Goal: Task Accomplishment & Management: Manage account settings

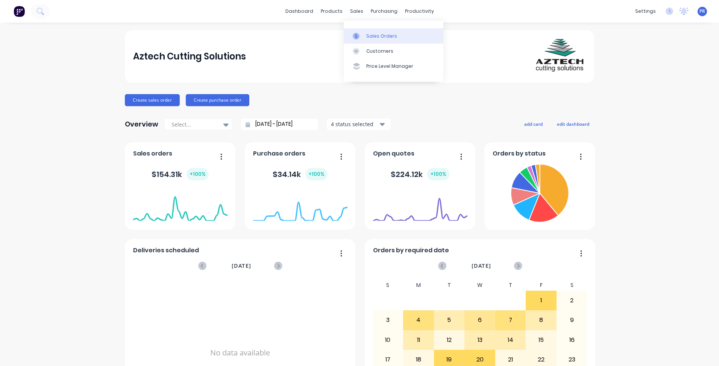
click at [360, 35] on div at bounding box center [358, 36] width 11 height 7
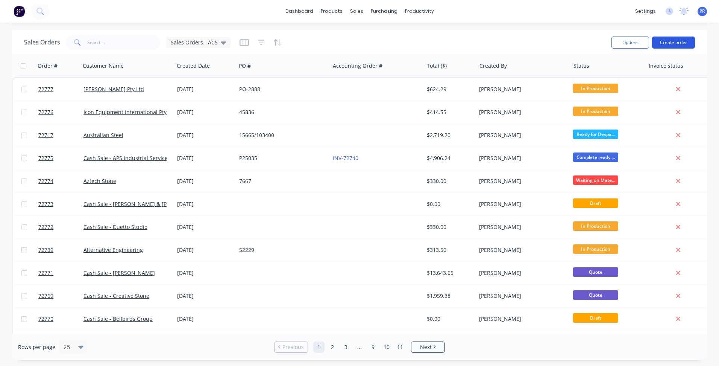
click at [674, 42] on button "Create order" at bounding box center [673, 42] width 43 height 12
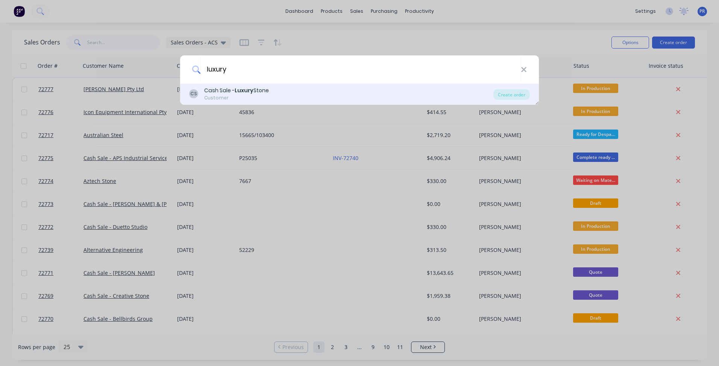
type input "luxury"
click at [264, 90] on div "Cash Sale - Luxury Stone" at bounding box center [236, 90] width 65 height 8
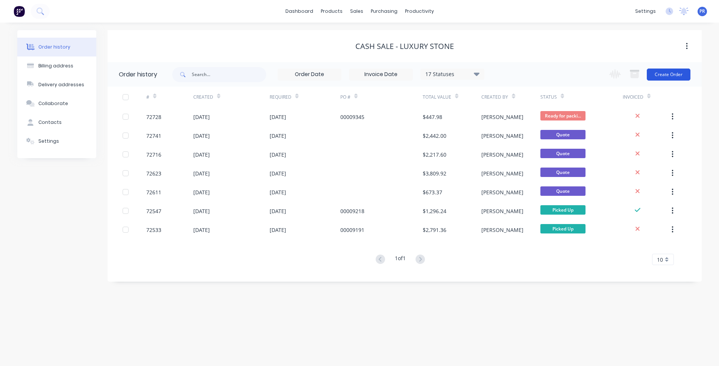
click at [680, 71] on button "Create Order" at bounding box center [669, 74] width 44 height 12
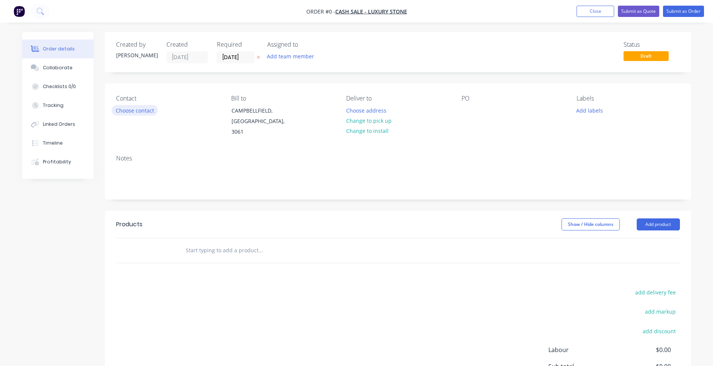
click at [134, 108] on button "Choose contact" at bounding box center [135, 110] width 46 height 10
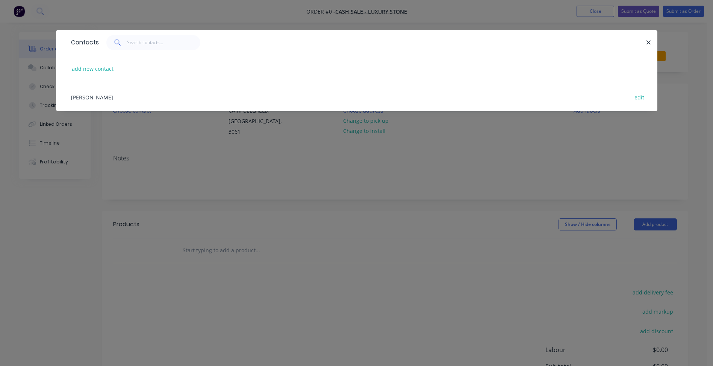
click at [115, 97] on span "-" at bounding box center [116, 97] width 2 height 7
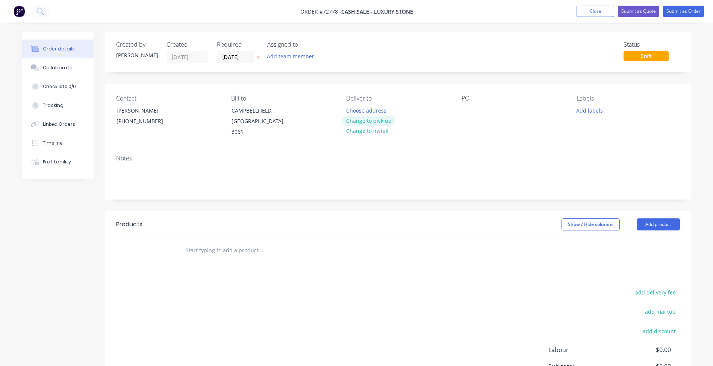
click at [380, 121] on button "Change to pick up" at bounding box center [368, 120] width 53 height 10
click at [234, 59] on input "[DATE]" at bounding box center [235, 57] width 37 height 11
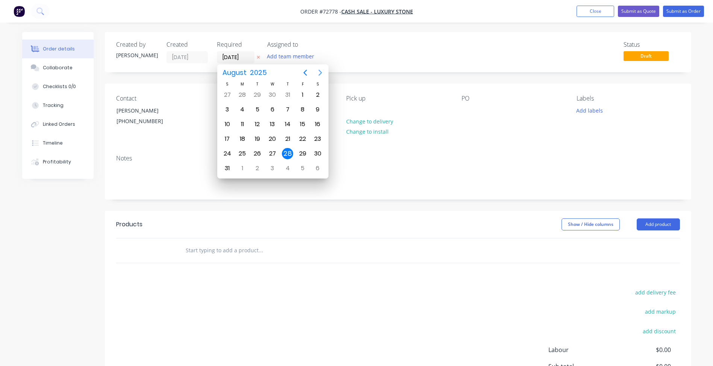
click at [321, 76] on icon "Next page" at bounding box center [320, 72] width 9 height 9
click at [285, 111] on div "11" at bounding box center [287, 109] width 11 height 11
type input "[DATE]"
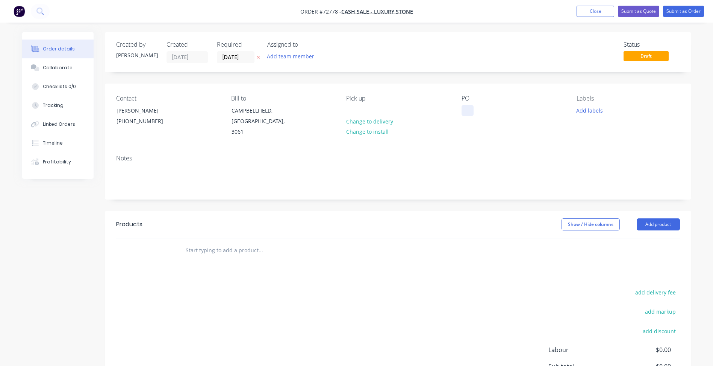
click at [464, 109] on div at bounding box center [468, 110] width 12 height 11
click at [587, 107] on button "Add labels" at bounding box center [590, 110] width 35 height 10
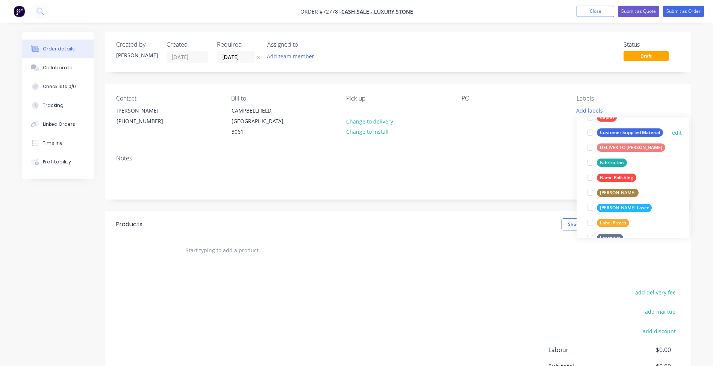
click at [591, 132] on div at bounding box center [590, 132] width 15 height 15
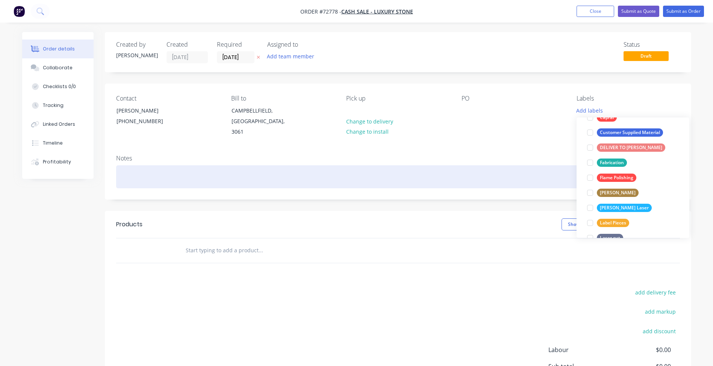
scroll to position [45, 0]
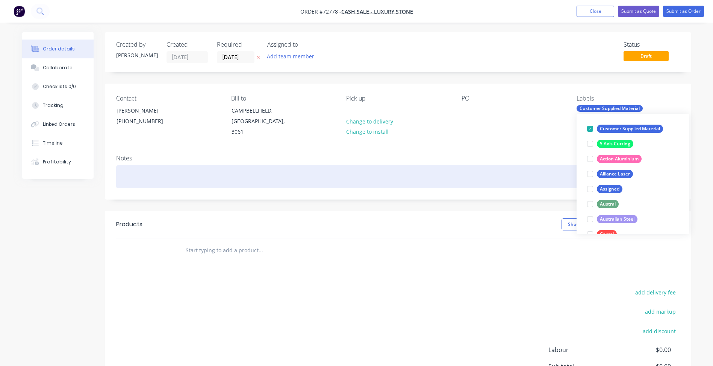
click at [475, 177] on div at bounding box center [398, 176] width 564 height 23
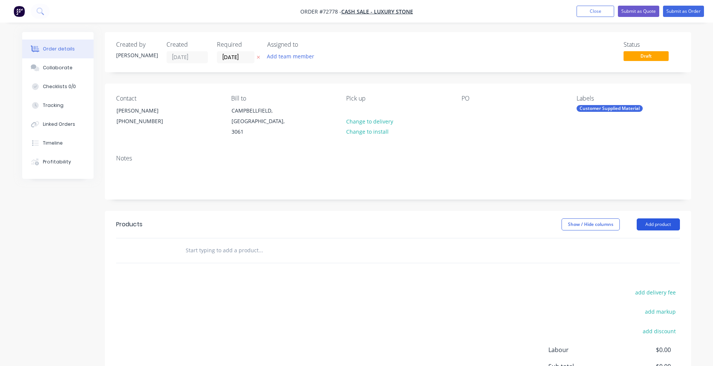
click at [657, 218] on button "Add product" at bounding box center [658, 224] width 43 height 12
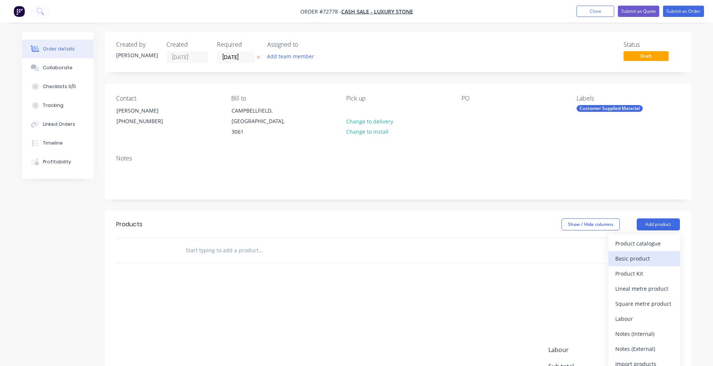
click at [640, 253] on div "Basic product" at bounding box center [645, 258] width 58 height 11
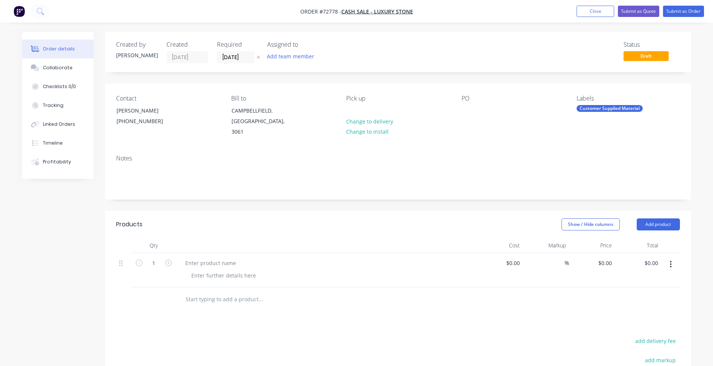
click at [335, 14] on span "Order #72778 -" at bounding box center [320, 11] width 41 height 7
copy span "72778"
click at [211, 257] on div at bounding box center [210, 262] width 63 height 11
click at [237, 270] on div at bounding box center [223, 275] width 77 height 11
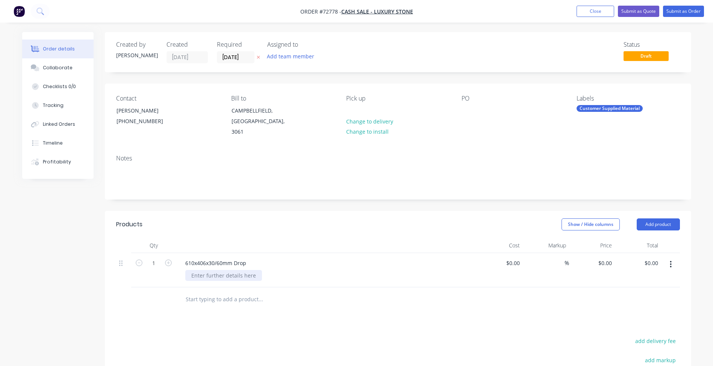
click at [209, 271] on div at bounding box center [223, 275] width 77 height 11
paste div
click at [156, 257] on input "1" at bounding box center [154, 262] width 20 height 11
type input "12"
click at [333, 300] on div at bounding box center [311, 299] width 271 height 24
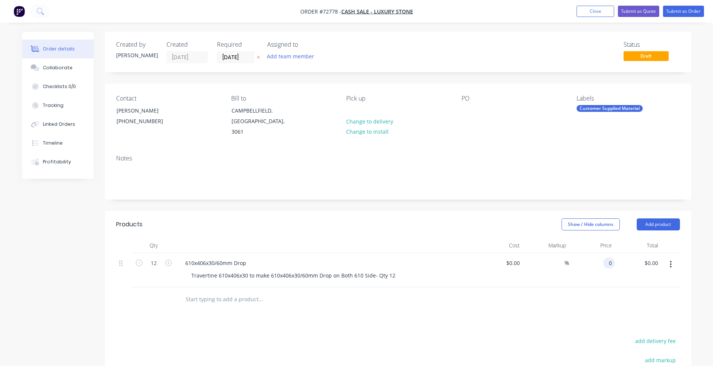
click at [608, 257] on input "0" at bounding box center [611, 262] width 9 height 11
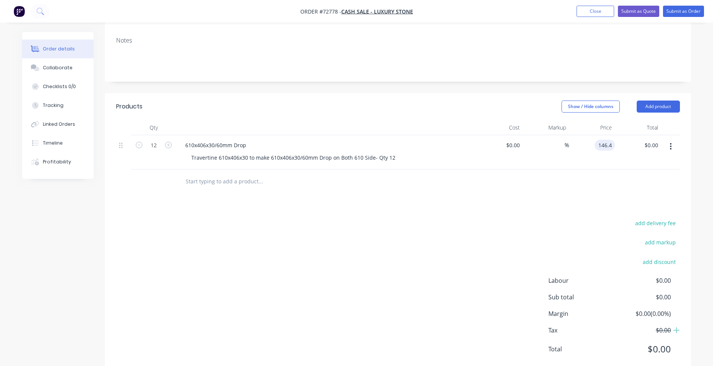
scroll to position [129, 0]
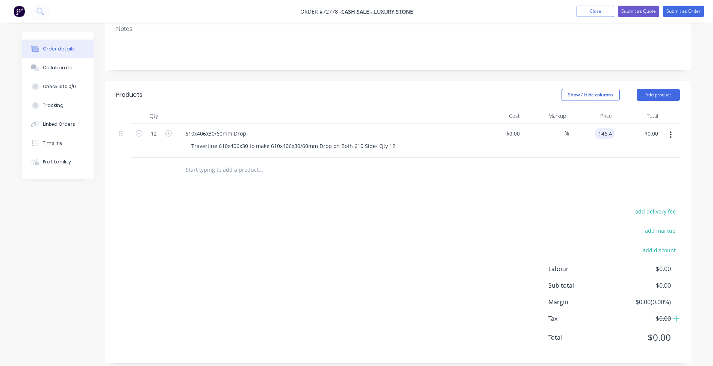
type input "$146.40"
type input "$1,756.80"
click at [374, 256] on div "add delivery fee add markup add discount Labour $0.00 Sub total $0.00 Margin $0…" at bounding box center [398, 278] width 564 height 145
click at [649, 89] on button "Add product" at bounding box center [658, 95] width 43 height 12
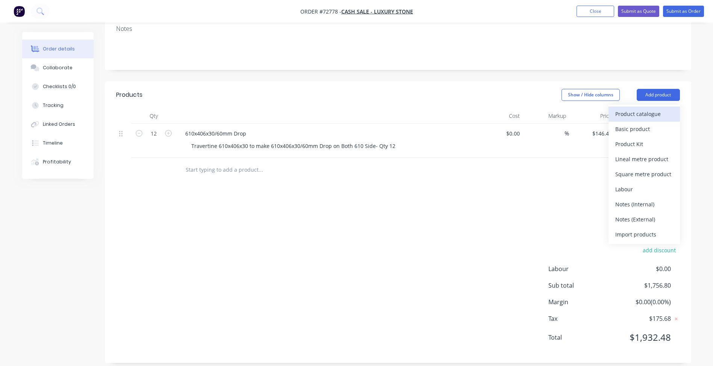
click at [627, 108] on div "Product catalogue" at bounding box center [645, 113] width 58 height 11
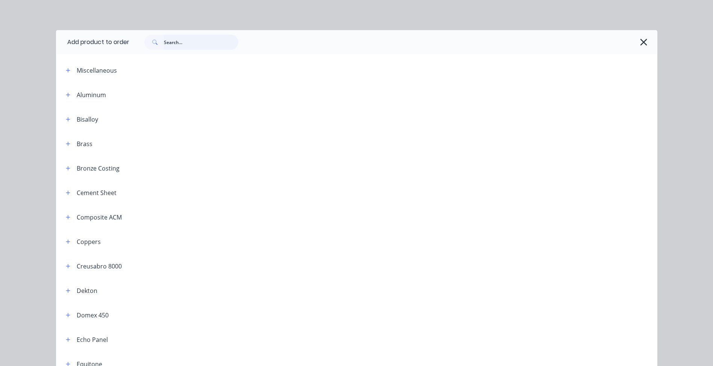
click at [165, 44] on input "text" at bounding box center [201, 42] width 74 height 15
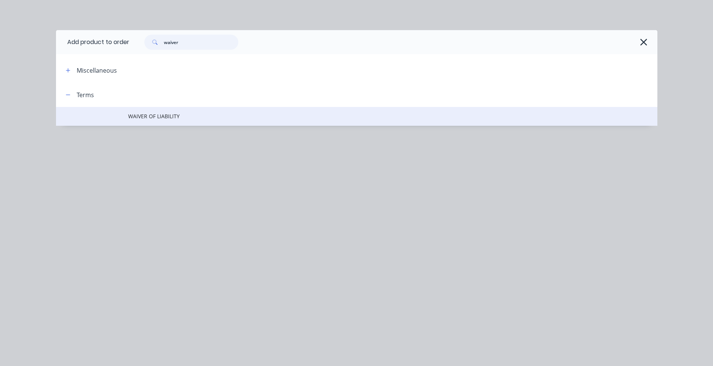
type input "waiver"
click at [170, 119] on span "WAIVER OF LIABILITY" at bounding box center [339, 116] width 423 height 8
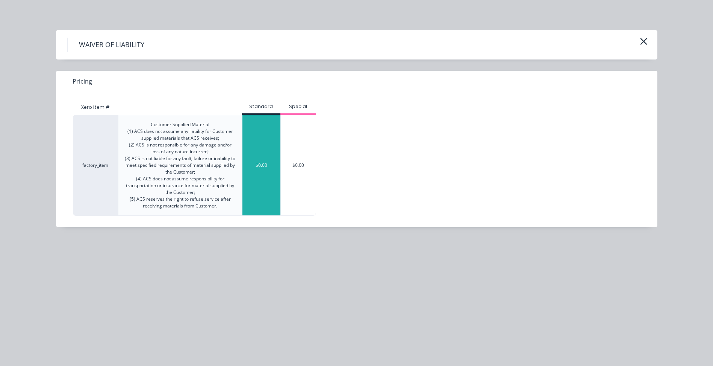
click at [266, 172] on div "$0.00" at bounding box center [262, 165] width 38 height 100
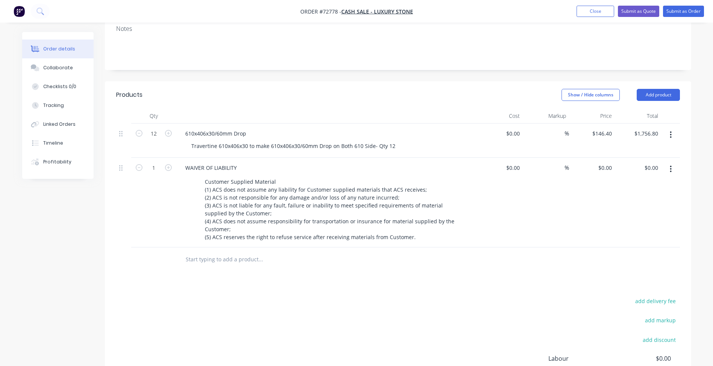
click at [310, 305] on div "add delivery fee add markup add discount Labour $0.00 Sub total $1,756.80 Margi…" at bounding box center [398, 368] width 564 height 145
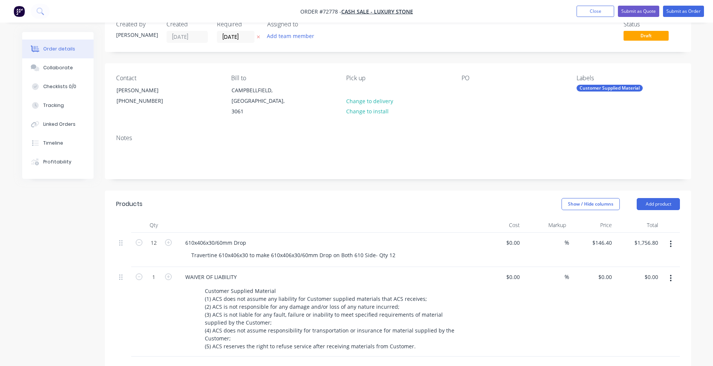
scroll to position [17, 0]
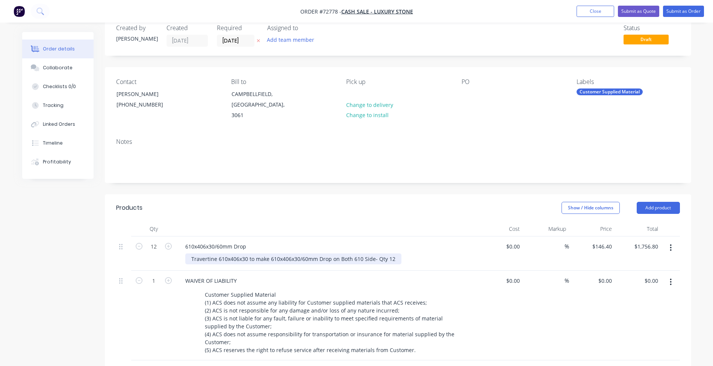
click at [192, 253] on div "Travertine 610x406x30 to make 610x406x30/60mm Drop on Both 610 Side- Qty 12" at bounding box center [293, 258] width 216 height 11
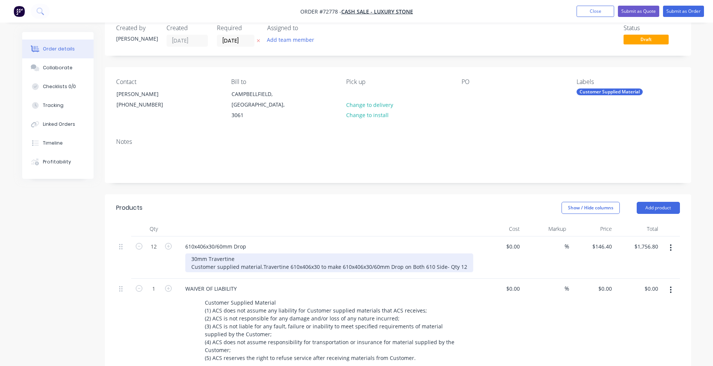
click at [319, 264] on div "30mm Travertine Customer supplied material. Travertine 610x406x30 to make 610x4…" at bounding box center [329, 262] width 288 height 19
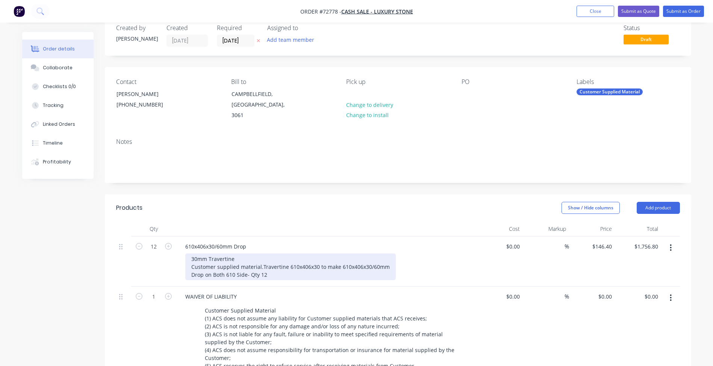
click at [191, 267] on div "30mm Travertine Customer supplied material. Travertine 610x406x30 to make 610x4…" at bounding box center [290, 266] width 211 height 27
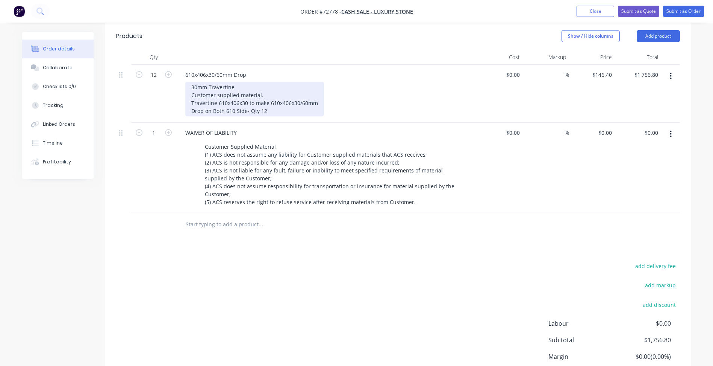
scroll to position [0, 0]
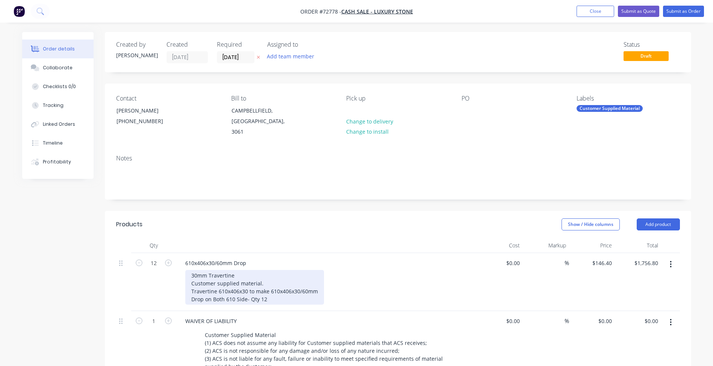
click at [200, 280] on div "30mm Travertine Customer supplied material. Travertine 610x406x30 to make 610x4…" at bounding box center [254, 287] width 139 height 35
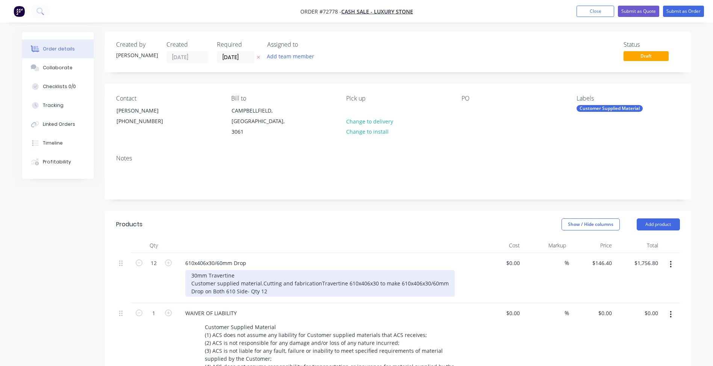
click at [252, 282] on div "30mm Travertine Customer supplied material. Cutting and fabrication Travertine …" at bounding box center [320, 283] width 270 height 27
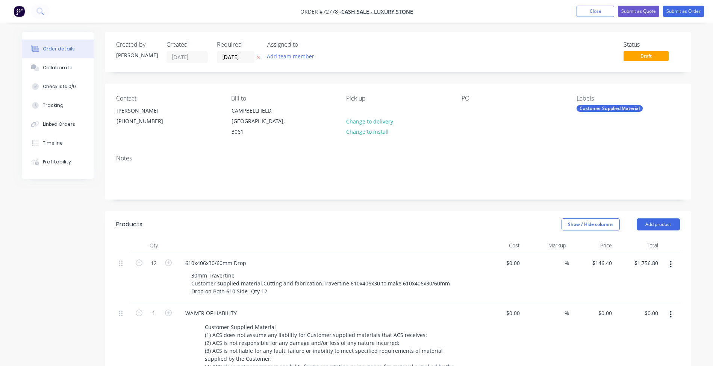
click at [605, 108] on div "Customer Supplied Material" at bounding box center [610, 108] width 66 height 7
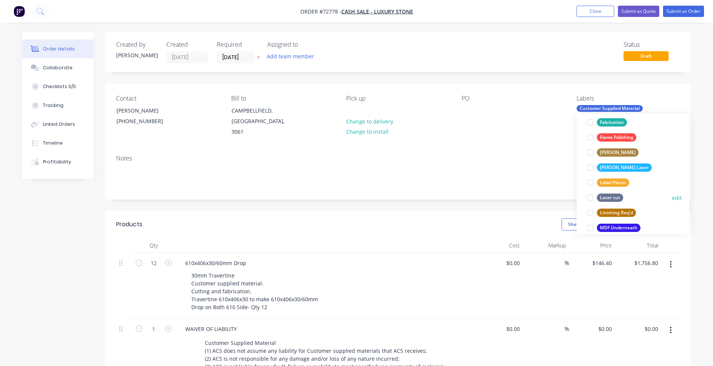
scroll to position [188, 0]
click at [590, 119] on div at bounding box center [590, 121] width 15 height 15
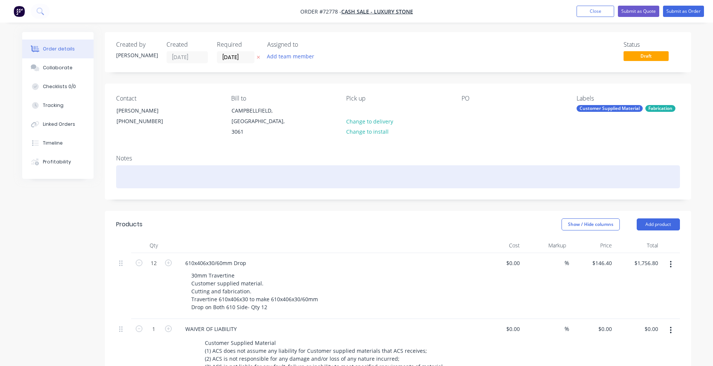
click at [478, 165] on div at bounding box center [398, 176] width 564 height 23
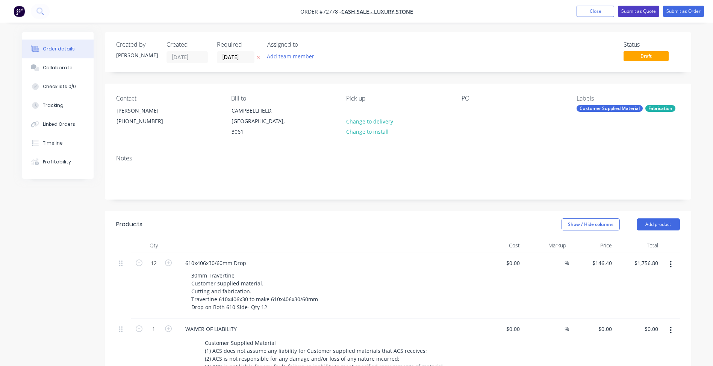
click at [621, 12] on button "Submit as Quote" at bounding box center [638, 11] width 41 height 11
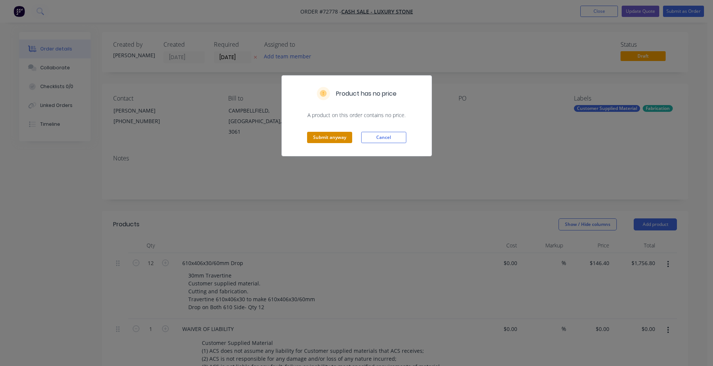
click at [328, 137] on button "Submit anyway" at bounding box center [329, 137] width 45 height 11
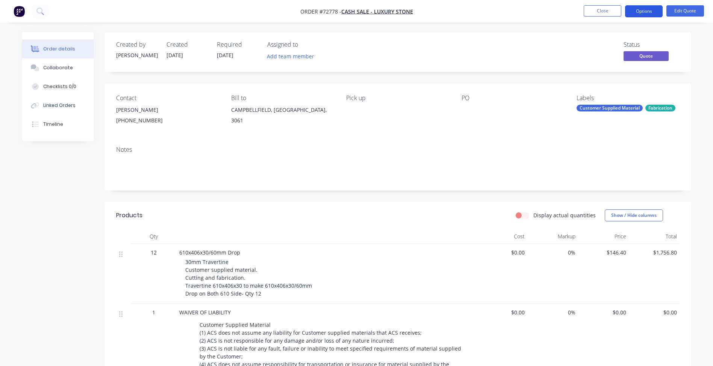
click at [654, 11] on button "Options" at bounding box center [644, 11] width 38 height 12
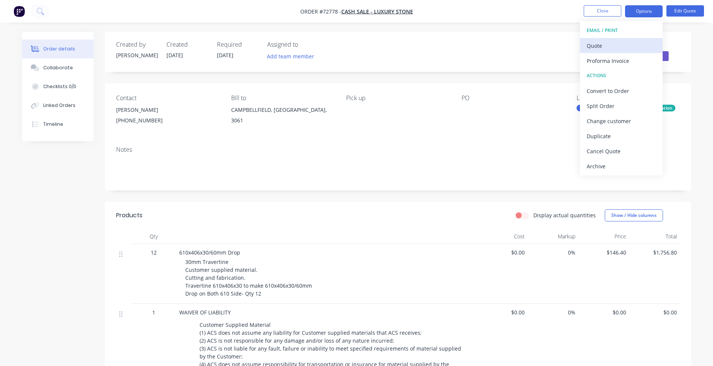
click at [613, 41] on div "Quote" at bounding box center [621, 45] width 69 height 11
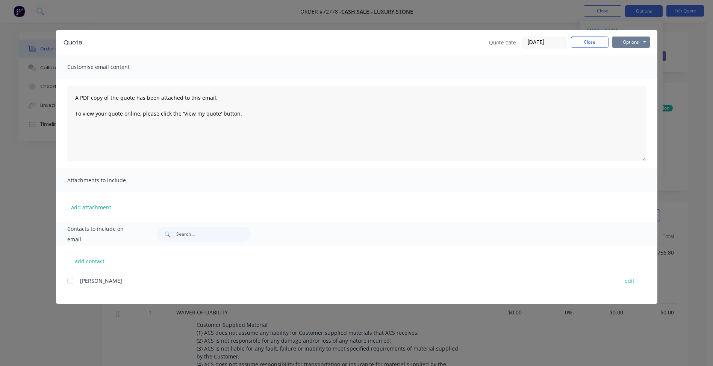
click at [640, 42] on button "Options" at bounding box center [632, 41] width 38 height 11
click at [627, 53] on button "Preview" at bounding box center [637, 55] width 48 height 12
click at [579, 39] on button "Close" at bounding box center [590, 41] width 38 height 11
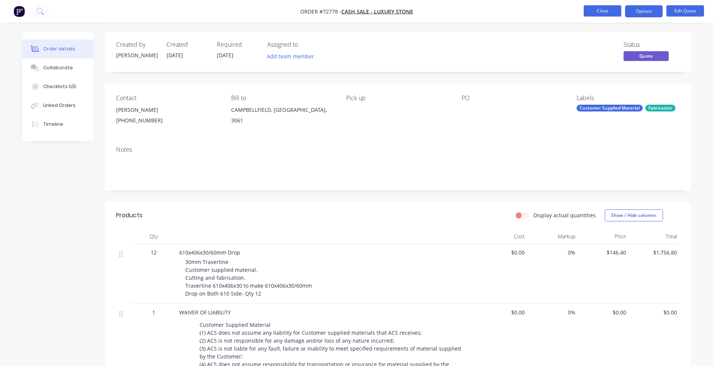
click at [602, 14] on button "Close" at bounding box center [603, 10] width 38 height 11
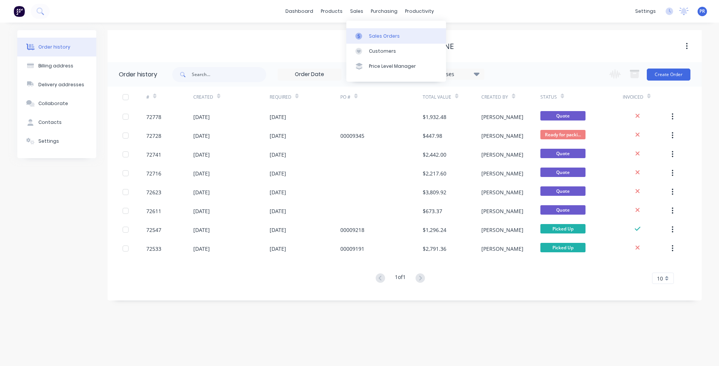
click at [369, 36] on div "Sales Orders" at bounding box center [384, 36] width 31 height 7
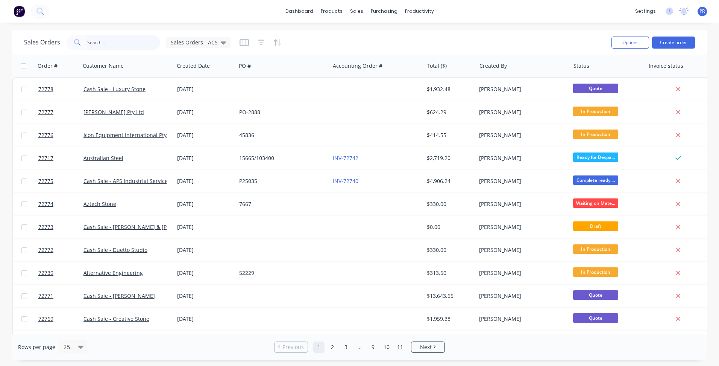
click at [110, 42] on input "text" at bounding box center [123, 42] width 73 height 15
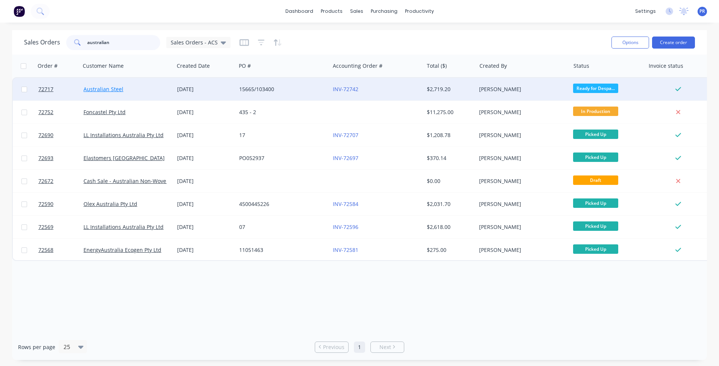
type input "australian"
click at [111, 90] on link "Australian Steel" at bounding box center [103, 88] width 40 height 7
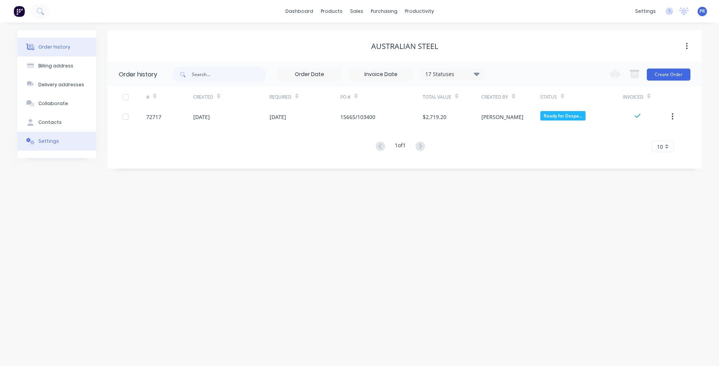
click at [50, 138] on div "Settings" at bounding box center [48, 141] width 21 height 7
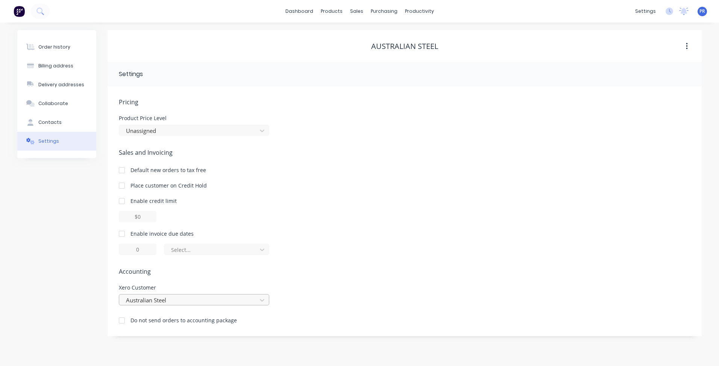
click at [142, 300] on div at bounding box center [189, 299] width 128 height 9
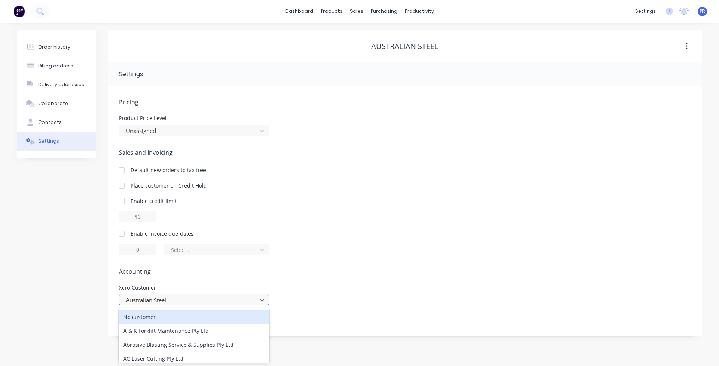
click at [142, 300] on div at bounding box center [189, 299] width 128 height 9
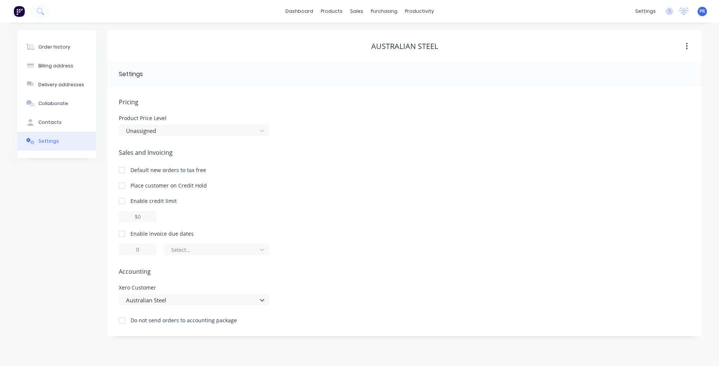
click at [74, 272] on div "Order history Billing address Delivery addresses Collaborate Contacts Settings" at bounding box center [56, 183] width 79 height 306
click at [373, 35] on div "Sales Orders" at bounding box center [384, 36] width 31 height 7
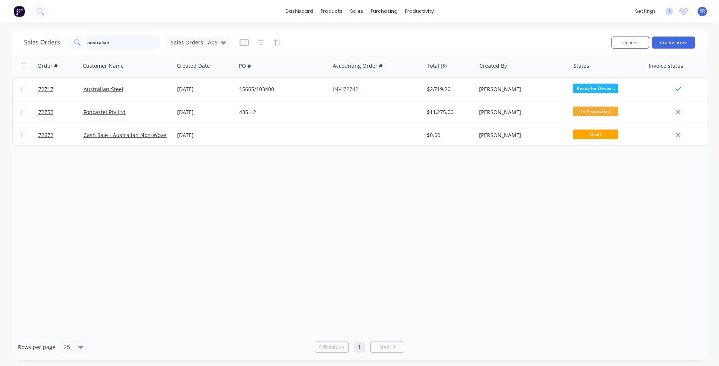
drag, startPoint x: 129, startPoint y: 39, endPoint x: 34, endPoint y: 46, distance: 95.4
click at [0, 39] on html "dashboard products sales purchasing productivity dashboard products Product Cat…" at bounding box center [359, 183] width 719 height 366
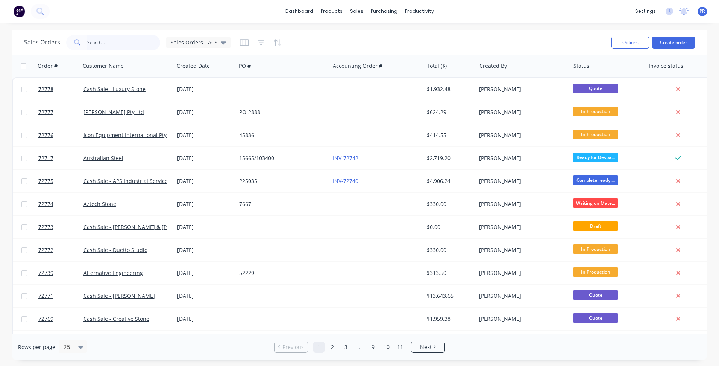
click at [143, 42] on input "text" at bounding box center [123, 42] width 73 height 15
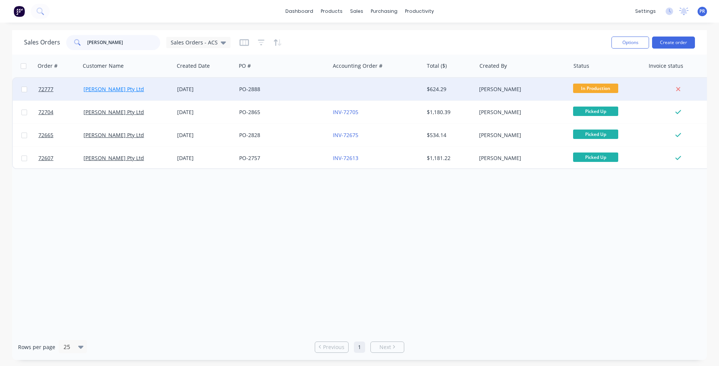
type input "[PERSON_NAME]"
click at [116, 91] on link "[PERSON_NAME] Pty Ltd" at bounding box center [113, 88] width 61 height 7
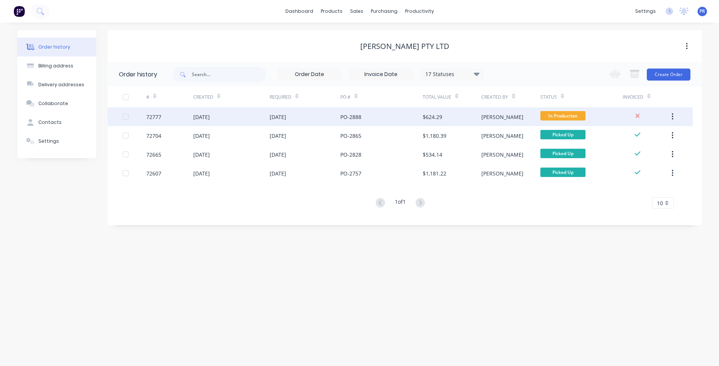
click at [302, 115] on div "[DATE]" at bounding box center [305, 116] width 71 height 19
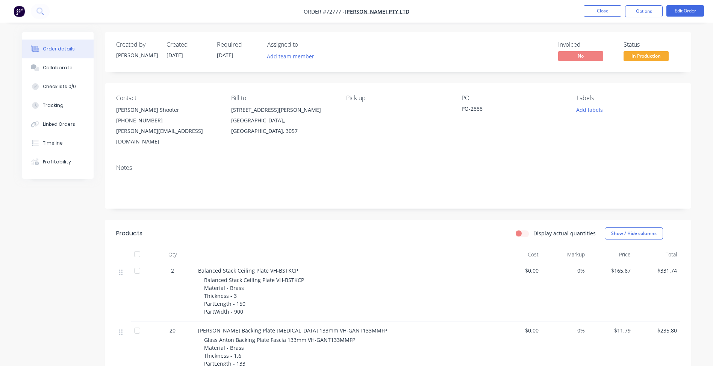
click at [398, 220] on header "Products Display actual quantities Show / Hide columns" at bounding box center [398, 233] width 587 height 27
click at [597, 4] on nav "Order #72777 - [PERSON_NAME] Pty Ltd Close Options Edit Order" at bounding box center [356, 11] width 713 height 23
click at [600, 11] on button "Close" at bounding box center [603, 10] width 38 height 11
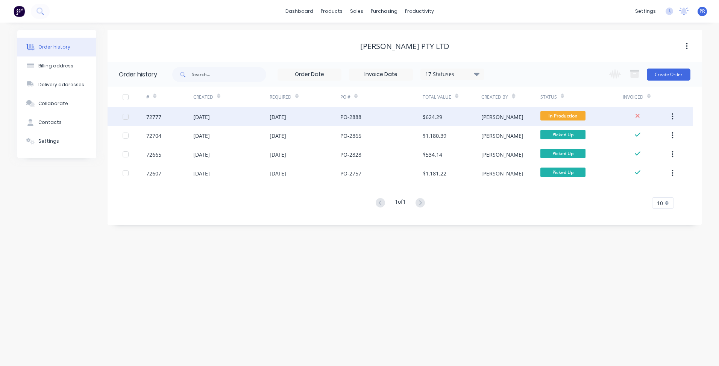
click at [500, 118] on div "[PERSON_NAME]" at bounding box center [510, 116] width 59 height 19
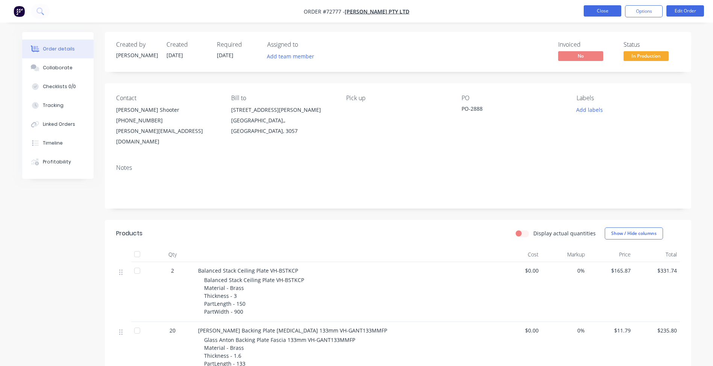
click at [602, 13] on button "Close" at bounding box center [603, 10] width 38 height 11
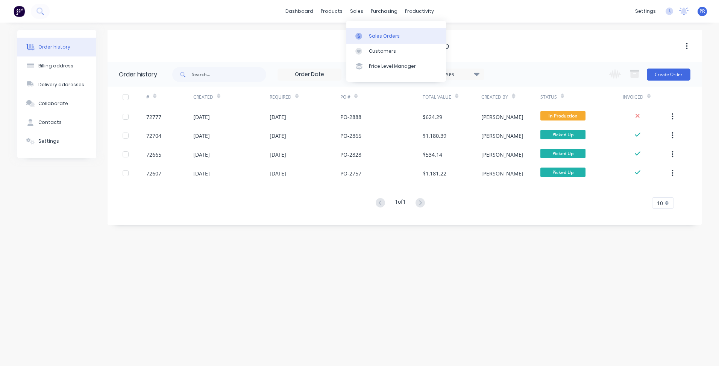
click at [370, 31] on link "Sales Orders" at bounding box center [396, 35] width 100 height 15
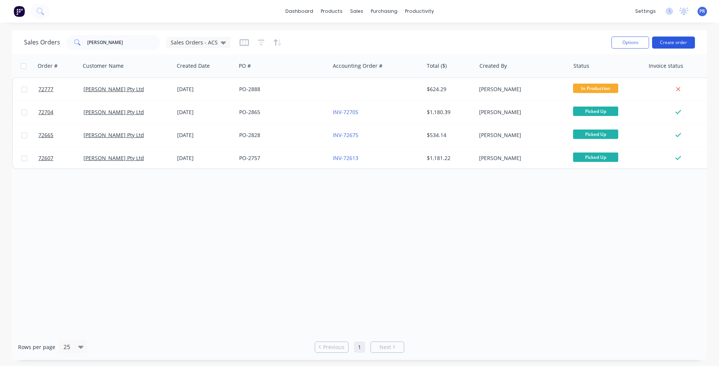
click at [669, 41] on button "Create order" at bounding box center [673, 42] width 43 height 12
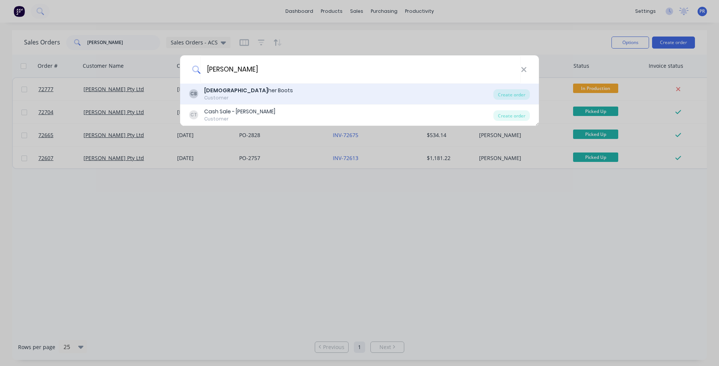
type input "[PERSON_NAME]"
click at [238, 88] on div "[DEMOGRAPHIC_DATA] her Boots" at bounding box center [248, 90] width 89 height 8
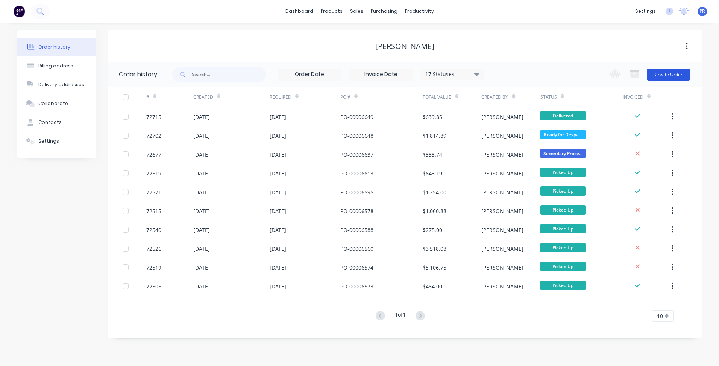
click at [664, 74] on button "Create Order" at bounding box center [669, 74] width 44 height 12
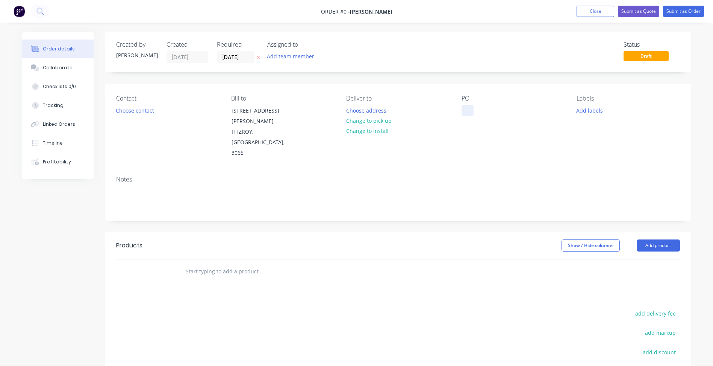
click at [469, 108] on div at bounding box center [468, 110] width 12 height 11
paste div
click at [231, 59] on div "Order details Collaborate Checklists 0/0 Tracking Linked Orders Timeline Profit…" at bounding box center [357, 254] width 684 height 444
click at [233, 57] on input "[DATE]" at bounding box center [235, 57] width 37 height 11
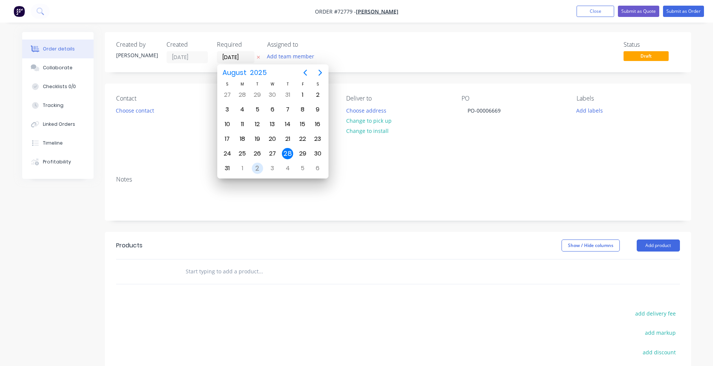
click at [260, 168] on div "2" at bounding box center [257, 167] width 11 height 11
type input "[DATE]"
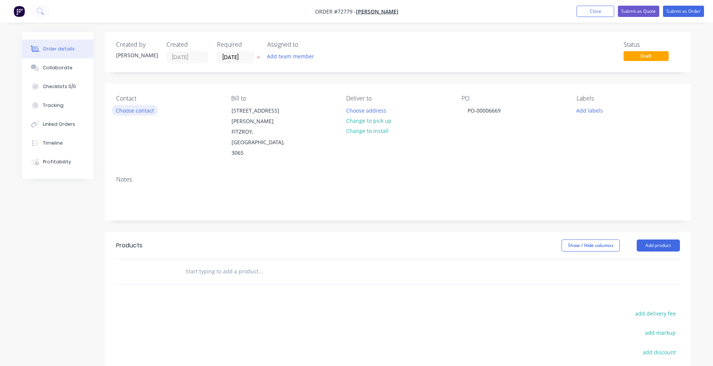
click at [143, 109] on button "Choose contact" at bounding box center [135, 110] width 46 height 10
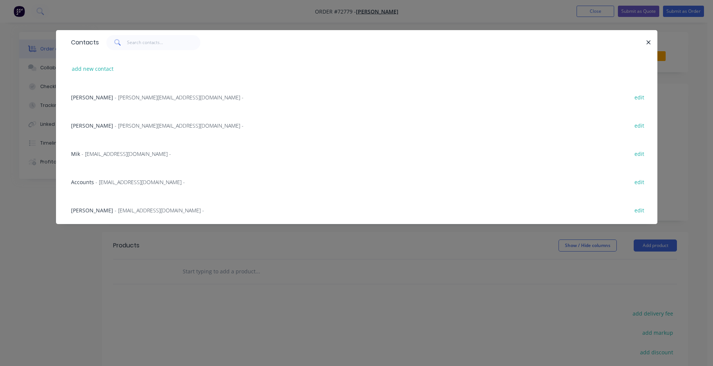
click at [102, 150] on span "- [EMAIL_ADDRESS][DOMAIN_NAME] -" at bounding box center [127, 153] width 90 height 7
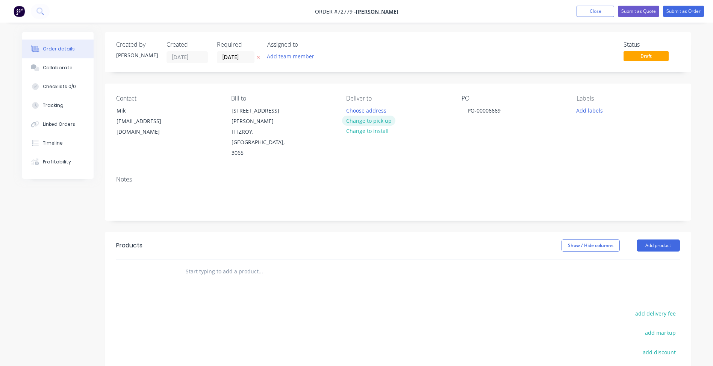
click at [376, 122] on button "Change to pick up" at bounding box center [368, 120] width 53 height 10
click at [582, 114] on button "Add labels" at bounding box center [590, 110] width 35 height 10
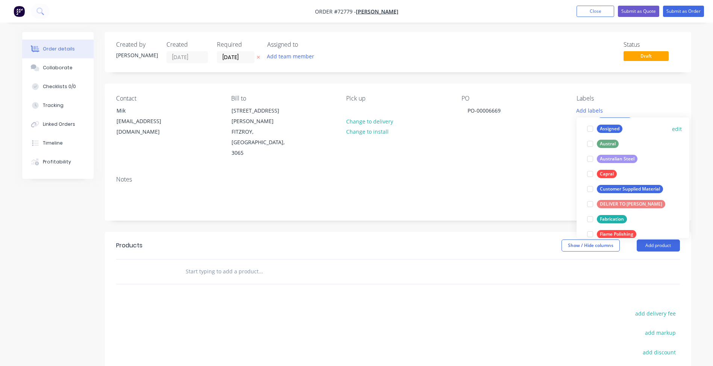
scroll to position [113, 0]
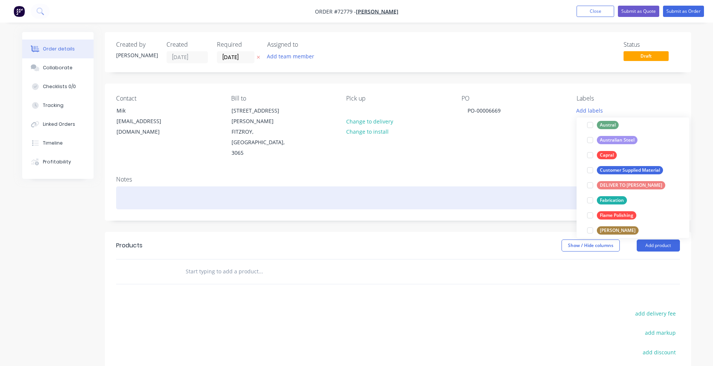
click at [472, 186] on div at bounding box center [398, 197] width 564 height 23
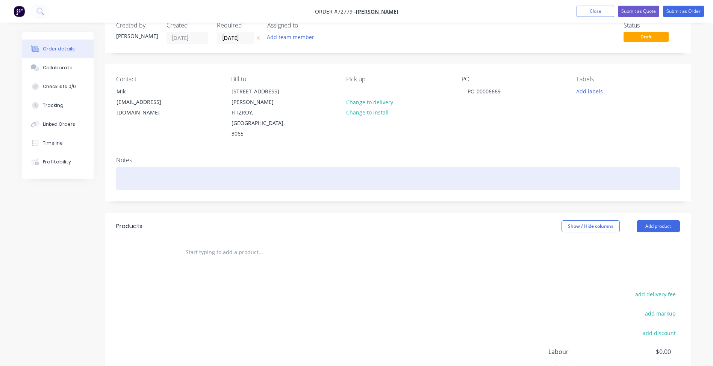
scroll to position [38, 0]
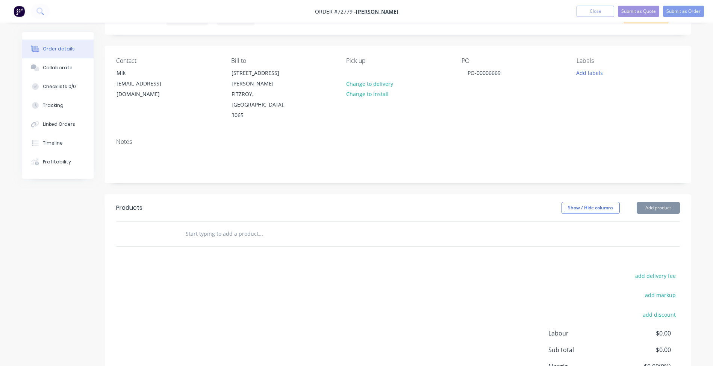
click at [666, 194] on header "Products Show / Hide columns Add product" at bounding box center [398, 207] width 587 height 27
click at [660, 202] on button "Add product" at bounding box center [658, 208] width 43 height 12
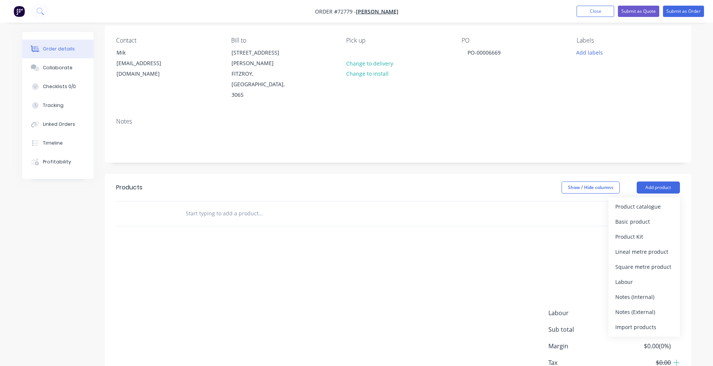
scroll to position [75, 0]
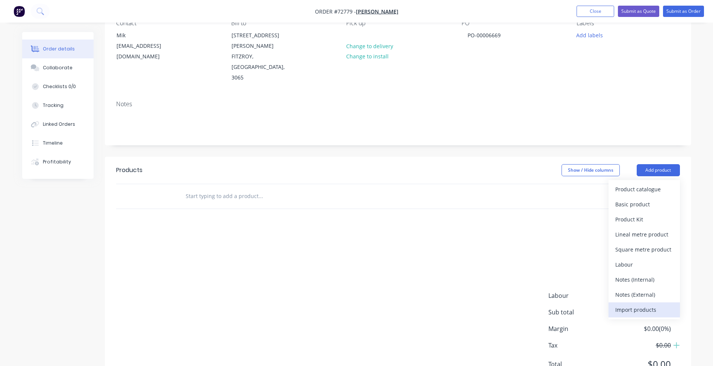
click at [633, 302] on button "Import products" at bounding box center [644, 309] width 71 height 15
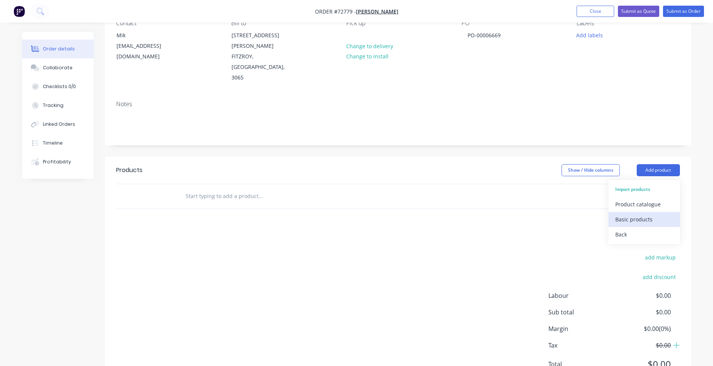
click at [632, 214] on div "Basic products" at bounding box center [645, 219] width 58 height 11
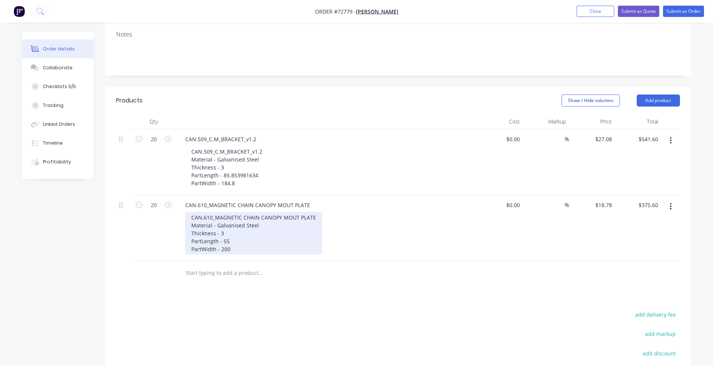
scroll to position [150, 0]
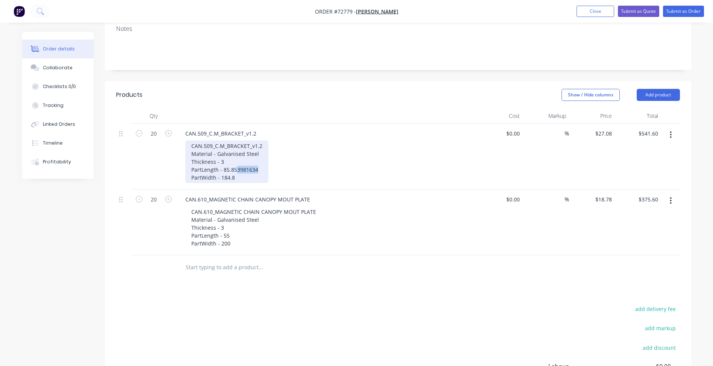
drag, startPoint x: 237, startPoint y: 141, endPoint x: 256, endPoint y: 140, distance: 19.2
click at [256, 140] on div "CAN.509_C.M_BRACKET_v1.2 Material - Galvanised Steel Thickness - 3 PartLength -…" at bounding box center [226, 161] width 83 height 42
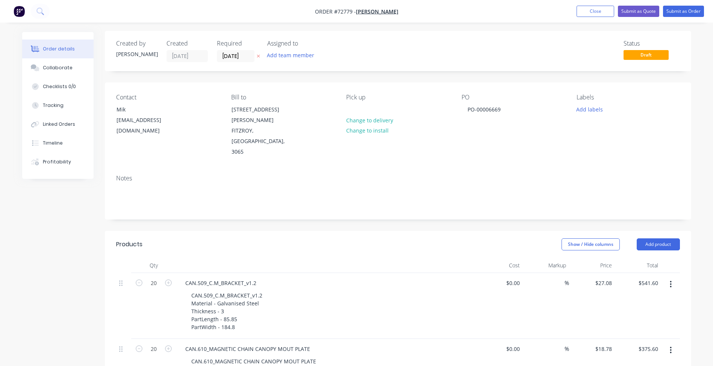
scroll to position [0, 0]
drag, startPoint x: 695, startPoint y: 6, endPoint x: 684, endPoint y: 17, distance: 15.2
click at [695, 6] on button "Submit as Order" at bounding box center [683, 11] width 41 height 11
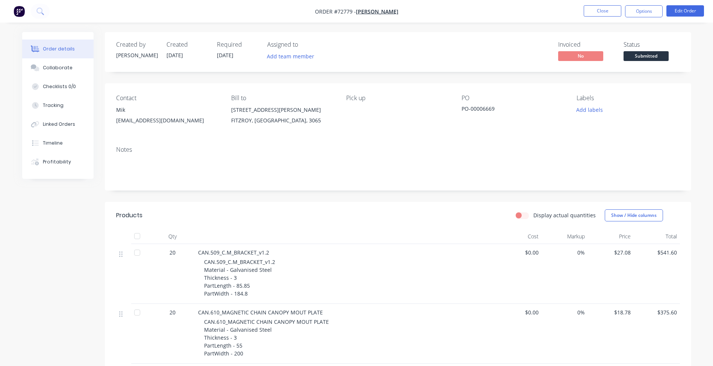
click at [642, 63] on div "Created by [PERSON_NAME] Created [DATE] Required [DATE] Assigned to Add team me…" at bounding box center [398, 52] width 587 height 40
click at [640, 56] on span "Submitted" at bounding box center [646, 55] width 45 height 9
click at [609, 13] on button "Close" at bounding box center [603, 10] width 38 height 11
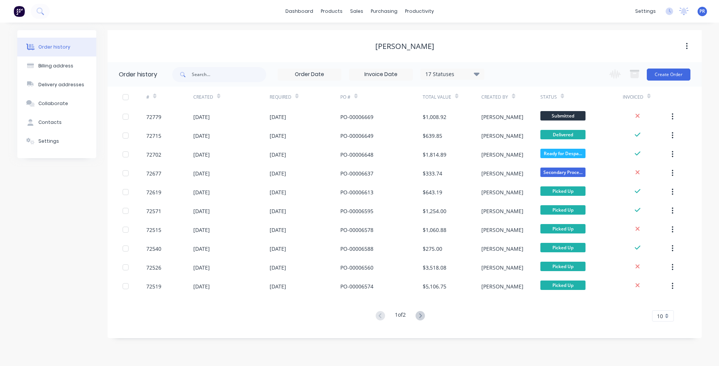
click at [558, 118] on span "Submitted" at bounding box center [562, 115] width 45 height 9
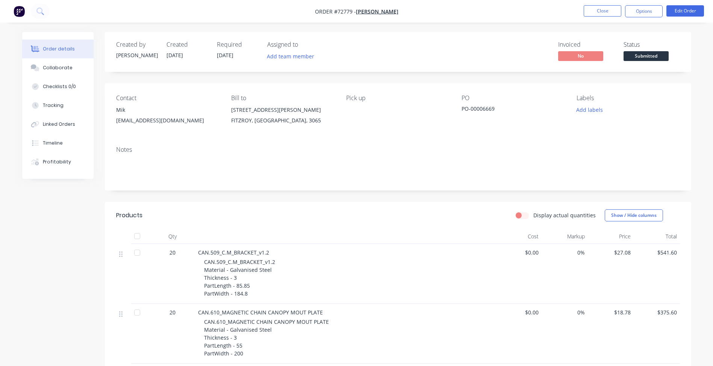
click at [636, 56] on span "Submitted" at bounding box center [646, 55] width 45 height 9
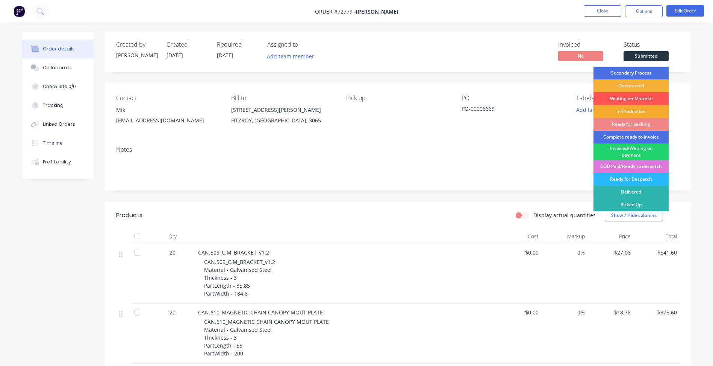
click at [631, 110] on div "In Production" at bounding box center [631, 111] width 75 height 13
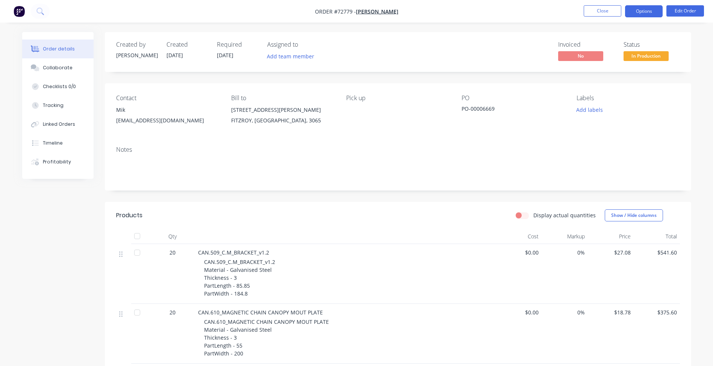
click at [643, 9] on button "Options" at bounding box center [644, 11] width 38 height 12
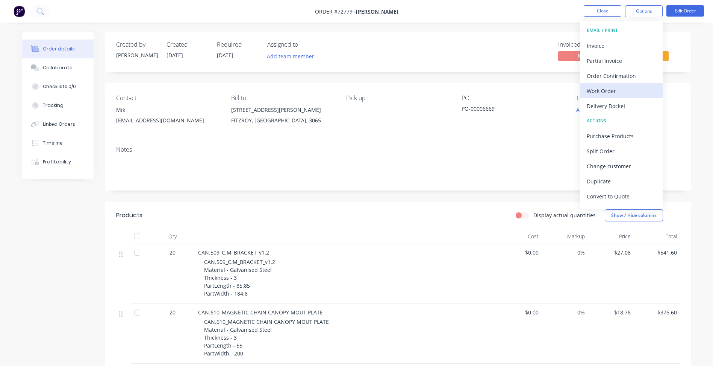
click at [611, 91] on div "Work Order" at bounding box center [621, 90] width 69 height 11
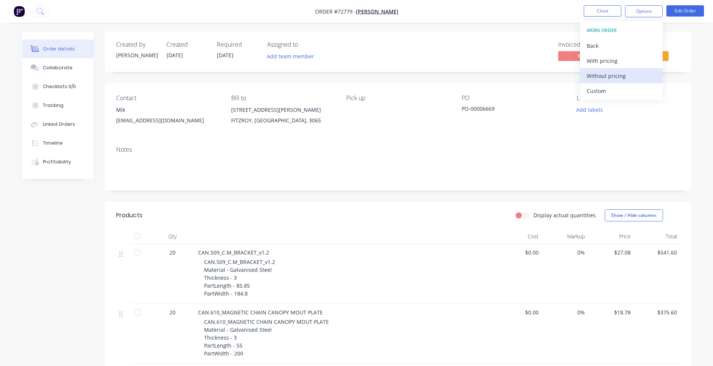
click at [613, 76] on div "Without pricing" at bounding box center [621, 75] width 69 height 11
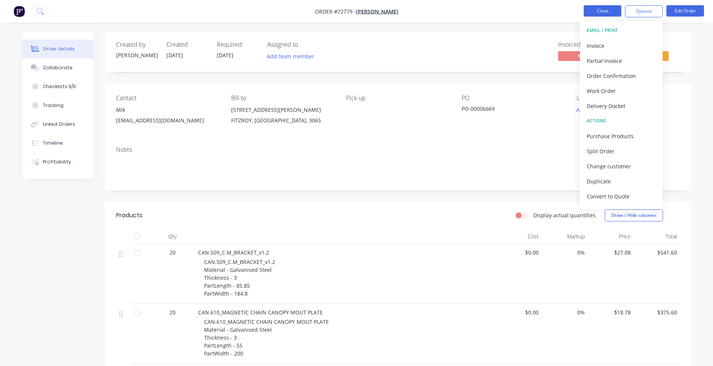
click at [599, 13] on button "Close" at bounding box center [603, 10] width 38 height 11
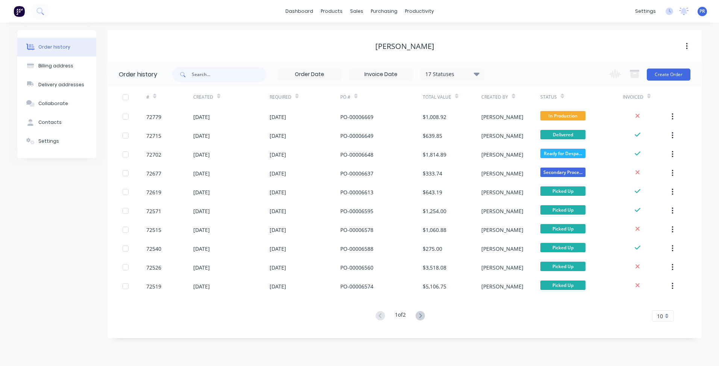
drag, startPoint x: 91, startPoint y: 236, endPoint x: 20, endPoint y: 246, distance: 72.2
click at [90, 236] on div "Order history Billing address Delivery addresses Collaborate Contacts Settings" at bounding box center [56, 184] width 79 height 308
click at [657, 77] on button "Create Order" at bounding box center [669, 74] width 44 height 12
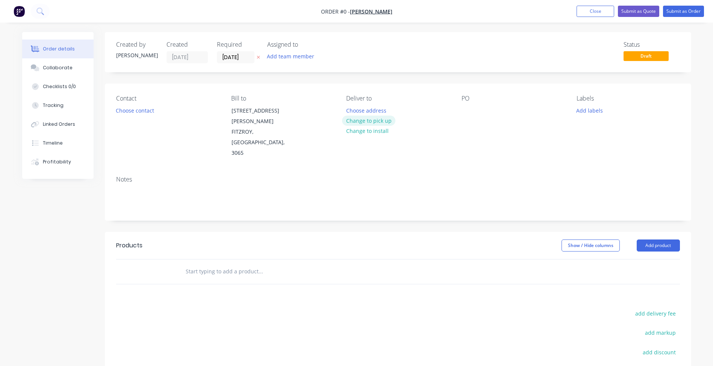
click at [361, 119] on button "Change to pick up" at bounding box center [368, 120] width 53 height 10
click at [589, 13] on button "Close" at bounding box center [596, 11] width 38 height 11
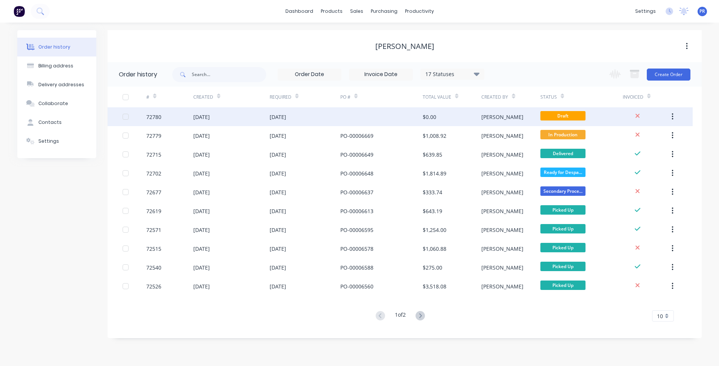
click at [672, 115] on icon "button" at bounding box center [673, 116] width 2 height 8
click at [634, 138] on div "Archive" at bounding box center [646, 136] width 58 height 11
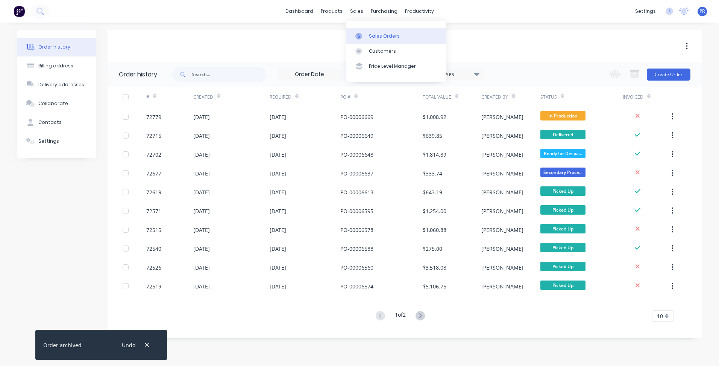
click at [370, 35] on div "Sales Orders" at bounding box center [384, 36] width 31 height 7
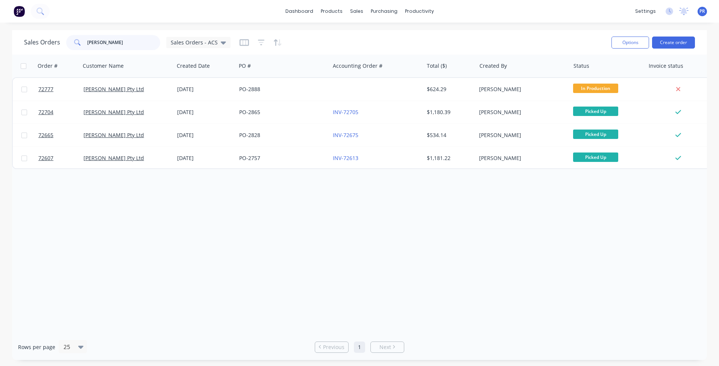
drag, startPoint x: 116, startPoint y: 49, endPoint x: 367, endPoint y: 46, distance: 250.8
click at [32, 49] on div "Sales Orders [PERSON_NAME] Orders - ACS" at bounding box center [127, 42] width 206 height 15
click at [671, 44] on button "Create order" at bounding box center [673, 42] width 43 height 12
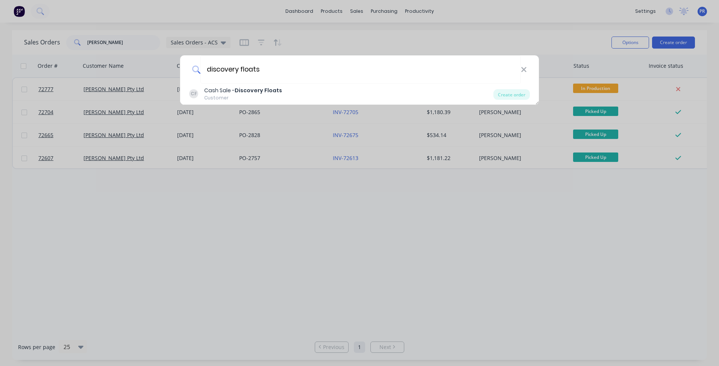
type input "discovery floats"
click at [263, 97] on div "Customer" at bounding box center [243, 97] width 78 height 7
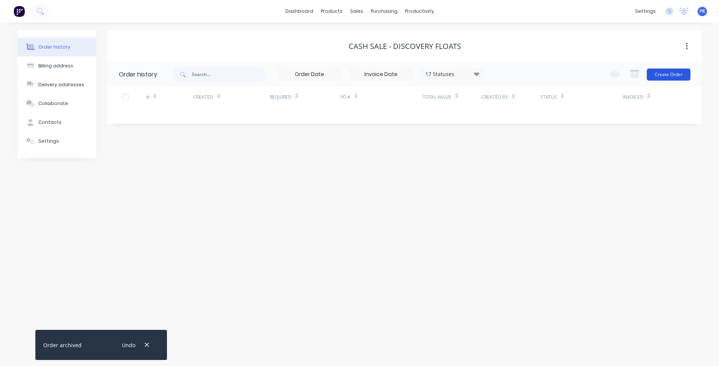
click at [677, 72] on button "Create Order" at bounding box center [669, 74] width 44 height 12
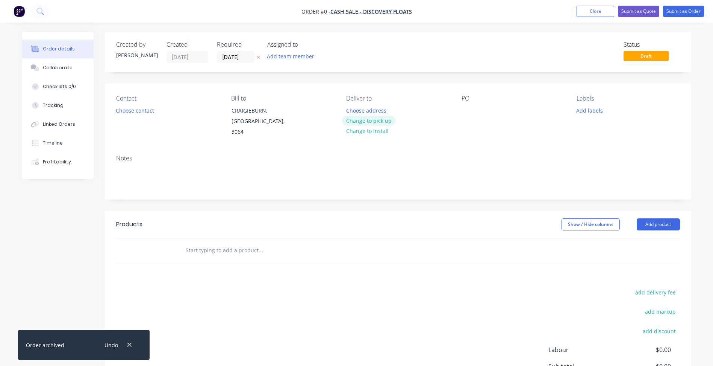
click at [377, 121] on button "Change to pick up" at bounding box center [368, 120] width 53 height 10
click at [140, 111] on button "Choose contact" at bounding box center [135, 110] width 46 height 10
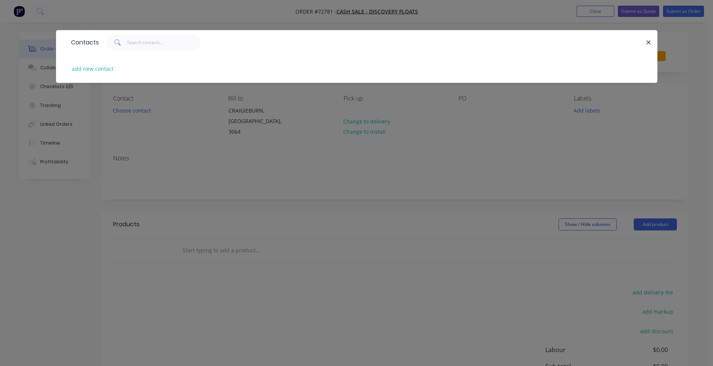
click at [91, 61] on div "add new contact" at bounding box center [356, 69] width 579 height 28
click at [92, 68] on button "add new contact" at bounding box center [93, 69] width 50 height 10
select select "AU"
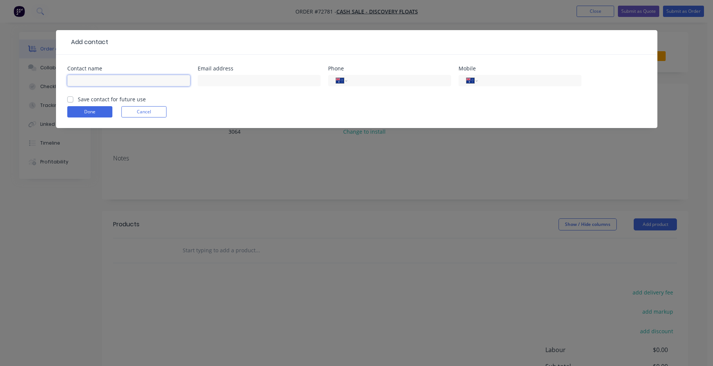
click at [112, 83] on input "text" at bounding box center [128, 80] width 123 height 11
type input "[PERSON_NAME]"
drag, startPoint x: 230, startPoint y: 78, endPoint x: 253, endPoint y: 83, distance: 23.8
click at [230, 78] on input "text" at bounding box center [259, 80] width 123 height 11
paste input "[EMAIL_ADDRESS][DOMAIN_NAME]>"
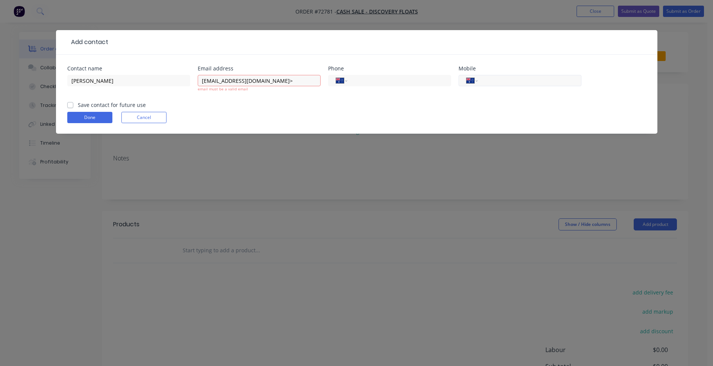
drag, startPoint x: 504, startPoint y: 83, endPoint x: 487, endPoint y: 82, distance: 16.9
click at [504, 83] on input "tel" at bounding box center [528, 80] width 90 height 9
click at [371, 82] on input "tel" at bounding box center [398, 80] width 90 height 9
click at [286, 83] on input "[EMAIL_ADDRESS][DOMAIN_NAME]>" at bounding box center [259, 80] width 123 height 11
click at [381, 82] on input "tel" at bounding box center [398, 80] width 90 height 9
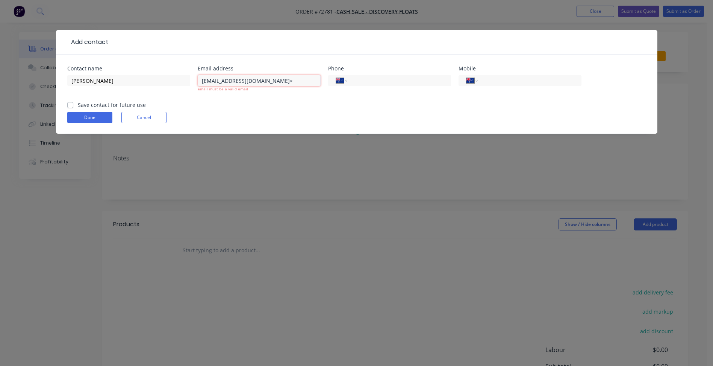
click at [282, 79] on input "[EMAIL_ADDRESS][DOMAIN_NAME]>" at bounding box center [259, 80] width 123 height 11
type input "[EMAIL_ADDRESS][DOMAIN_NAME]"
click at [371, 83] on input "tel" at bounding box center [398, 80] width 90 height 9
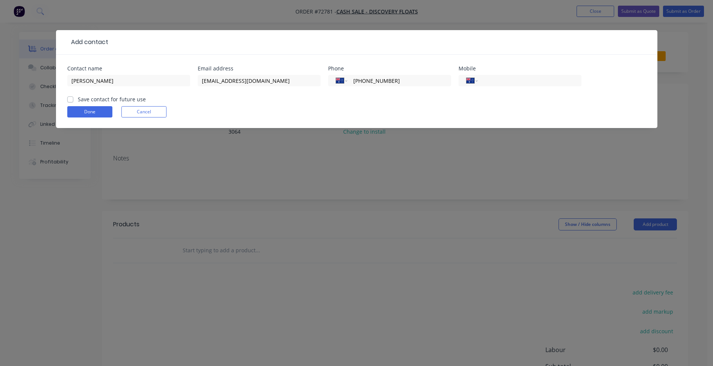
type input "[PHONE_NUMBER]"
click at [84, 100] on label "Save contact for future use" at bounding box center [112, 99] width 68 height 8
click at [73, 100] on input "Save contact for future use" at bounding box center [70, 98] width 6 height 7
checkbox input "true"
click at [78, 110] on button "Done" at bounding box center [89, 111] width 45 height 11
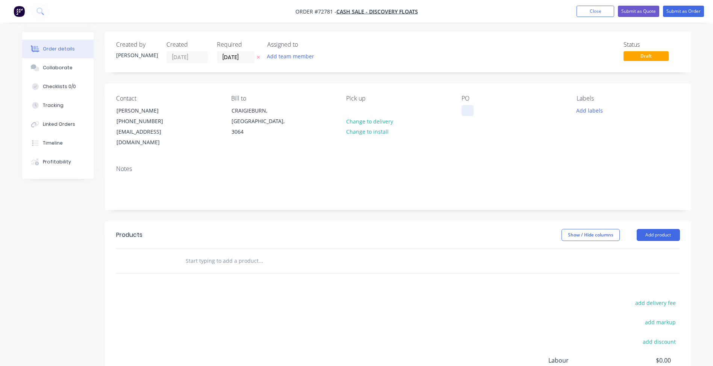
click at [465, 108] on div at bounding box center [468, 110] width 12 height 11
click at [469, 111] on div at bounding box center [468, 110] width 12 height 11
paste div
click at [651, 229] on button "Add product" at bounding box center [658, 235] width 43 height 12
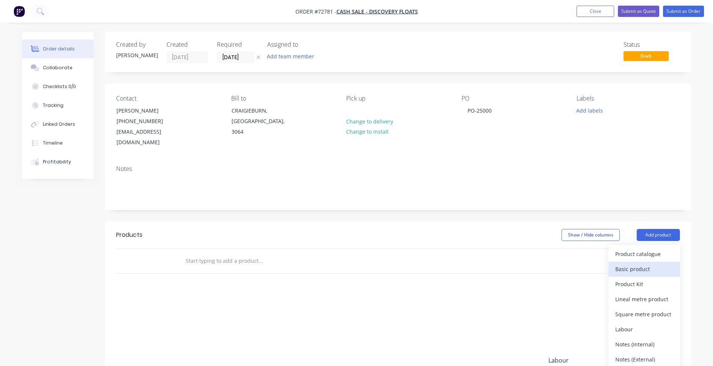
click at [630, 263] on div "Basic product" at bounding box center [645, 268] width 58 height 11
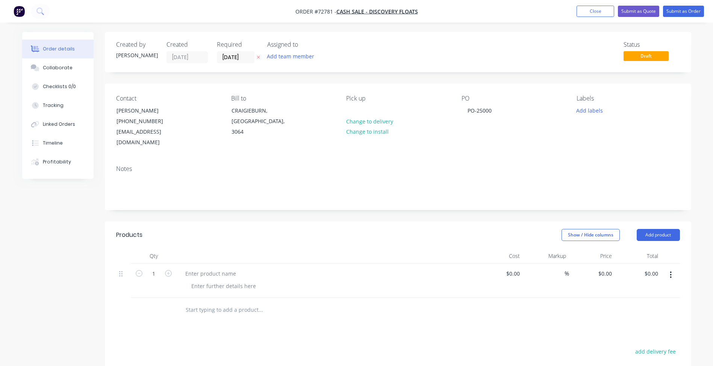
click at [673, 268] on button "button" at bounding box center [671, 275] width 18 height 14
click at [625, 334] on div "Delete" at bounding box center [645, 339] width 58 height 11
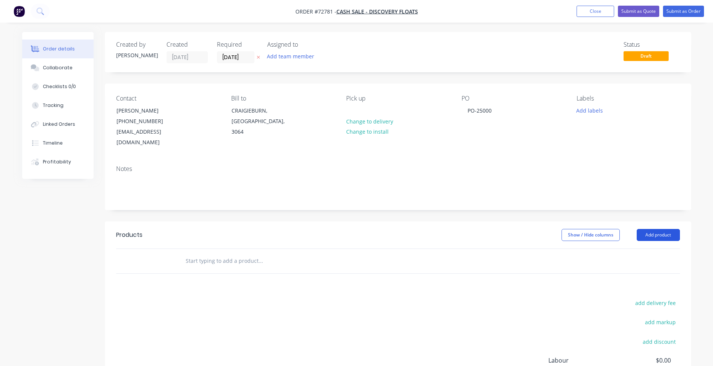
click at [656, 229] on button "Add product" at bounding box center [658, 235] width 43 height 12
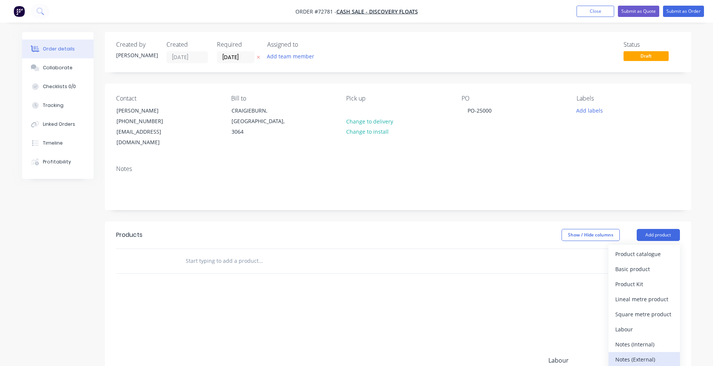
scroll to position [38, 0]
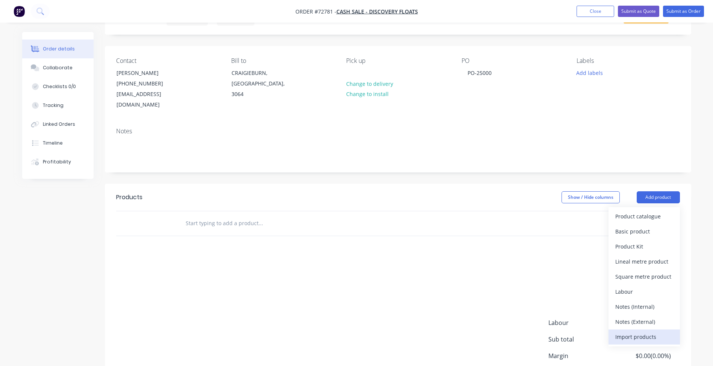
click at [626, 331] on div "Import products" at bounding box center [645, 336] width 58 height 11
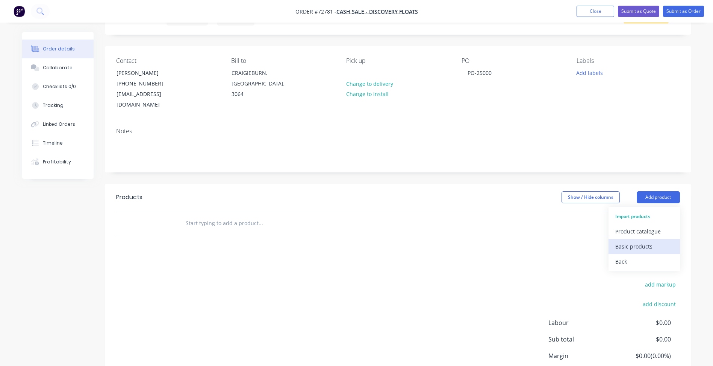
click at [638, 241] on div "Basic products" at bounding box center [645, 246] width 58 height 11
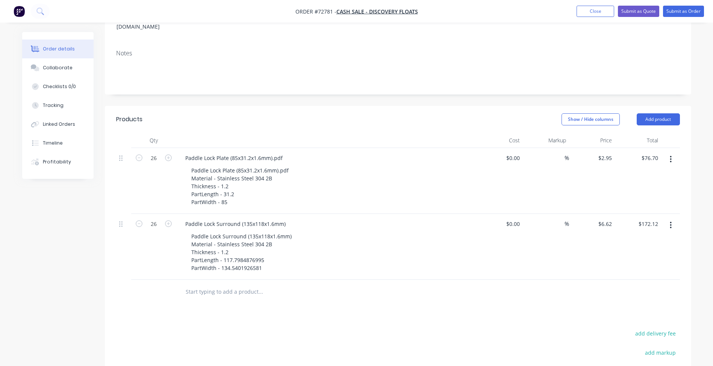
scroll to position [150, 0]
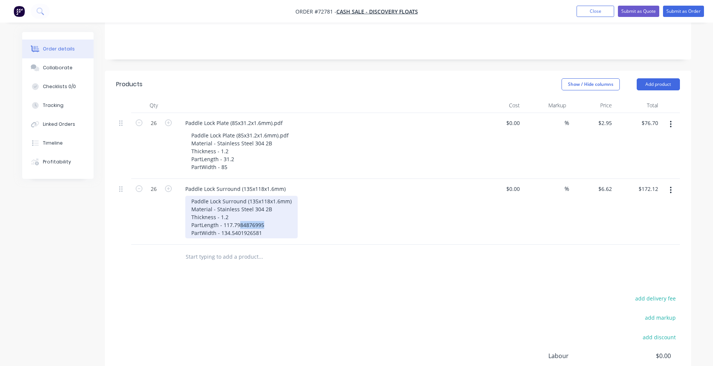
drag, startPoint x: 239, startPoint y: 213, endPoint x: 274, endPoint y: 216, distance: 35.5
click at [274, 216] on div "Paddle Lock Surround (135x118x1.6mm) Material - Stainless Steel 304 2B Thicknes…" at bounding box center [241, 217] width 112 height 42
drag, startPoint x: 240, startPoint y: 224, endPoint x: 263, endPoint y: 223, distance: 23.3
click at [263, 223] on div "Paddle Lock Surround (135x118x1.6mm) Material - Stainless Steel 304 2B Thicknes…" at bounding box center [241, 217] width 112 height 42
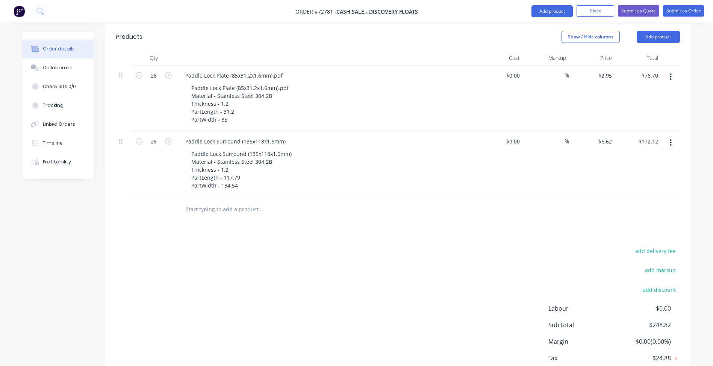
scroll to position [226, 0]
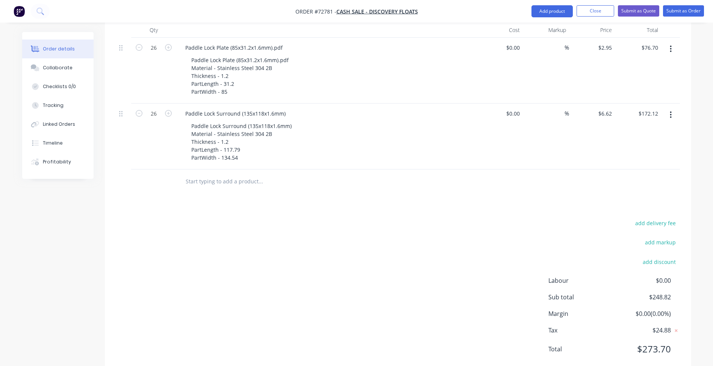
click at [428, 287] on div "add delivery fee add markup add discount Labour $0.00 Sub total $248.82 Margin …" at bounding box center [398, 290] width 564 height 145
click at [608, 42] on input "2.95" at bounding box center [606, 47] width 17 height 11
click at [610, 42] on input "2.95" at bounding box center [608, 47] width 14 height 11
type input "$2.96"
type input "$76.96"
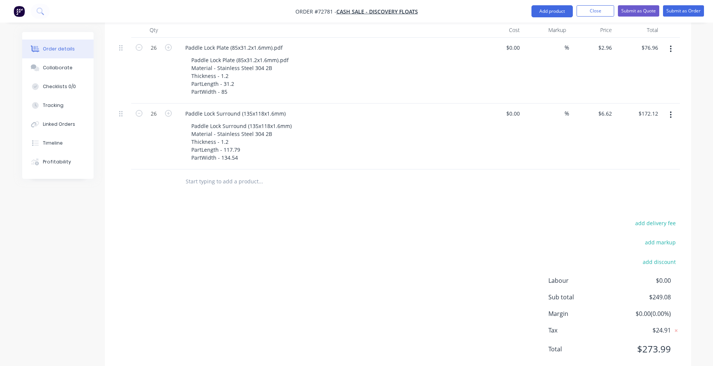
click at [460, 220] on div "add delivery fee add markup add discount Labour $0.00 Sub total $249.08 Margin …" at bounding box center [398, 290] width 564 height 145
click at [602, 108] on input "6.62" at bounding box center [606, 113] width 17 height 11
click at [610, 108] on input "6.62" at bounding box center [608, 113] width 14 height 11
click at [612, 108] on input "6.62" at bounding box center [608, 113] width 14 height 11
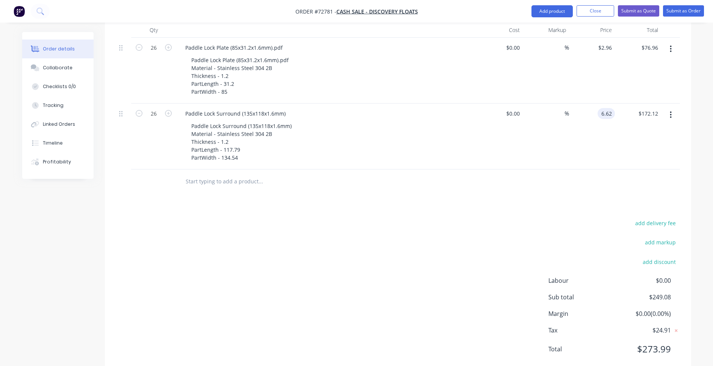
click at [611, 108] on input "6.62" at bounding box center [608, 113] width 14 height 11
type input "$6.621"
type input "$172.15"
click at [441, 260] on div "add delivery fee add markup add discount Labour $0.00 Sub total $249.11 Margin …" at bounding box center [398, 290] width 564 height 145
click at [607, 108] on input "6.621" at bounding box center [606, 113] width 17 height 11
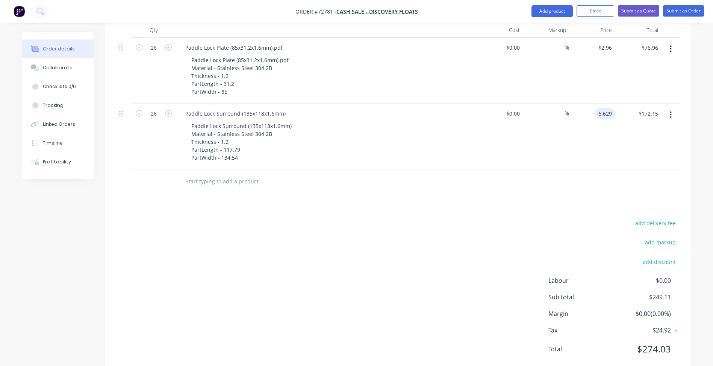
type input "$6.629"
type input "$172.35"
click at [471, 224] on div "add delivery fee add markup add discount Labour $0.00 Sub total $249.11 Margin …" at bounding box center [398, 290] width 564 height 145
click at [610, 108] on input "6.629" at bounding box center [606, 113] width 17 height 11
type input "6.635"
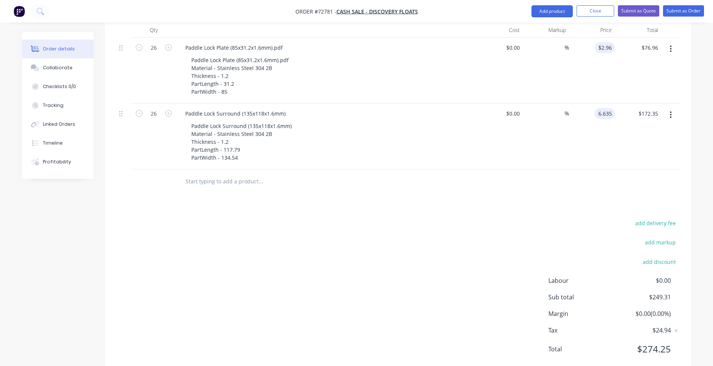
type input "2.96"
type input "$6.635"
type input "$172.51"
click at [610, 42] on input "2.96" at bounding box center [608, 47] width 14 height 11
type input "$2.97"
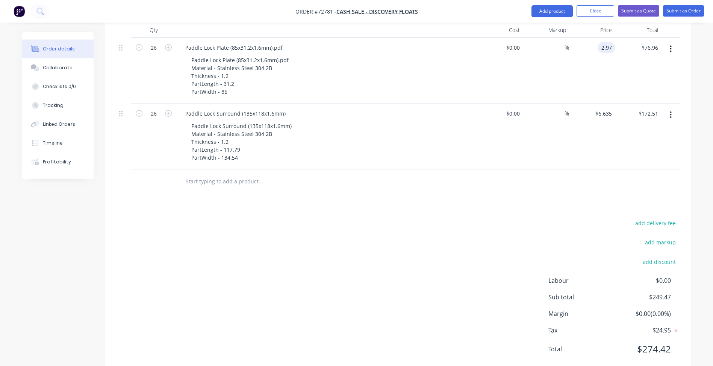
type input "$77.22"
click at [387, 304] on div "add delivery fee add markup add discount Labour $0.00 Sub total $249.47 Margin …" at bounding box center [398, 290] width 564 height 145
click at [608, 42] on input "2.97" at bounding box center [606, 47] width 17 height 11
type input "$2.98"
type input "$77.48"
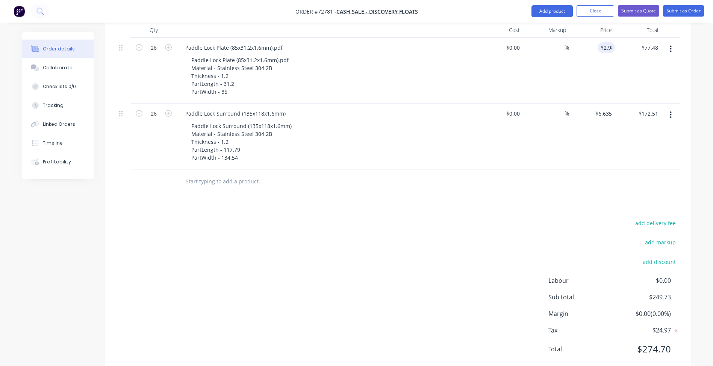
click at [440, 299] on div "add delivery fee add markup add discount Labour $0.00 Sub total $249.73 Margin …" at bounding box center [398, 290] width 564 height 145
click at [608, 108] on input "6.635" at bounding box center [606, 113] width 17 height 11
type input "$6.635"
drag, startPoint x: 614, startPoint y: 28, endPoint x: 609, endPoint y: 31, distance: 6.3
click at [612, 38] on div "26 Paddle Lock Plate (85x31.2x1.6mm).pdf Paddle Lock Plate (85x31.2x1.6mm).pdf …" at bounding box center [398, 71] width 564 height 66
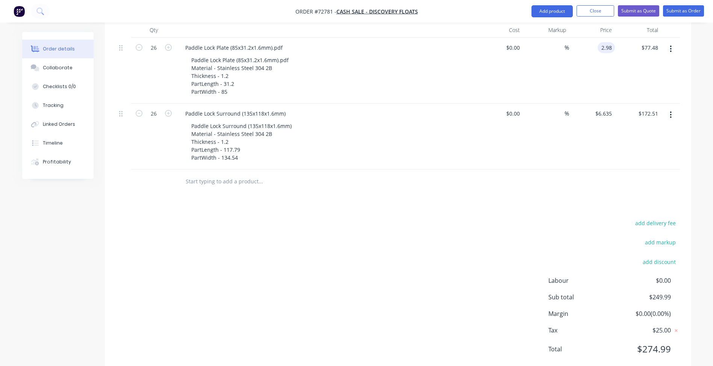
click at [612, 42] on input "2.98" at bounding box center [608, 47] width 14 height 11
type input "$2.981"
type input "$77.51"
click at [472, 251] on div "add delivery fee add markup add discount Labour $0.00 Sub total $249.99 Margin …" at bounding box center [398, 290] width 564 height 145
click at [599, 42] on input "2.981" at bounding box center [605, 47] width 20 height 11
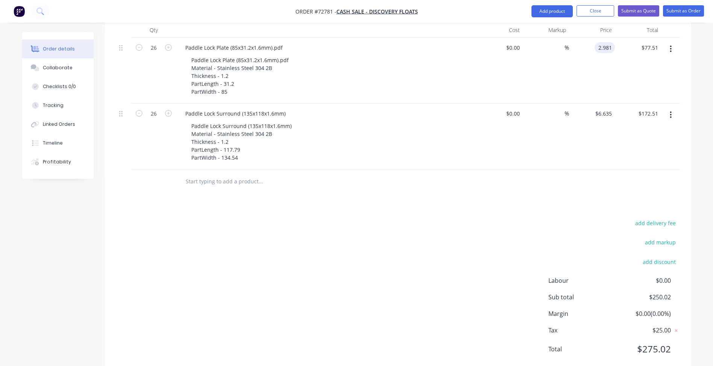
click at [612, 42] on input "2.981" at bounding box center [606, 47] width 17 height 11
type input "$2.9805"
type input "$77.49"
click at [451, 269] on div "add delivery fee add markup add discount Labour $0.00 Sub total $250.02 Margin …" at bounding box center [398, 290] width 564 height 145
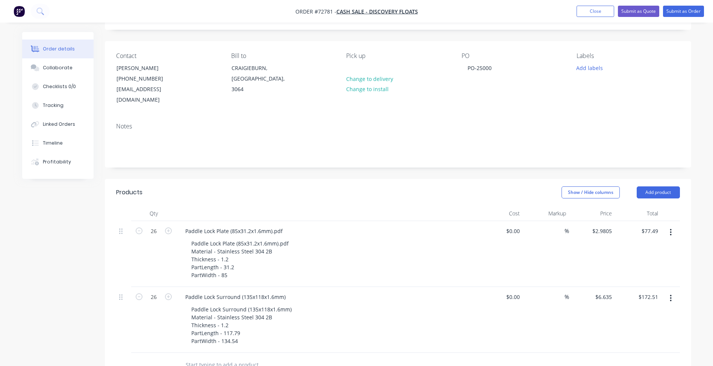
scroll to position [38, 0]
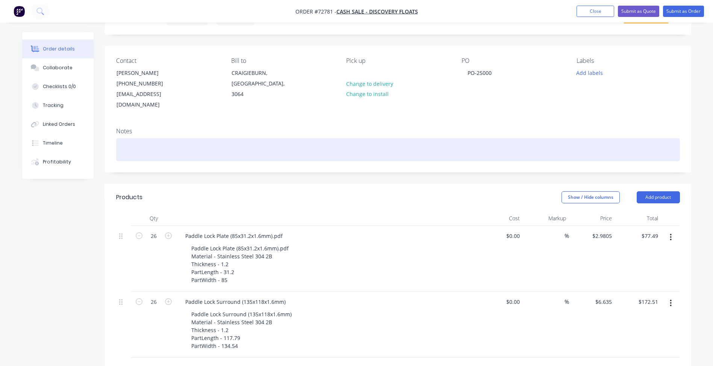
click at [413, 150] on div at bounding box center [398, 149] width 564 height 23
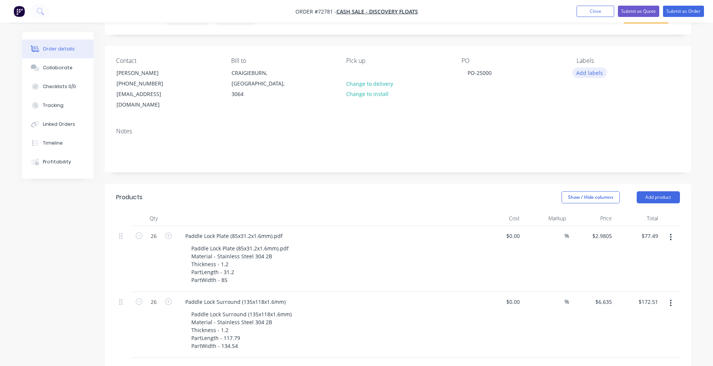
click at [589, 73] on button "Add labels" at bounding box center [590, 72] width 35 height 10
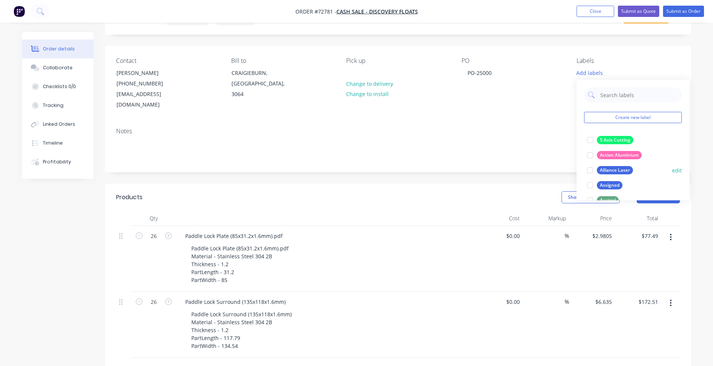
scroll to position [113, 0]
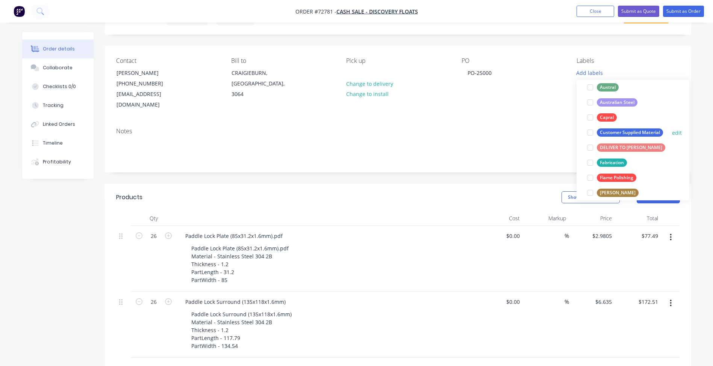
click at [592, 132] on div at bounding box center [590, 132] width 15 height 15
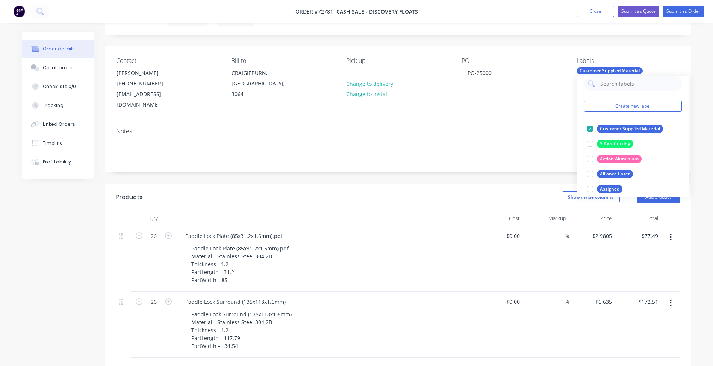
click at [524, 127] on div "Notes" at bounding box center [398, 130] width 564 height 7
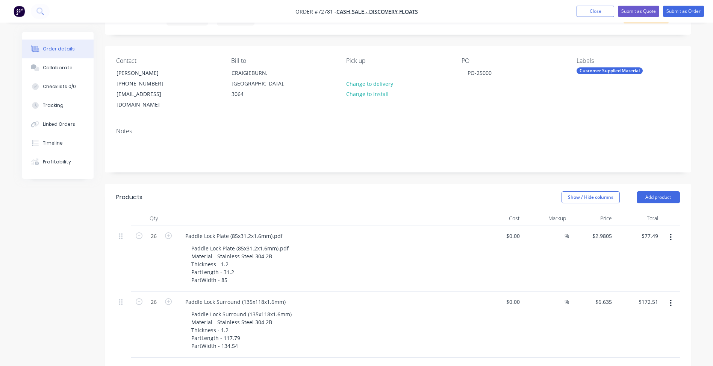
click at [693, 70] on div "Order details Collaborate Checklists 0/0 Tracking Linked Orders Timeline Profit…" at bounding box center [357, 283] width 684 height 579
click at [682, 12] on button "Submit as Order" at bounding box center [683, 11] width 41 height 11
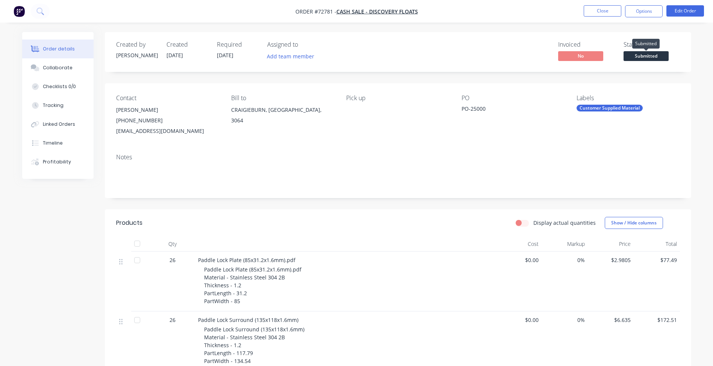
click at [643, 54] on span "Submitted" at bounding box center [646, 55] width 45 height 9
click at [639, 14] on button "Options" at bounding box center [644, 11] width 38 height 12
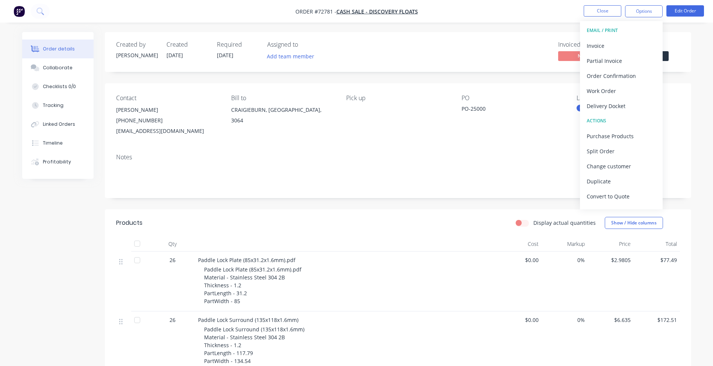
click at [675, 94] on div "Labels" at bounding box center [628, 97] width 103 height 7
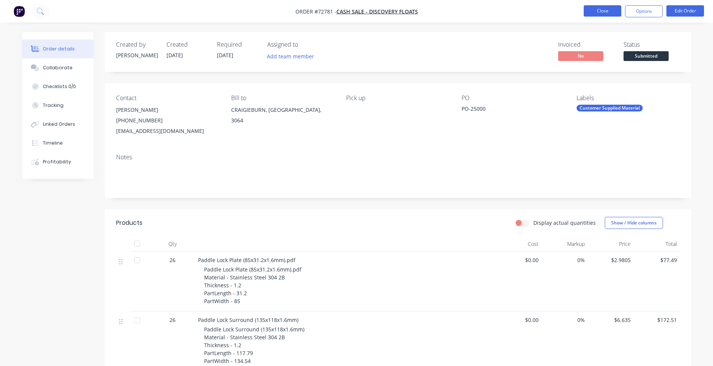
click at [593, 6] on button "Close" at bounding box center [603, 10] width 38 height 11
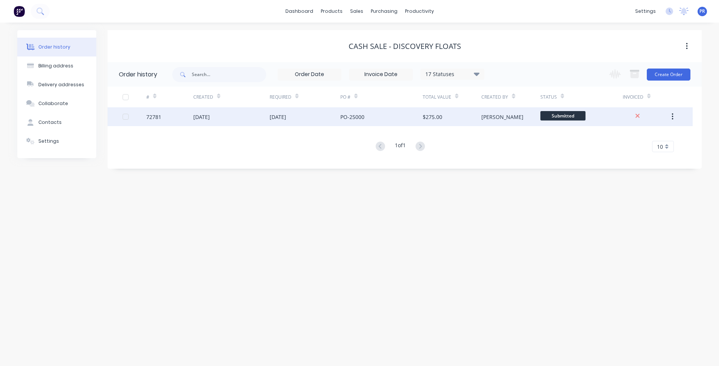
click at [549, 123] on div "Submitted" at bounding box center [581, 116] width 82 height 19
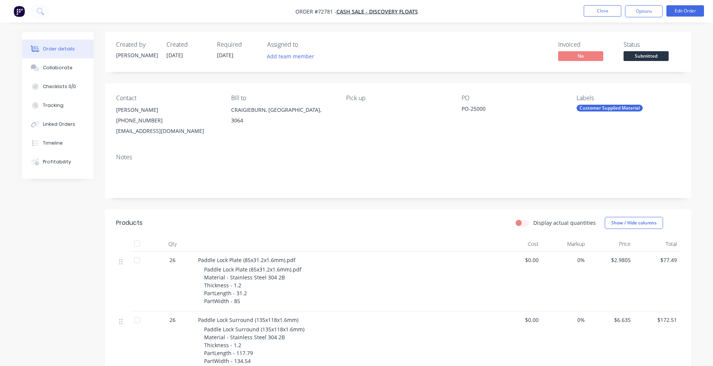
click at [654, 56] on span "Submitted" at bounding box center [646, 55] width 45 height 9
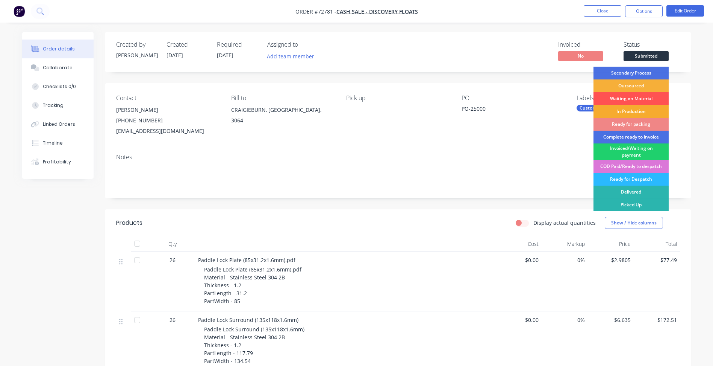
click at [626, 112] on div "In Production" at bounding box center [631, 111] width 75 height 13
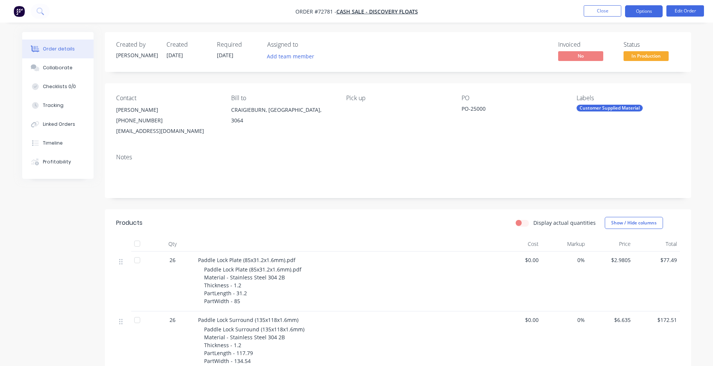
click at [640, 8] on button "Options" at bounding box center [644, 11] width 38 height 12
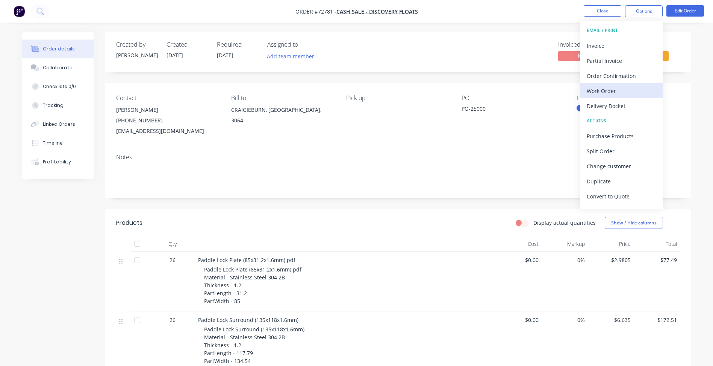
click at [611, 87] on div "Work Order" at bounding box center [621, 90] width 69 height 11
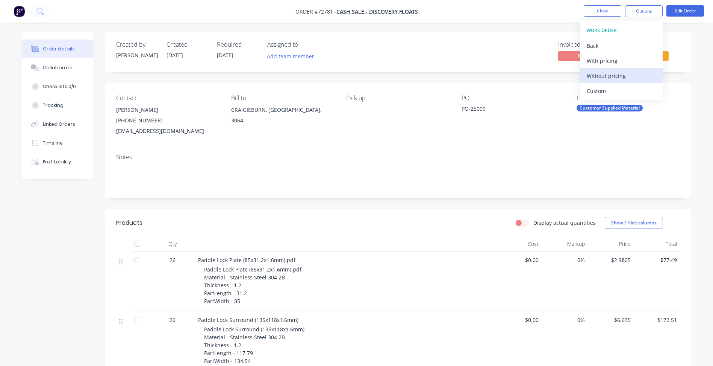
click at [629, 79] on div "Without pricing" at bounding box center [621, 75] width 69 height 11
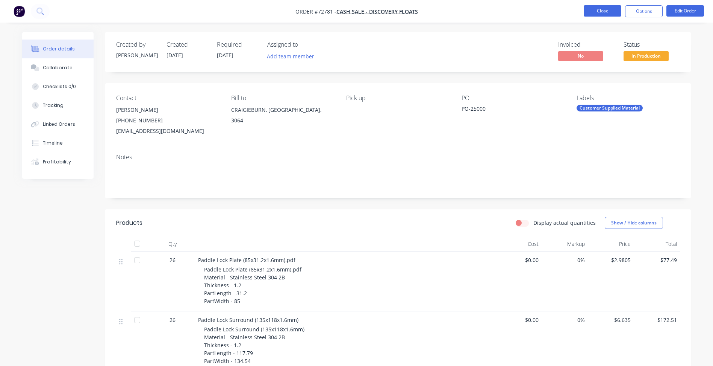
click at [600, 15] on button "Close" at bounding box center [603, 10] width 38 height 11
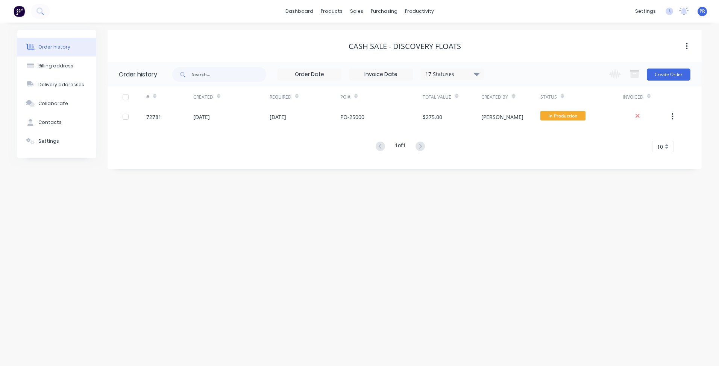
click at [324, 220] on div "Order history Billing address Delivery addresses Collaborate Contacts Settings …" at bounding box center [359, 194] width 719 height 343
click at [393, 41] on link "Purchase Orders" at bounding box center [416, 35] width 100 height 15
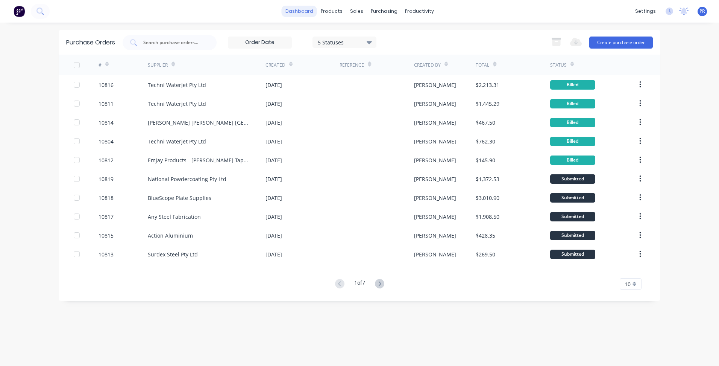
click at [301, 8] on link "dashboard" at bounding box center [299, 11] width 35 height 11
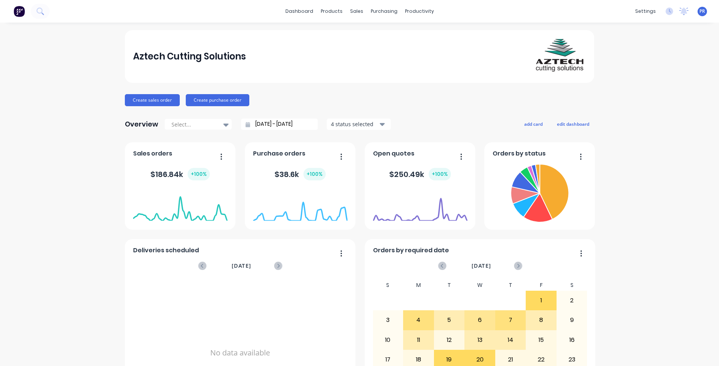
scroll to position [38, 0]
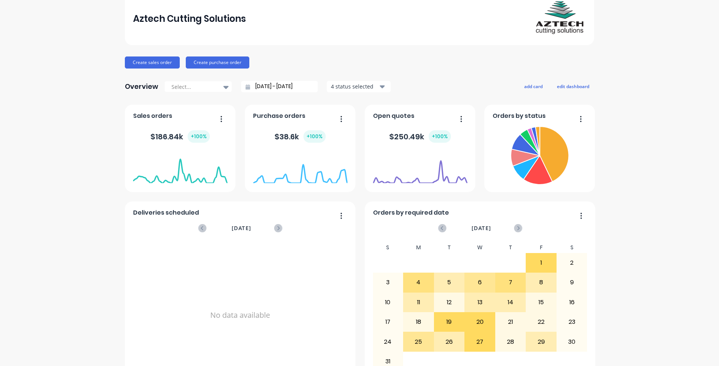
click at [264, 90] on input "[DATE] - [DATE]" at bounding box center [282, 86] width 65 height 11
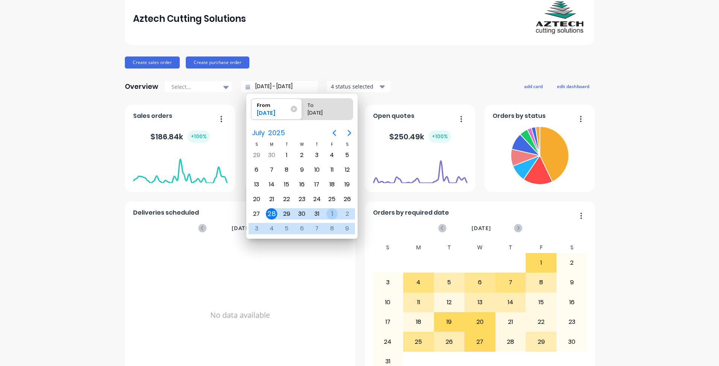
click at [329, 213] on div "1" at bounding box center [331, 213] width 11 height 11
type input "[DATE] - [DATE]"
radio input "false"
radio input "true"
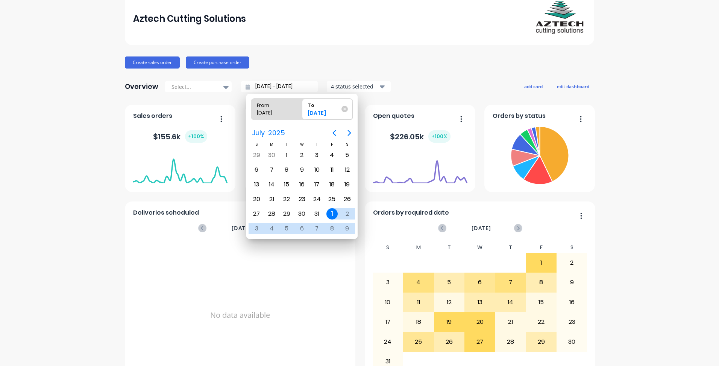
click at [646, 135] on div "Aztech Cutting Solutions Create sales order Create purchase order Overview Sele…" at bounding box center [359, 188] width 719 height 393
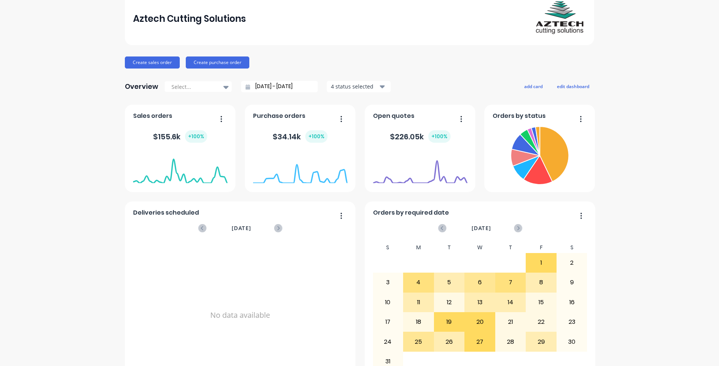
click at [340, 121] on icon "button" at bounding box center [341, 119] width 2 height 8
click at [299, 176] on foreignobject at bounding box center [300, 168] width 94 height 32
click at [301, 182] on foreignobject at bounding box center [300, 168] width 94 height 32
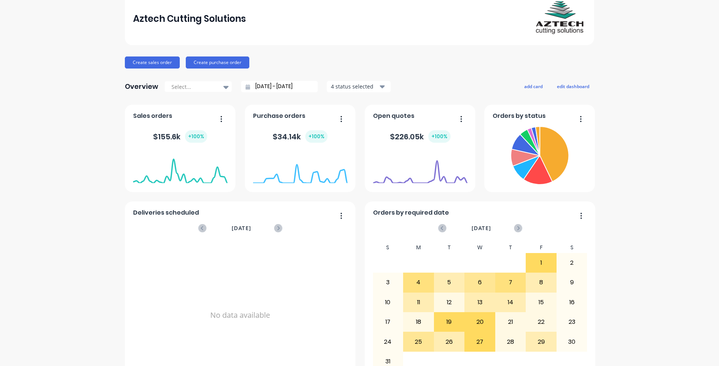
click at [285, 116] on span "Purchase orders" at bounding box center [279, 115] width 52 height 9
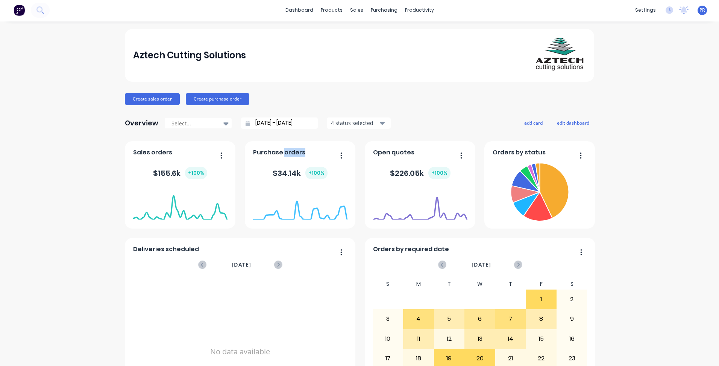
scroll to position [0, 0]
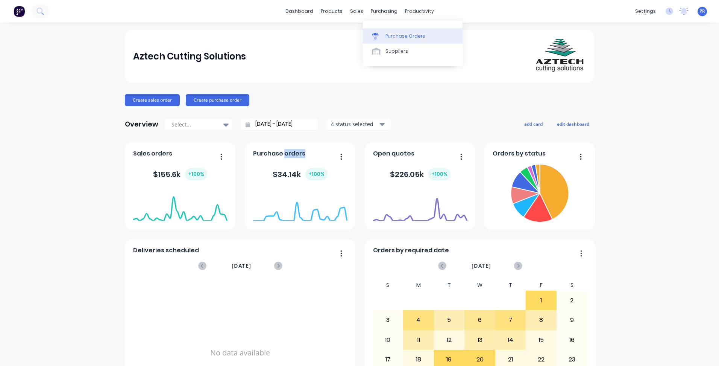
click at [390, 36] on div "Purchase Orders" at bounding box center [405, 36] width 40 height 7
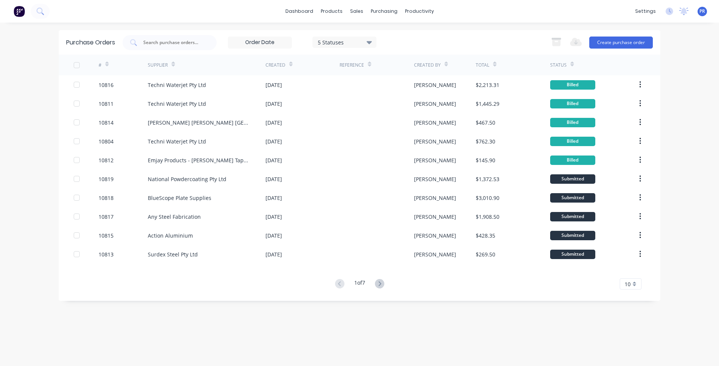
click at [240, 339] on div "Purchase Orders 5 Statuses 5 Statuses Export to Excel (XLSX) Create purchase or…" at bounding box center [360, 194] width 602 height 328
click at [373, 36] on div "Sales Orders" at bounding box center [384, 36] width 31 height 7
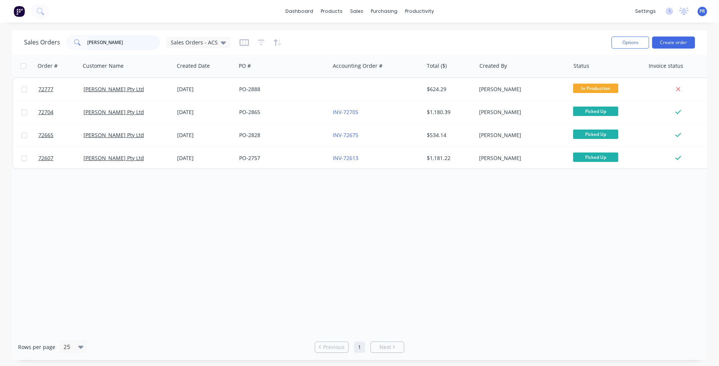
drag, startPoint x: 110, startPoint y: 43, endPoint x: 56, endPoint y: 43, distance: 53.8
click at [46, 46] on div "Sales Orders [PERSON_NAME] Orders - ACS" at bounding box center [127, 42] width 206 height 15
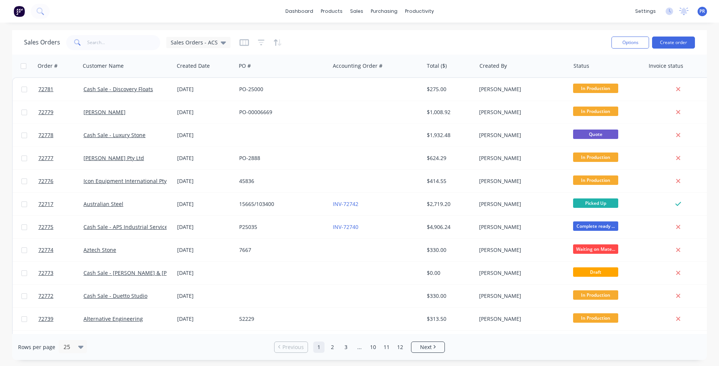
click at [465, 35] on div "Sales Orders Sales Orders - ACS" at bounding box center [314, 42] width 581 height 18
click at [111, 46] on input "text" at bounding box center [123, 42] width 73 height 15
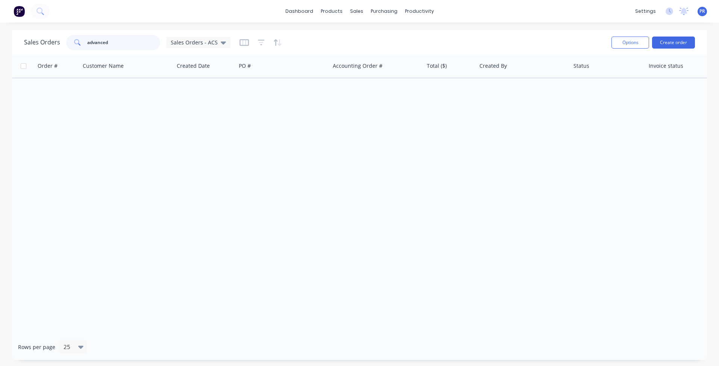
type input "advanced"
click at [280, 134] on div "Order # Customer Name Created Date PO # Accounting Order # Total ($) Created By…" at bounding box center [359, 194] width 695 height 279
click at [372, 36] on div "Sales Orders" at bounding box center [384, 36] width 31 height 7
click at [430, 38] on div "Workflow" at bounding box center [432, 36] width 23 height 7
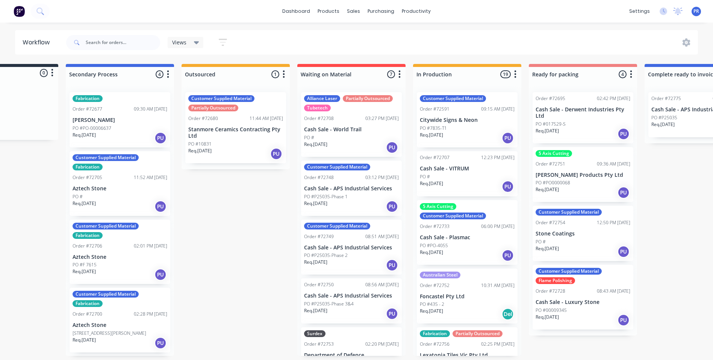
scroll to position [0, 105]
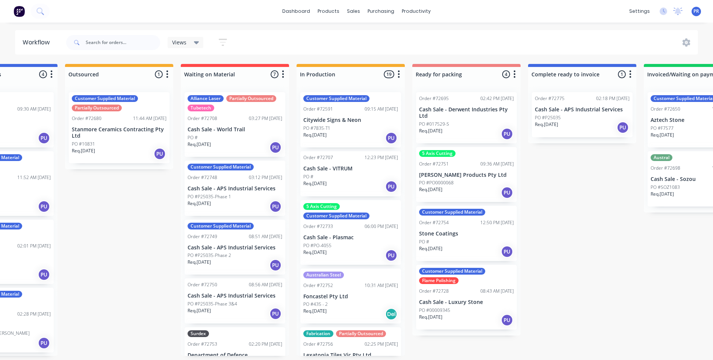
drag, startPoint x: 302, startPoint y: 212, endPoint x: 341, endPoint y: 225, distance: 41.1
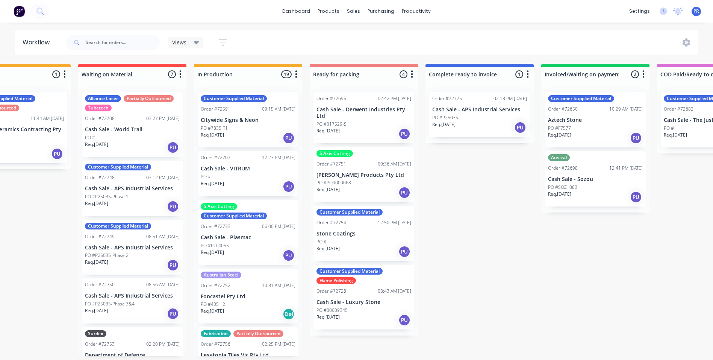
drag, startPoint x: 525, startPoint y: 240, endPoint x: 557, endPoint y: 238, distance: 32.4
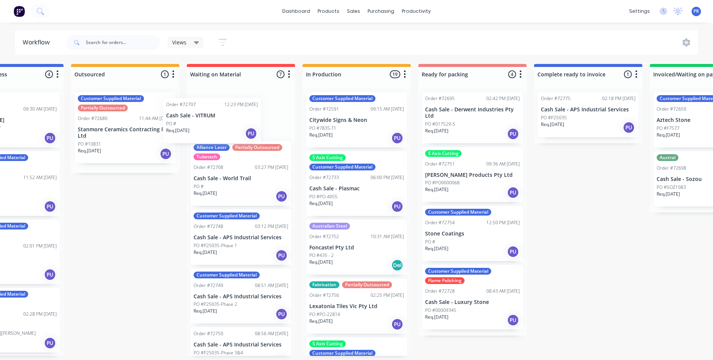
scroll to position [2, 176]
drag, startPoint x: 236, startPoint y: 165, endPoint x: 231, endPoint y: 99, distance: 66.7
click at [231, 99] on div "Submitted 0 Status colour #273444 hex #273444 Save Cancel Summaries Total order…" at bounding box center [499, 210] width 1363 height 292
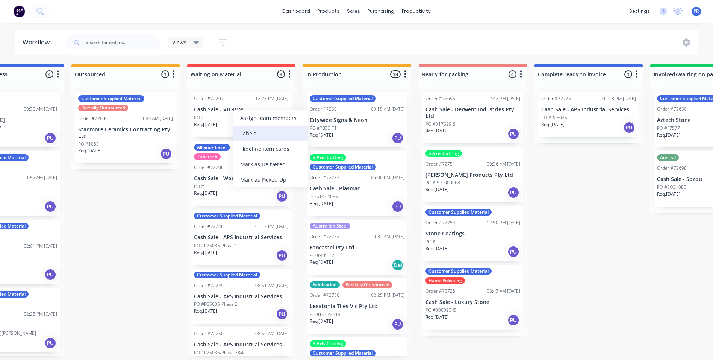
click at [254, 135] on div "Labels" at bounding box center [271, 133] width 76 height 15
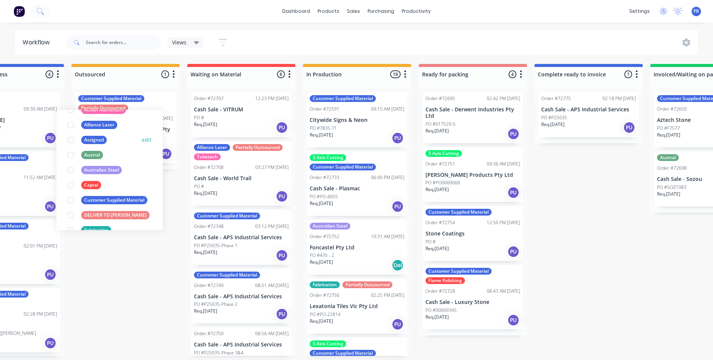
scroll to position [0, 0]
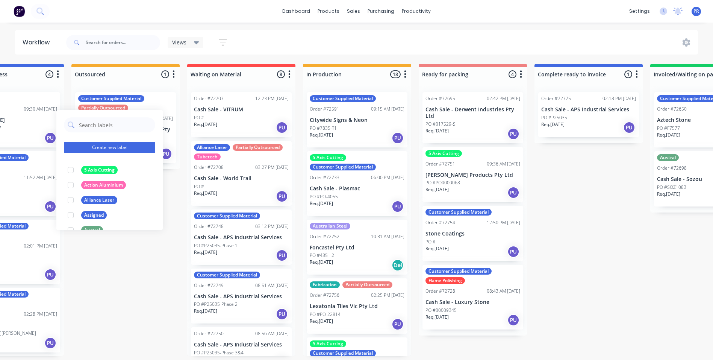
click at [103, 143] on button "Create new label" at bounding box center [109, 147] width 91 height 11
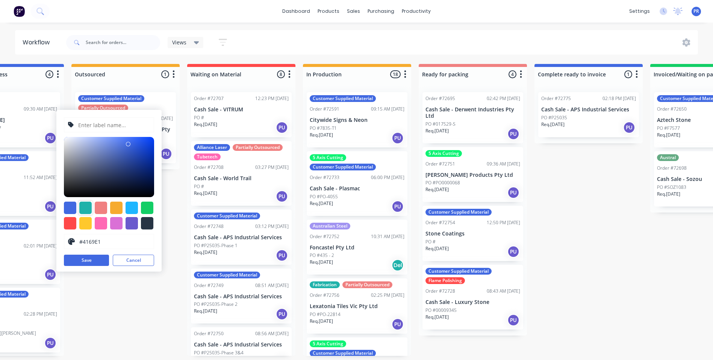
click at [86, 209] on div at bounding box center [85, 208] width 12 height 12
type input "#20B2AA"
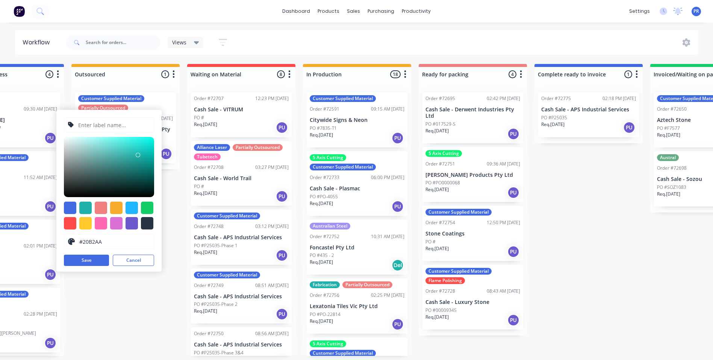
click at [114, 123] on input "text" at bounding box center [113, 125] width 73 height 14
type input "Bluescope"
click at [94, 263] on button "Save" at bounding box center [86, 260] width 45 height 11
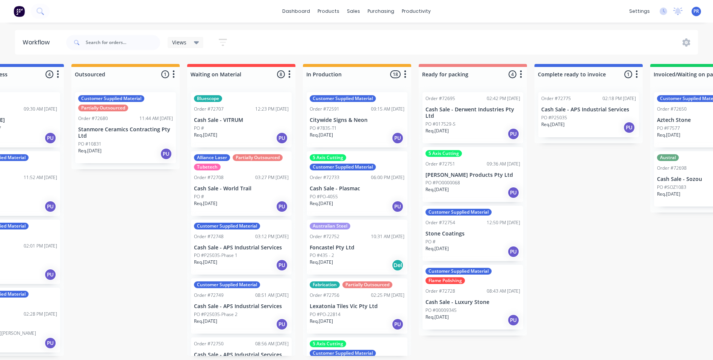
click at [114, 276] on div "Submitted 0 Status colour #273444 hex #273444 Save Cancel Summaries Total order…" at bounding box center [499, 210] width 1363 height 292
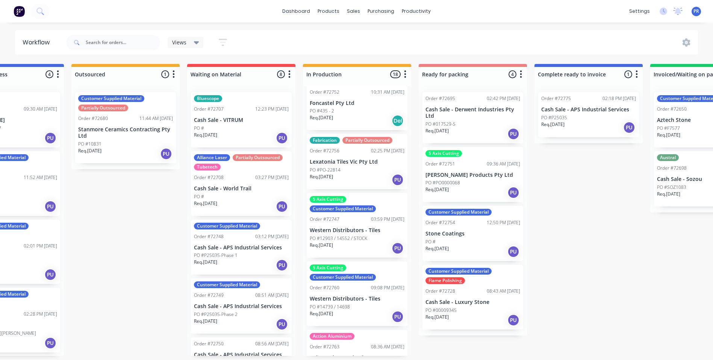
scroll to position [146, 0]
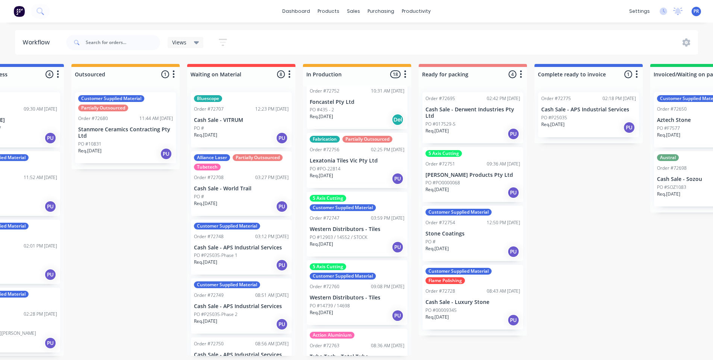
click at [347, 165] on div "Fabrication Partially Outsourced Order #72756 02:25 PM [DATE] Lexatonia Tiles V…" at bounding box center [357, 160] width 101 height 55
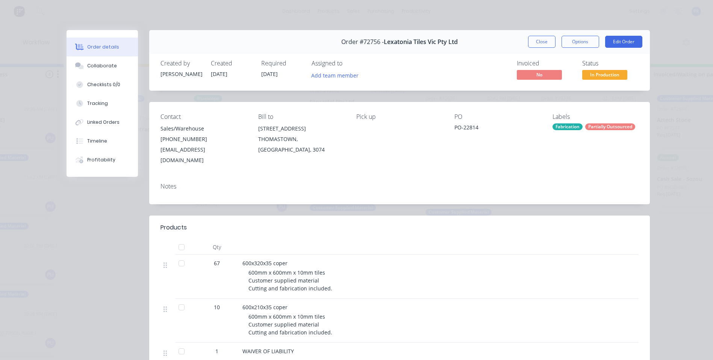
click at [538, 41] on button "Close" at bounding box center [541, 42] width 27 height 12
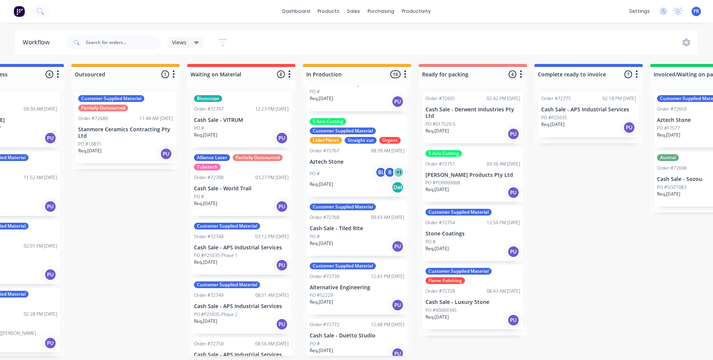
scroll to position [638, 0]
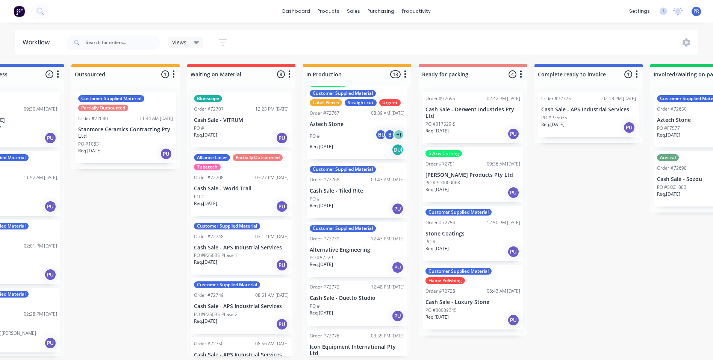
click at [337, 122] on div "5 Axis Cutting Customer Supplied Material Label Pieces Straight cut Urgent Orde…" at bounding box center [357, 118] width 101 height 82
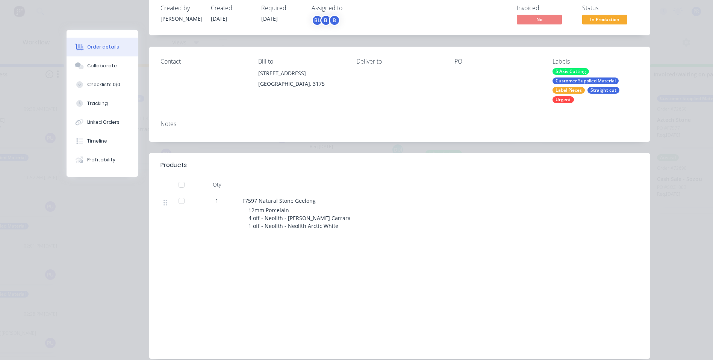
scroll to position [0, 0]
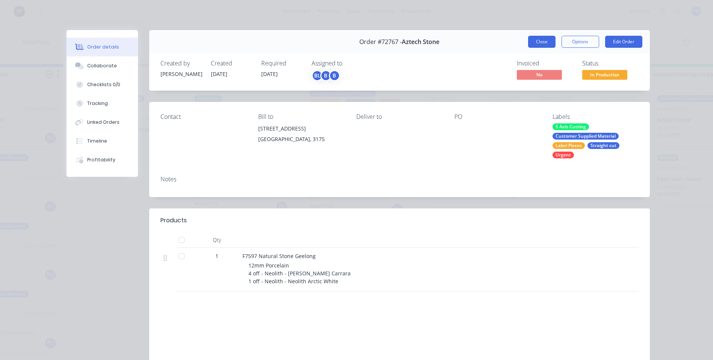
click at [533, 40] on button "Close" at bounding box center [541, 42] width 27 height 12
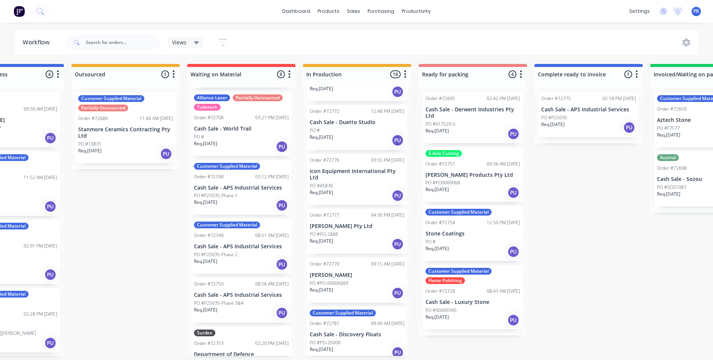
scroll to position [97, 0]
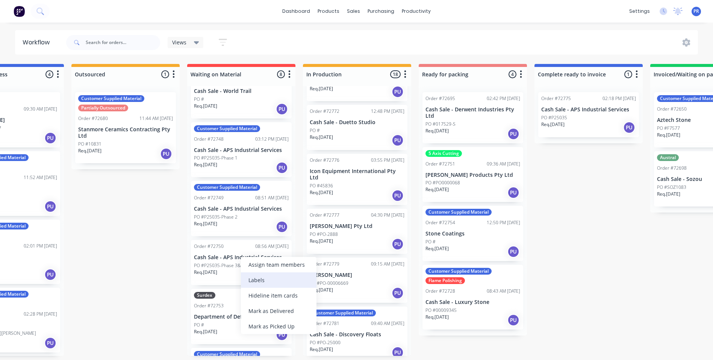
click at [272, 281] on div "Labels" at bounding box center [279, 279] width 76 height 15
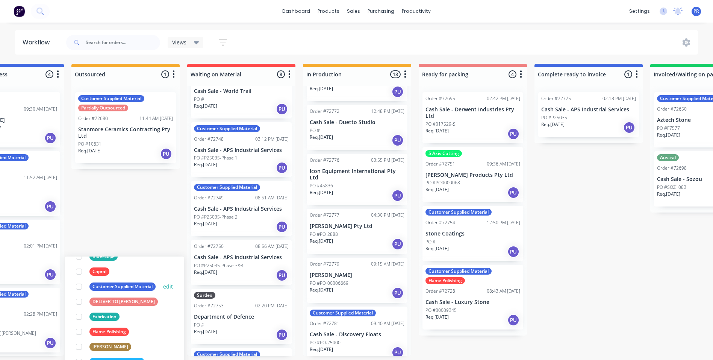
click at [80, 286] on div at bounding box center [78, 286] width 15 height 15
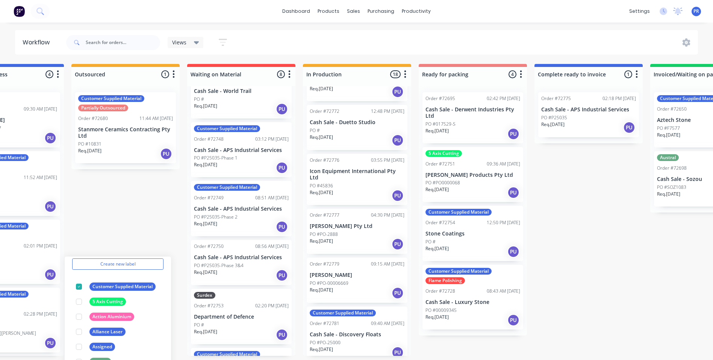
click at [135, 213] on div "Submitted 0 Status colour #273444 hex #273444 Save Cancel Summaries Total order…" at bounding box center [499, 210] width 1363 height 292
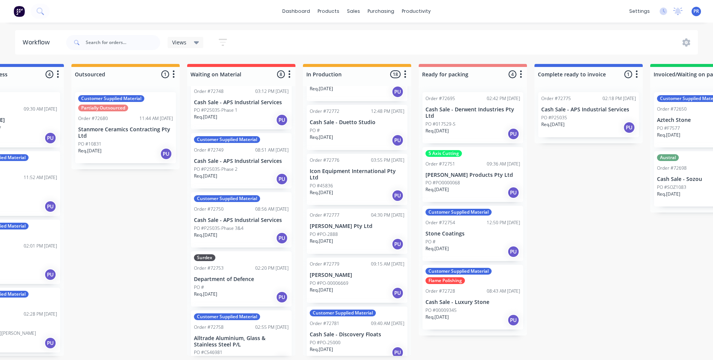
scroll to position [220, 0]
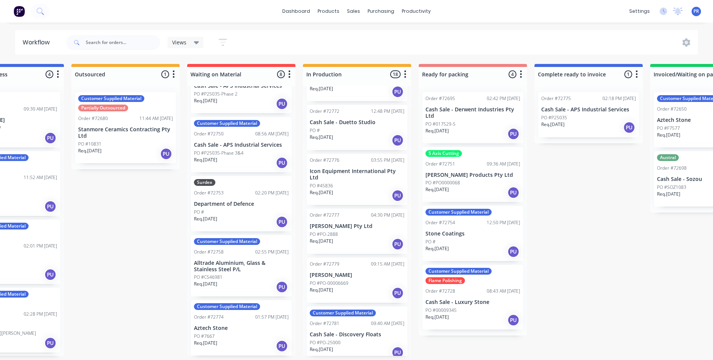
click at [237, 328] on p "Aztech Stone" at bounding box center [241, 328] width 95 height 6
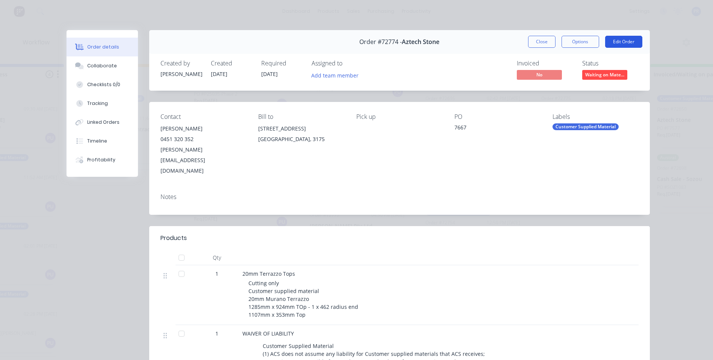
click at [616, 41] on button "Edit Order" at bounding box center [623, 42] width 37 height 12
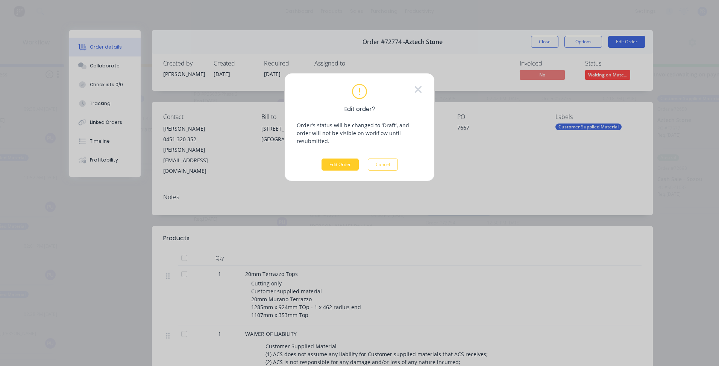
click at [335, 159] on button "Edit Order" at bounding box center [340, 164] width 37 height 12
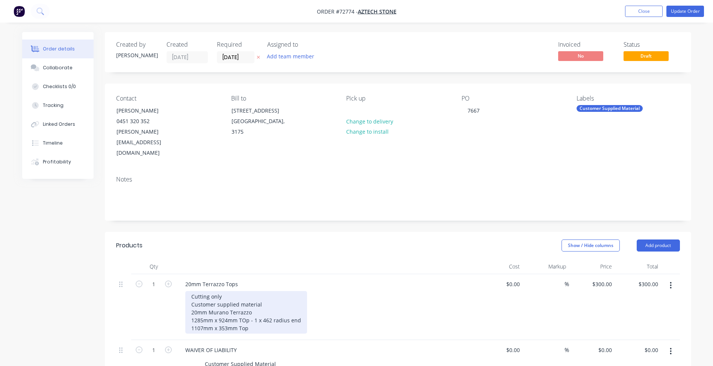
click at [245, 310] on div "Cutting only Customer supplied material 20mm Murano Terrazzo 1285mm x 924mm TOp…" at bounding box center [246, 312] width 122 height 42
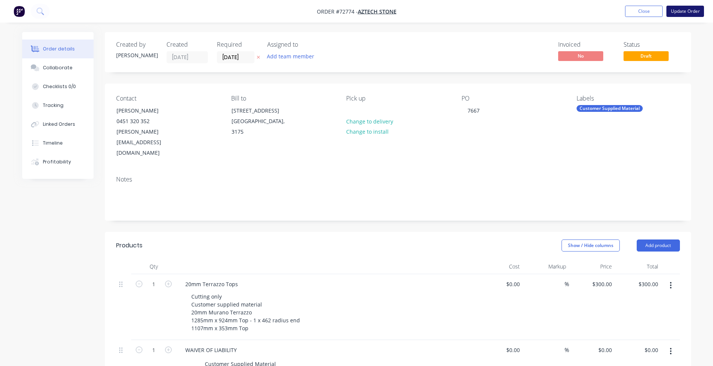
click at [683, 12] on button "Update Order" at bounding box center [686, 11] width 38 height 11
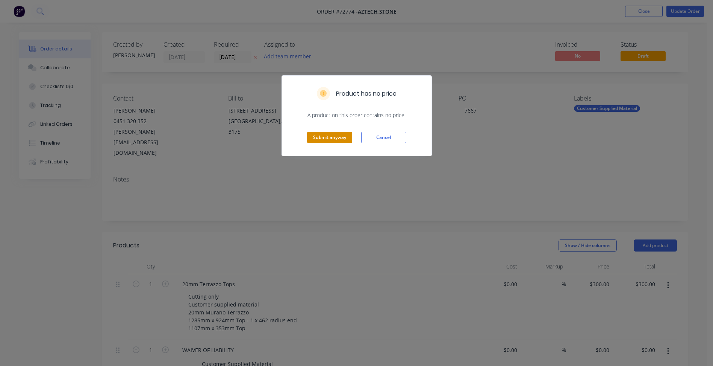
click at [328, 137] on button "Submit anyway" at bounding box center [329, 137] width 45 height 11
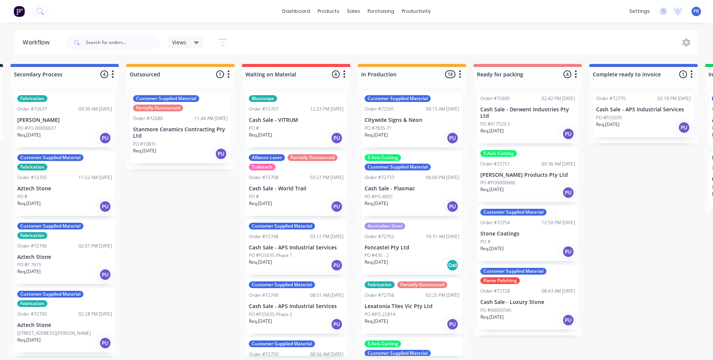
drag, startPoint x: 319, startPoint y: 231, endPoint x: 337, endPoint y: 231, distance: 17.7
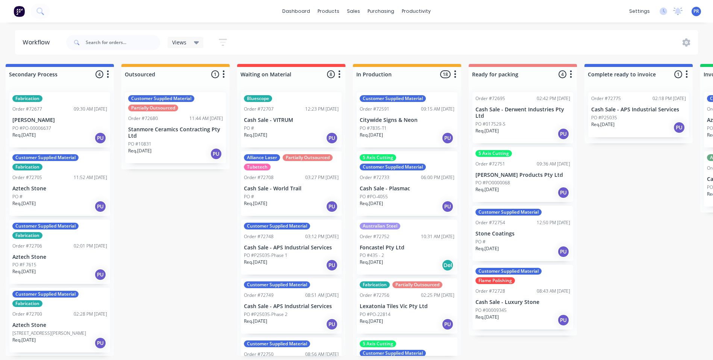
click at [185, 128] on p "Stanmore Ceramics Contracting Pty Ltd" at bounding box center [175, 132] width 95 height 13
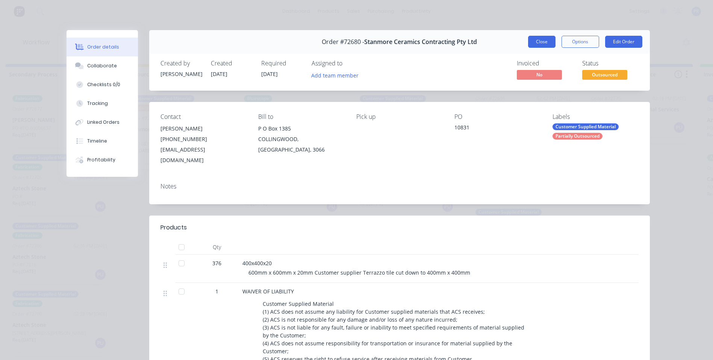
click at [546, 40] on button "Close" at bounding box center [541, 42] width 27 height 12
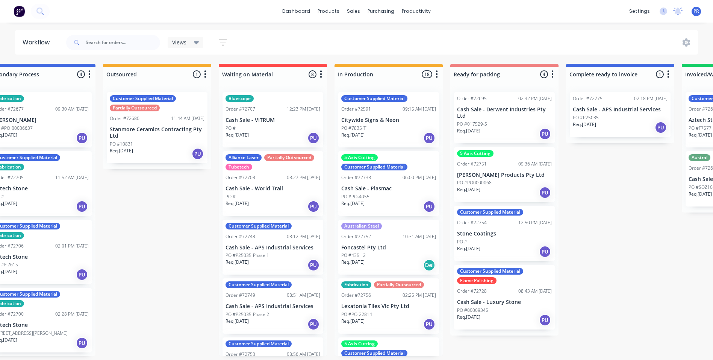
drag, startPoint x: 631, startPoint y: 193, endPoint x: 645, endPoint y: 191, distance: 14.7
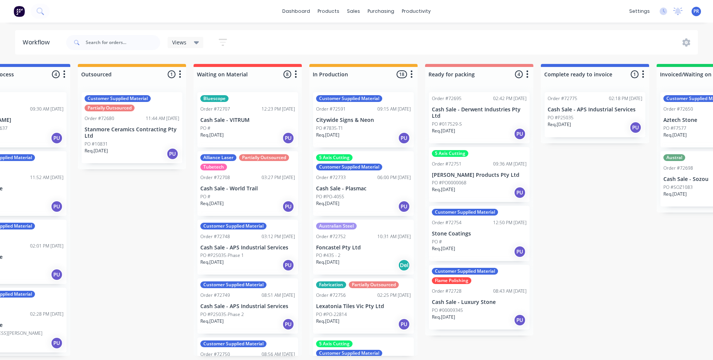
scroll to position [2, 176]
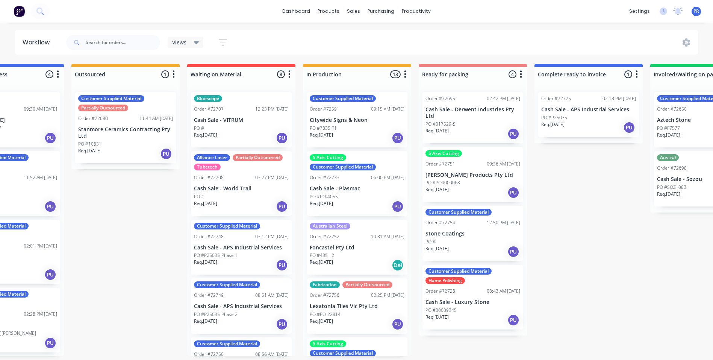
drag, startPoint x: 598, startPoint y: 257, endPoint x: 614, endPoint y: 254, distance: 16.4
click at [118, 131] on p "Stanmore Ceramics Contracting Pty Ltd" at bounding box center [125, 132] width 95 height 13
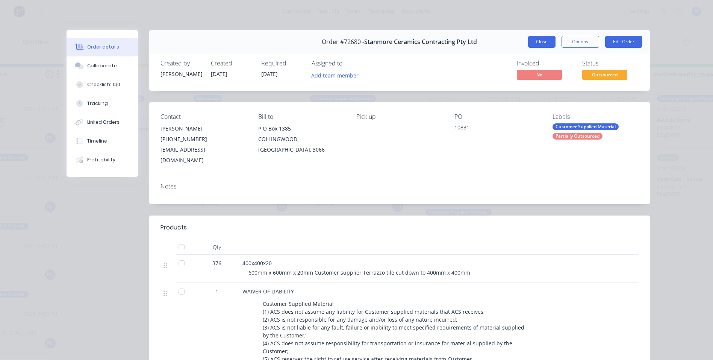
click at [538, 39] on button "Close" at bounding box center [541, 42] width 27 height 12
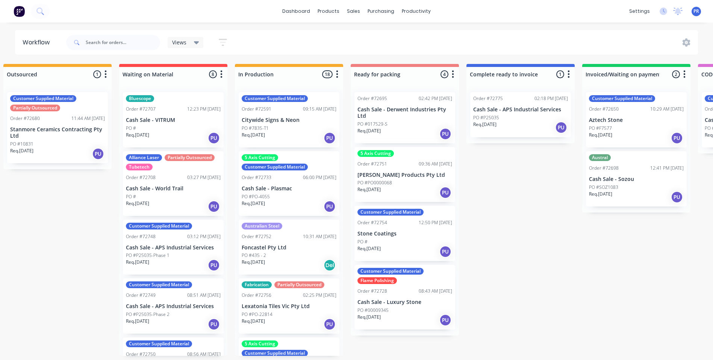
drag, startPoint x: 570, startPoint y: 229, endPoint x: 594, endPoint y: 229, distance: 23.7
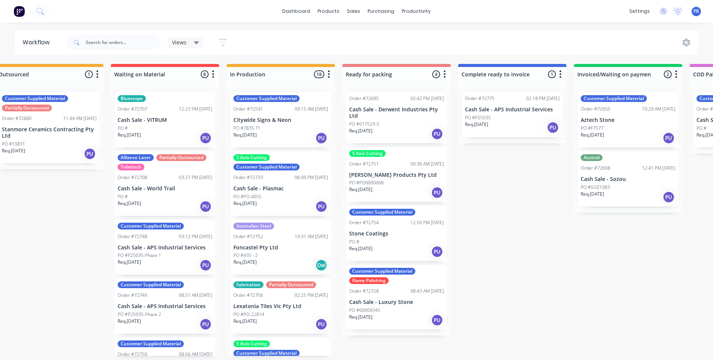
scroll to position [2, 251]
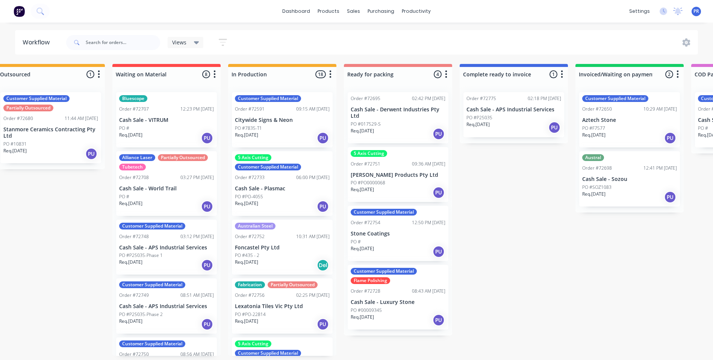
drag, startPoint x: 570, startPoint y: 235, endPoint x: 562, endPoint y: 257, distance: 23.3
click at [639, 238] on div "Submitted 0 Status colour #273444 hex #273444 Save Cancel Summaries Total order…" at bounding box center [424, 210] width 1363 height 292
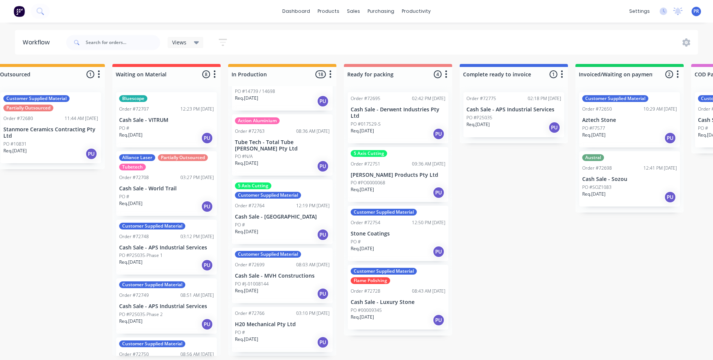
scroll to position [376, 0]
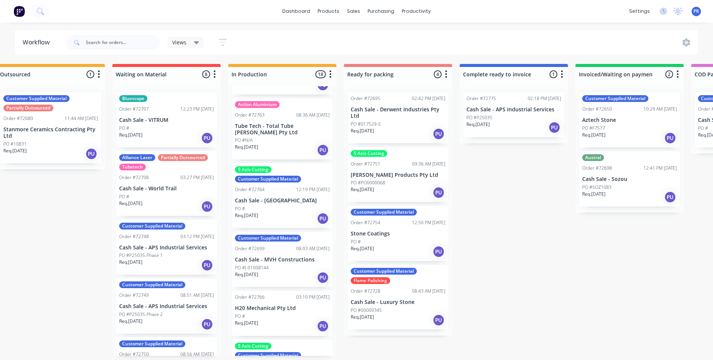
click at [331, 75] on icon "button" at bounding box center [330, 74] width 2 height 9
click at [300, 128] on button "Sort By" at bounding box center [297, 127] width 75 height 12
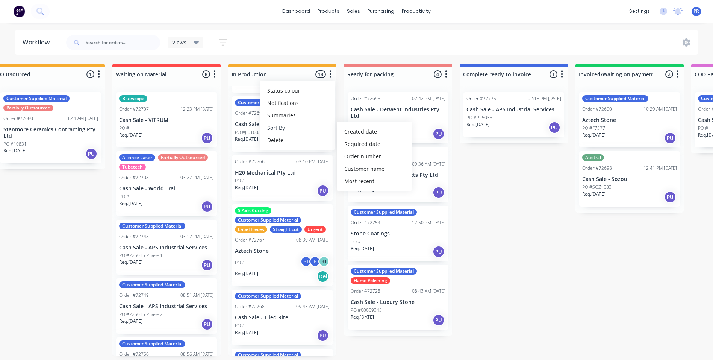
scroll to position [475, 0]
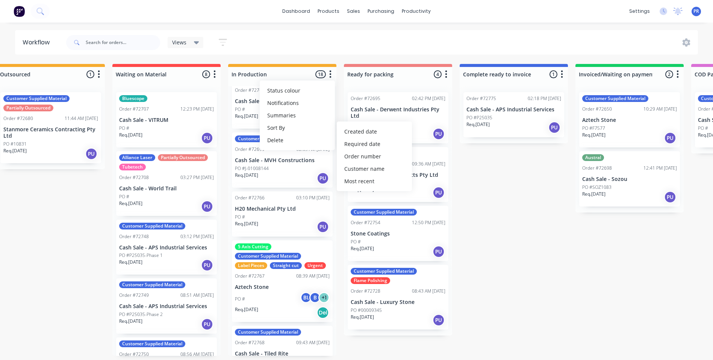
click at [263, 293] on div "PO # BL B + 1" at bounding box center [282, 299] width 95 height 14
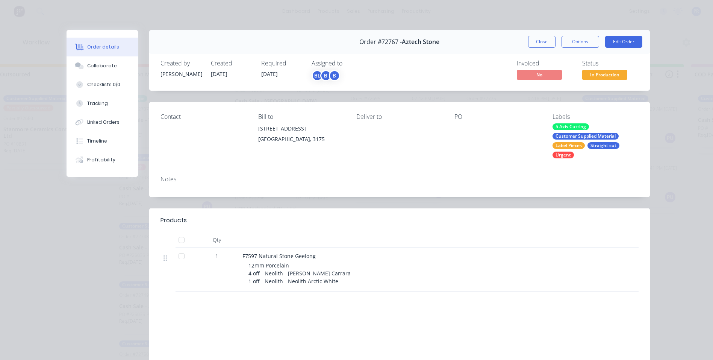
click at [395, 35] on div "Order #72767 - Aztech Stone" at bounding box center [400, 42] width 80 height 22
drag, startPoint x: 404, startPoint y: 49, endPoint x: 517, endPoint y: 42, distance: 113.7
click at [404, 49] on div "Order #72767 - Aztech Stone" at bounding box center [400, 42] width 80 height 22
click at [572, 43] on button "Options" at bounding box center [581, 42] width 38 height 12
click at [621, 40] on button "Edit Order" at bounding box center [623, 42] width 37 height 12
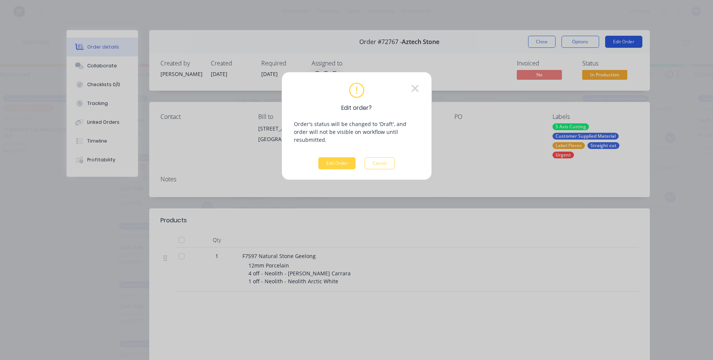
scroll to position [0, 251]
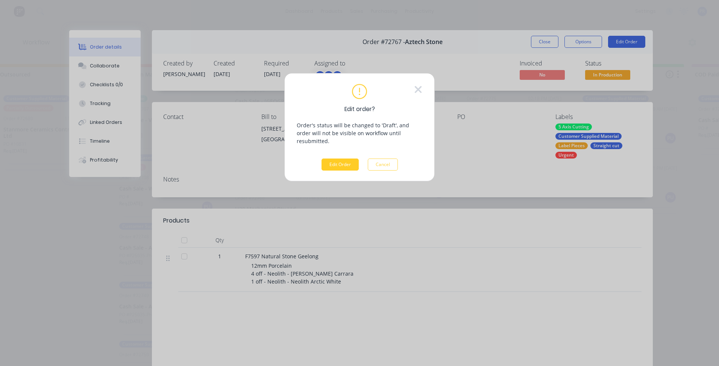
click at [350, 158] on button "Edit Order" at bounding box center [340, 164] width 37 height 12
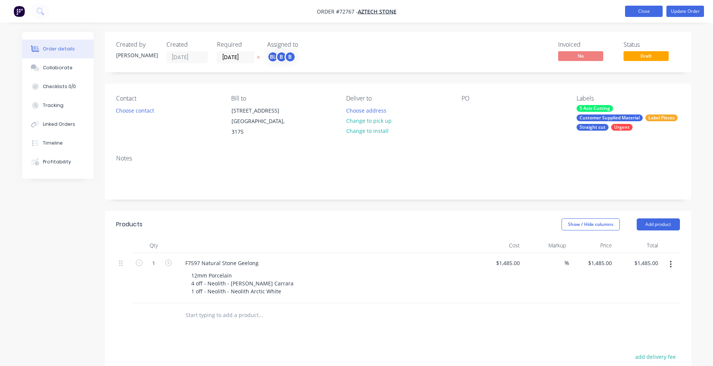
click at [639, 15] on button "Close" at bounding box center [644, 11] width 38 height 11
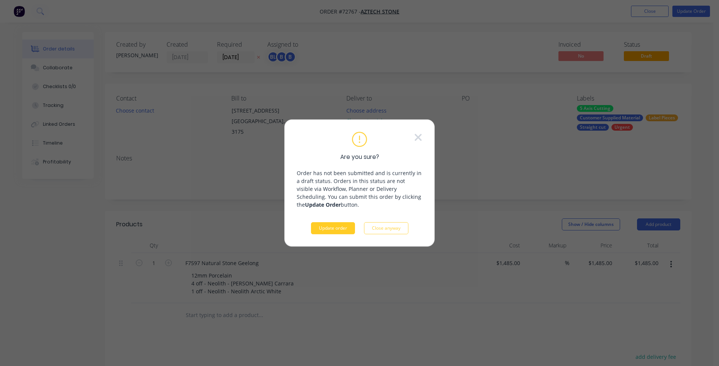
click at [341, 229] on button "Update order" at bounding box center [333, 228] width 44 height 12
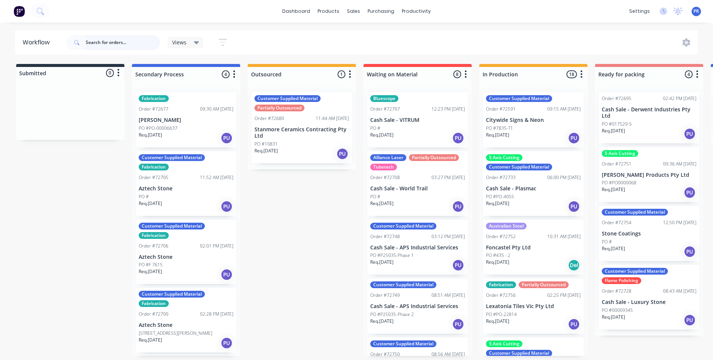
click at [107, 44] on input "text" at bounding box center [123, 42] width 74 height 15
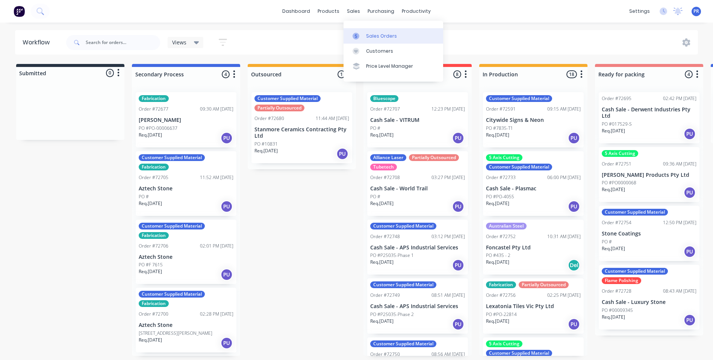
click at [366, 36] on div "Sales Orders" at bounding box center [381, 36] width 31 height 7
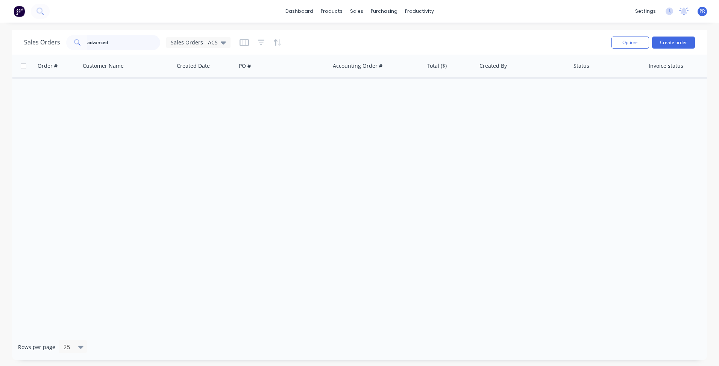
click at [35, 35] on div "Sales Orders advanced Sales Orders - ACS" at bounding box center [127, 42] width 206 height 15
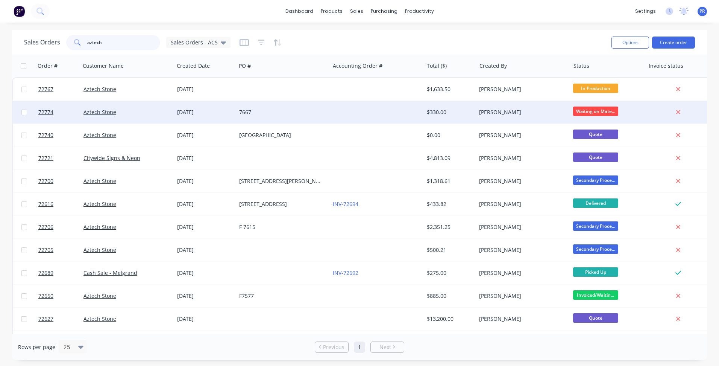
type input "aztech"
click at [147, 115] on div "Aztech Stone" at bounding box center [124, 112] width 83 height 8
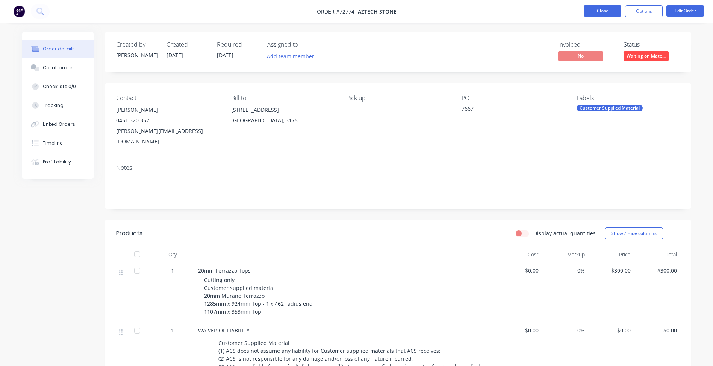
click at [600, 9] on button "Close" at bounding box center [603, 10] width 38 height 11
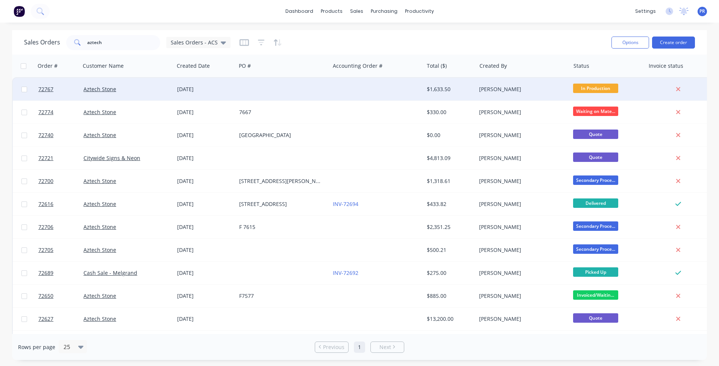
click at [137, 90] on div "Aztech Stone" at bounding box center [124, 89] width 83 height 8
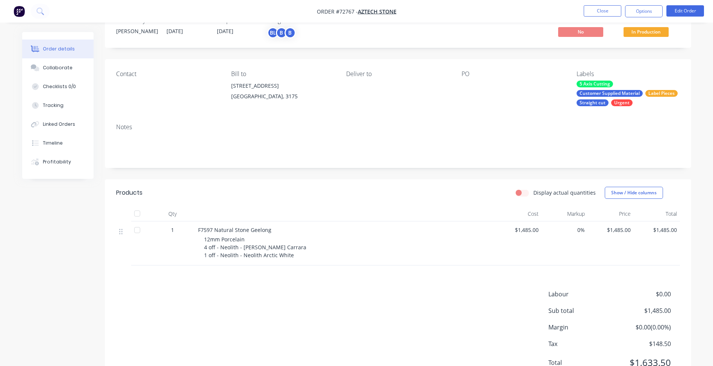
scroll to position [38, 0]
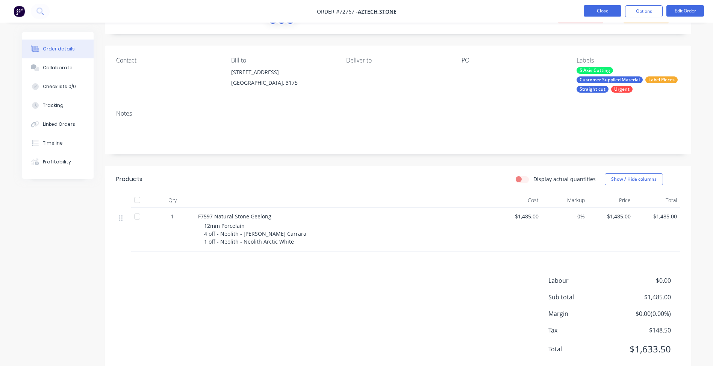
click at [607, 9] on button "Close" at bounding box center [603, 10] width 38 height 11
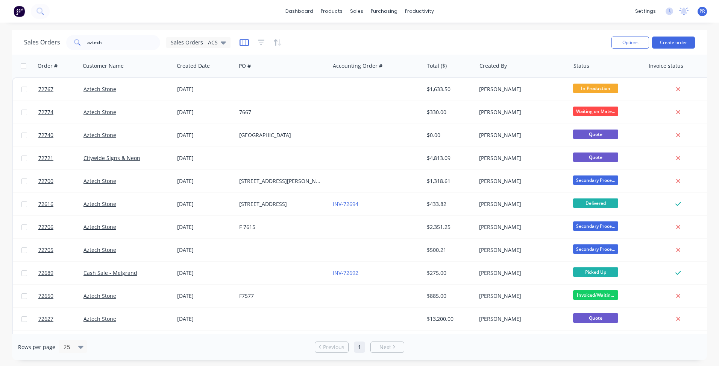
click at [242, 43] on icon "button" at bounding box center [244, 43] width 9 height 8
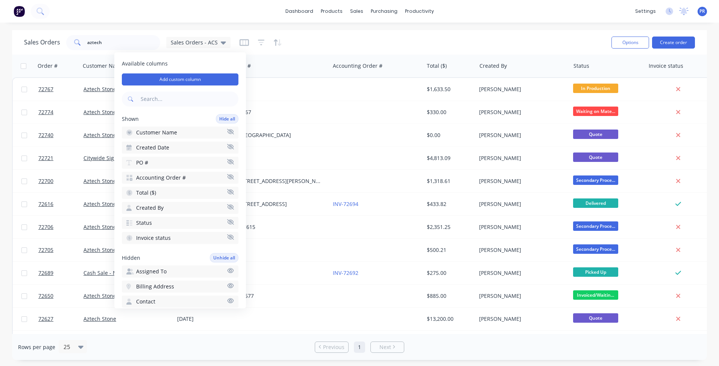
click at [519, 26] on div "dashboard products sales purchasing productivity dashboard products Product Cat…" at bounding box center [359, 183] width 719 height 366
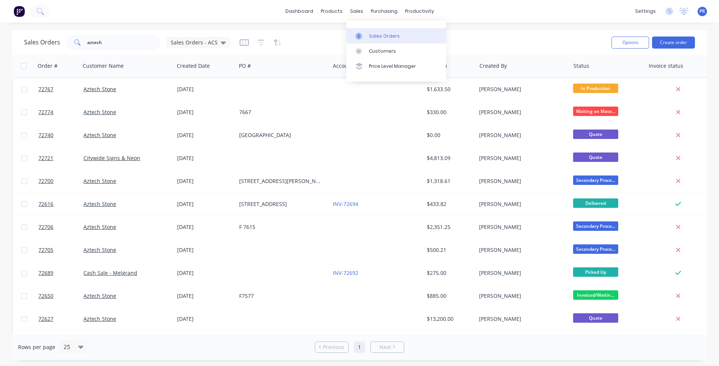
click at [367, 37] on link "Sales Orders" at bounding box center [396, 35] width 100 height 15
drag, startPoint x: 108, startPoint y: 44, endPoint x: 58, endPoint y: 44, distance: 49.6
click at [66, 43] on div "aztech" at bounding box center [113, 42] width 94 height 15
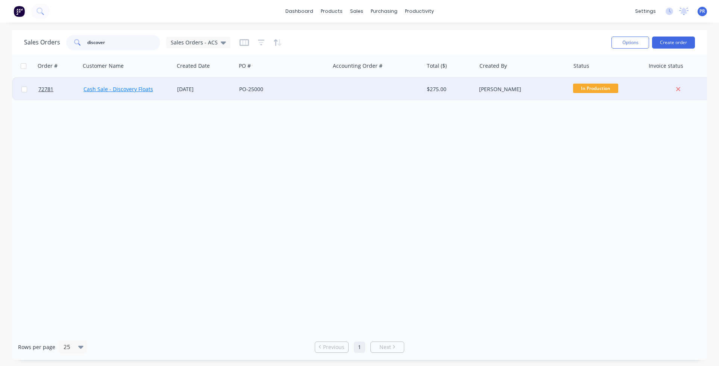
type input "discover"
click at [126, 90] on link "Cash Sale - Discovery Floats" at bounding box center [118, 88] width 70 height 7
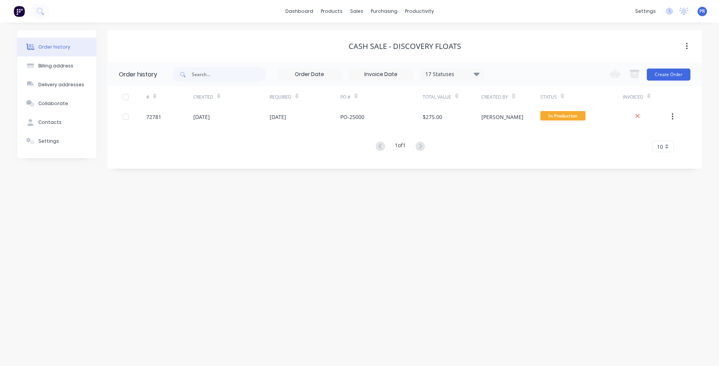
click at [188, 207] on div "Order history Billing address Delivery addresses Collaborate Contacts Settings …" at bounding box center [359, 194] width 719 height 343
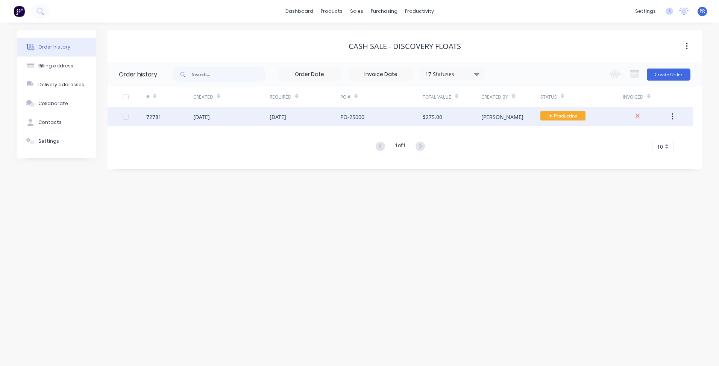
click at [256, 114] on div "[DATE]" at bounding box center [231, 116] width 76 height 19
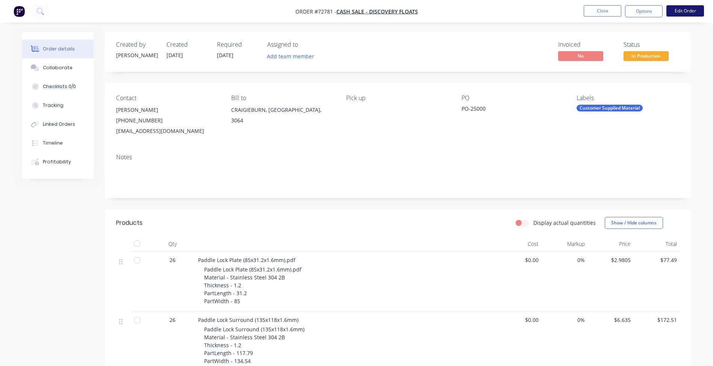
click at [680, 12] on button "Edit Order" at bounding box center [686, 10] width 38 height 11
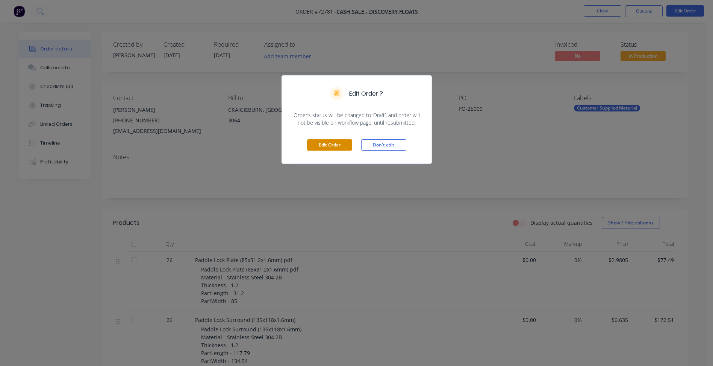
click at [334, 144] on button "Edit Order" at bounding box center [329, 144] width 45 height 11
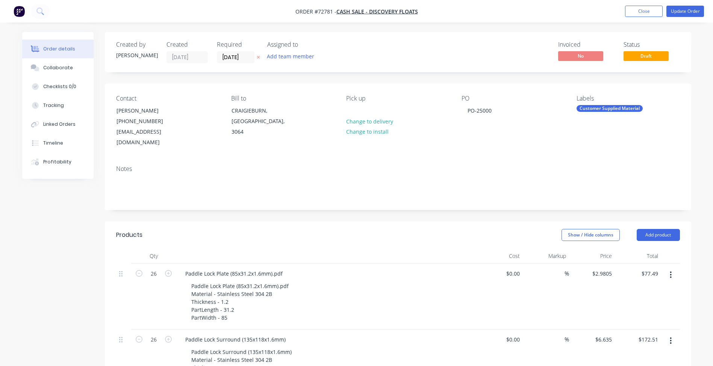
scroll to position [150, 0]
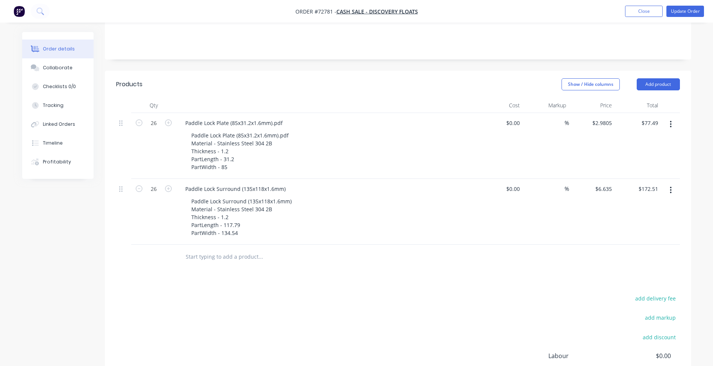
click at [675, 183] on button "button" at bounding box center [671, 190] width 18 height 14
click at [629, 219] on div "Duplicate" at bounding box center [645, 224] width 58 height 11
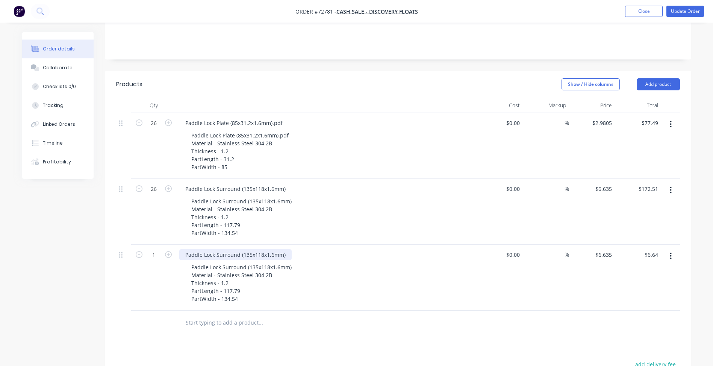
click at [210, 249] on div "Paddle Lock Surround (135x118x1.6mm)" at bounding box center [235, 254] width 112 height 11
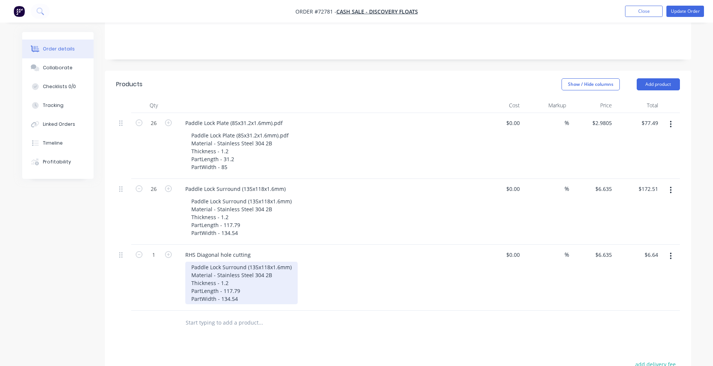
click at [204, 261] on div "Paddle Lock Surround (135x118x1.6mm) Material - Stainless Steel 304 2B Thicknes…" at bounding box center [241, 282] width 112 height 42
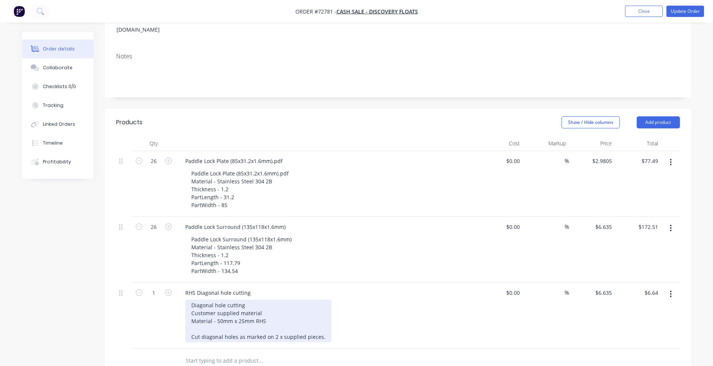
scroll to position [113, 0]
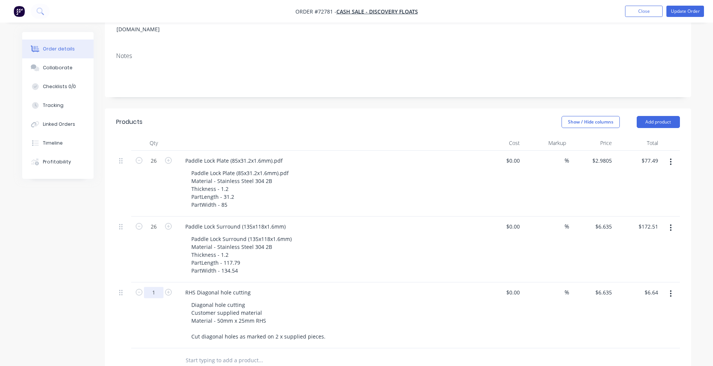
drag, startPoint x: 145, startPoint y: 286, endPoint x: 157, endPoint y: 283, distance: 12.1
click at [145, 166] on input "1" at bounding box center [154, 160] width 20 height 11
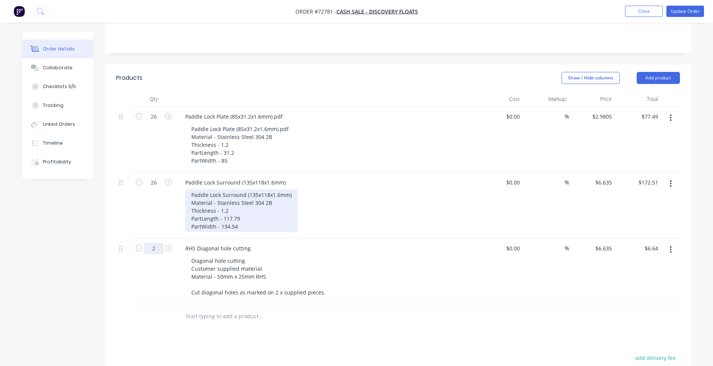
scroll to position [150, 0]
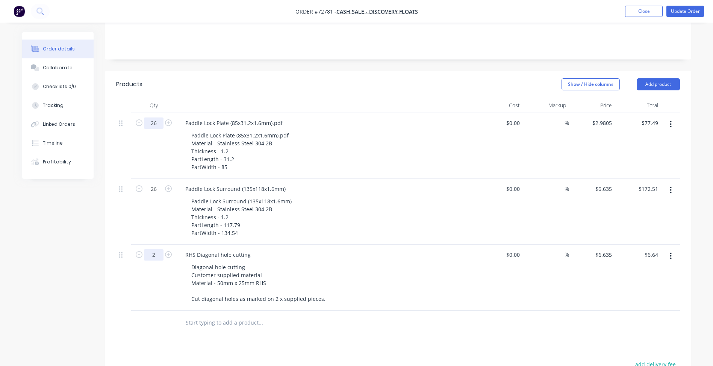
type input "2"
type input "$13.27"
click at [156, 117] on input "26" at bounding box center [154, 122] width 20 height 11
type input "20"
type input "$59.61"
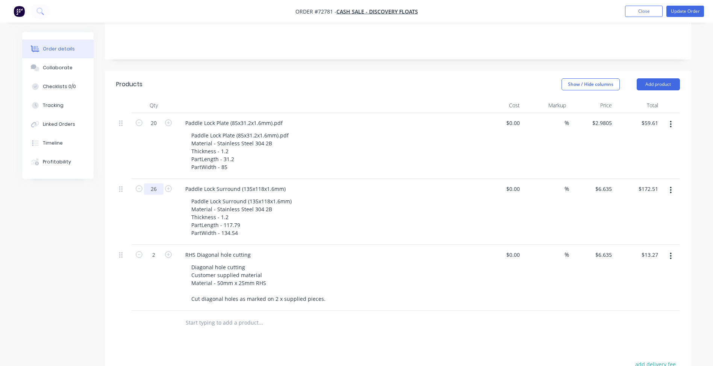
click at [155, 129] on input "26" at bounding box center [154, 122] width 20 height 11
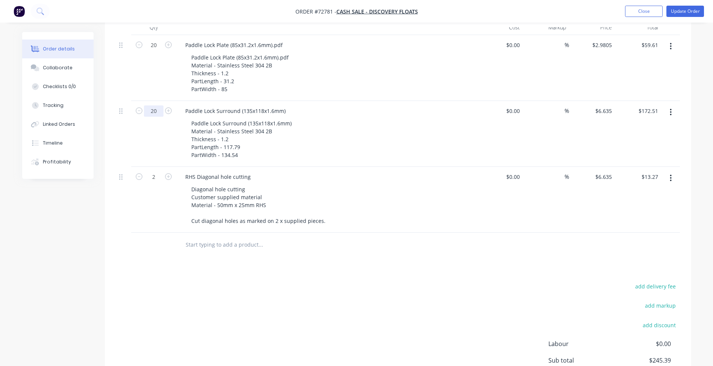
scroll to position [301, 0]
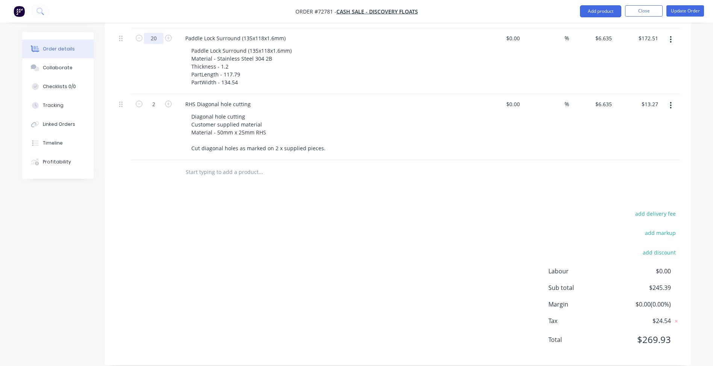
type input "20"
type input "$132.70"
click at [334, 259] on div "add delivery fee add markup add discount Labour $0.00 Sub total $245.39 Margin …" at bounding box center [398, 280] width 564 height 145
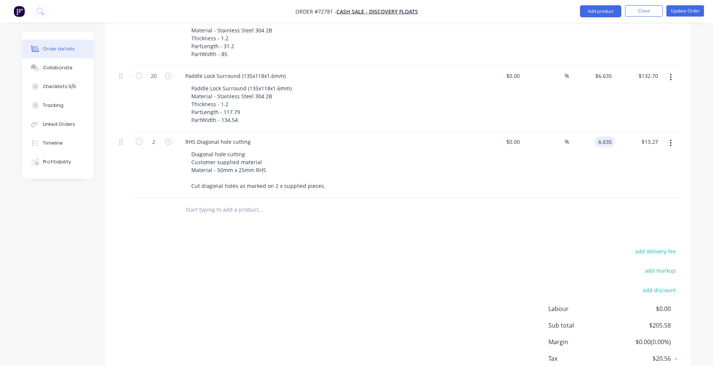
click at [608, 136] on input "6.635" at bounding box center [606, 141] width 17 height 11
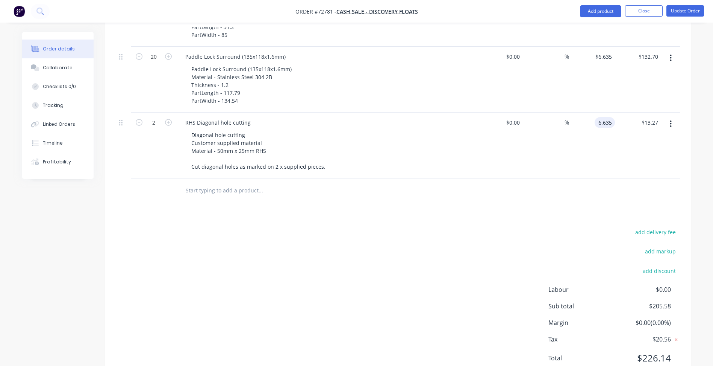
scroll to position [301, 0]
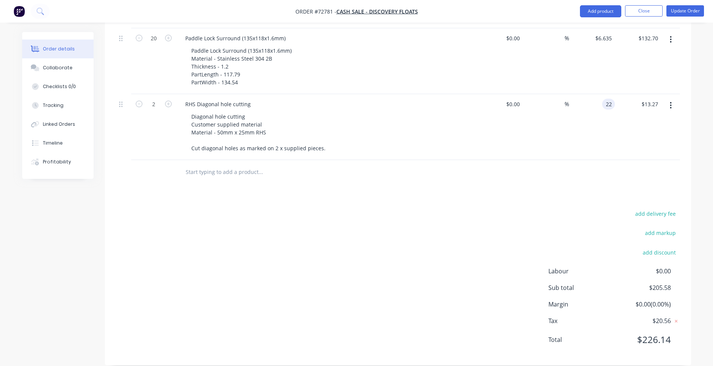
type input "$22.00"
type input "$44.00"
click at [422, 261] on div "add delivery fee add markup add discount Labour $0.00 Sub total $236.31 Margin …" at bounding box center [398, 280] width 564 height 145
click at [607, 99] on input "22" at bounding box center [605, 104] width 20 height 11
type input "$25.00"
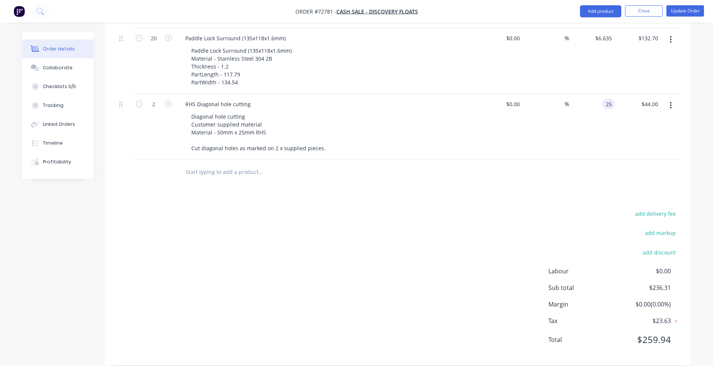
type input "$50.00"
click at [490, 208] on div "add delivery fee add markup add discount Labour $0.00 Sub total $236.31 Margin …" at bounding box center [398, 280] width 564 height 145
click at [610, 99] on input "25" at bounding box center [610, 104] width 10 height 11
type input "$27.00"
type input "$54.00"
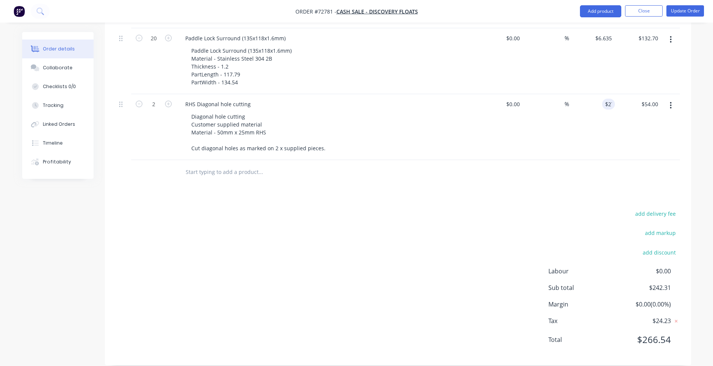
click at [434, 226] on div "add delivery fee add markup add discount Labour $0.00 Sub total $242.31 Margin …" at bounding box center [398, 280] width 564 height 145
click at [601, 96] on div "27 27" at bounding box center [592, 127] width 46 height 66
type input "2"
type input "$30.00"
type input "$60.00"
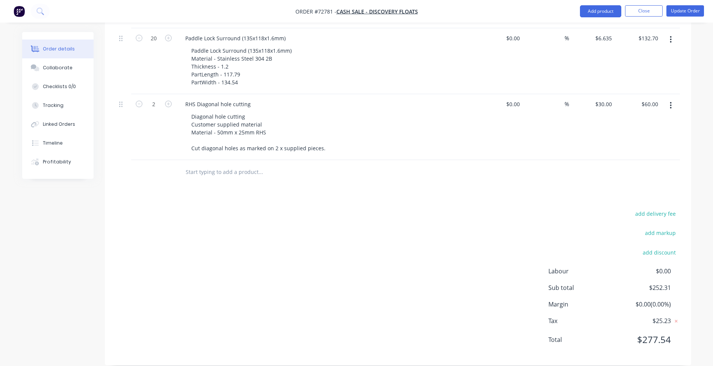
click at [453, 217] on div "add delivery fee add markup add discount Labour $0.00 Sub total $252.31 Margin …" at bounding box center [398, 280] width 564 height 145
click at [605, 99] on input "30" at bounding box center [605, 104] width 20 height 11
type input "$29.00"
type input "$58.00"
drag, startPoint x: 317, startPoint y: 270, endPoint x: 325, endPoint y: 267, distance: 7.9
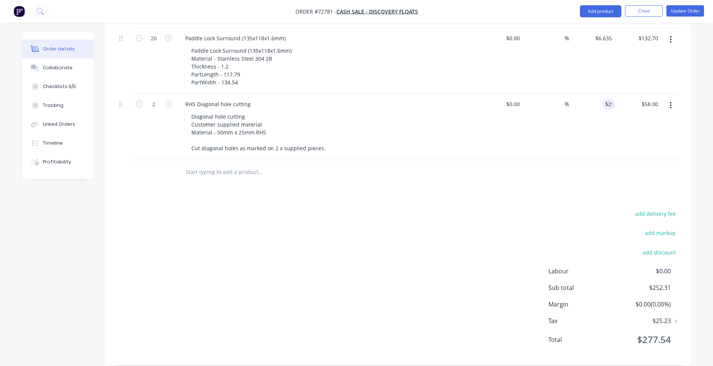
click at [317, 270] on div "add delivery fee add markup add discount Labour $0.00 Sub total $252.31 Margin …" at bounding box center [398, 280] width 564 height 145
click at [607, 99] on input "29" at bounding box center [605, 104] width 20 height 11
type input "$28.80"
type input "$57.60"
click at [468, 180] on div "Products Show / Hide columns Add product Qty Cost Markup Price Total 20 Paddle …" at bounding box center [398, 142] width 587 height 444
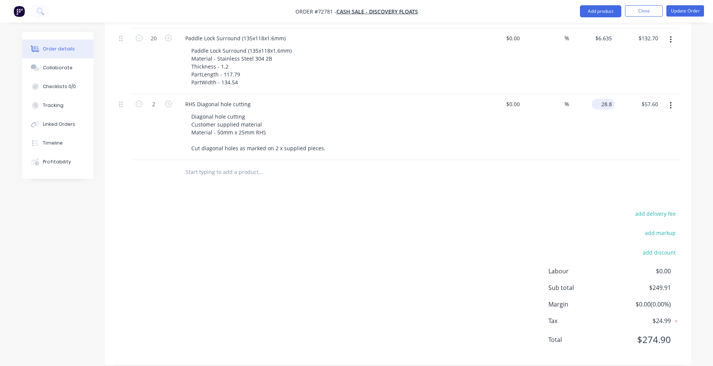
click at [604, 99] on input "28.8" at bounding box center [605, 104] width 20 height 11
click at [611, 99] on input "28.8" at bounding box center [608, 104] width 14 height 11
type input "$28.849"
type input "$57.70"
click at [455, 229] on div "add delivery fee add markup add discount Labour $0.00 Sub total $249.91 Margin …" at bounding box center [398, 280] width 564 height 145
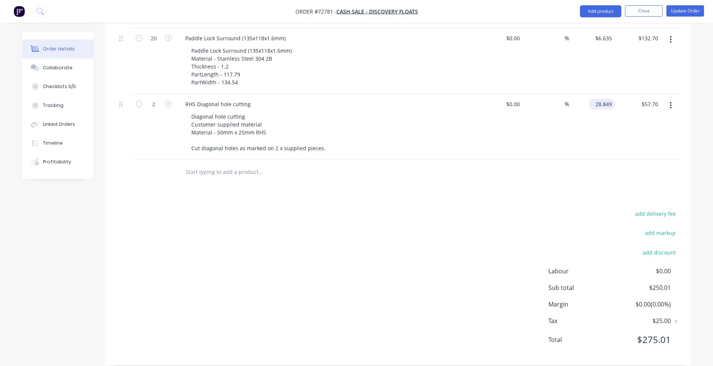
click at [610, 99] on input "28.849" at bounding box center [603, 104] width 23 height 11
click at [441, 247] on div "add delivery fee add markup add discount Labour $0.00 Sub total $250.01 Margin …" at bounding box center [398, 280] width 564 height 145
click at [614, 99] on input "28.848" at bounding box center [603, 104] width 23 height 11
click at [425, 213] on div "add delivery fee add markup add discount Labour $0.00 Sub total $250.01 Margin …" at bounding box center [398, 280] width 564 height 145
click at [612, 99] on input "28.8485" at bounding box center [602, 104] width 26 height 11
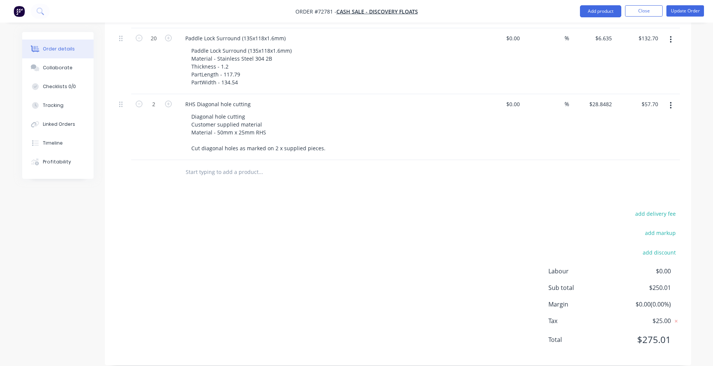
click at [422, 208] on div "add delivery fee add markup add discount Labour $0.00 Sub total $250.01 Margin …" at bounding box center [398, 280] width 564 height 145
click at [603, 94] on div "$28.8482 $28.8482" at bounding box center [592, 127] width 46 height 66
click at [604, 99] on input "28.8482" at bounding box center [602, 104] width 26 height 11
click at [460, 244] on div "add delivery fee add markup add discount Labour $0.00 Sub total $250.01 Margin …" at bounding box center [398, 280] width 564 height 145
click at [611, 99] on input "28.848" at bounding box center [605, 104] width 20 height 11
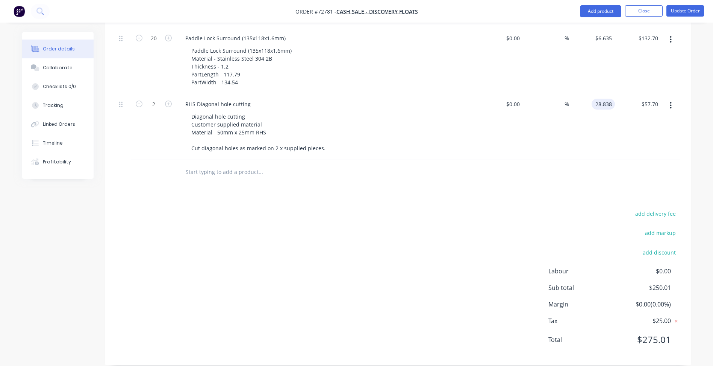
type input "$28.838"
type input "$57.68"
click at [406, 240] on div "add delivery fee add markup add discount Labour $0.00 Sub total $250.01 Margin …" at bounding box center [398, 280] width 564 height 145
click at [605, 99] on input "28.838" at bounding box center [605, 104] width 20 height 11
drag, startPoint x: 443, startPoint y: 223, endPoint x: 434, endPoint y: 225, distance: 9.2
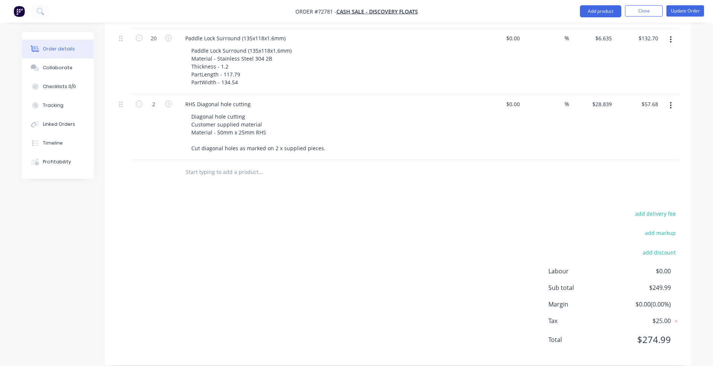
click at [434, 225] on div "add delivery fee add markup add discount Labour $0.00 Sub total $249.99 Margin …" at bounding box center [398, 280] width 564 height 145
click at [604, 105] on div "$28.839 $28.839" at bounding box center [592, 127] width 46 height 66
click at [606, 99] on input "28.839" at bounding box center [605, 104] width 20 height 11
type input "$28.834"
type input "$57.67"
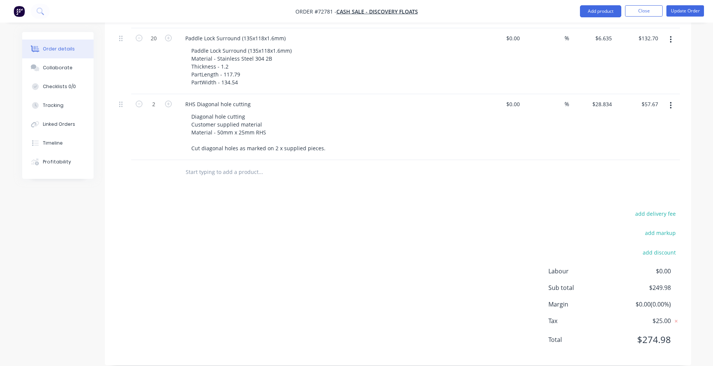
click at [409, 211] on div "add delivery fee add markup add discount Labour $0.00 Sub total $249.98 Margin …" at bounding box center [398, 280] width 564 height 145
click at [603, 99] on input "28.834" at bounding box center [603, 104] width 23 height 11
type input "$28.831"
type input "$57.66"
click at [450, 208] on div "add delivery fee add markup add discount Labour $0.00 Sub total $249.98 Margin …" at bounding box center [398, 280] width 564 height 145
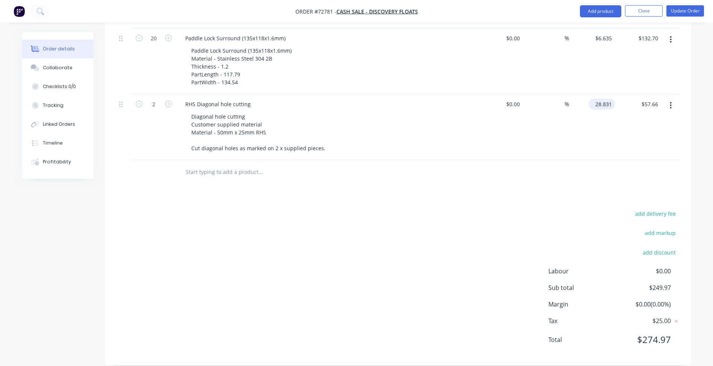
click at [604, 99] on input "28.831" at bounding box center [603, 104] width 23 height 11
click at [612, 99] on input "28.831" at bounding box center [605, 104] width 20 height 11
type input "$28.841"
type input "$57.68"
click at [383, 256] on div "add delivery fee add markup add discount Labour $0.00 Sub total $249.97 Margin …" at bounding box center [398, 280] width 564 height 145
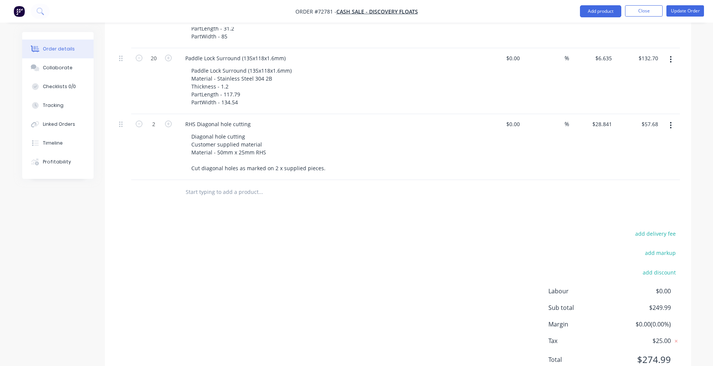
scroll to position [263, 0]
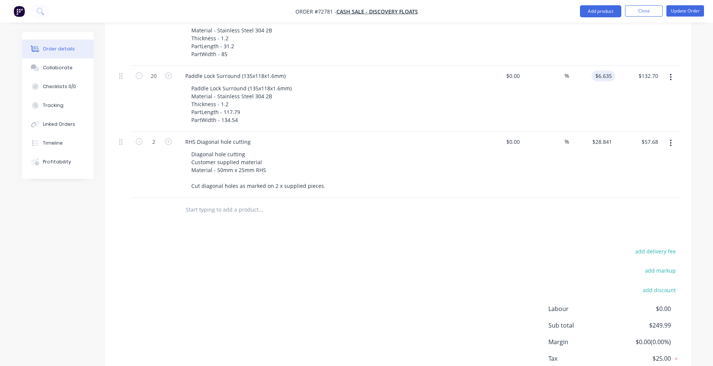
type input "6.635"
click at [608, 70] on input "6.635" at bounding box center [605, 75] width 20 height 11
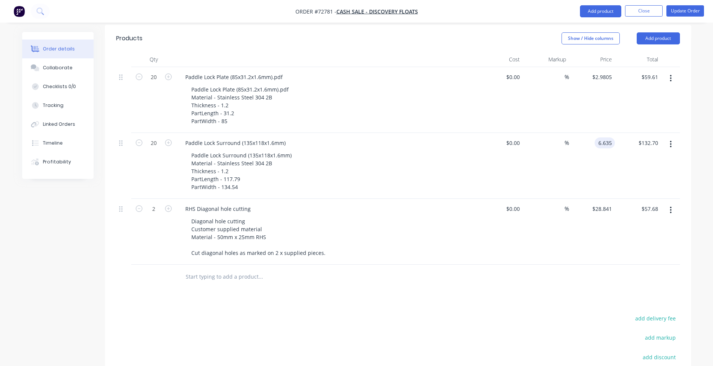
scroll to position [188, 0]
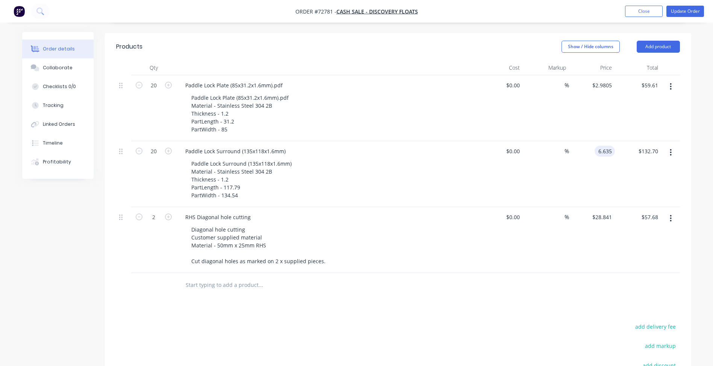
click at [608, 146] on input "6.635" at bounding box center [606, 151] width 17 height 11
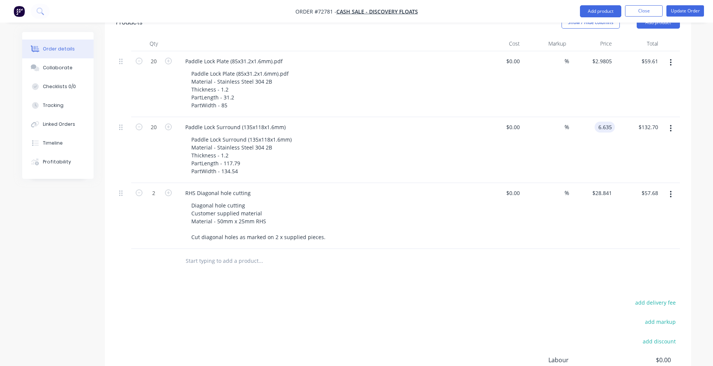
scroll to position [226, 0]
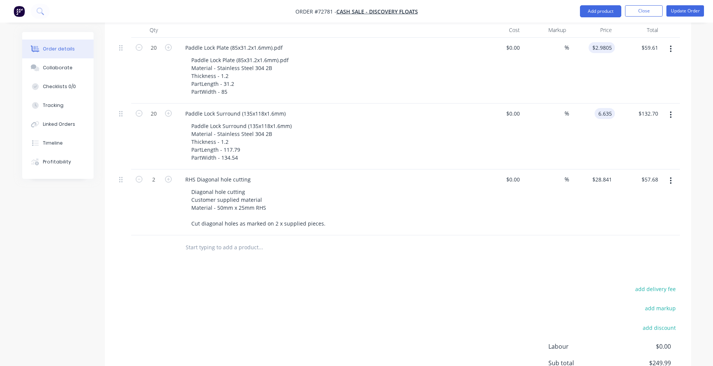
type input "2.9805"
type input "$6.635"
click at [612, 42] on input "2.9805" at bounding box center [603, 47] width 23 height 11
click at [613, 42] on input "2.9805" at bounding box center [605, 47] width 20 height 11
click at [439, 308] on div "add delivery fee add markup add discount Labour $0.00 Sub total $249.99 Margin …" at bounding box center [398, 356] width 564 height 145
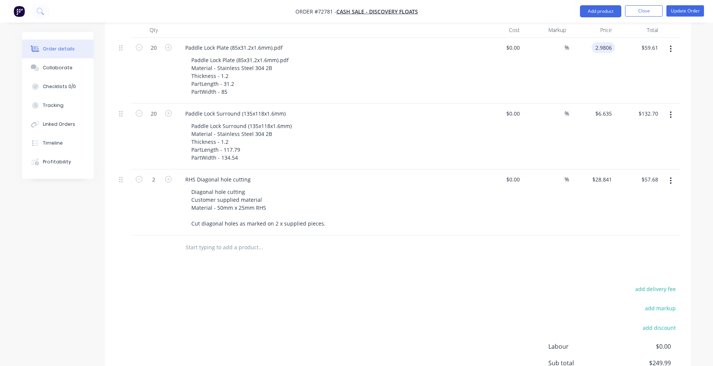
click at [609, 42] on input "2.9806" at bounding box center [605, 47] width 20 height 11
type input "$2.981"
type input "$59.62"
click at [393, 321] on div "add delivery fee add markup add discount Labour $0.00 Sub total $249.99 Margin …" at bounding box center [398, 356] width 564 height 145
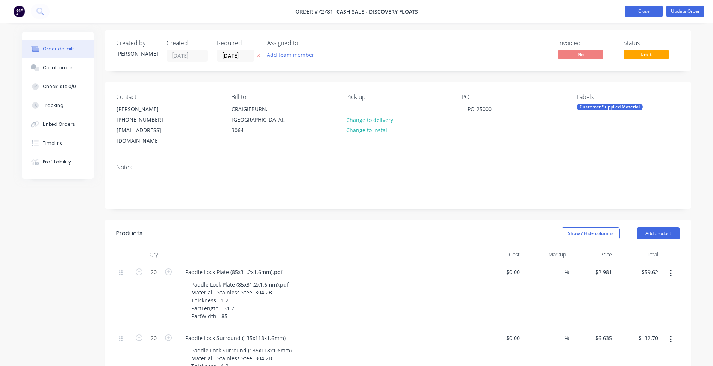
scroll to position [0, 0]
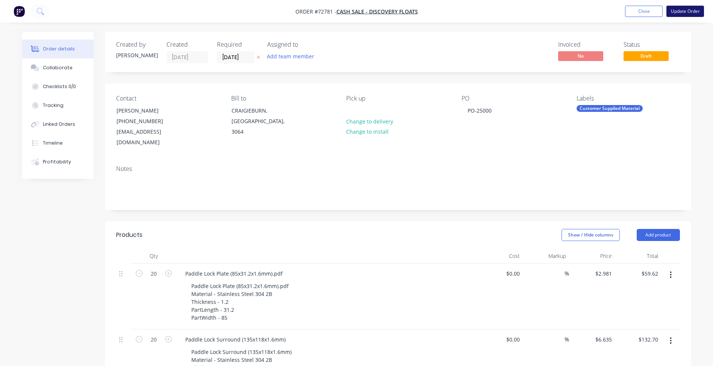
click at [686, 13] on button "Update Order" at bounding box center [686, 11] width 38 height 11
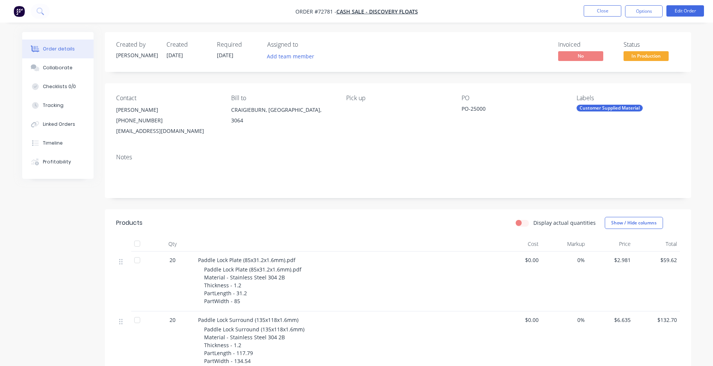
click at [644, 21] on nav "Order #72781 - Cash Sale - Discovery Floats Close Options Edit Order" at bounding box center [356, 11] width 713 height 23
click at [647, 8] on button "Options" at bounding box center [644, 11] width 38 height 12
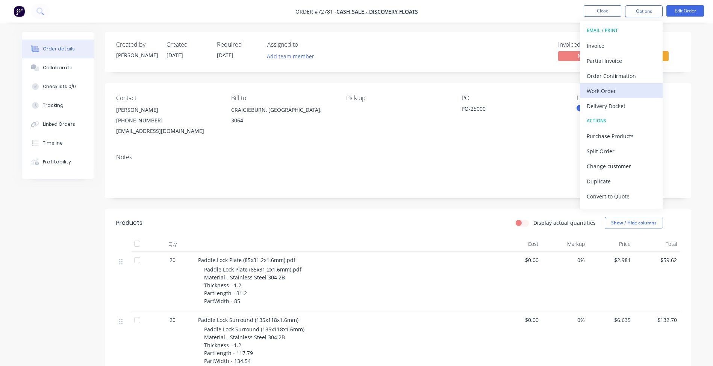
click at [605, 91] on div "Work Order" at bounding box center [621, 90] width 69 height 11
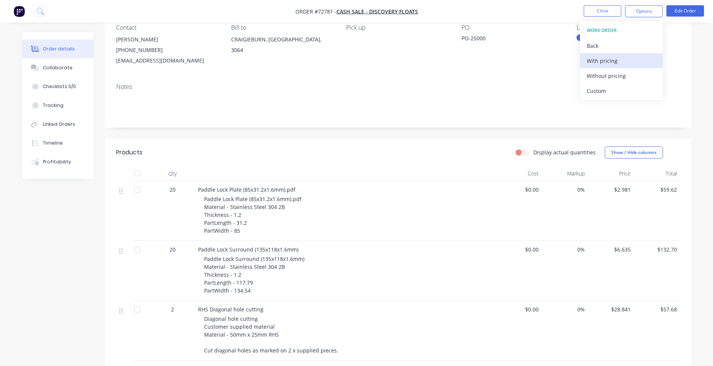
scroll to position [75, 0]
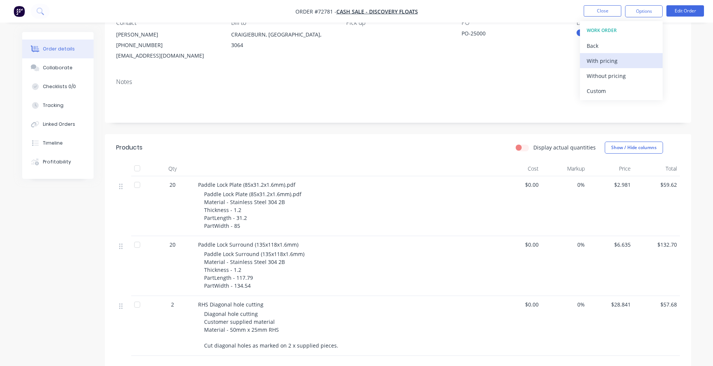
click at [608, 66] on div "With pricing" at bounding box center [621, 60] width 69 height 11
click at [702, 134] on div "Order details Collaborate Checklists 0/0 Tracking Linked Orders Timeline Profit…" at bounding box center [356, 207] width 713 height 564
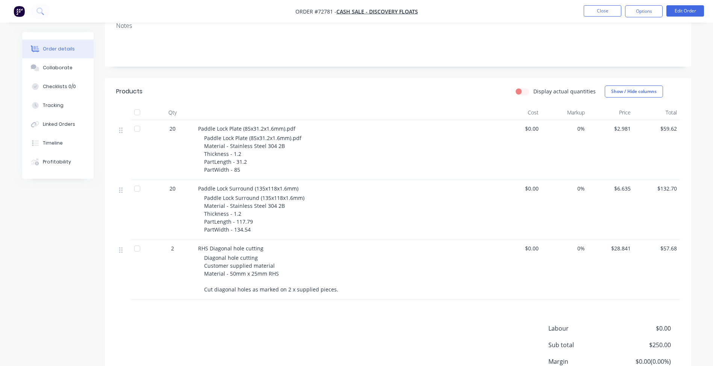
scroll to position [150, 0]
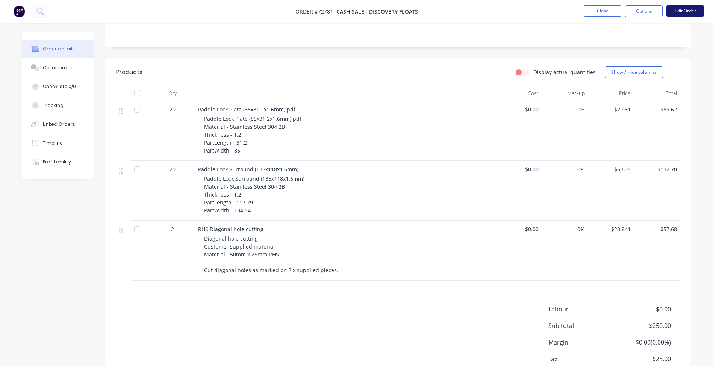
click at [685, 11] on button "Edit Order" at bounding box center [686, 10] width 38 height 11
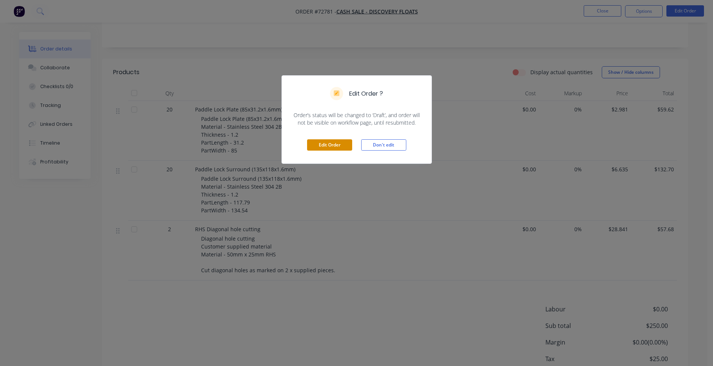
click at [344, 146] on button "Edit Order" at bounding box center [329, 144] width 45 height 11
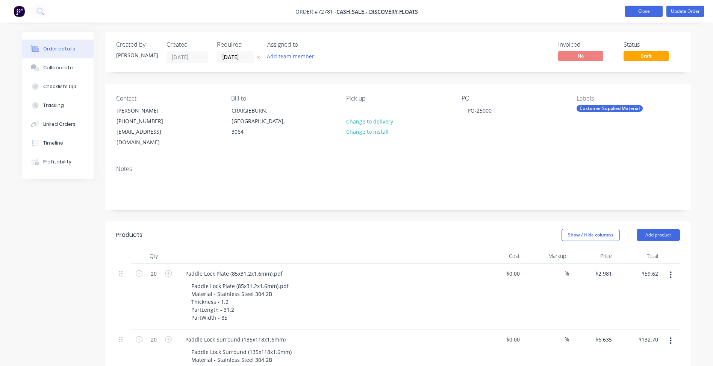
click at [640, 9] on button "Close" at bounding box center [644, 11] width 38 height 11
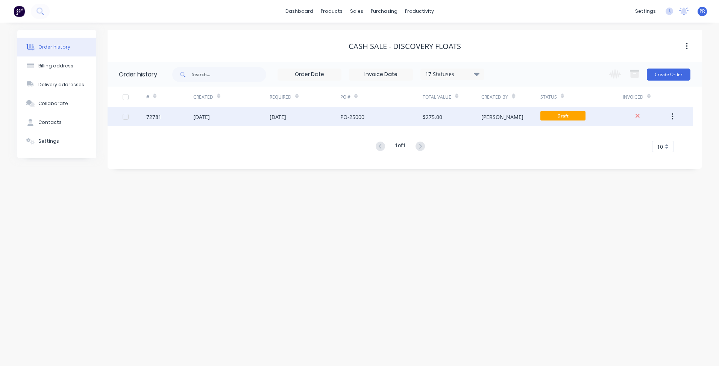
click at [482, 113] on div "[PERSON_NAME]" at bounding box center [502, 117] width 42 height 8
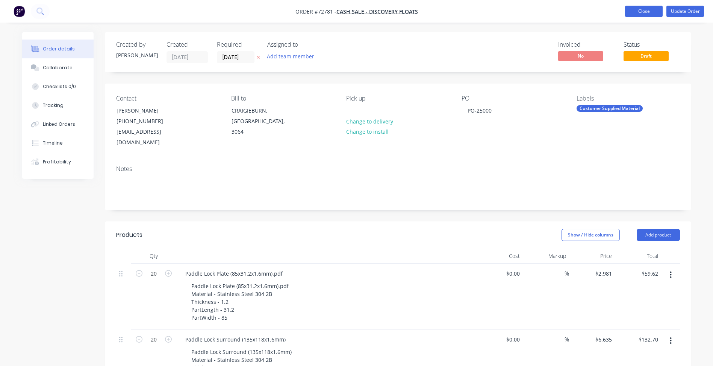
click at [649, 15] on button "Close" at bounding box center [644, 11] width 38 height 11
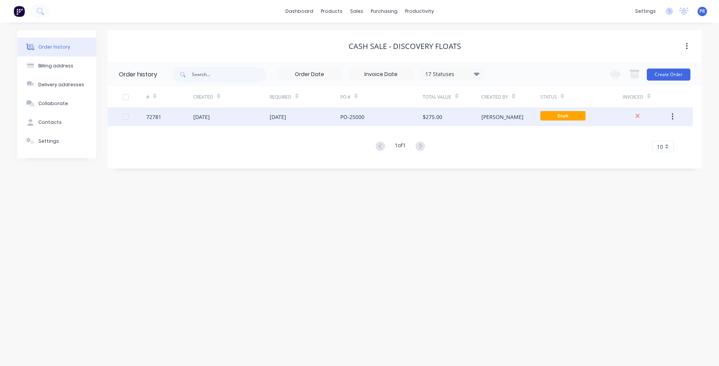
click at [560, 117] on span "Draft" at bounding box center [562, 115] width 45 height 9
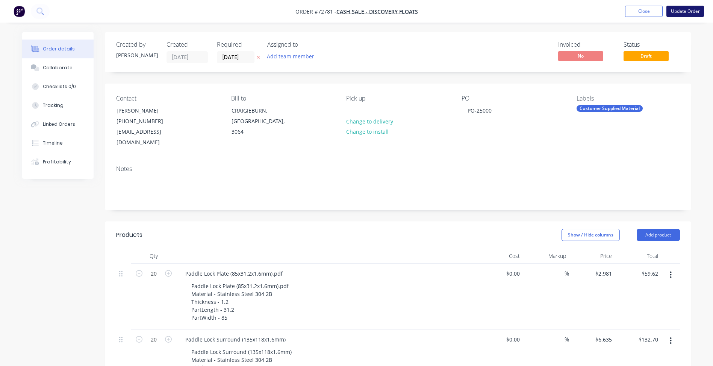
click at [676, 13] on button "Update Order" at bounding box center [686, 11] width 38 height 11
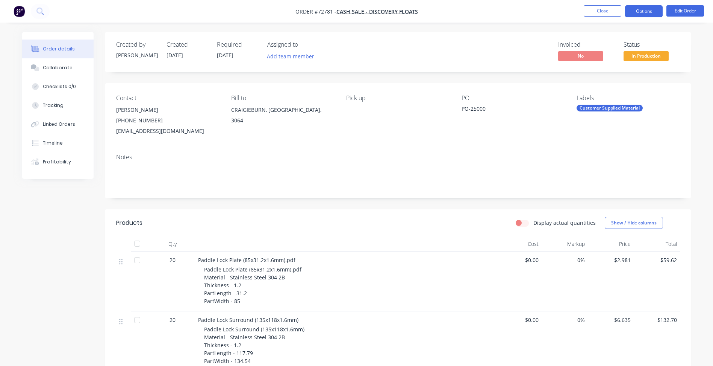
click at [656, 9] on button "Options" at bounding box center [644, 11] width 38 height 12
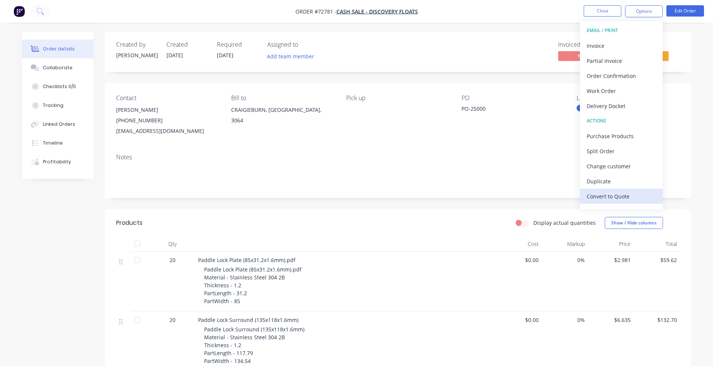
click at [606, 200] on div "Convert to Quote" at bounding box center [621, 196] width 69 height 11
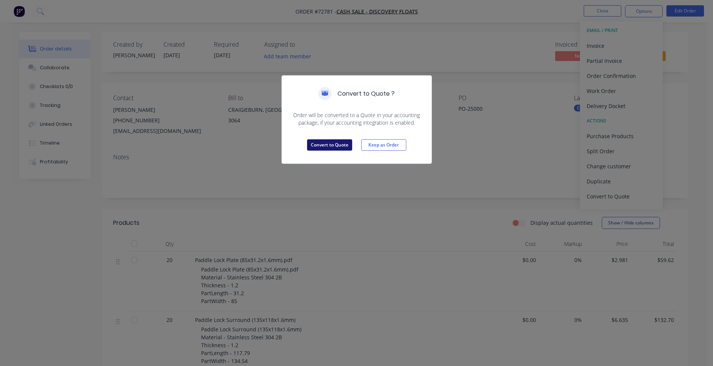
click at [324, 147] on button "Convert to Quote" at bounding box center [329, 144] width 45 height 11
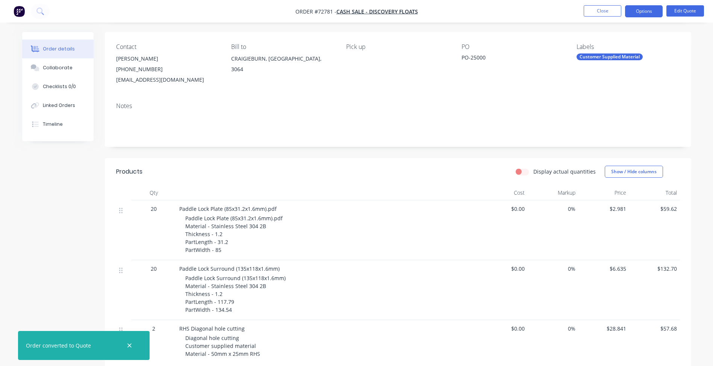
scroll to position [38, 0]
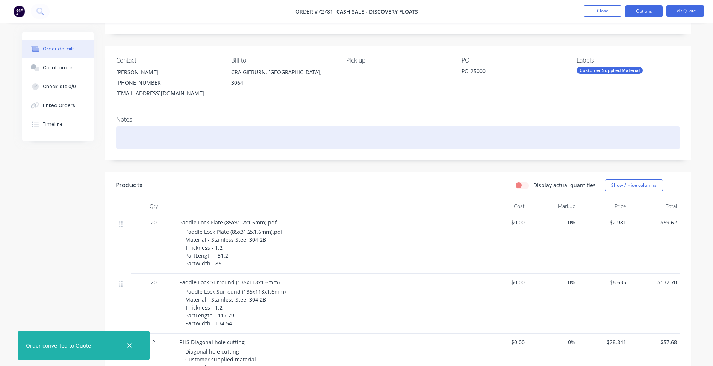
click at [508, 136] on div at bounding box center [398, 137] width 564 height 23
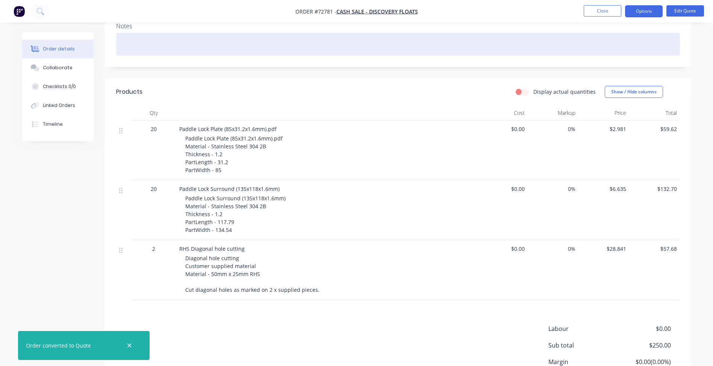
scroll to position [150, 0]
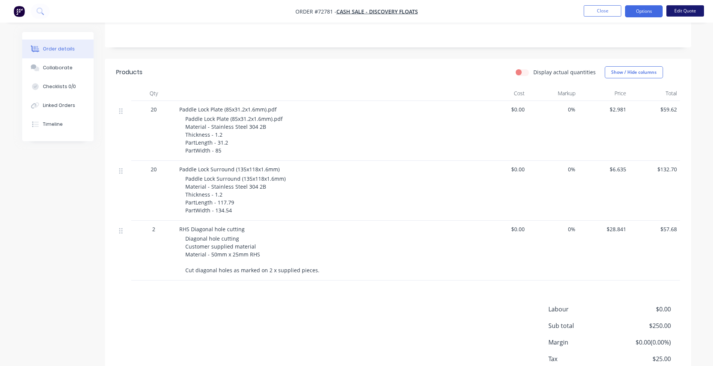
click at [682, 10] on button "Edit Quote" at bounding box center [686, 10] width 38 height 11
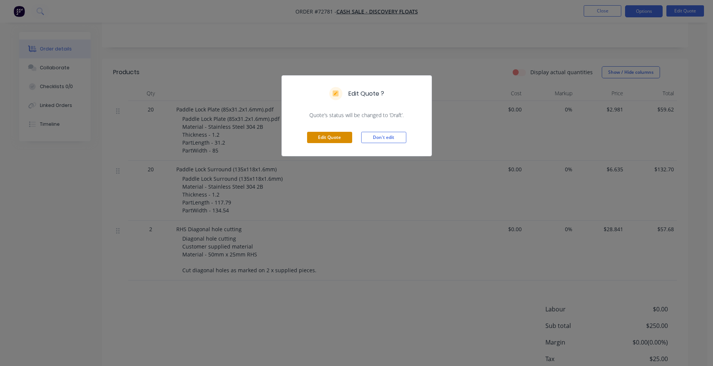
click at [328, 138] on button "Edit Quote" at bounding box center [329, 137] width 45 height 11
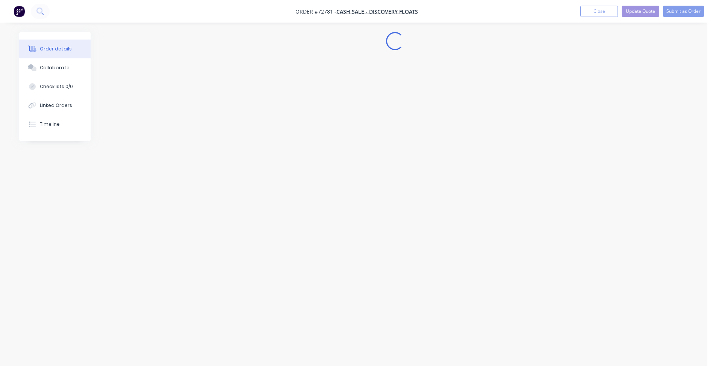
scroll to position [0, 0]
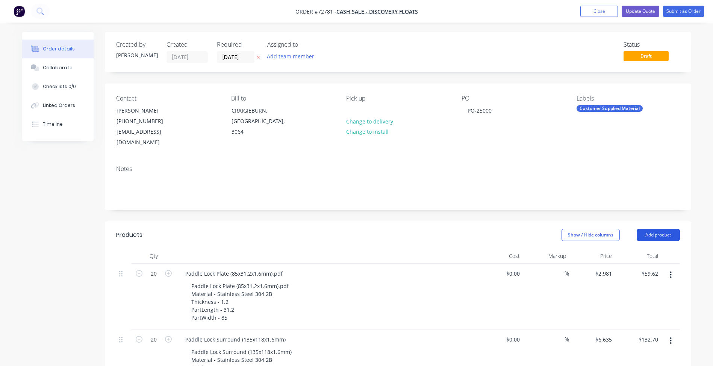
click at [662, 229] on button "Add product" at bounding box center [658, 235] width 43 height 12
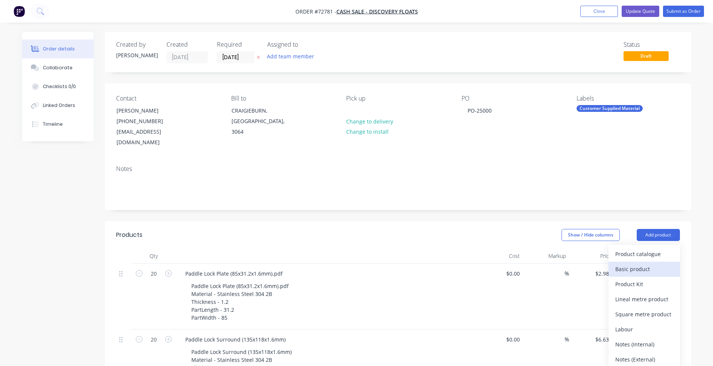
click at [643, 263] on div "Basic product" at bounding box center [645, 268] width 58 height 11
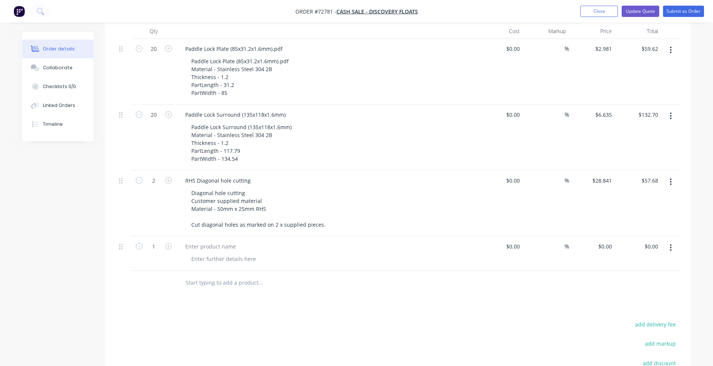
scroll to position [226, 0]
drag, startPoint x: 675, startPoint y: 238, endPoint x: 670, endPoint y: 243, distance: 6.4
click at [674, 240] on button "button" at bounding box center [671, 247] width 18 height 14
click at [631, 306] on div "Delete" at bounding box center [645, 311] width 58 height 11
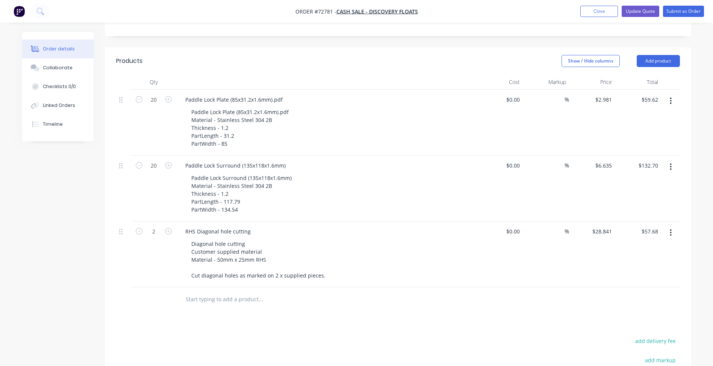
scroll to position [113, 0]
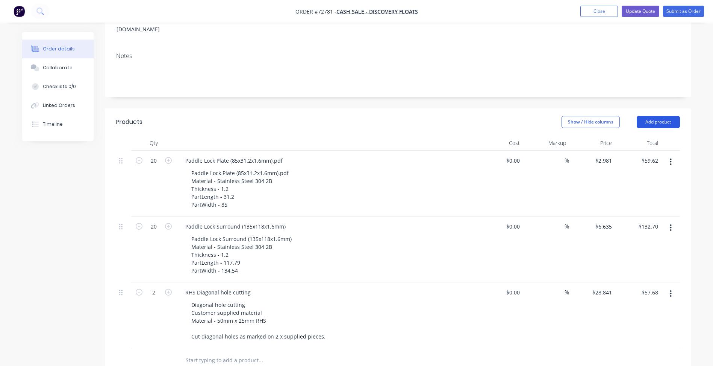
click at [657, 116] on button "Add product" at bounding box center [658, 122] width 43 height 12
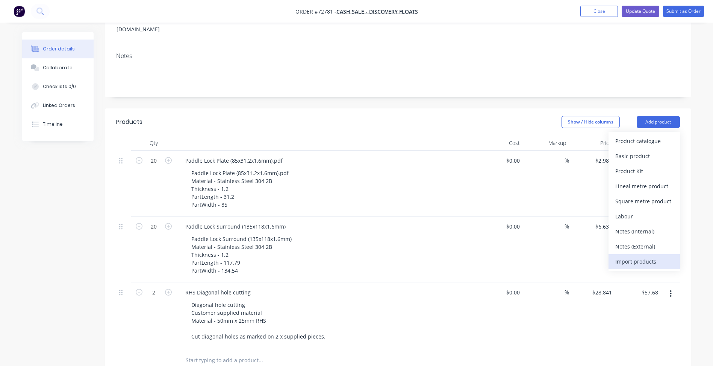
click at [630, 256] on div "Import products" at bounding box center [645, 261] width 58 height 11
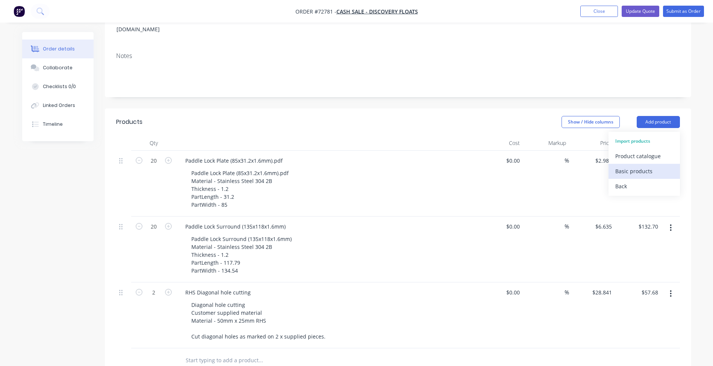
click at [628, 165] on div "Basic products" at bounding box center [645, 170] width 58 height 11
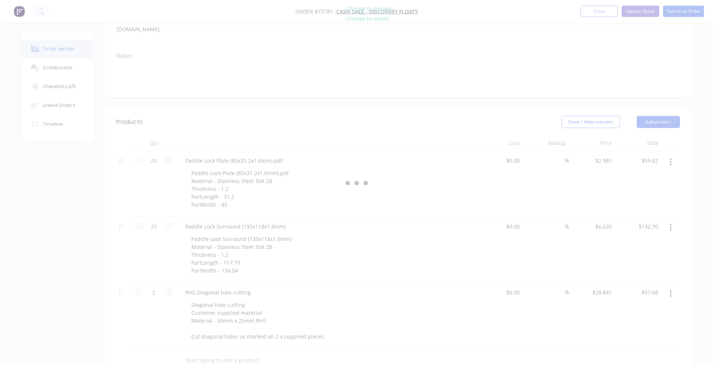
scroll to position [0, 0]
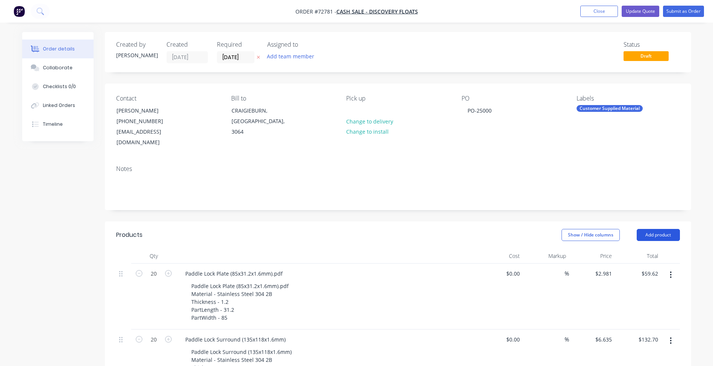
click at [665, 229] on button "Add product" at bounding box center [658, 235] width 43 height 12
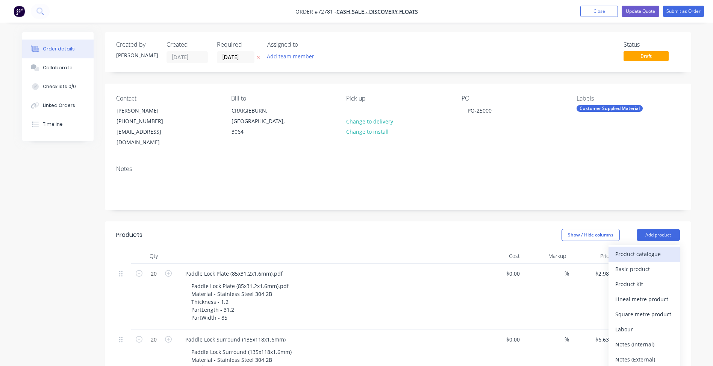
click at [640, 248] on div "Product catalogue" at bounding box center [645, 253] width 58 height 11
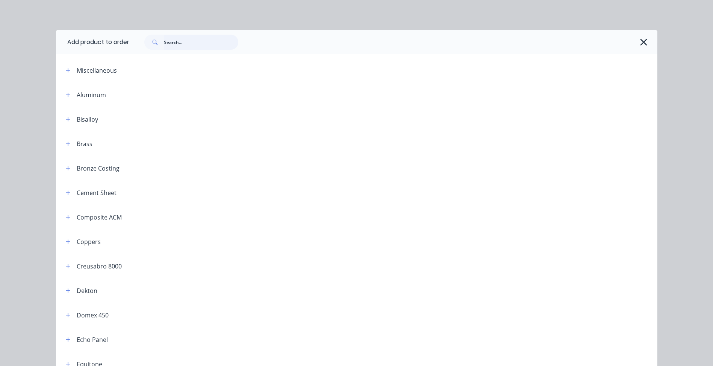
click at [197, 39] on input "text" at bounding box center [201, 42] width 74 height 15
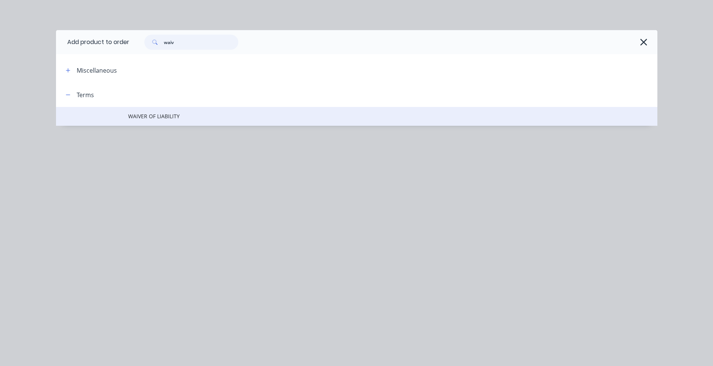
type input "waiv"
click at [171, 117] on span "WAIVER OF LIABILITY" at bounding box center [339, 116] width 423 height 8
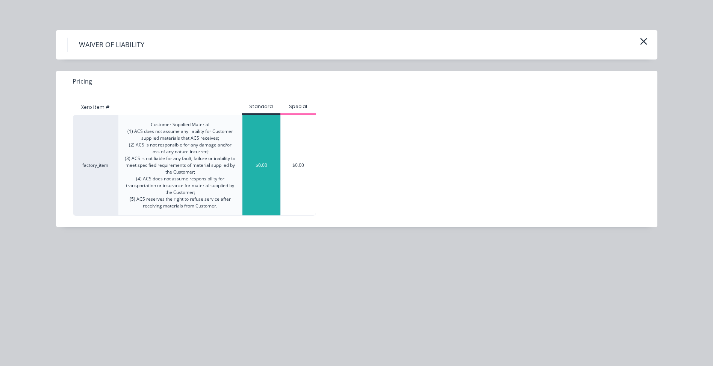
click at [255, 174] on div "$0.00" at bounding box center [262, 165] width 38 height 100
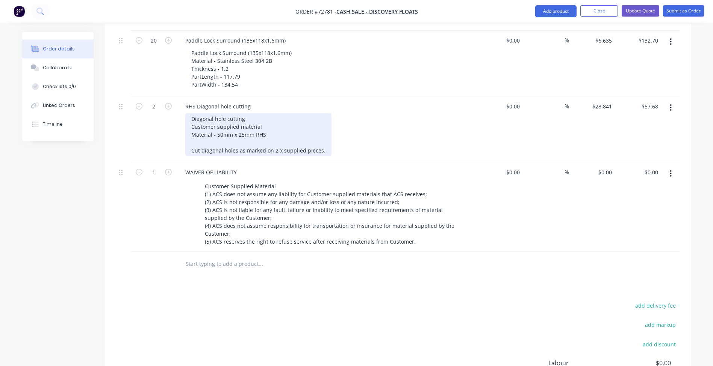
scroll to position [301, 0]
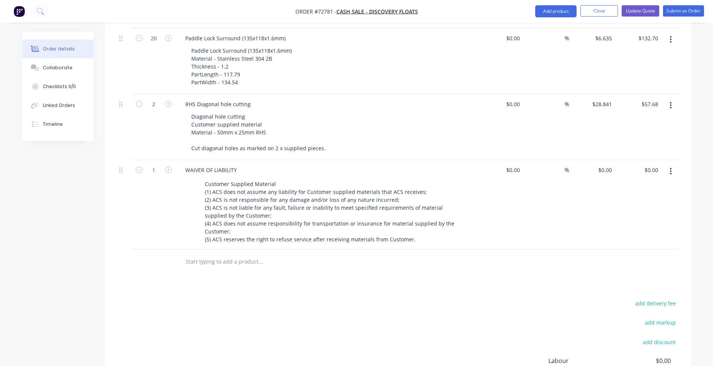
click at [325, 298] on div "add delivery fee add markup add discount Labour $0.00 Sub total $250.00 Margin …" at bounding box center [398, 370] width 564 height 145
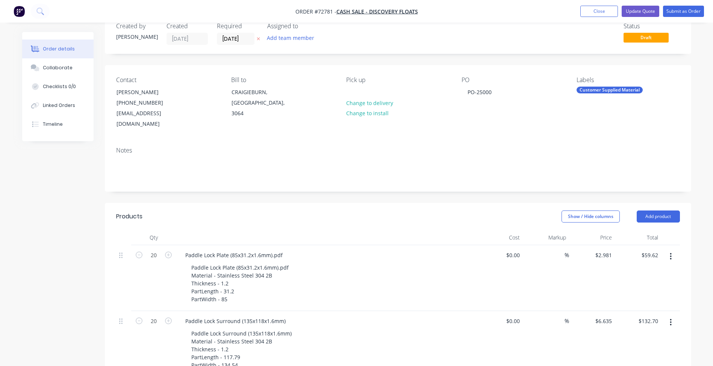
scroll to position [0, 0]
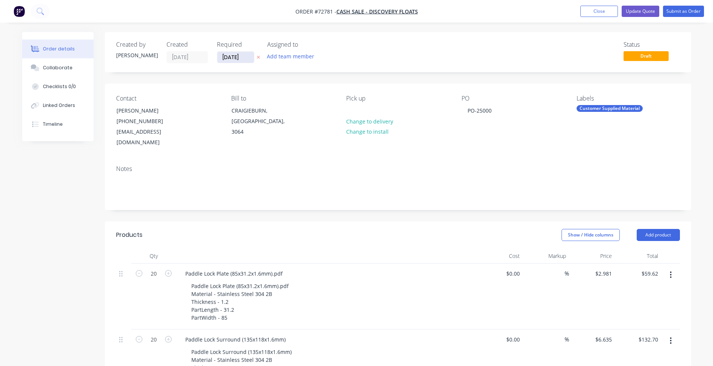
click at [234, 59] on input "[DATE]" at bounding box center [235, 57] width 37 height 11
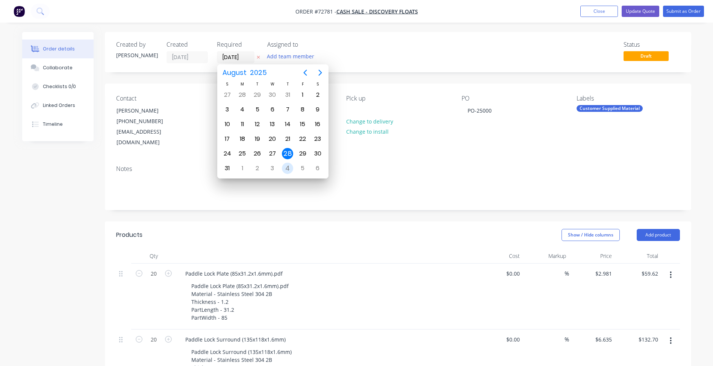
click at [287, 168] on div "4" at bounding box center [287, 167] width 11 height 11
type input "[DATE]"
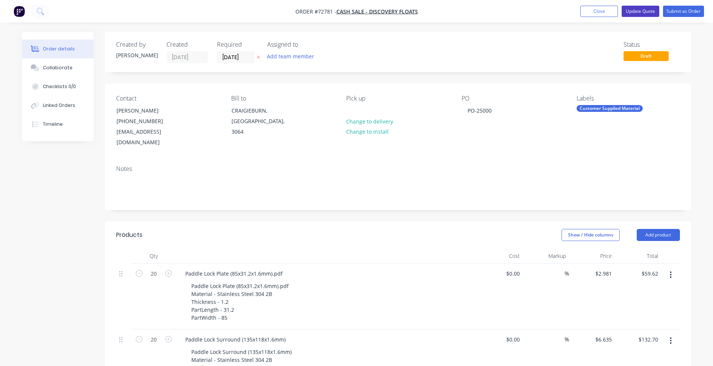
click at [646, 10] on button "Update Quote" at bounding box center [641, 11] width 38 height 11
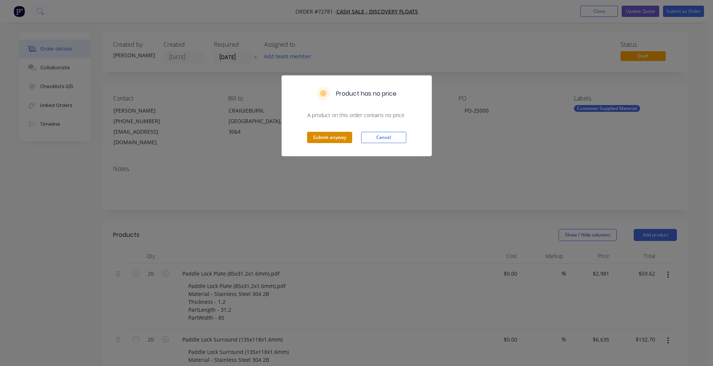
click at [323, 141] on button "Submit anyway" at bounding box center [329, 137] width 45 height 11
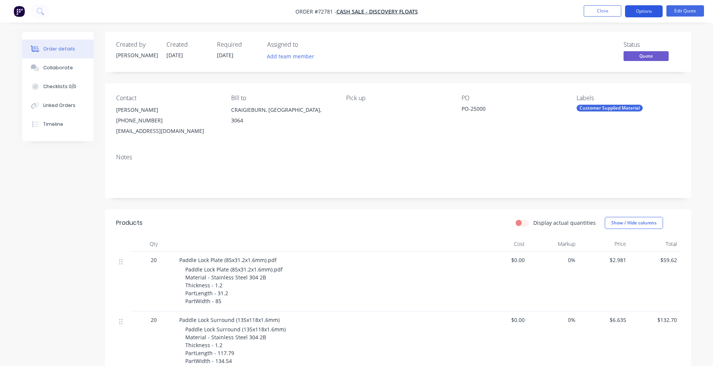
click at [642, 12] on button "Options" at bounding box center [644, 11] width 38 height 12
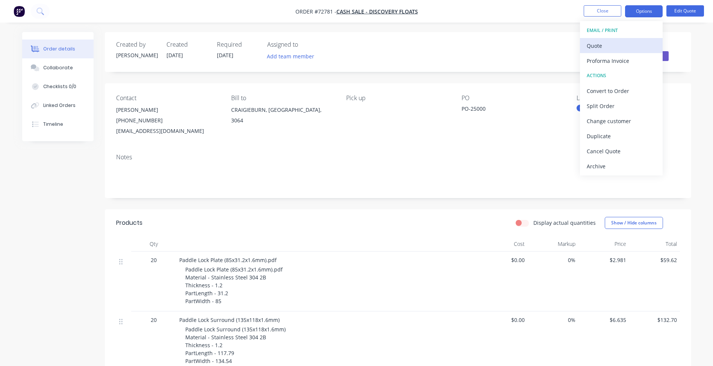
click at [604, 49] on div "Quote" at bounding box center [621, 45] width 69 height 11
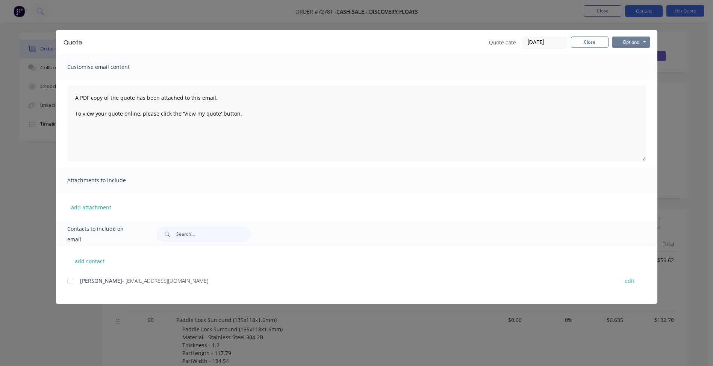
click at [623, 43] on button "Options" at bounding box center [632, 41] width 38 height 11
click at [627, 51] on button "Preview" at bounding box center [637, 55] width 48 height 12
click at [592, 40] on button "Close" at bounding box center [590, 41] width 38 height 11
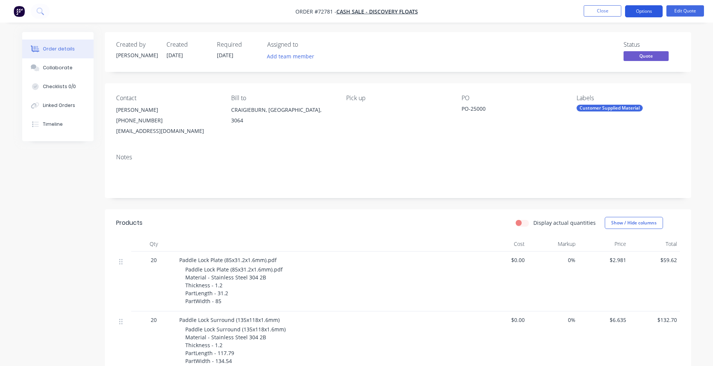
click at [638, 12] on button "Options" at bounding box center [644, 11] width 38 height 12
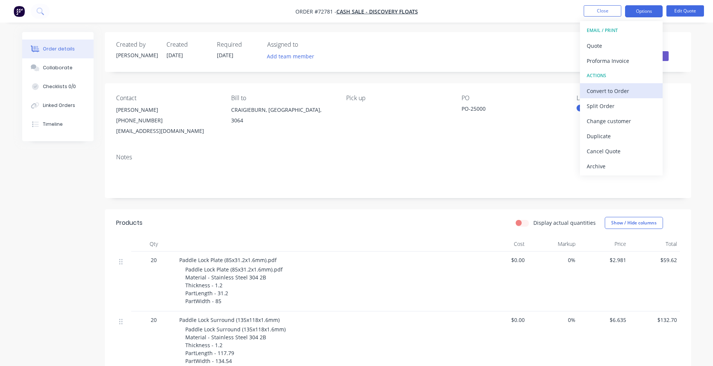
click at [619, 95] on div "Convert to Order" at bounding box center [621, 90] width 69 height 11
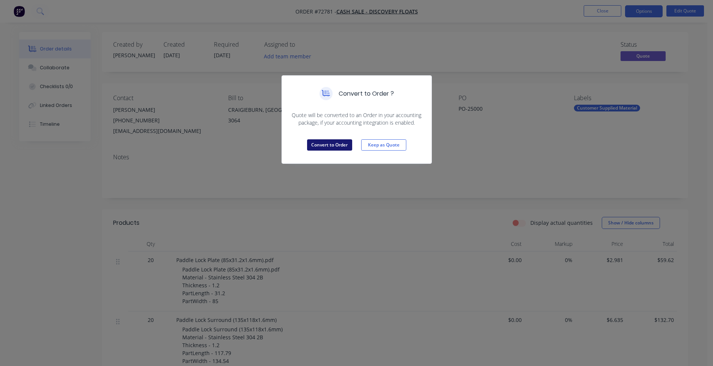
click at [323, 143] on button "Convert to Order" at bounding box center [329, 144] width 45 height 11
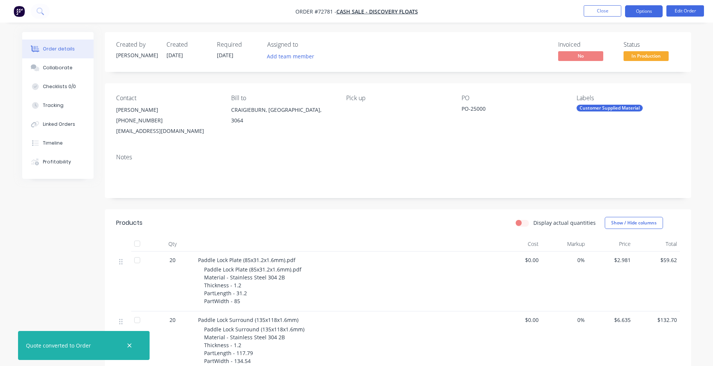
click at [647, 13] on button "Options" at bounding box center [644, 11] width 38 height 12
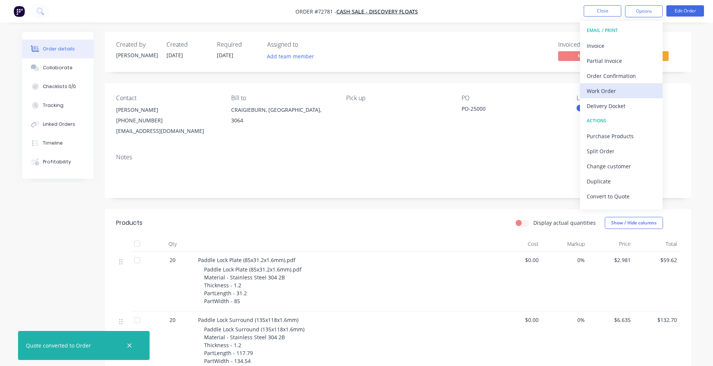
click at [608, 93] on div "Work Order" at bounding box center [621, 90] width 69 height 11
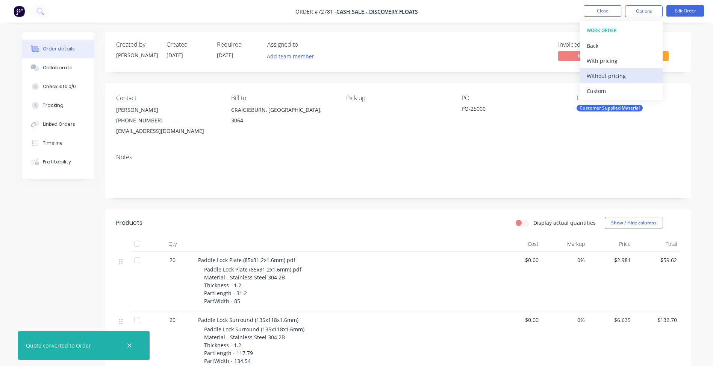
click at [603, 78] on div "Without pricing" at bounding box center [621, 75] width 69 height 11
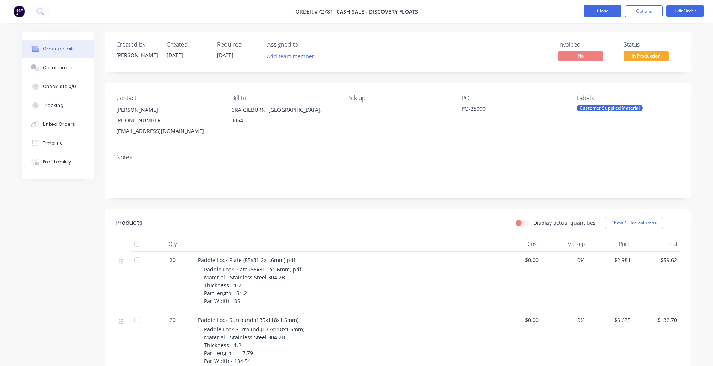
click at [597, 10] on button "Close" at bounding box center [603, 10] width 38 height 11
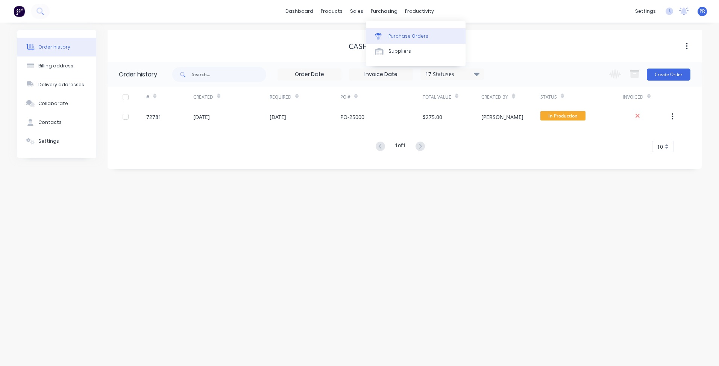
click at [391, 33] on div "Purchase Orders" at bounding box center [408, 36] width 40 height 7
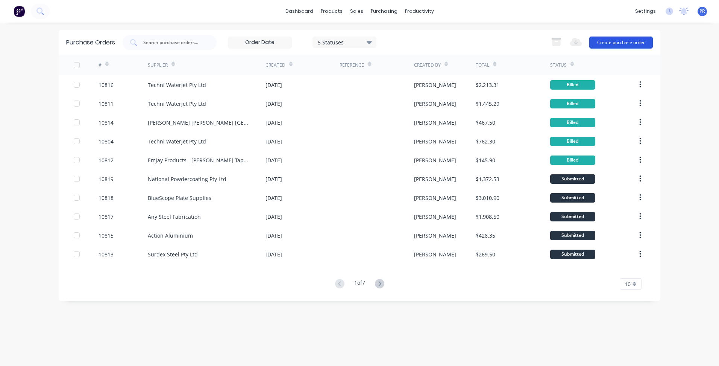
click at [624, 42] on button "Create purchase order" at bounding box center [621, 42] width 64 height 12
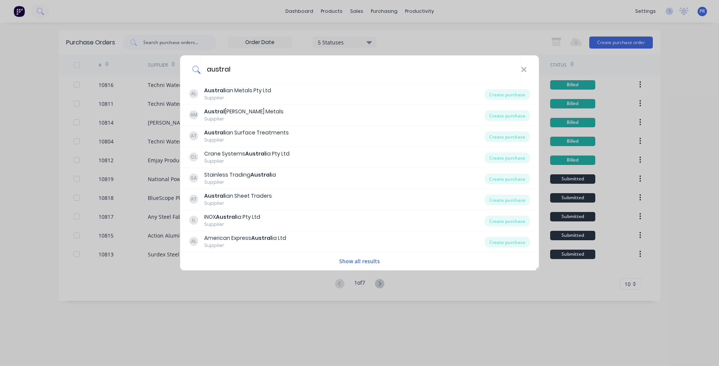
type input "austral"
click at [525, 68] on icon at bounding box center [523, 69] width 5 height 5
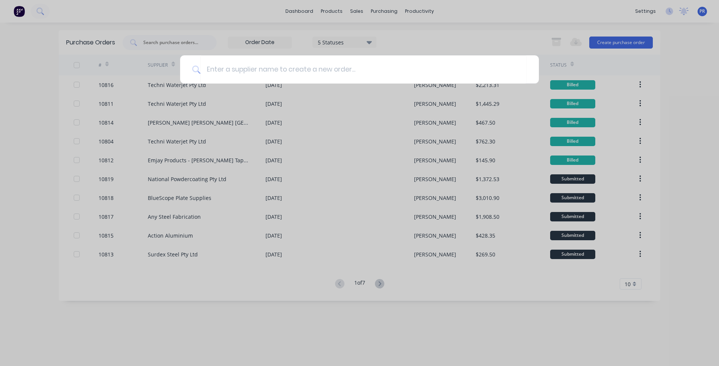
click at [467, 38] on div at bounding box center [359, 183] width 719 height 366
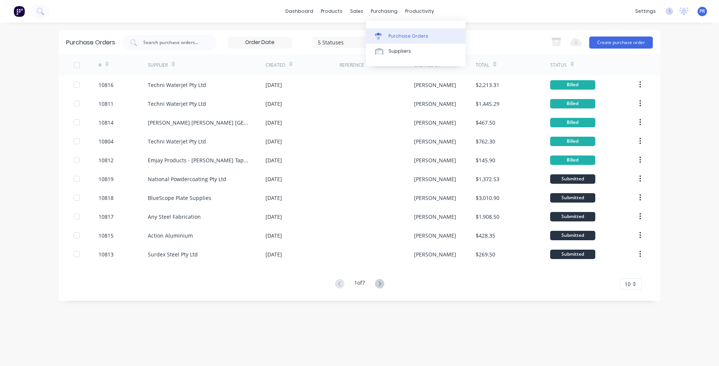
click at [397, 35] on div "Purchase Orders" at bounding box center [408, 36] width 40 height 7
click at [173, 43] on input "text" at bounding box center [174, 43] width 62 height 8
click at [365, 33] on div at bounding box center [360, 36] width 11 height 7
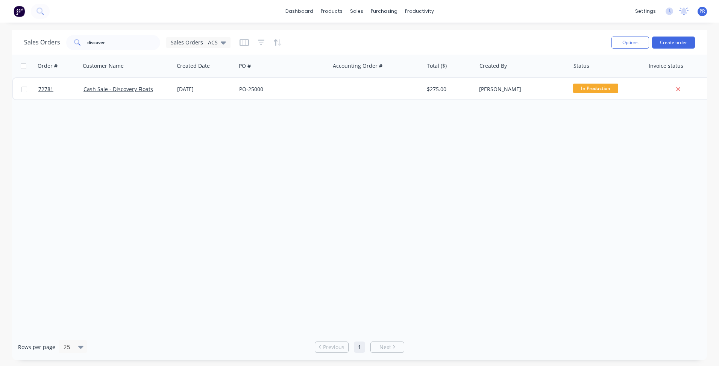
click at [660, 49] on div "Options Create order" at bounding box center [651, 42] width 86 height 18
click at [661, 45] on button "Create order" at bounding box center [673, 42] width 43 height 12
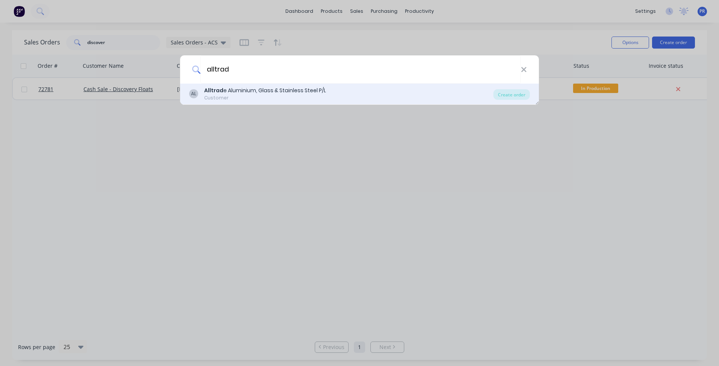
type input "alltrad"
click at [234, 90] on div "Alltrad e Aluminium, Glass & Stainless Steel P/L" at bounding box center [265, 90] width 122 height 8
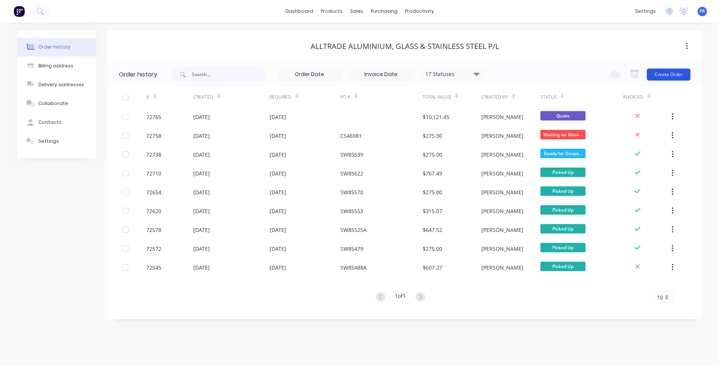
click at [678, 80] on button "Create Order" at bounding box center [669, 74] width 44 height 12
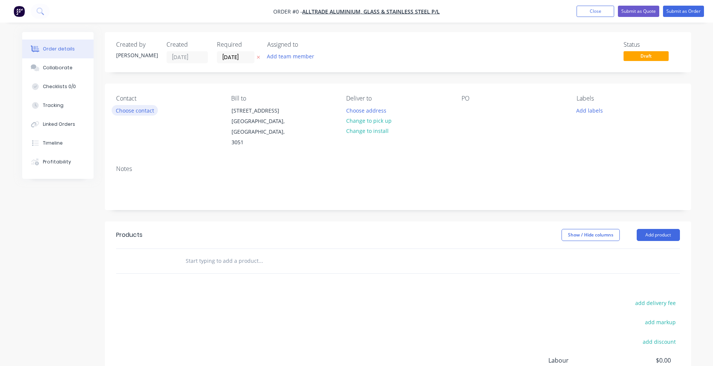
click at [138, 109] on button "Choose contact" at bounding box center [135, 110] width 46 height 10
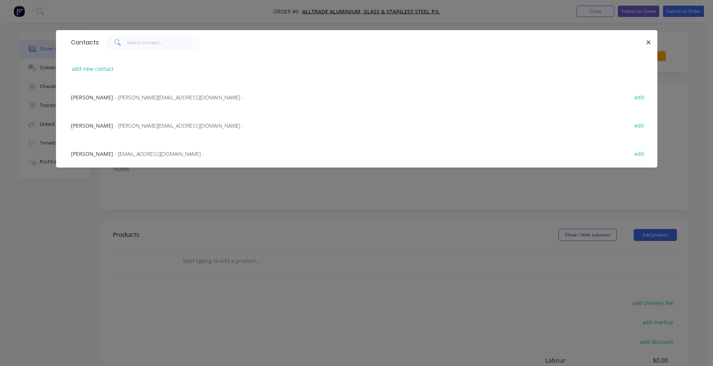
click at [105, 121] on div "[PERSON_NAME] - [PERSON_NAME][EMAIL_ADDRESS][DOMAIN_NAME] -" at bounding box center [157, 125] width 173 height 8
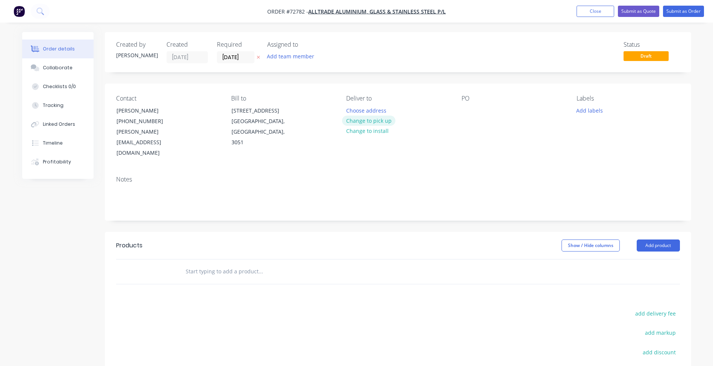
click at [384, 121] on button "Change to pick up" at bounding box center [368, 120] width 53 height 10
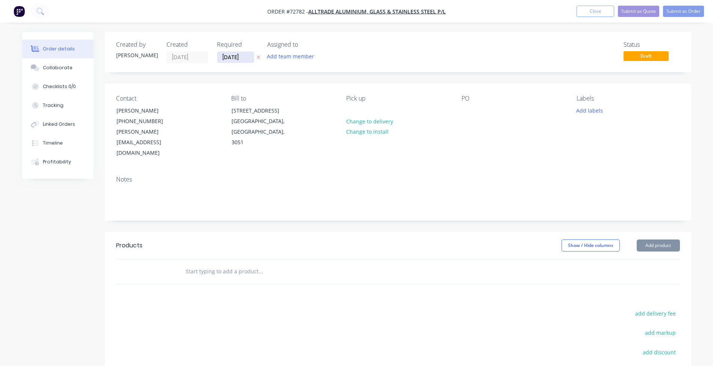
click at [234, 59] on input "[DATE]" at bounding box center [235, 57] width 37 height 11
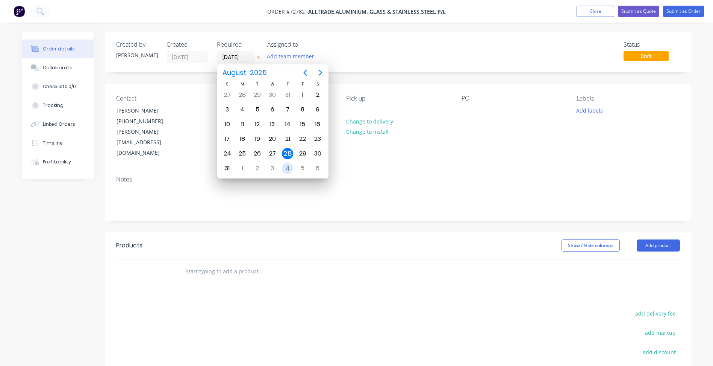
click at [290, 167] on div "4" at bounding box center [287, 167] width 11 height 11
type input "[DATE]"
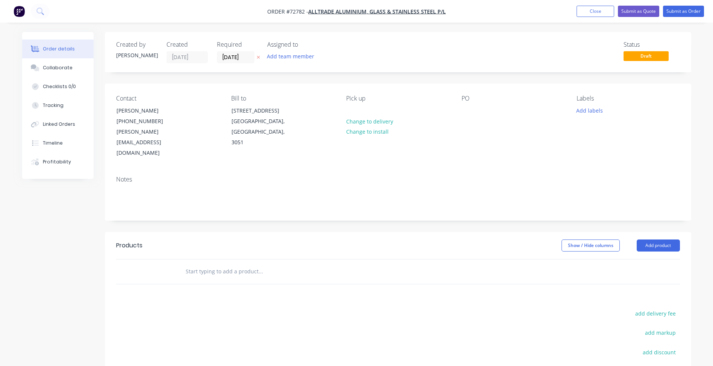
drag, startPoint x: 594, startPoint y: 111, endPoint x: 593, endPoint y: 115, distance: 4.9
click at [593, 110] on button "Add labels" at bounding box center [590, 110] width 35 height 10
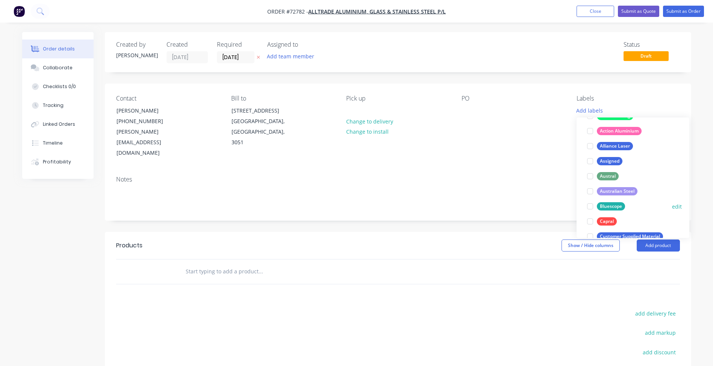
scroll to position [75, 0]
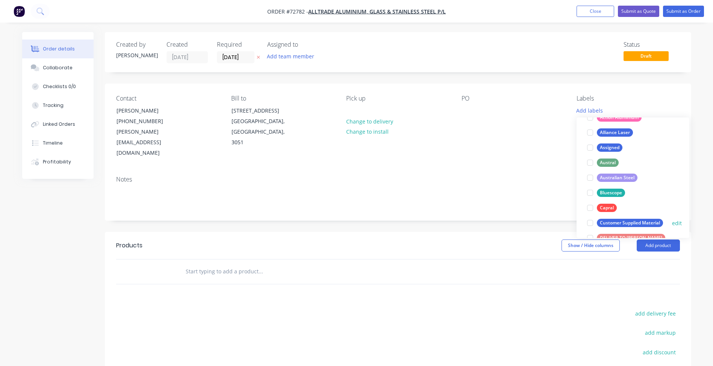
click at [593, 223] on div at bounding box center [590, 222] width 15 height 15
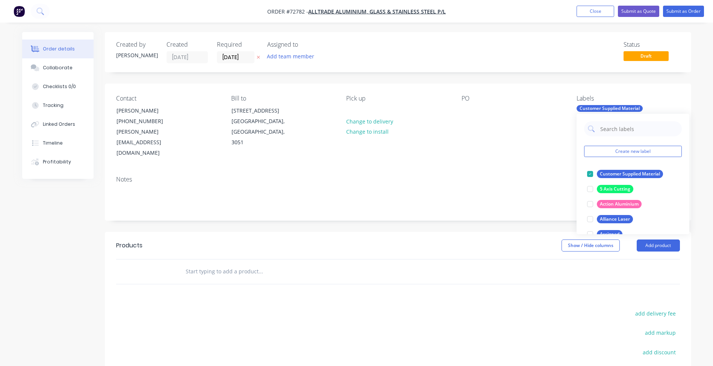
click at [436, 216] on div "Created by [PERSON_NAME] Created [DATE] Required [DATE] Assigned to Add team me…" at bounding box center [398, 248] width 587 height 432
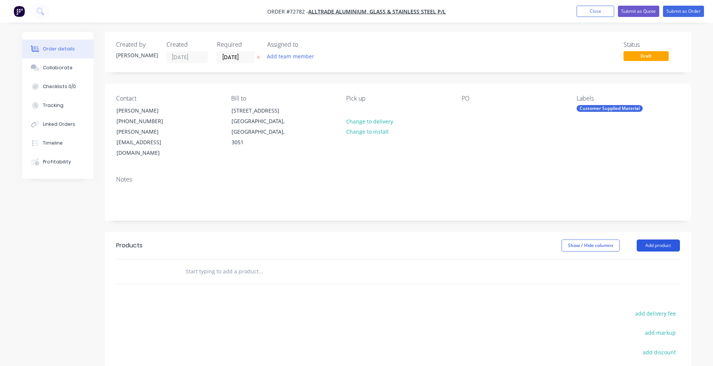
click at [669, 239] on button "Add product" at bounding box center [658, 245] width 43 height 12
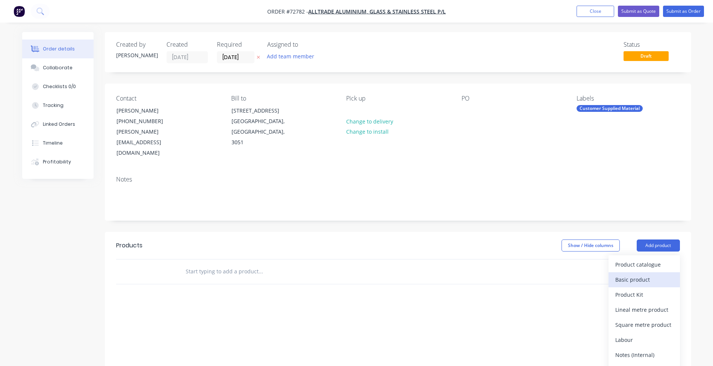
click at [651, 274] on div "Basic product" at bounding box center [645, 279] width 58 height 11
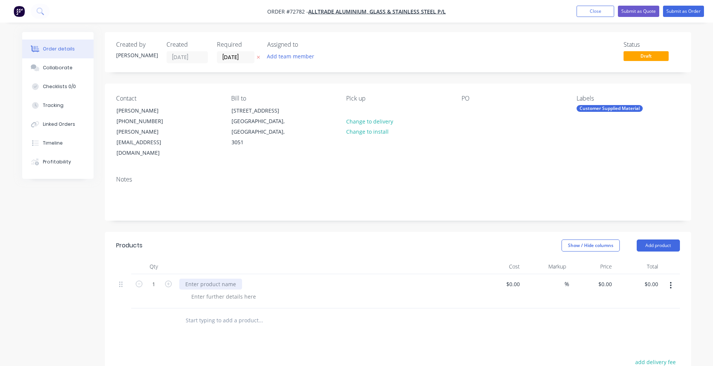
click at [211, 278] on div at bounding box center [210, 283] width 63 height 11
click at [205, 278] on div at bounding box center [210, 283] width 63 height 11
paste div
click at [207, 291] on div at bounding box center [223, 296] width 77 height 11
click at [297, 11] on span "Order #72782 -" at bounding box center [287, 11] width 41 height 7
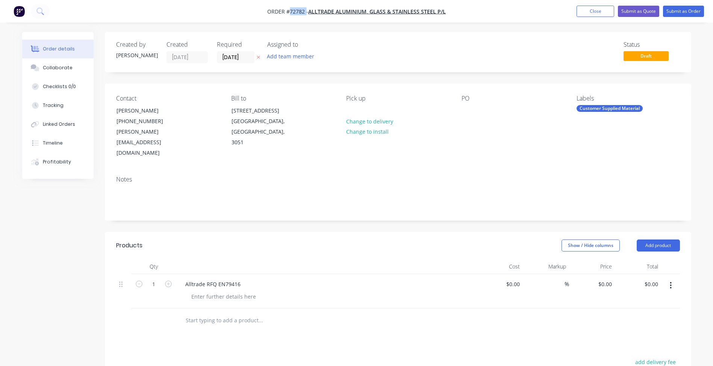
click at [297, 11] on span "Order #72782 -" at bounding box center [287, 11] width 41 height 7
copy span "72782"
click at [226, 291] on div at bounding box center [223, 296] width 77 height 11
click at [216, 291] on div at bounding box center [223, 296] width 77 height 11
click at [208, 291] on div at bounding box center [223, 296] width 77 height 11
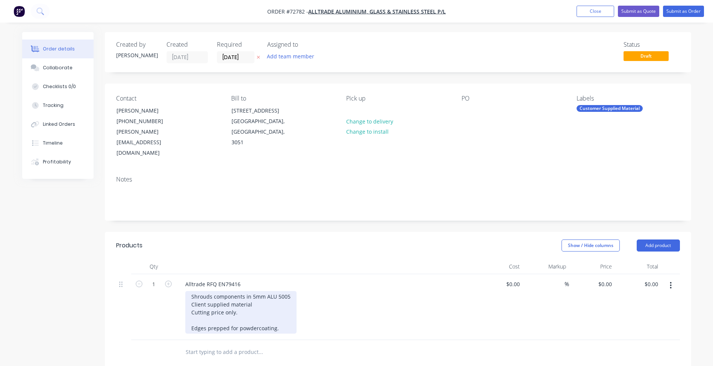
scroll to position [113, 0]
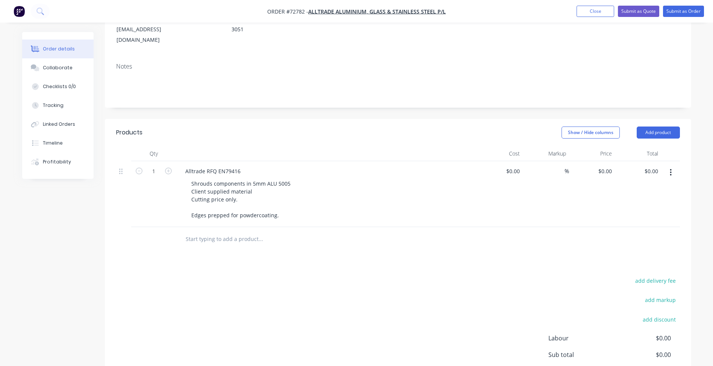
click at [226, 255] on div "Products Show / Hide columns Add product Qty Cost Markup Price Total 1 Alltrade…" at bounding box center [398, 275] width 587 height 313
click at [662, 126] on button "Add product" at bounding box center [658, 132] width 43 height 12
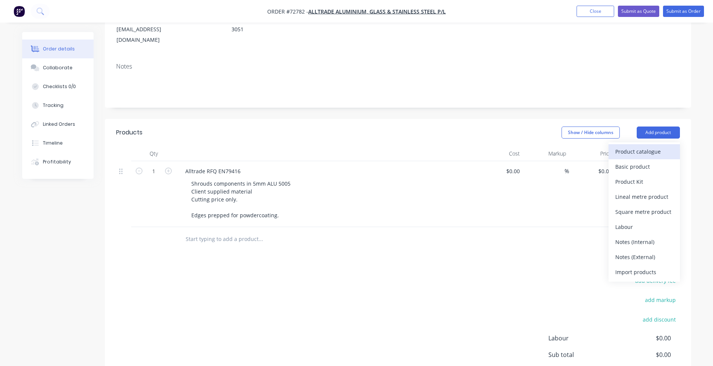
click at [646, 146] on div "Product catalogue" at bounding box center [645, 151] width 58 height 11
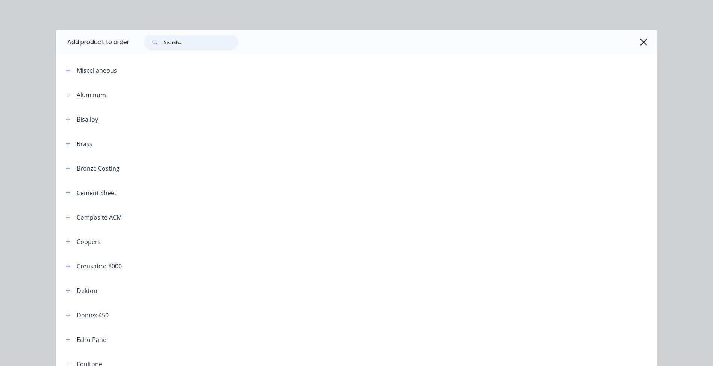
click at [210, 46] on input "text" at bounding box center [201, 42] width 74 height 15
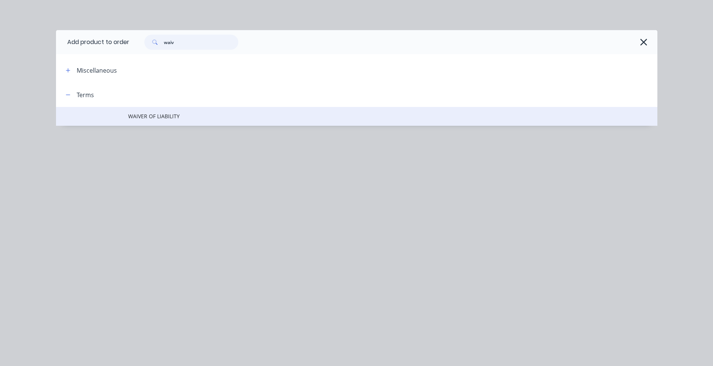
type input "waiv"
click at [170, 114] on span "WAIVER OF LIABILITY" at bounding box center [339, 116] width 423 height 8
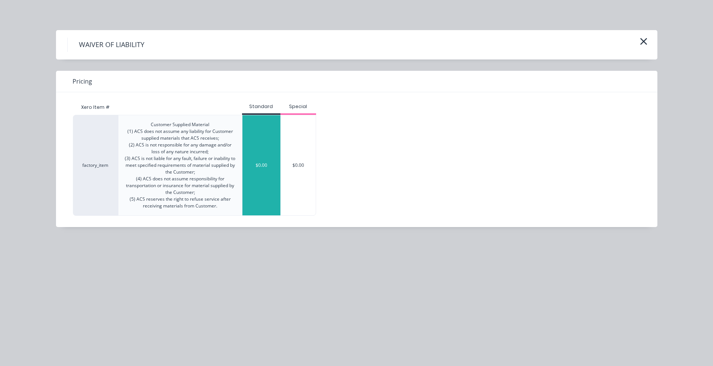
click at [254, 146] on div "$0.00" at bounding box center [262, 165] width 38 height 100
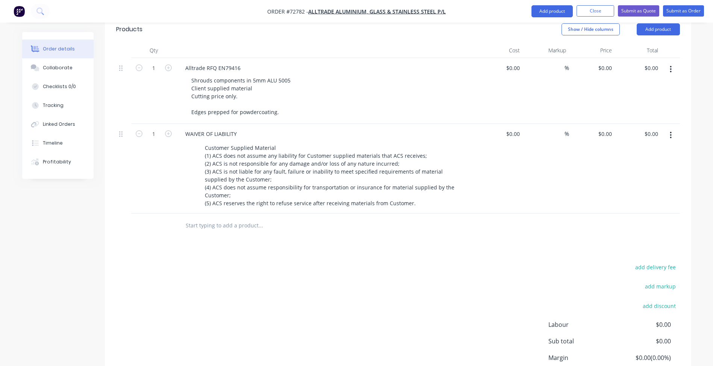
scroll to position [150, 0]
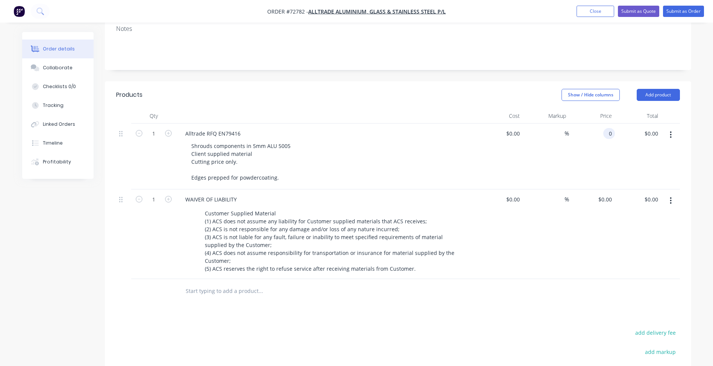
click at [607, 128] on div "0 0" at bounding box center [611, 133] width 9 height 11
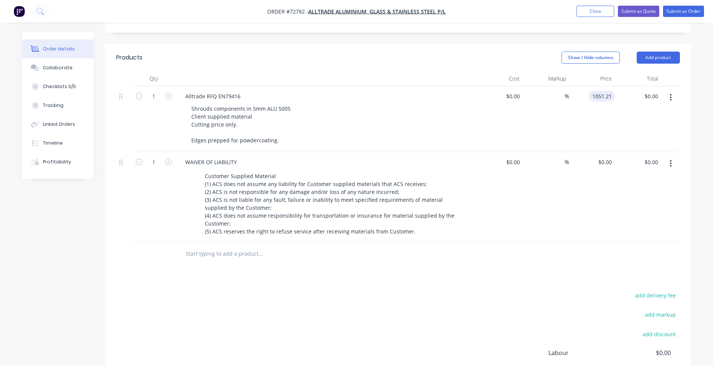
type input "$1,051.21"
click at [362, 305] on div "add delivery fee add markup add discount Labour $0.00 Sub total $0.00 Margin $0…" at bounding box center [398, 362] width 564 height 145
click at [602, 90] on input "1051.21" at bounding box center [601, 95] width 27 height 11
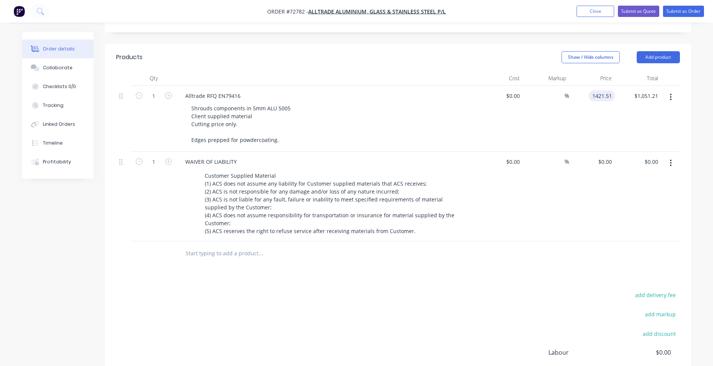
type input "$1,421.51"
click at [406, 303] on div "add delivery fee add markup add discount Labour $0.00 Sub total $1,051.21 Margi…" at bounding box center [398, 362] width 564 height 145
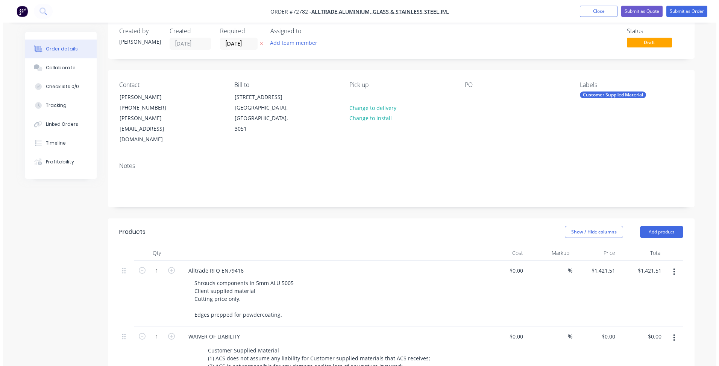
scroll to position [0, 0]
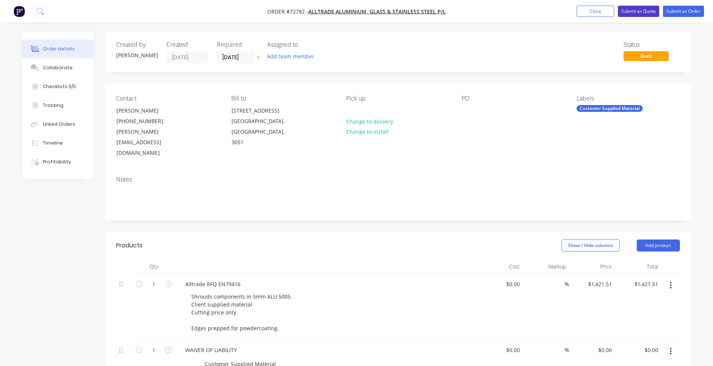
click at [639, 8] on button "Submit as Quote" at bounding box center [638, 11] width 41 height 11
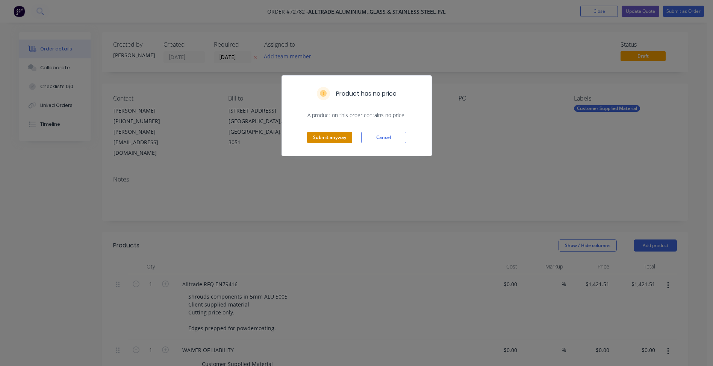
click at [339, 137] on button "Submit anyway" at bounding box center [329, 137] width 45 height 11
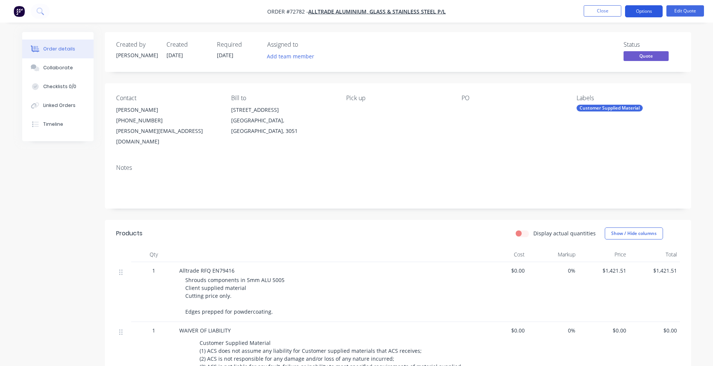
click at [650, 11] on button "Options" at bounding box center [644, 11] width 38 height 12
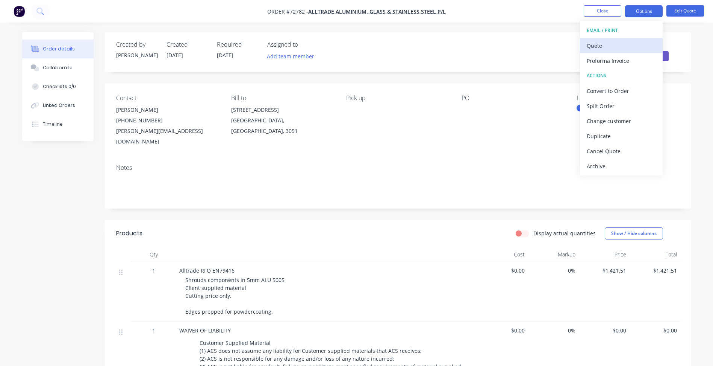
click at [601, 42] on div "Quote" at bounding box center [621, 45] width 69 height 11
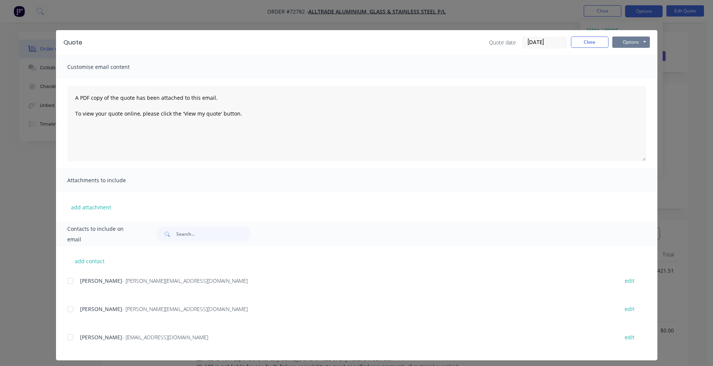
click at [626, 43] on button "Options" at bounding box center [632, 41] width 38 height 11
click at [626, 55] on button "Preview" at bounding box center [637, 55] width 48 height 12
click at [590, 42] on button "Close" at bounding box center [590, 41] width 38 height 11
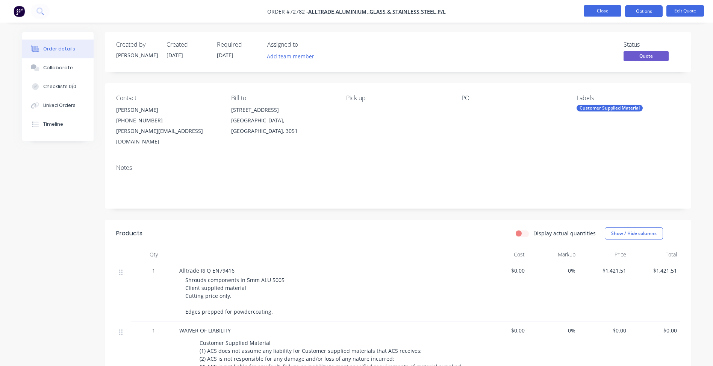
click at [599, 9] on button "Close" at bounding box center [603, 10] width 38 height 11
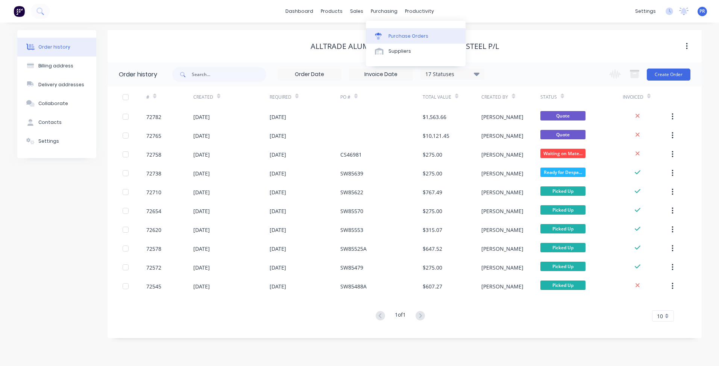
click at [397, 36] on div "Purchase Orders" at bounding box center [408, 36] width 40 height 7
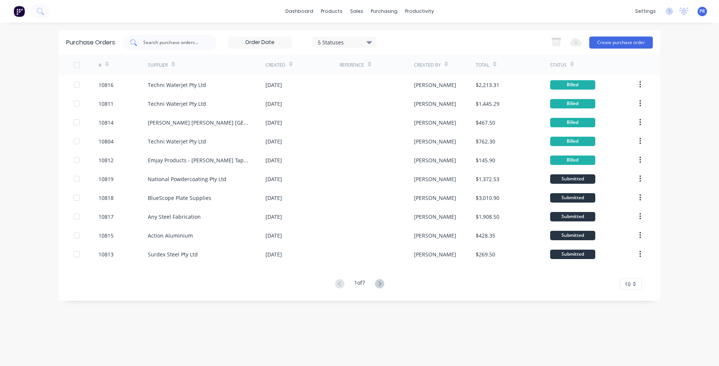
click at [184, 44] on input "text" at bounding box center [174, 43] width 62 height 8
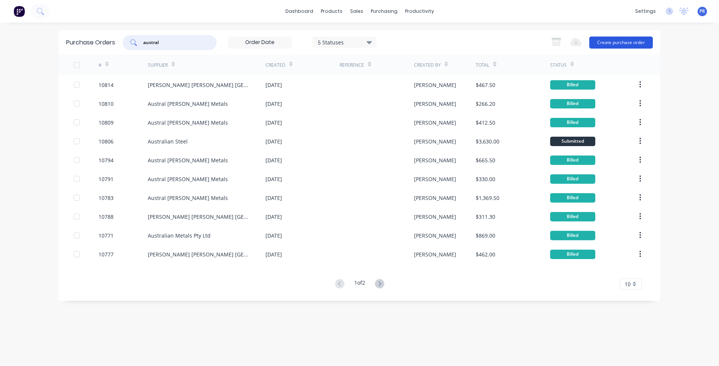
type input "austral"
click at [624, 46] on button "Create purchase order" at bounding box center [621, 42] width 64 height 12
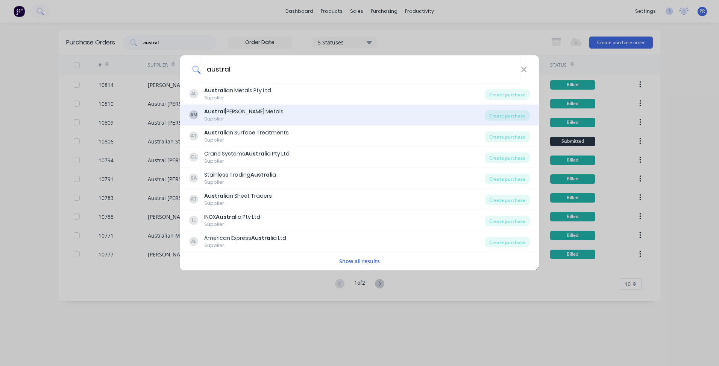
type input "austral"
click at [253, 117] on div "Supplier" at bounding box center [243, 118] width 79 height 7
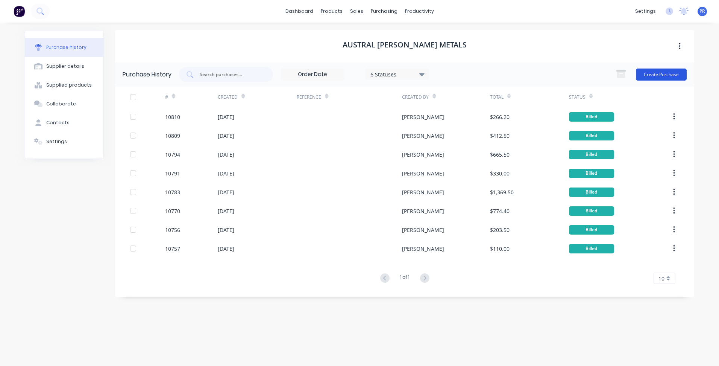
click at [664, 77] on button "Create Purchase" at bounding box center [661, 74] width 51 height 12
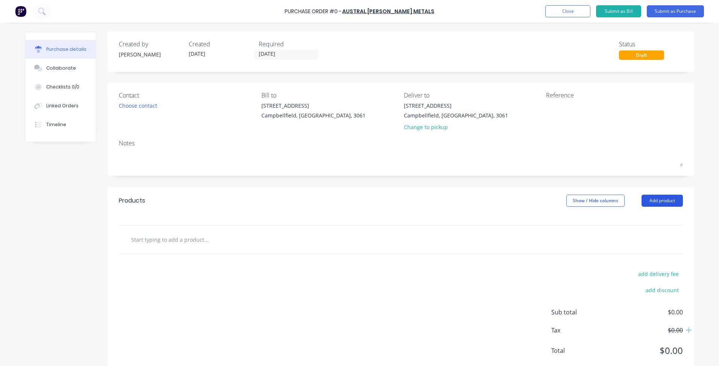
click at [653, 199] on button "Add product" at bounding box center [662, 200] width 41 height 12
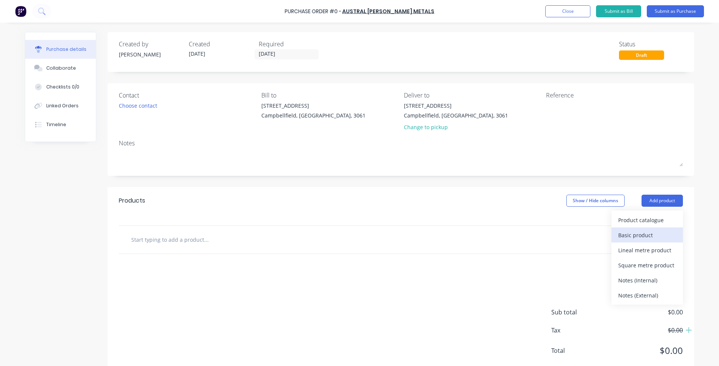
click at [640, 233] on div "Basic product" at bounding box center [647, 234] width 58 height 11
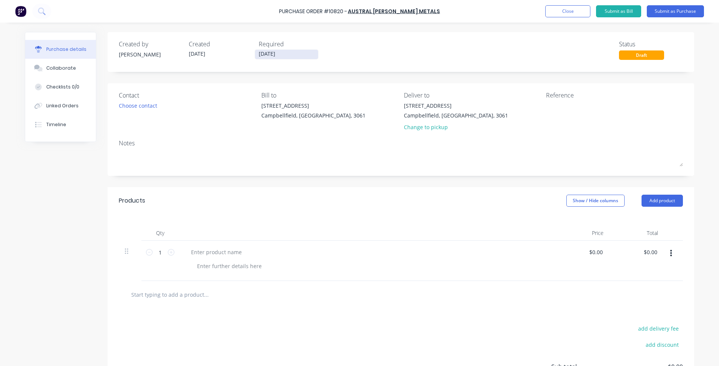
click at [281, 54] on input "[DATE]" at bounding box center [286, 54] width 63 height 9
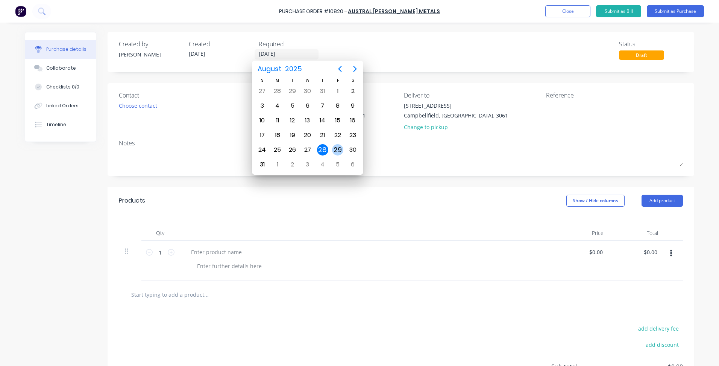
click at [338, 152] on div "29" at bounding box center [337, 149] width 11 height 11
type input "[DATE]"
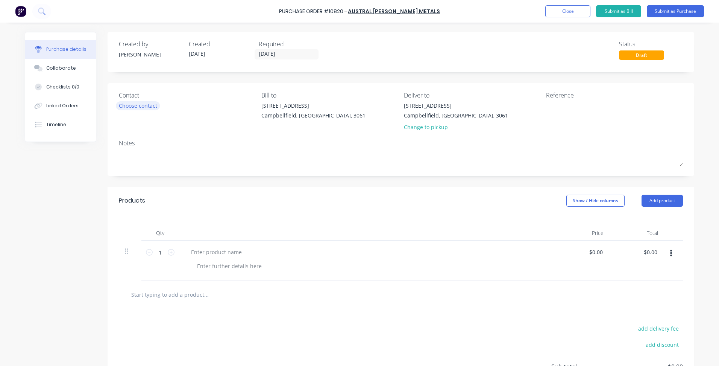
click at [127, 109] on div "Choose contact" at bounding box center [138, 106] width 38 height 8
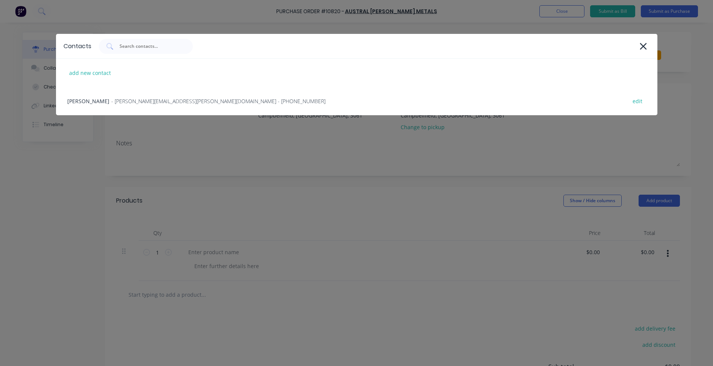
click at [111, 101] on span "- [PERSON_NAME][EMAIL_ADDRESS][PERSON_NAME][DOMAIN_NAME] - [PHONE_NUMBER]" at bounding box center [218, 101] width 214 height 8
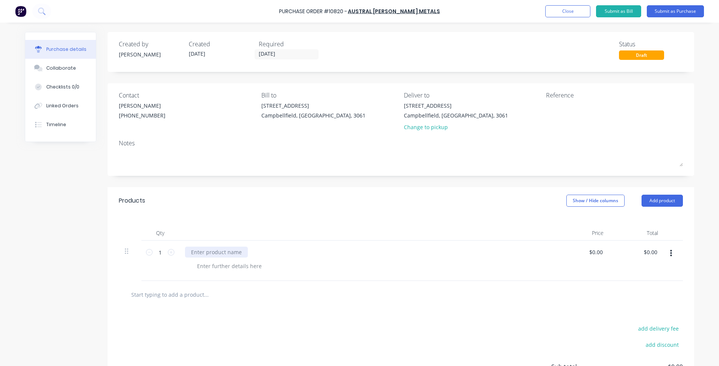
click at [214, 250] on div at bounding box center [216, 251] width 63 height 11
click at [158, 255] on input "1" at bounding box center [160, 251] width 15 height 11
type input "2"
click at [598, 254] on input "0.0000" at bounding box center [594, 251] width 20 height 11
type input "$300.00"
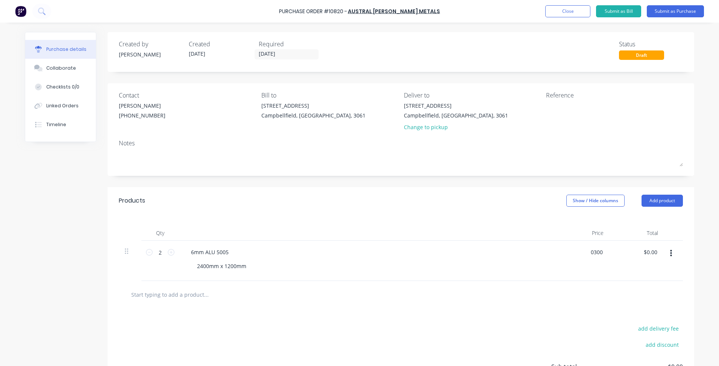
type input "$600.00"
click at [411, 305] on div at bounding box center [401, 294] width 564 height 27
click at [672, 13] on button "Submit as Purchase" at bounding box center [675, 11] width 57 height 12
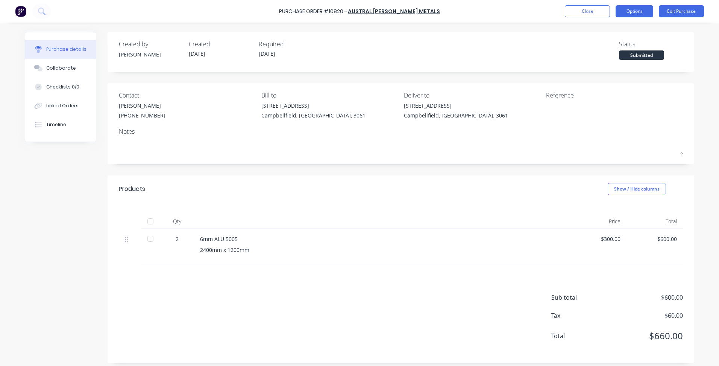
click at [624, 10] on button "Options" at bounding box center [635, 11] width 38 height 12
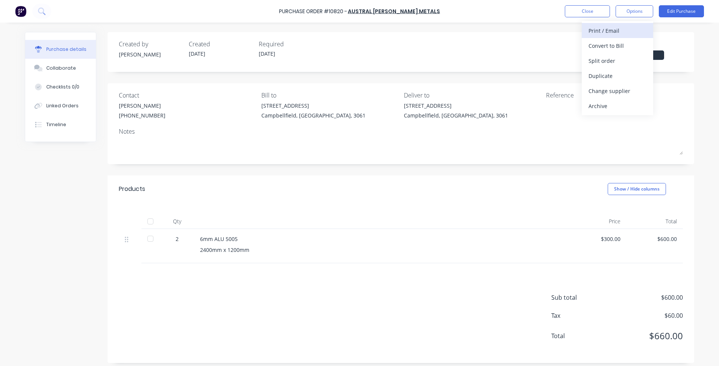
click at [612, 27] on div "Print / Email" at bounding box center [618, 30] width 58 height 11
click at [615, 43] on div "With pricing" at bounding box center [618, 45] width 58 height 11
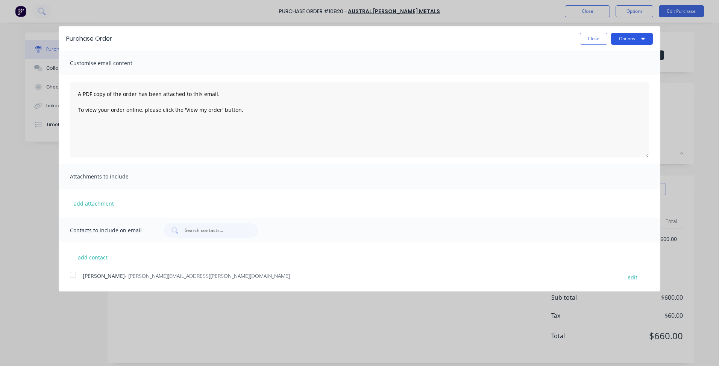
click at [627, 42] on button "Options" at bounding box center [632, 39] width 42 height 12
click at [617, 55] on div "Print" at bounding box center [617, 57] width 58 height 11
click at [596, 38] on button "Close" at bounding box center [593, 39] width 27 height 12
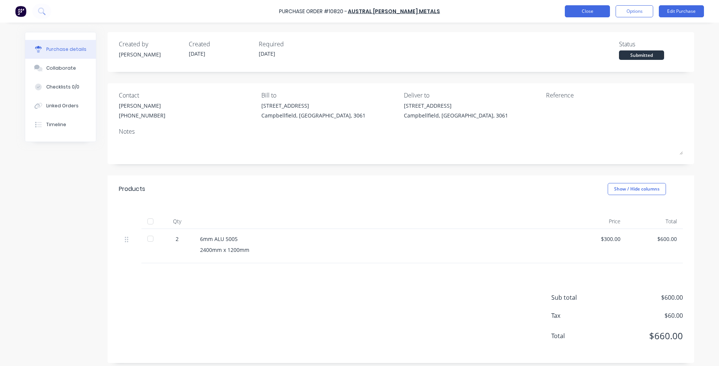
click at [603, 12] on button "Close" at bounding box center [587, 11] width 45 height 12
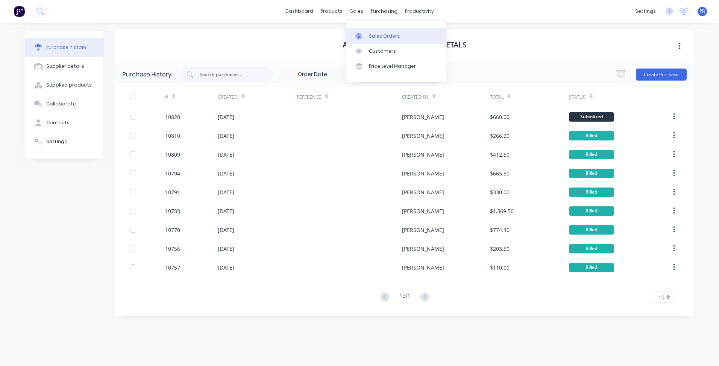
click at [375, 38] on div "Sales Orders" at bounding box center [384, 36] width 31 height 7
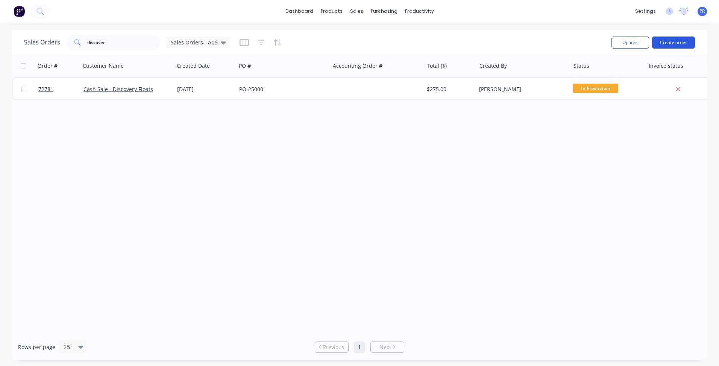
click at [671, 40] on button "Create order" at bounding box center [673, 42] width 43 height 12
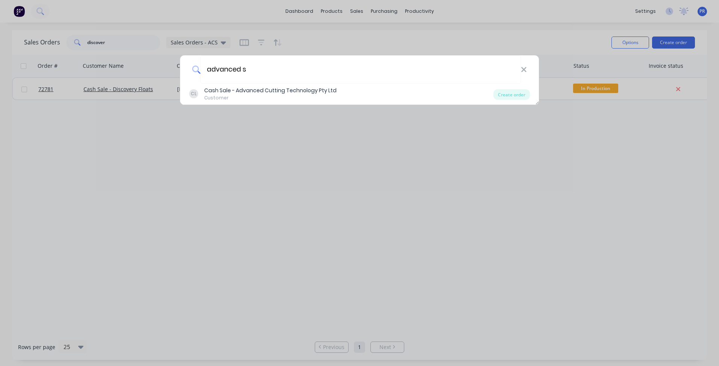
drag, startPoint x: 254, startPoint y: 69, endPoint x: 105, endPoint y: 76, distance: 149.8
click at [105, 76] on div "advanced s [PERSON_NAME] Sale - Advanced Cutting Technology Pty Ltd Customer Cr…" at bounding box center [359, 183] width 719 height 366
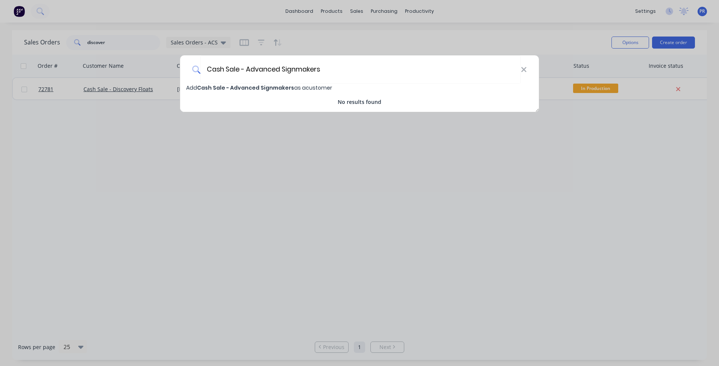
type input "Cash Sale - Advanced Signmakers"
click at [297, 87] on span "Add Cash Sale - Advanced Signmakers as a customer" at bounding box center [259, 88] width 146 height 8
select select "AU"
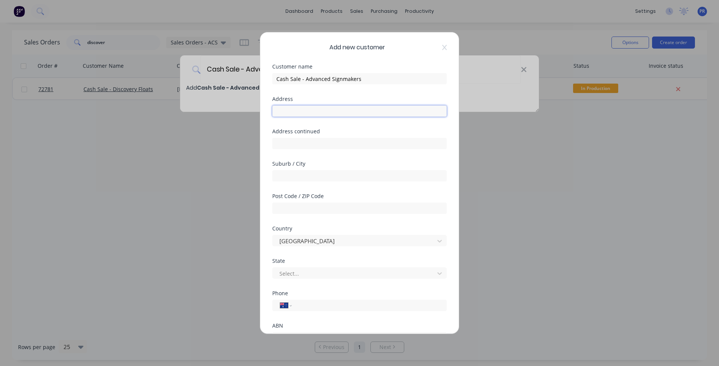
drag, startPoint x: 294, startPoint y: 111, endPoint x: 262, endPoint y: 115, distance: 32.6
click at [294, 111] on input "text" at bounding box center [359, 110] width 174 height 11
click at [293, 111] on input "text" at bounding box center [359, 110] width 174 height 11
type input "[STREET_ADDRESS]"
type input "Campbellfield"
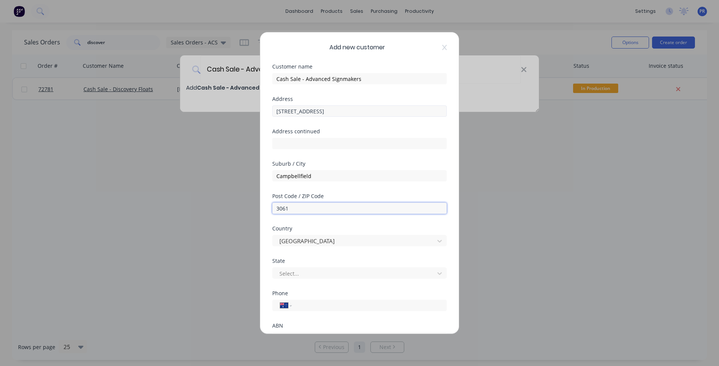
type input "3061"
type input "vic"
click at [306, 310] on div "International [GEOGRAPHIC_DATA] [GEOGRAPHIC_DATA] [GEOGRAPHIC_DATA] [GEOGRAPHIC…" at bounding box center [359, 304] width 174 height 11
click at [335, 310] on div "International [GEOGRAPHIC_DATA] [GEOGRAPHIC_DATA] [GEOGRAPHIC_DATA] [GEOGRAPHIC…" at bounding box center [359, 304] width 174 height 11
click at [317, 297] on div "International [GEOGRAPHIC_DATA] [GEOGRAPHIC_DATA] [GEOGRAPHIC_DATA] [GEOGRAPHIC…" at bounding box center [359, 303] width 174 height 13
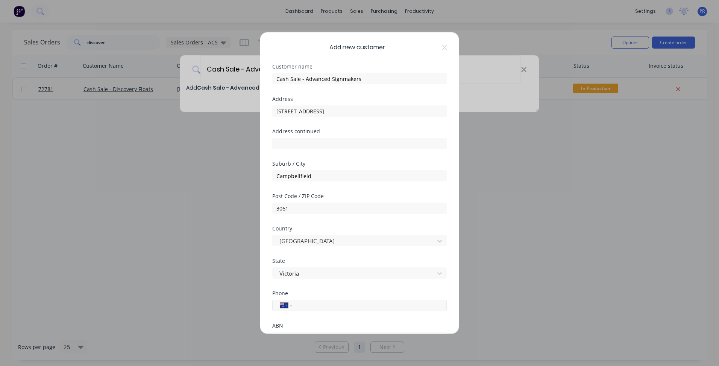
click at [316, 308] on input "tel" at bounding box center [368, 305] width 142 height 9
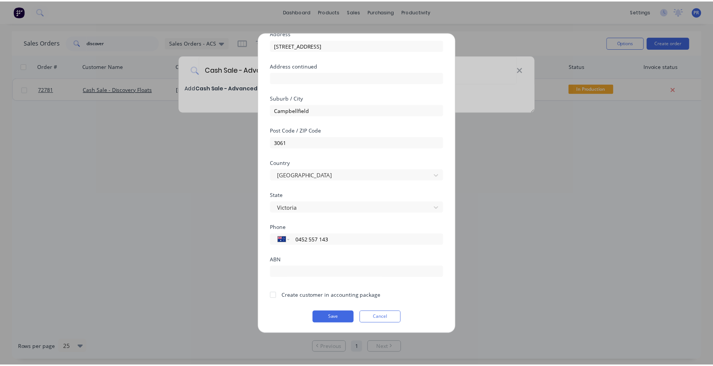
scroll to position [66, 0]
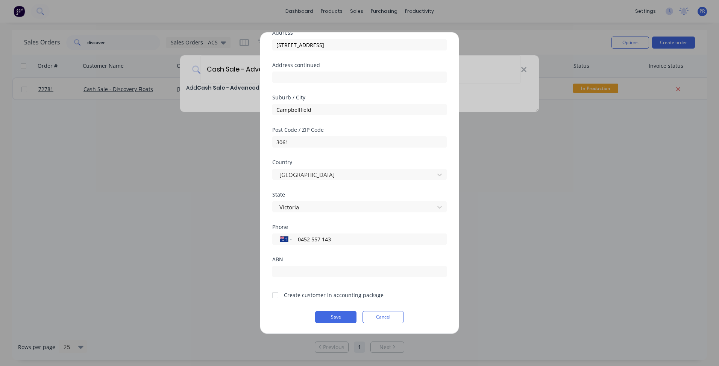
type input "0452 557 143"
click at [278, 264] on div at bounding box center [359, 270] width 174 height 13
click at [286, 270] on input "text" at bounding box center [359, 270] width 174 height 11
paste input "69 4882 294 17"
type input "69 4882 294 17"
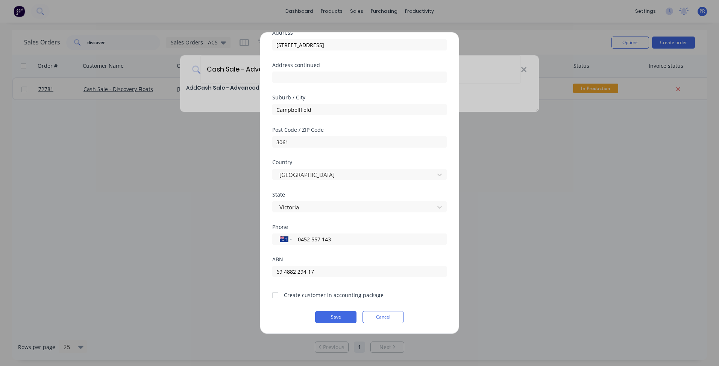
click at [276, 295] on div at bounding box center [275, 294] width 15 height 15
click at [325, 316] on button "Save" at bounding box center [335, 317] width 41 height 12
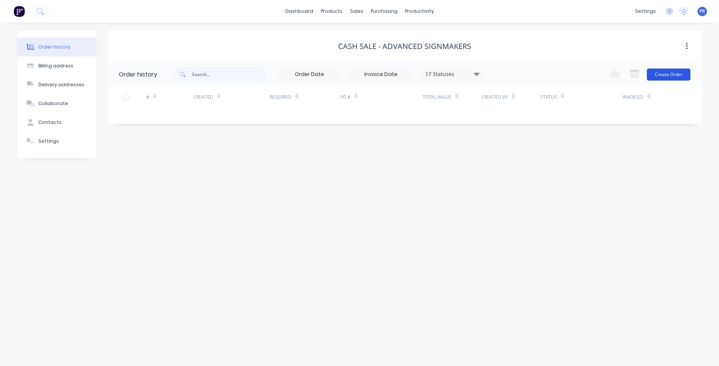
click at [671, 77] on button "Create Order" at bounding box center [669, 74] width 44 height 12
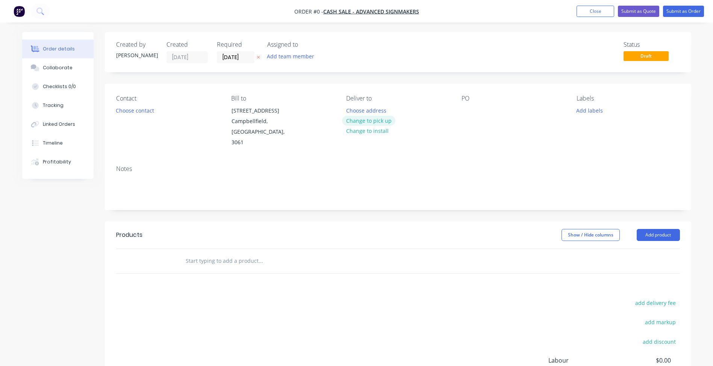
click at [377, 121] on button "Change to pick up" at bounding box center [368, 120] width 53 height 10
click at [138, 112] on button "Choose contact" at bounding box center [135, 110] width 46 height 10
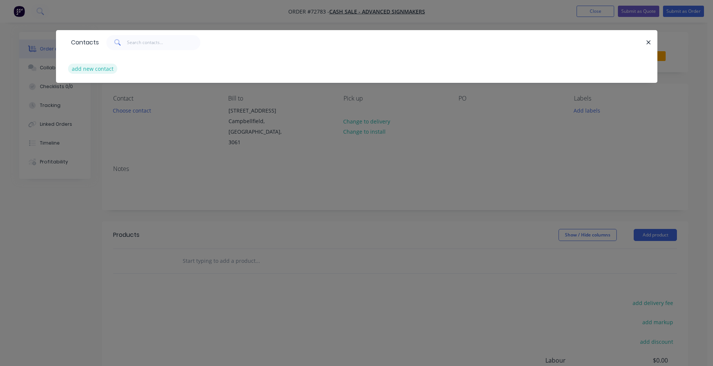
click at [98, 70] on button "add new contact" at bounding box center [93, 69] width 50 height 10
select select "AU"
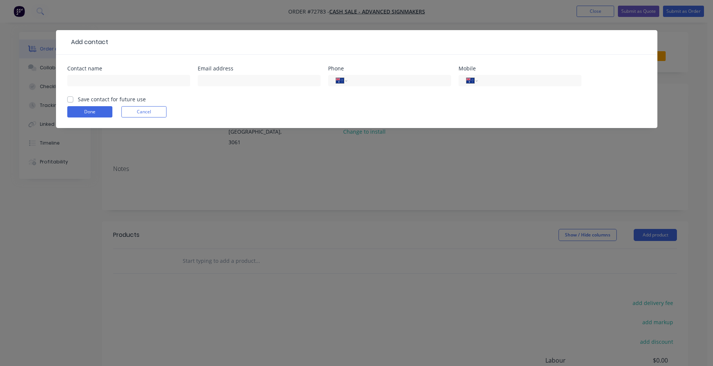
click at [100, 74] on div at bounding box center [128, 84] width 123 height 22
click at [100, 81] on input "text" at bounding box center [128, 80] width 123 height 11
type input "[PERSON_NAME]"
click at [225, 83] on input "text" at bounding box center [259, 80] width 123 height 11
click at [227, 80] on input "text" at bounding box center [259, 80] width 123 height 11
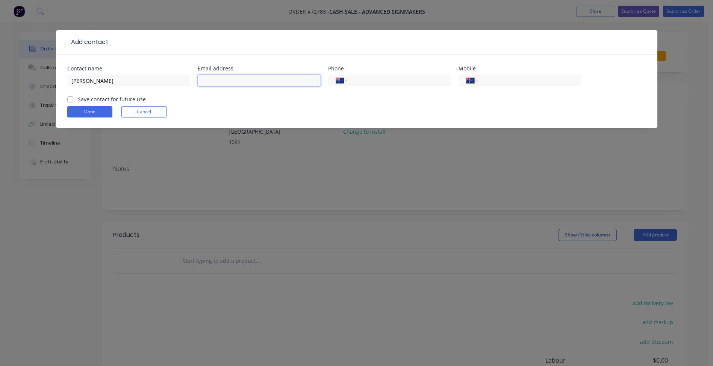
paste input "[EMAIL_ADDRESS][DOMAIN_NAME]"
type input "[EMAIL_ADDRESS][DOMAIN_NAME]"
click at [374, 82] on input "tel" at bounding box center [398, 80] width 90 height 9
click at [513, 86] on div "International [GEOGRAPHIC_DATA] [GEOGRAPHIC_DATA] [GEOGRAPHIC_DATA] [GEOGRAPHIC…" at bounding box center [520, 84] width 123 height 22
drag, startPoint x: 505, startPoint y: 77, endPoint x: 505, endPoint y: 81, distance: 4.5
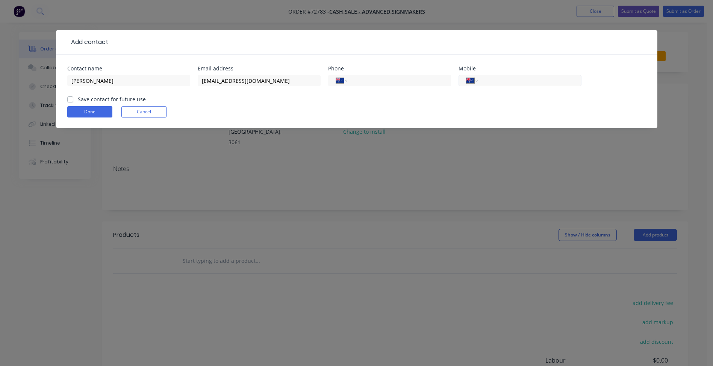
click at [505, 77] on input "tel" at bounding box center [528, 80] width 90 height 9
type input "0452 557 143"
click at [114, 102] on label "Save contact for future use" at bounding box center [112, 99] width 68 height 8
click at [73, 102] on input "Save contact for future use" at bounding box center [70, 98] width 6 height 7
checkbox input "true"
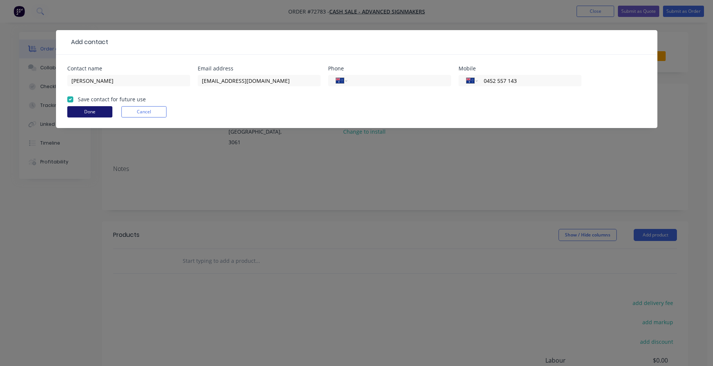
click at [101, 112] on button "Done" at bounding box center [89, 111] width 45 height 11
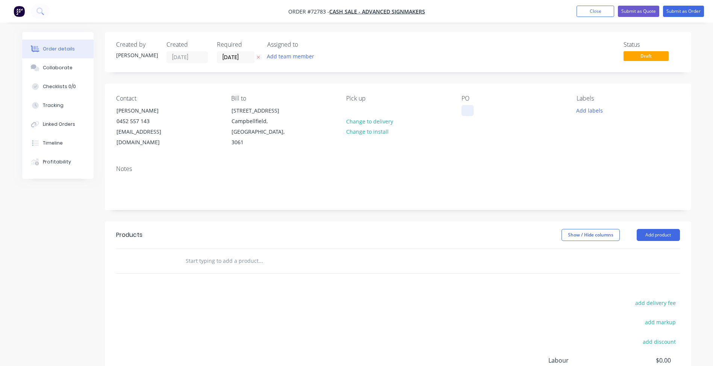
click at [466, 112] on div at bounding box center [468, 110] width 12 height 11
click at [226, 56] on input "[DATE]" at bounding box center [235, 57] width 37 height 11
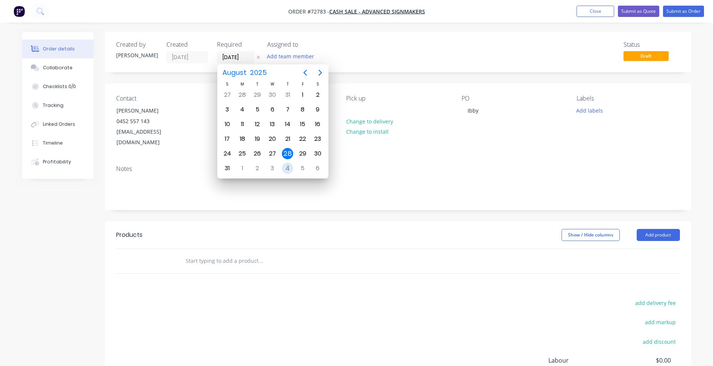
click at [286, 165] on div "4" at bounding box center [287, 167] width 11 height 11
type input "[DATE]"
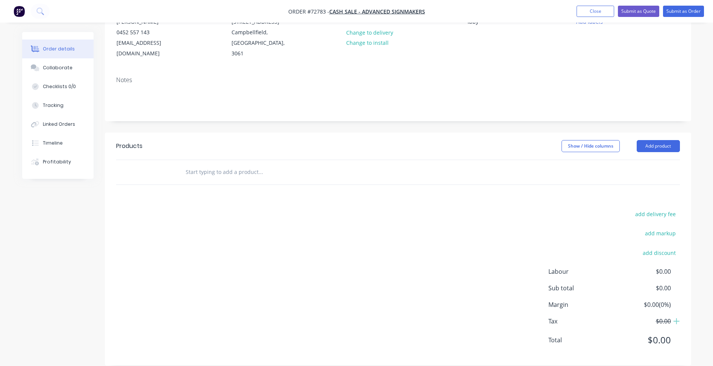
scroll to position [89, 0]
click at [651, 141] on header "Products Show / Hide columns Add product" at bounding box center [398, 145] width 587 height 27
click at [651, 140] on button "Add product" at bounding box center [658, 146] width 43 height 12
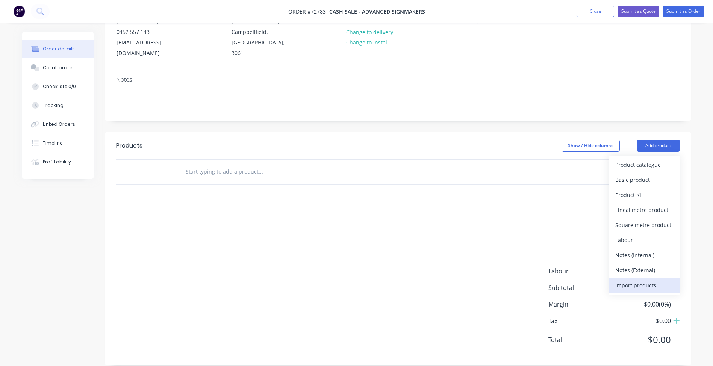
click at [637, 279] on div "Import products" at bounding box center [645, 284] width 58 height 11
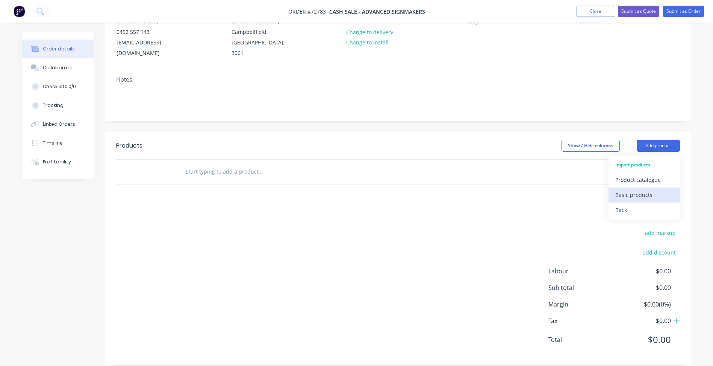
click at [621, 189] on div "Basic products" at bounding box center [645, 194] width 58 height 11
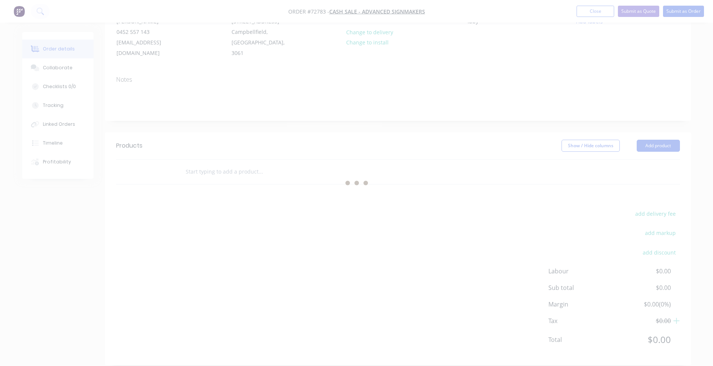
scroll to position [0, 0]
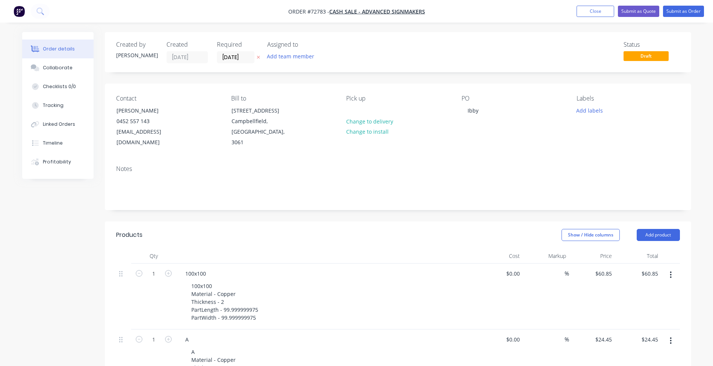
click at [460, 14] on nav "Order #72783 - Cash Sale - Advanced Signmakers Add product Close Submit as Quot…" at bounding box center [356, 11] width 713 height 23
click at [232, 302] on div "100x100 Material - Copper Thickness - 2 PartLength - 99.999999975 PartWidth - 9…" at bounding box center [224, 301] width 79 height 42
click at [235, 299] on div "100x100 Material - Copper Thickness - 2 PartLength - 99.999999975 PartWidth - 9…" at bounding box center [224, 301] width 79 height 42
drag, startPoint x: 236, startPoint y: 299, endPoint x: 275, endPoint y: 302, distance: 39.3
click at [275, 302] on div "100x100 Material - Copper Thickness - 2 PartLength - 99.999999975 PartWidth - 9…" at bounding box center [329, 301] width 289 height 42
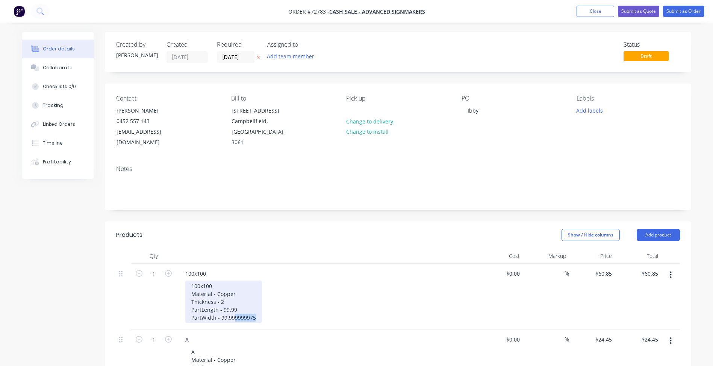
drag, startPoint x: 234, startPoint y: 309, endPoint x: 264, endPoint y: 309, distance: 30.5
click at [264, 309] on div "100x100 Material - Copper Thickness - 2 PartLength - 99.99 PartWidth - 99.99999…" at bounding box center [329, 301] width 289 height 42
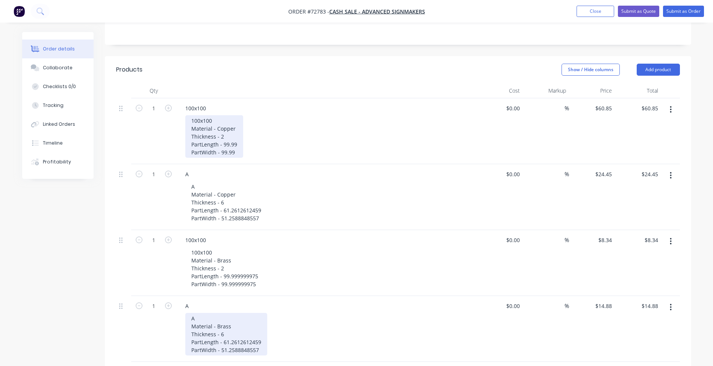
scroll to position [188, 0]
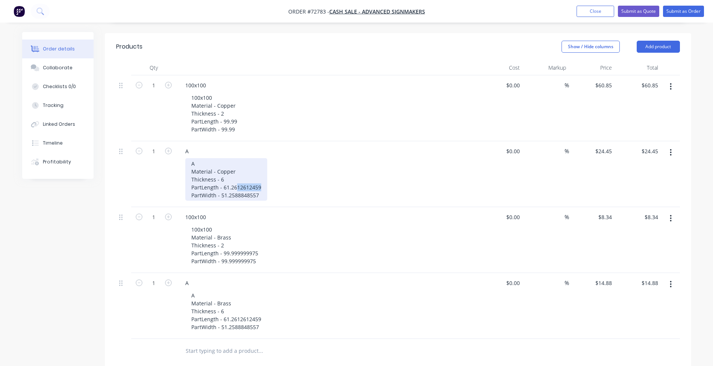
drag, startPoint x: 236, startPoint y: 176, endPoint x: 260, endPoint y: 177, distance: 23.7
click at [260, 177] on div "A Material - Copper Thickness - 6 PartLength - 61.2612612459 PartWidth - 51.258…" at bounding box center [226, 179] width 82 height 42
drag, startPoint x: 233, startPoint y: 187, endPoint x: 275, endPoint y: 188, distance: 41.4
click at [275, 188] on div "A Material - Copper Thickness - 6 PartLength - 61.26 PartWidth - 51.2588848557" at bounding box center [329, 179] width 289 height 42
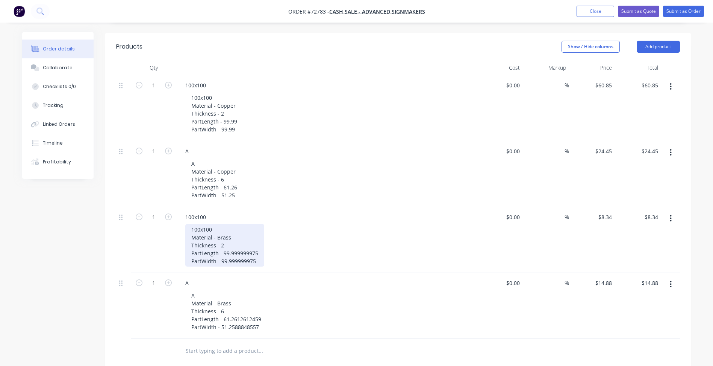
drag, startPoint x: 230, startPoint y: 236, endPoint x: 232, endPoint y: 241, distance: 6.1
click at [231, 238] on div "100x100 Material - Brass Thickness - 2 PartLength - 99.999999975 PartWidth - 99…" at bounding box center [224, 245] width 79 height 42
drag, startPoint x: 235, startPoint y: 243, endPoint x: 255, endPoint y: 243, distance: 19.9
click at [255, 243] on div "100x100 Material - Brass Thickness - 2 PartLength - 99.999999975 PartWidth - 99…" at bounding box center [224, 245] width 79 height 42
drag, startPoint x: 234, startPoint y: 250, endPoint x: 254, endPoint y: 250, distance: 20.3
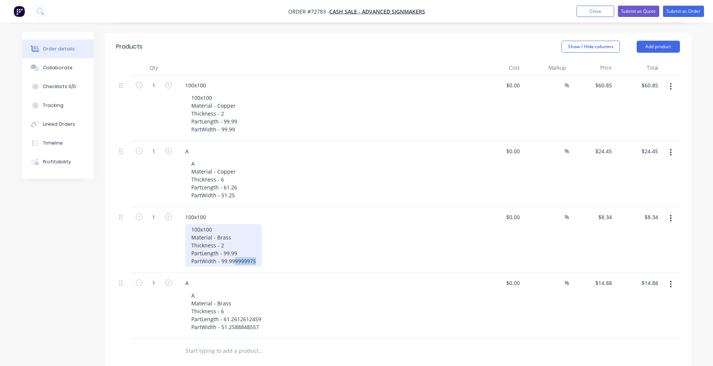
click at [254, 250] on div "100x100 Material - Brass Thickness - 2 PartLength - 99.99 PartWidth - 99.999999…" at bounding box center [223, 245] width 77 height 42
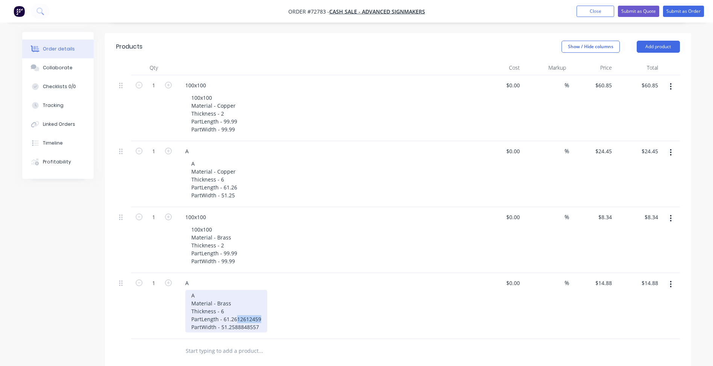
drag, startPoint x: 235, startPoint y: 310, endPoint x: 261, endPoint y: 309, distance: 26.0
click at [261, 309] on div "A Material - Brass Thickness - 6 PartLength - 61.2612612459 PartWidth - 51.2588…" at bounding box center [226, 311] width 82 height 42
drag, startPoint x: 235, startPoint y: 316, endPoint x: 264, endPoint y: 316, distance: 29.7
click at [264, 316] on div "A Material - Brass Thickness - 6 PartLength - 61.26 PartWidth - 51.2588848557" at bounding box center [329, 311] width 289 height 42
click at [113, 281] on div "Qty Cost Markup Price Total 1 100x100 100x100 Material - Copper Thickness - 2 P…" at bounding box center [398, 211] width 587 height 303
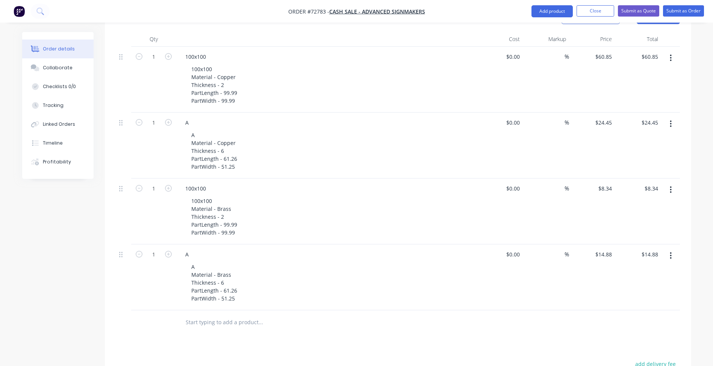
scroll to position [216, 0]
type input "60.85"
click at [599, 52] on input "60.85" at bounding box center [605, 57] width 20 height 11
type input "0"
type input "$0.00"
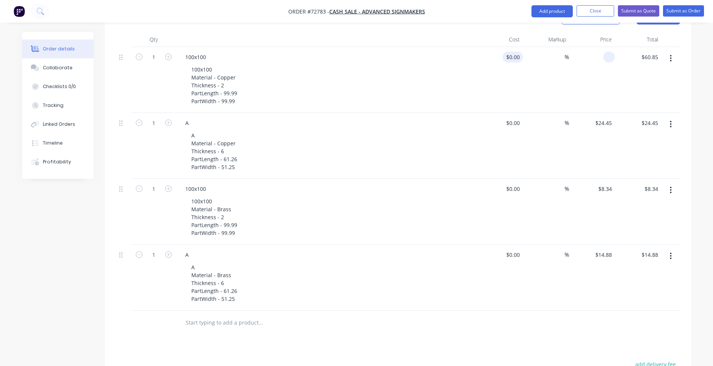
type input "$0.00"
click at [522, 52] on input "0" at bounding box center [514, 57] width 17 height 11
paste input "60.85"
type input "$60.85"
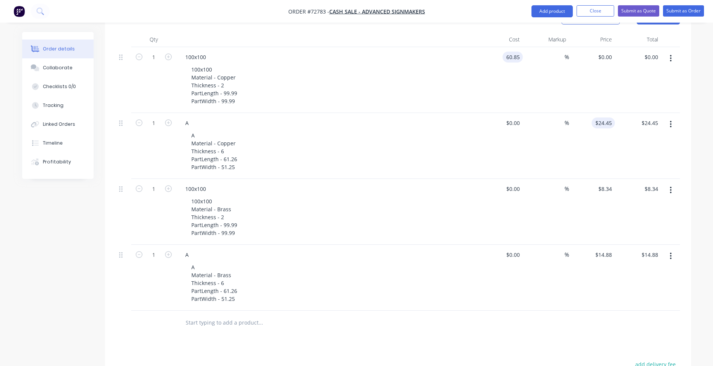
type input "$60.85"
type input "24.45"
click at [601, 117] on input "24.45" at bounding box center [606, 122] width 17 height 11
type input "0"
type input "$0.00"
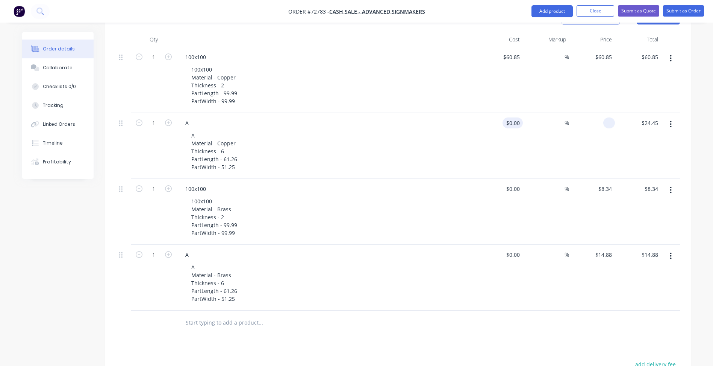
type input "$0.00"
click at [508, 113] on div "0 0" at bounding box center [500, 146] width 46 height 66
paste input "24.45"
type input "$24.45"
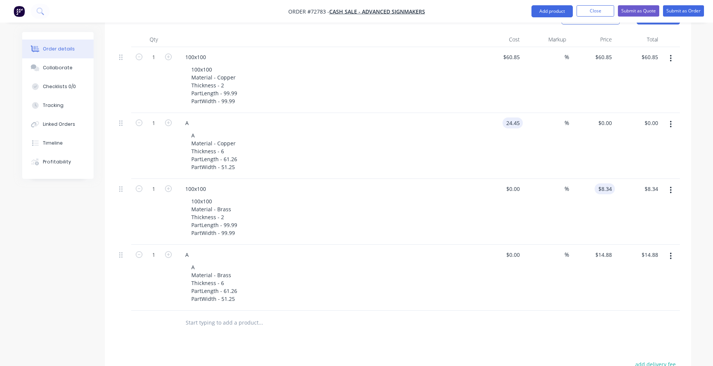
type input "$24.45"
type input "8.34"
click at [613, 183] on input "8.34" at bounding box center [608, 188] width 14 height 11
type input "0"
type input "$0.00"
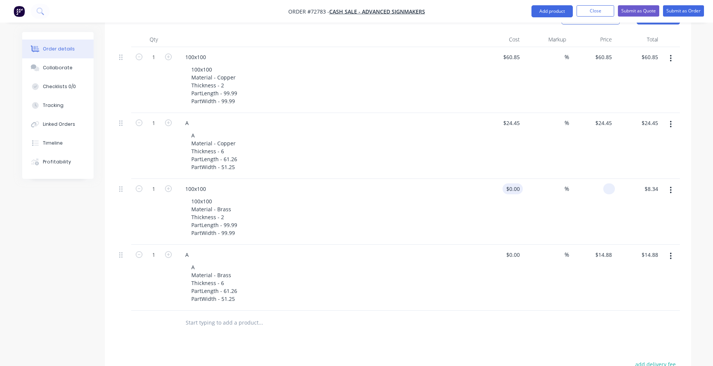
type input "$0.00"
click at [519, 183] on input "0" at bounding box center [518, 188] width 9 height 11
paste input "8.34"
type input "$8.34"
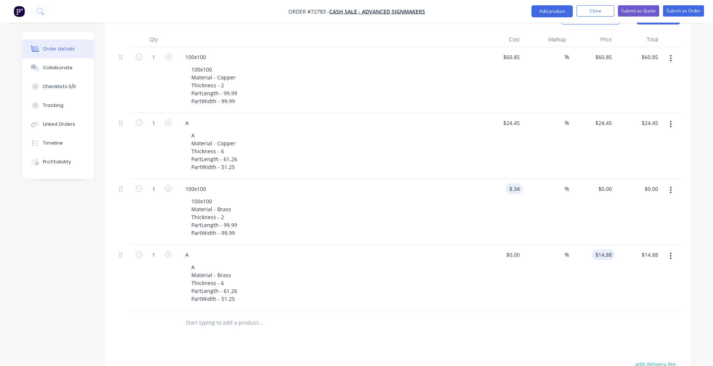
type input "$8.34"
type input "14.88"
click at [606, 249] on input "14.88" at bounding box center [606, 254] width 17 height 11
type input "0"
type input "$0.00"
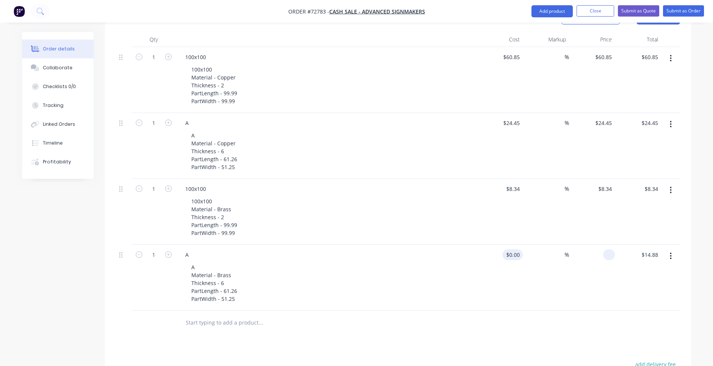
type input "$0.00"
click at [514, 249] on input "0" at bounding box center [514, 254] width 17 height 11
paste input "14.88"
type input "$14.88"
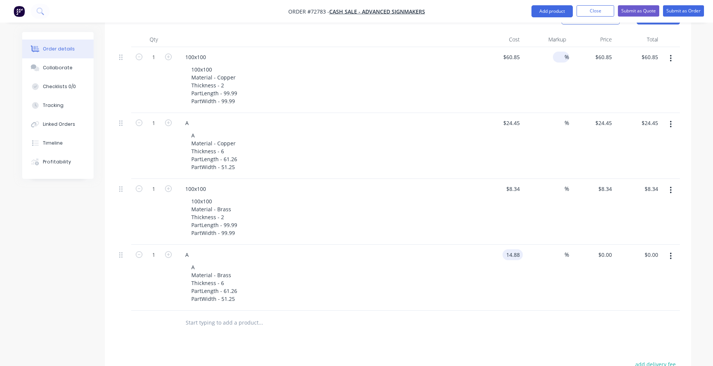
type input "$14.88"
click at [560, 52] on input at bounding box center [560, 57] width 9 height 11
type input "109.41"
type input "$127.426"
type input "$127.43"
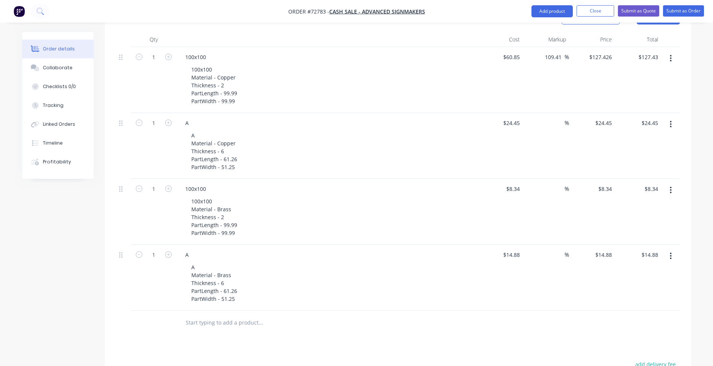
click at [558, 61] on div "109.41 109.41 %" at bounding box center [546, 80] width 46 height 66
click at [552, 52] on input "109.41" at bounding box center [555, 57] width 20 height 11
click at [557, 117] on input at bounding box center [560, 122] width 9 height 11
paste input "109.41"
type input "109.41"
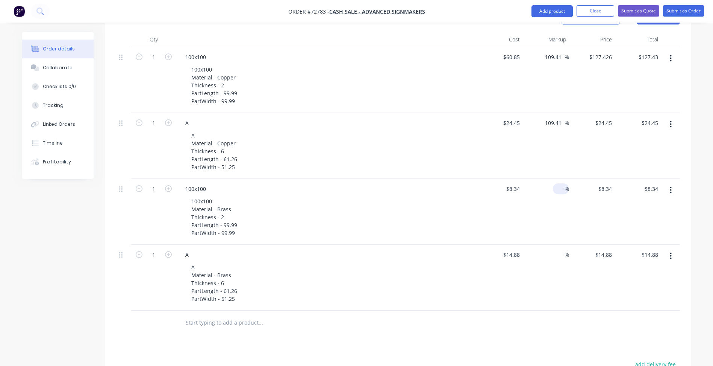
type input "$51.2007"
type input "$51.20"
click at [558, 183] on input at bounding box center [560, 188] width 9 height 11
paste input "109.41"
type input "109.41"
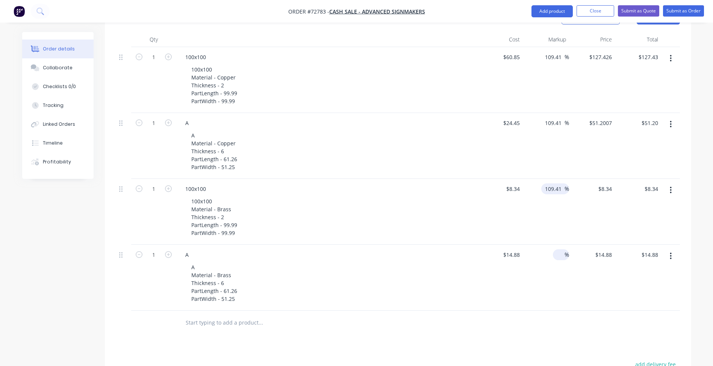
type input "$17.4648"
type input "$17.46"
click at [559, 249] on input at bounding box center [560, 254] width 9 height 11
paste input "109.41"
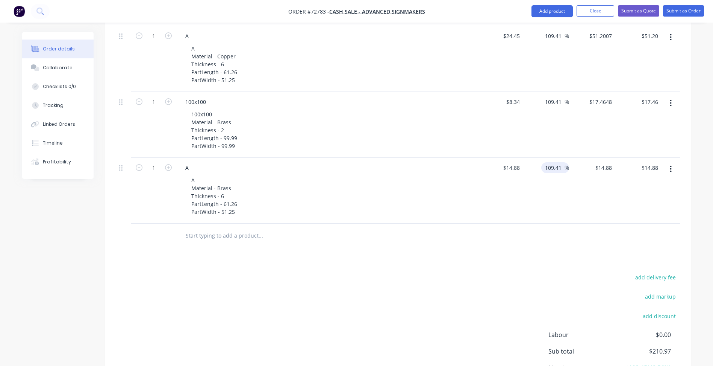
scroll to position [367, 0]
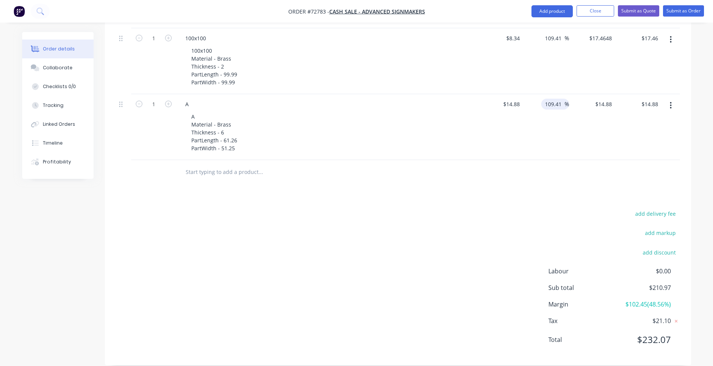
type input "109.41"
type input "$31.1602"
type input "$31.16"
click at [497, 272] on div "add delivery fee add markup add discount Labour $0.00 Sub total $227.25 Margin …" at bounding box center [398, 280] width 564 height 145
click at [599, 99] on input "31.1602" at bounding box center [602, 104] width 26 height 11
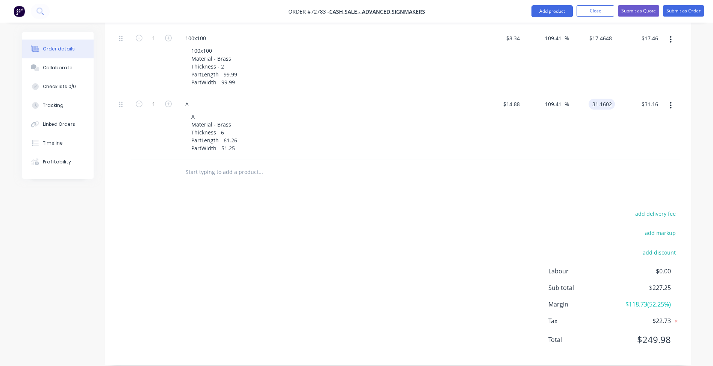
click at [607, 99] on input "31.1602" at bounding box center [603, 104] width 23 height 11
type input "31.168"
type input "109.46"
type input "$31.168"
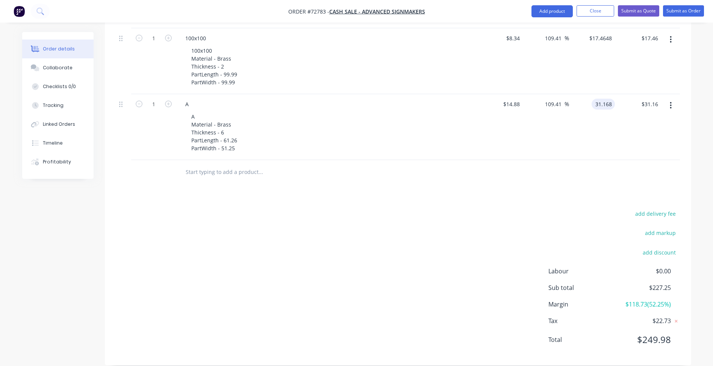
type input "$31.17"
click at [423, 223] on div "add delivery fee add markup add discount Labour $0.00 Sub total $227.25 Margin …" at bounding box center [398, 280] width 564 height 145
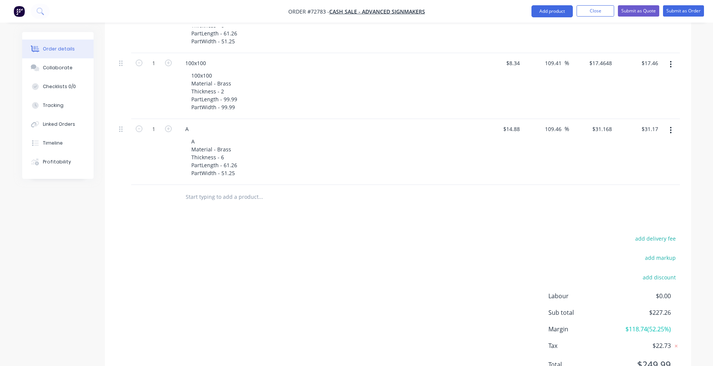
scroll to position [329, 0]
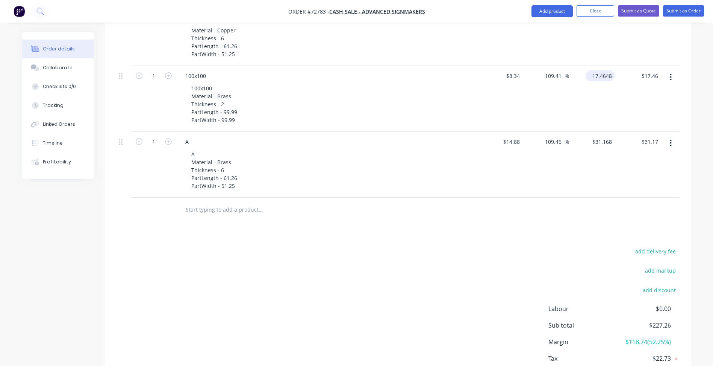
click at [611, 70] on input "17.4648" at bounding box center [602, 75] width 26 height 11
click at [609, 70] on input "17.4648" at bounding box center [603, 75] width 23 height 11
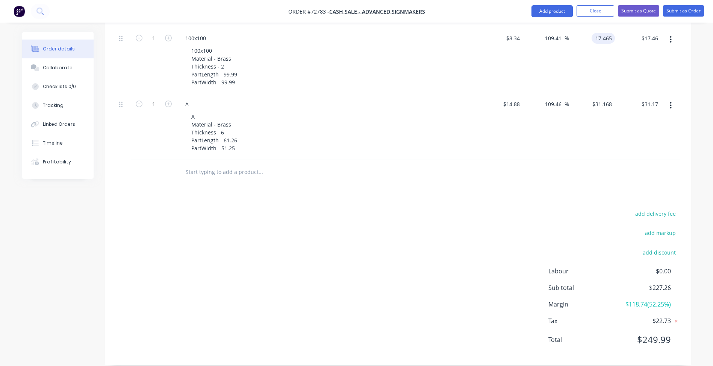
type input "$17.465"
type input "$17.47"
click at [360, 208] on div "add delivery fee add markup add discount Labour $0.00 Sub total $227.26 Margin …" at bounding box center [398, 280] width 564 height 145
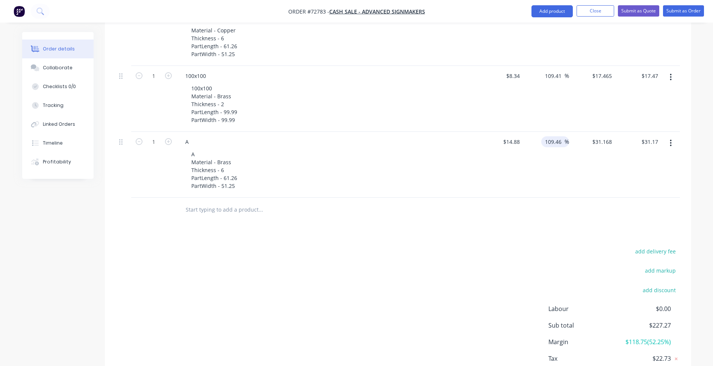
click at [548, 136] on input "109.46" at bounding box center [555, 141] width 20 height 11
click at [551, 136] on input "1009.46" at bounding box center [553, 141] width 23 height 11
type input "0"
type input "$14.88"
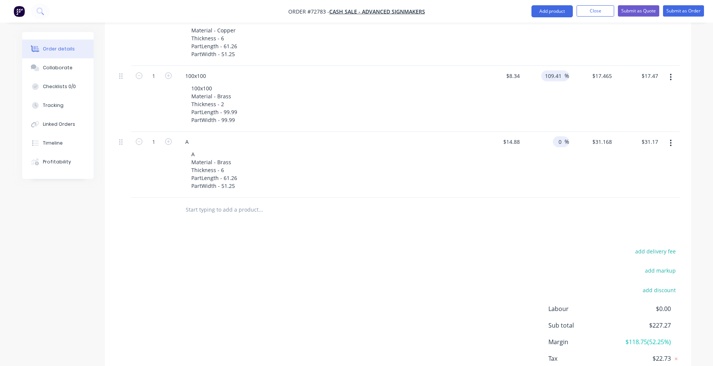
type input "$14.88"
click at [557, 70] on input "109.41" at bounding box center [555, 75] width 20 height 11
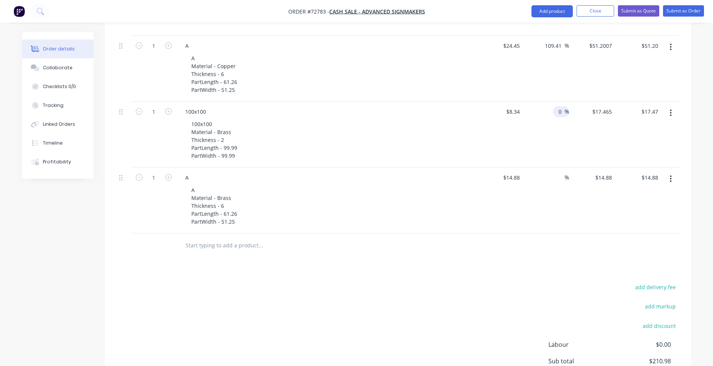
scroll to position [141, 0]
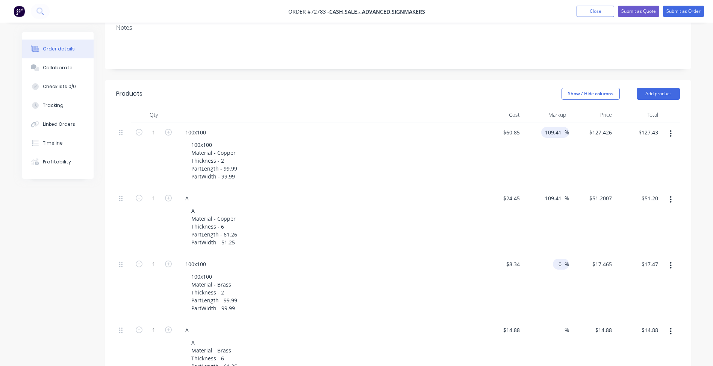
type input "0"
type input "$8.34"
click at [552, 127] on input "109.41" at bounding box center [555, 132] width 20 height 11
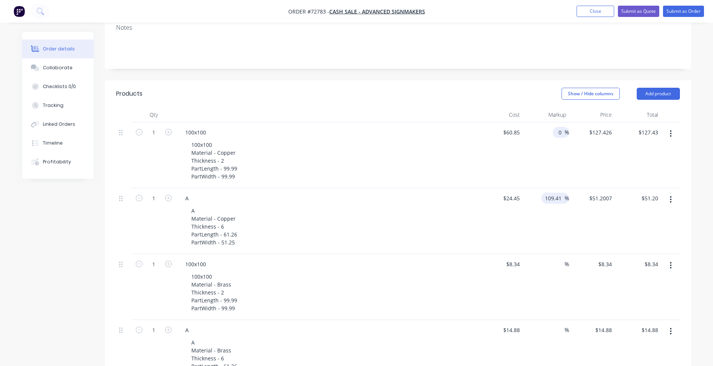
type input "0"
type input "$60.85"
click at [549, 193] on input "109.41" at bounding box center [555, 198] width 20 height 11
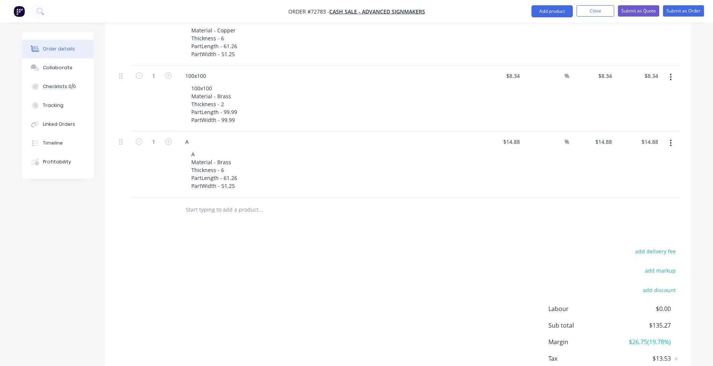
scroll to position [367, 0]
type input "0"
type input "$24.45"
click at [413, 293] on div "add delivery fee add markup add discount Labour $0.00 Sub total $108.52 Margin …" at bounding box center [398, 318] width 564 height 145
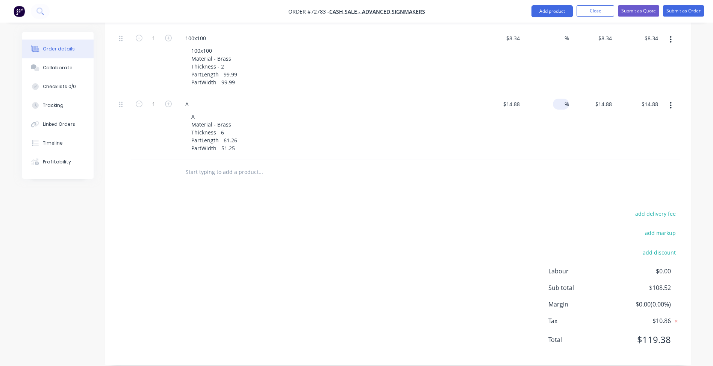
click at [559, 99] on input at bounding box center [560, 104] width 9 height 11
type input "130.37"
type input "$34.2791"
type input "$34.28"
drag, startPoint x: 478, startPoint y: 186, endPoint x: 514, endPoint y: 145, distance: 54.9
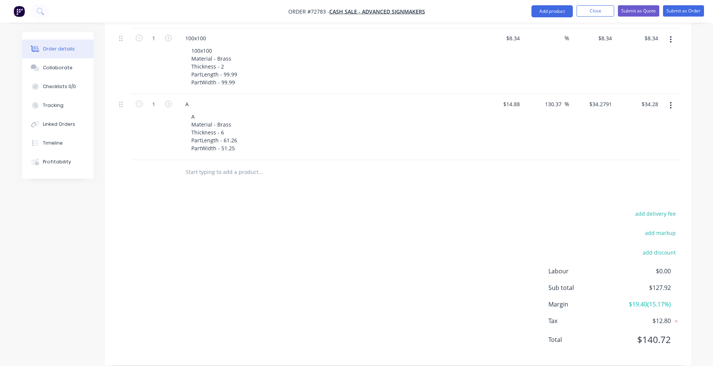
click at [480, 184] on div "Products Show / Hide columns Add product Qty Cost Markup Price Total 1 100x100 …" at bounding box center [398, 109] width 587 height 510
click at [552, 99] on input "130.37" at bounding box center [555, 104] width 20 height 11
click at [548, 99] on input "130.37" at bounding box center [555, 104] width 20 height 11
drag, startPoint x: 544, startPoint y: 92, endPoint x: 580, endPoint y: 90, distance: 35.8
click at [580, 94] on div "1 A A Material - Brass Thickness - 6 PartLength - 61.26 PartWidth - 51.25 $14.8…" at bounding box center [398, 127] width 564 height 66
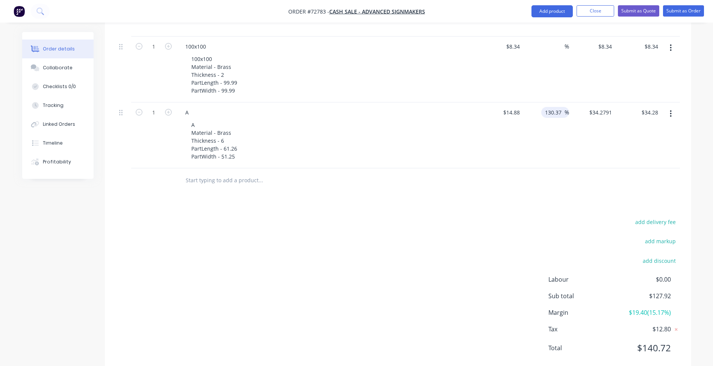
scroll to position [216, 0]
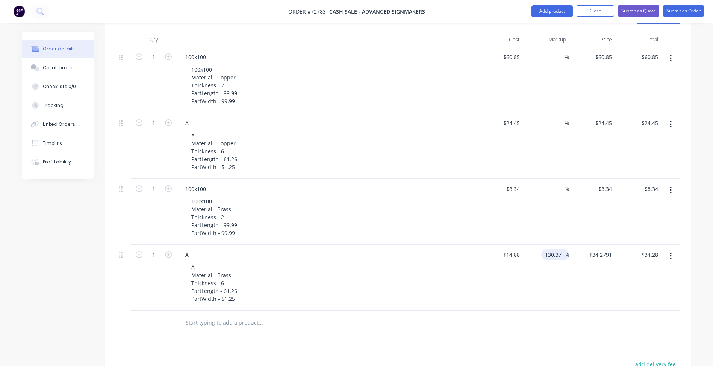
click at [549, 179] on div "%" at bounding box center [546, 212] width 46 height 66
click at [560, 183] on input at bounding box center [560, 188] width 9 height 11
paste input "130.37"
type input "130.37"
type input "$19.2129"
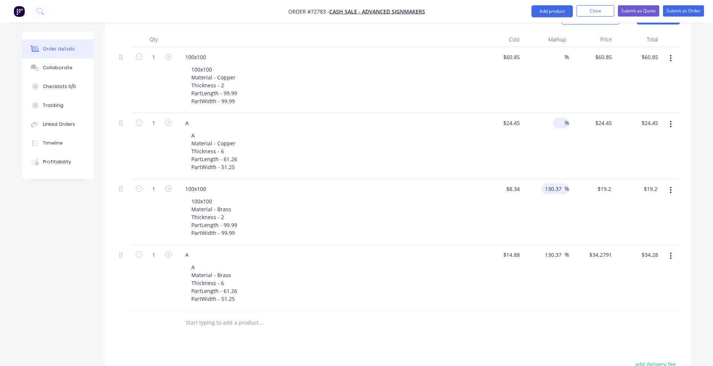
click at [560, 117] on input at bounding box center [560, 122] width 9 height 11
paste input "130.37"
click at [556, 52] on input at bounding box center [560, 57] width 9 height 11
paste input "130.37"
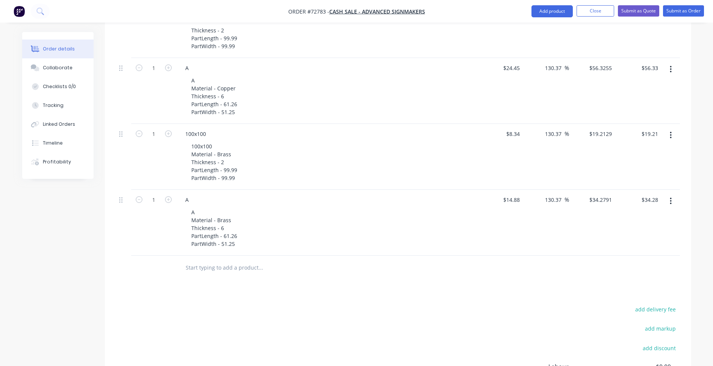
scroll to position [367, 0]
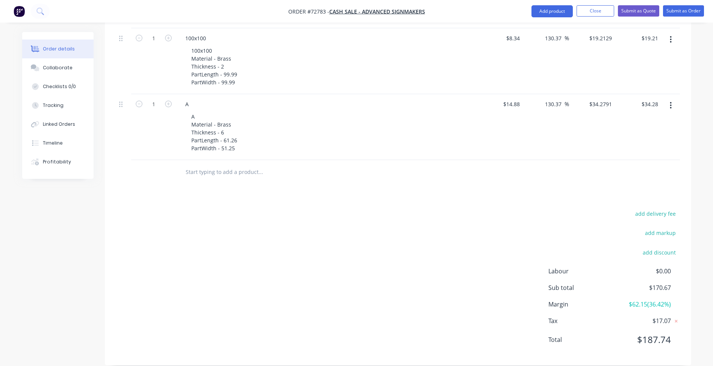
click at [377, 307] on div "add delivery fee add markup add discount Labour $0.00 Sub total $170.67 Margin …" at bounding box center [398, 280] width 564 height 145
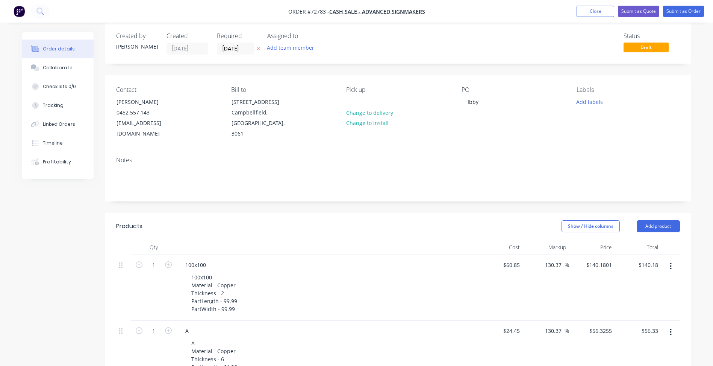
scroll to position [0, 0]
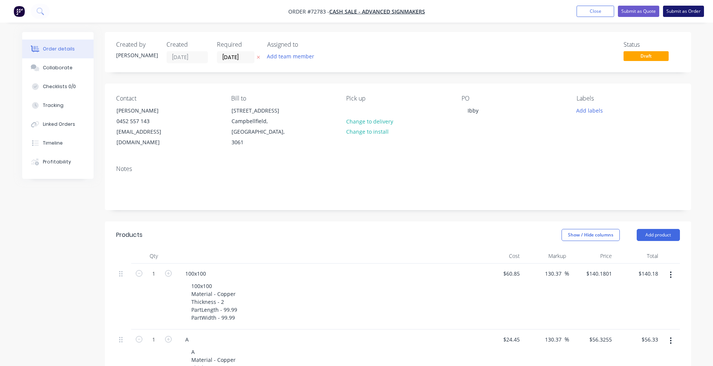
click at [701, 12] on button "Submit as Order" at bounding box center [683, 11] width 41 height 11
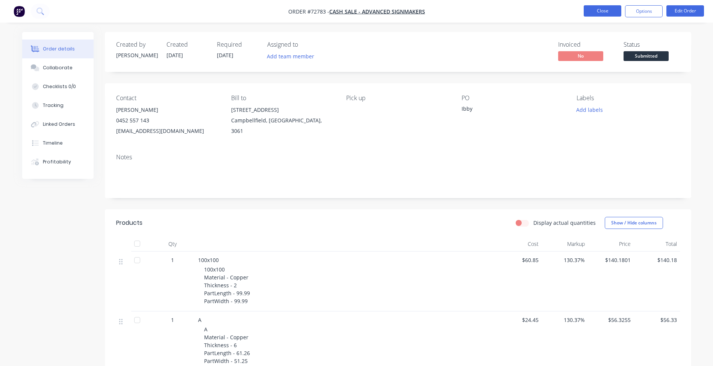
click at [605, 9] on button "Close" at bounding box center [603, 10] width 38 height 11
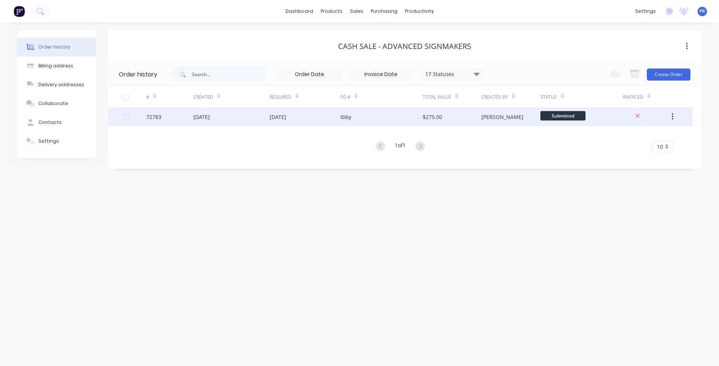
click at [556, 118] on span "Submitted" at bounding box center [562, 115] width 45 height 9
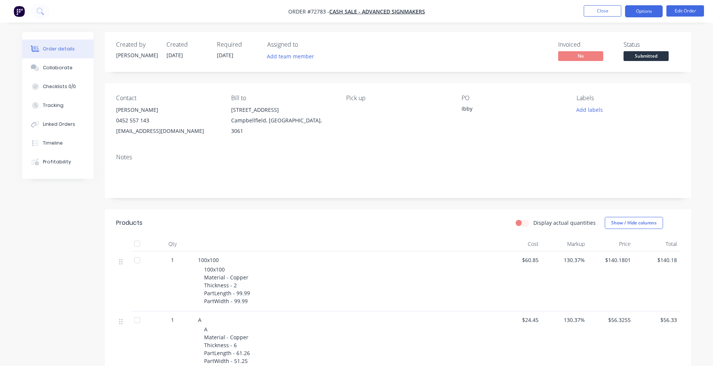
click at [641, 11] on button "Options" at bounding box center [644, 11] width 38 height 12
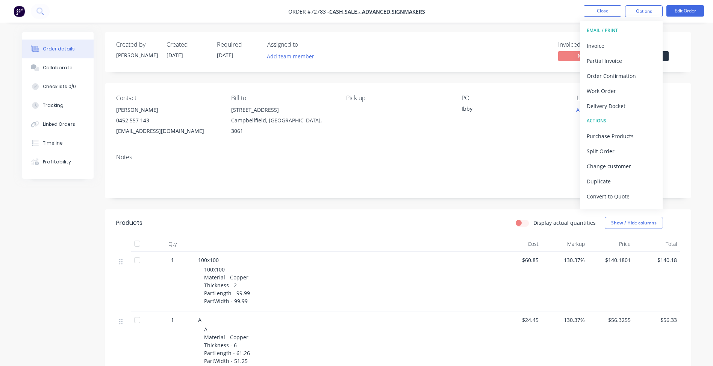
click at [670, 52] on div "Status Submitted" at bounding box center [652, 52] width 56 height 22
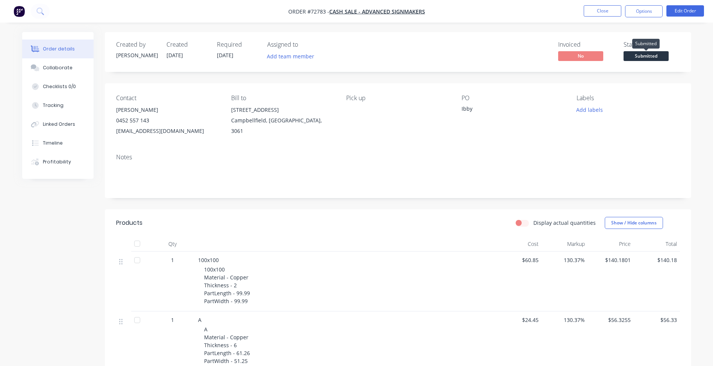
click at [665, 59] on span "Submitted" at bounding box center [646, 55] width 45 height 9
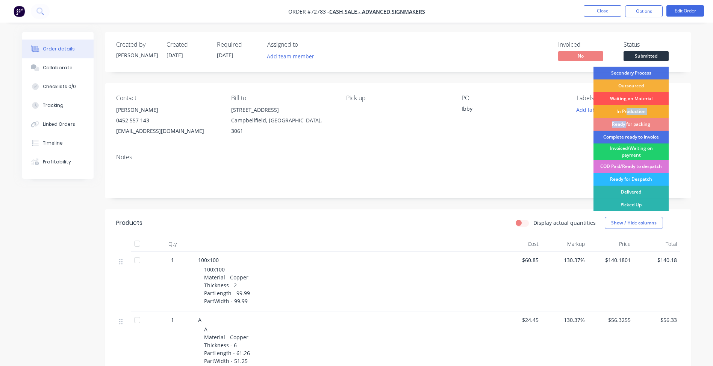
drag, startPoint x: 626, startPoint y: 119, endPoint x: 626, endPoint y: 108, distance: 10.5
click at [626, 108] on div "Secondary Process Outsourced Waiting on Material In Production Ready for packin…" at bounding box center [631, 158] width 75 height 183
click at [626, 108] on div "In Production" at bounding box center [631, 111] width 75 height 13
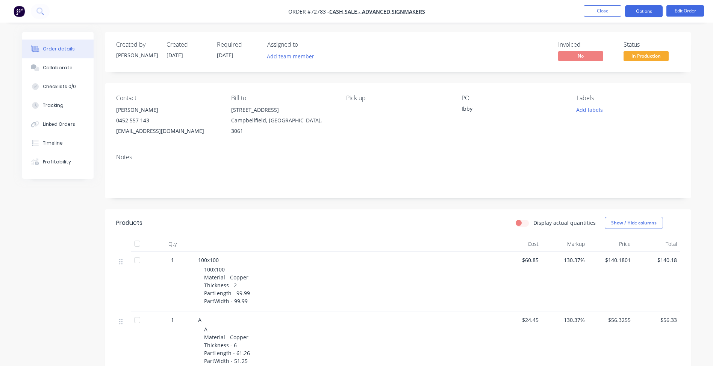
click at [642, 8] on button "Options" at bounding box center [644, 11] width 38 height 12
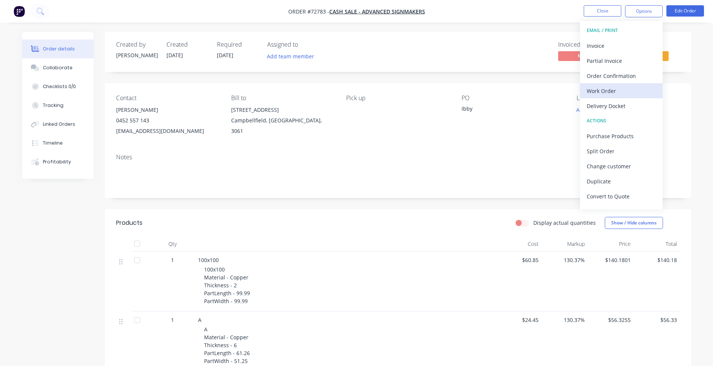
click at [613, 94] on div "Work Order" at bounding box center [621, 90] width 69 height 11
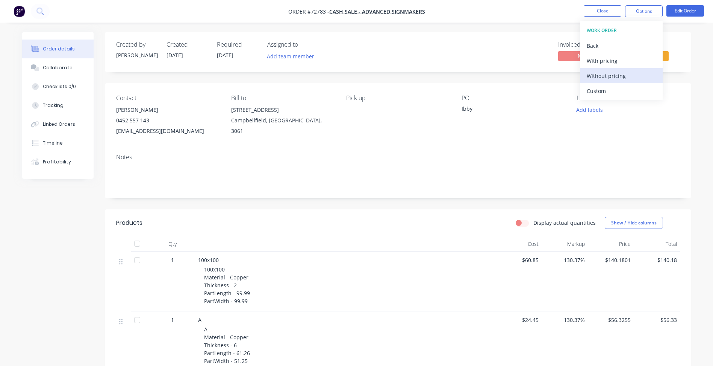
click at [608, 76] on div "Without pricing" at bounding box center [621, 75] width 69 height 11
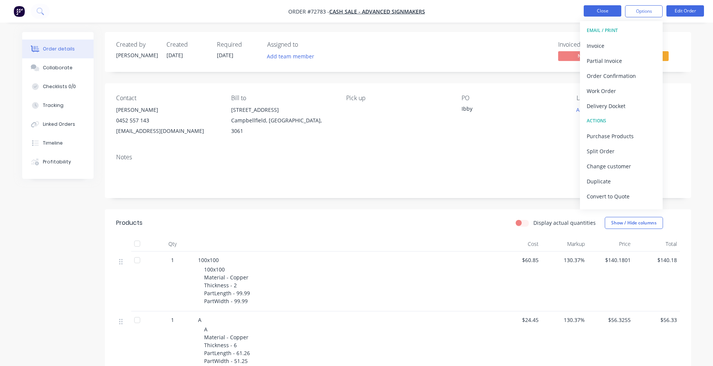
click at [584, 10] on button "Close" at bounding box center [603, 10] width 38 height 11
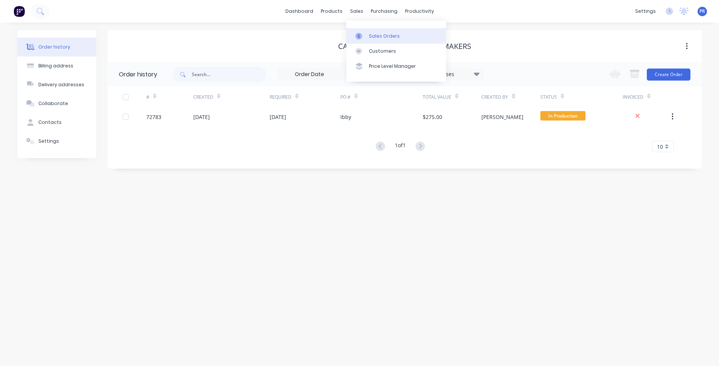
click at [370, 38] on div "Sales Orders" at bounding box center [384, 36] width 31 height 7
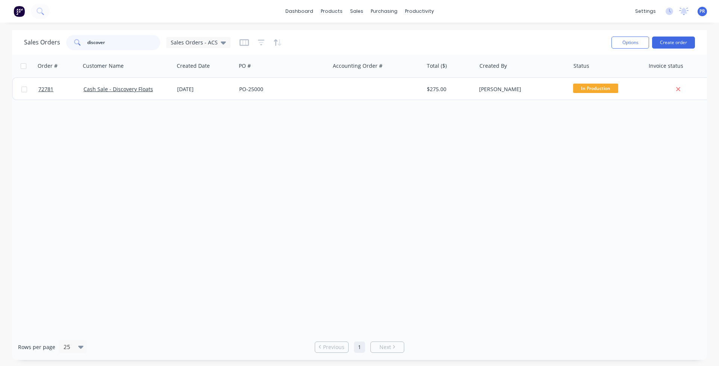
drag, startPoint x: 103, startPoint y: 41, endPoint x: 49, endPoint y: 36, distance: 54.7
click at [49, 36] on div "Sales Orders discover Sales Orders - ACS" at bounding box center [127, 42] width 206 height 15
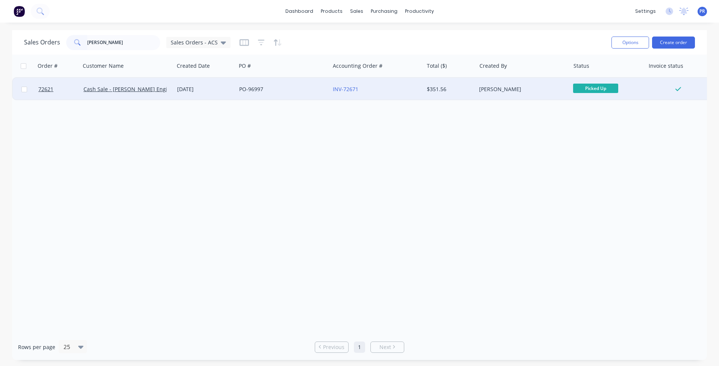
click at [193, 93] on div "[DATE]" at bounding box center [205, 89] width 62 height 23
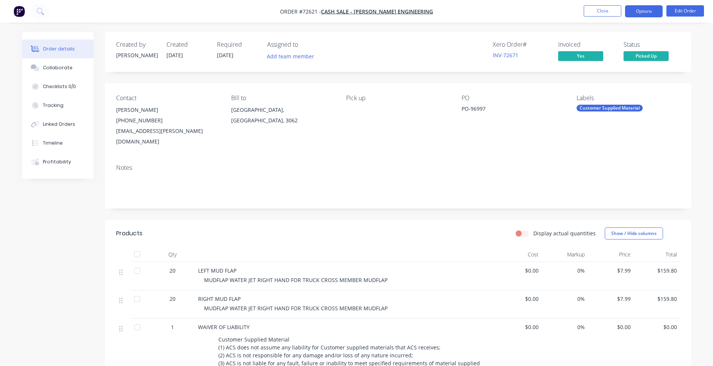
click at [642, 11] on button "Options" at bounding box center [644, 11] width 38 height 12
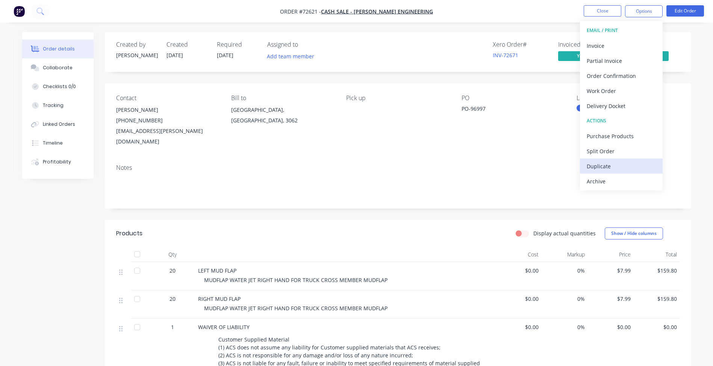
click at [609, 168] on div "Duplicate" at bounding box center [621, 166] width 69 height 11
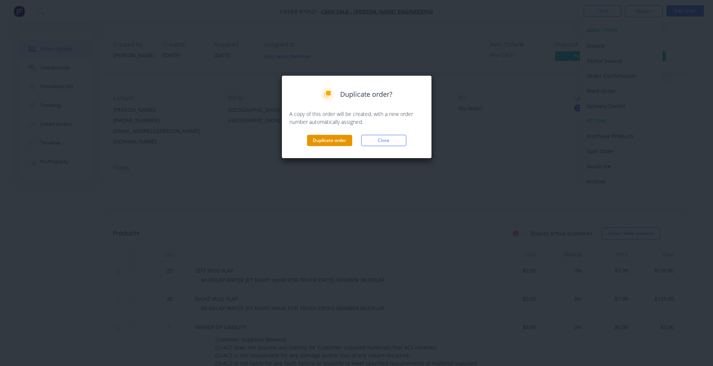
click at [339, 138] on button "Duplicate order" at bounding box center [329, 140] width 45 height 11
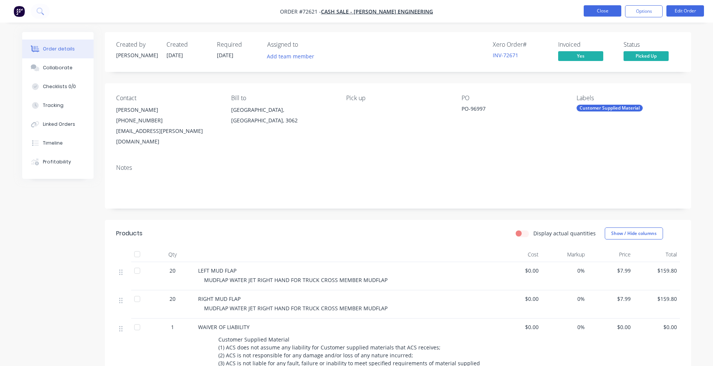
click at [608, 11] on button "Close" at bounding box center [603, 10] width 38 height 11
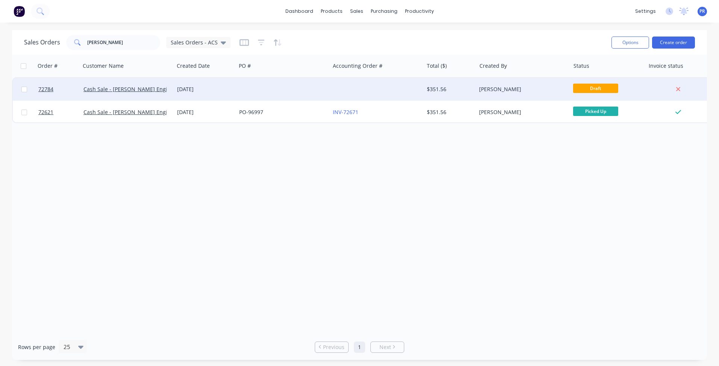
click at [531, 93] on div "[PERSON_NAME]" at bounding box center [523, 89] width 94 height 23
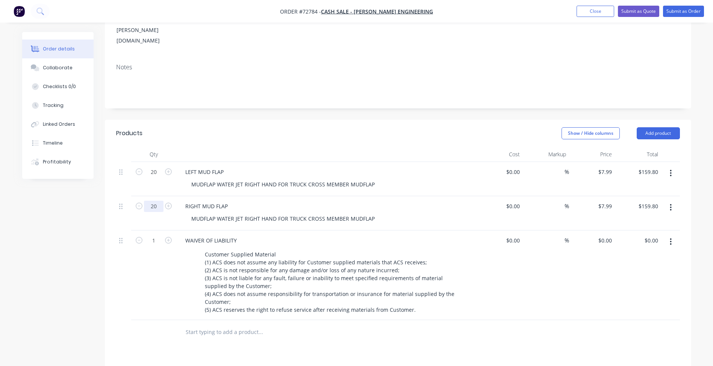
scroll to position [113, 0]
click at [158, 165] on input "20" at bounding box center [154, 170] width 20 height 11
click at [158, 177] on input "20" at bounding box center [154, 170] width 20 height 11
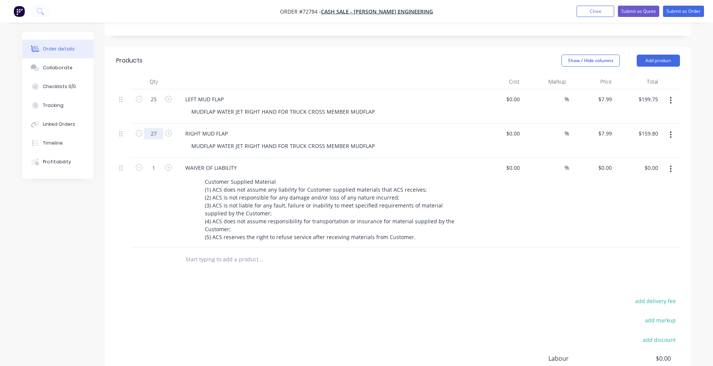
scroll to position [188, 0]
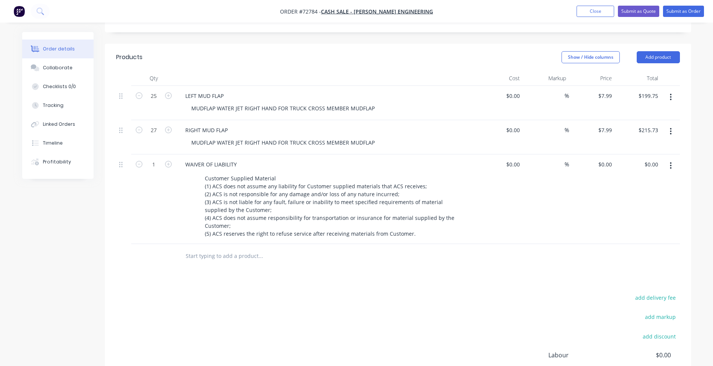
click at [466, 292] on div "add delivery fee add markup add discount Labour $0.00 Sub total $359.55 Margin …" at bounding box center [398, 364] width 564 height 145
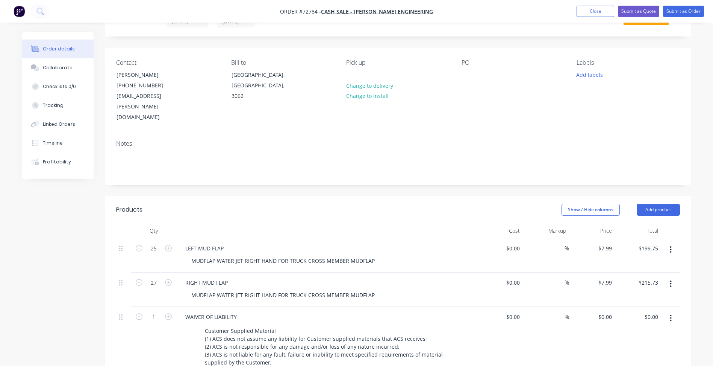
scroll to position [0, 0]
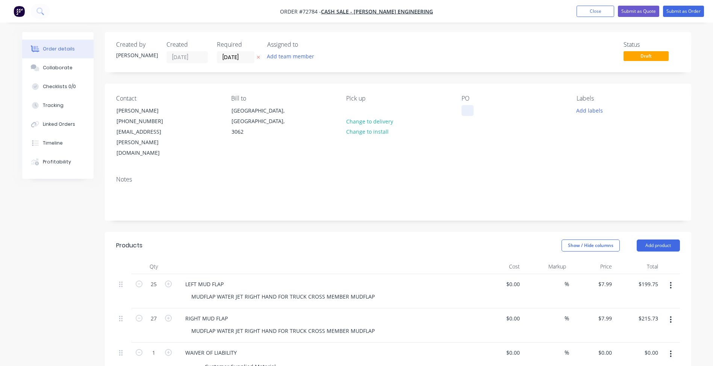
click at [467, 112] on div at bounding box center [468, 110] width 12 height 11
click at [465, 109] on div at bounding box center [468, 110] width 12 height 11
paste div
click at [229, 55] on input "[DATE]" at bounding box center [235, 57] width 37 height 11
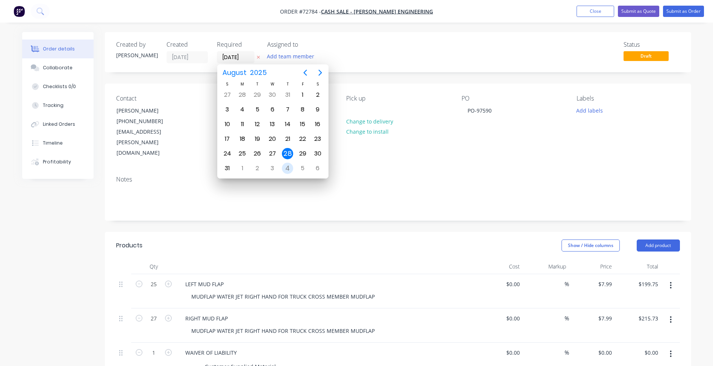
click at [291, 165] on div "4" at bounding box center [287, 167] width 11 height 11
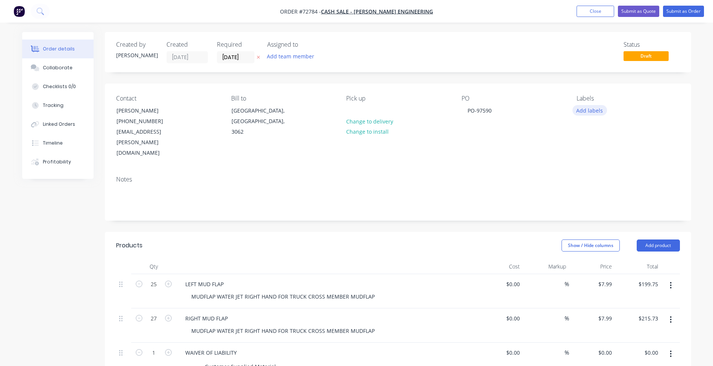
click at [603, 111] on button "Add labels" at bounding box center [590, 110] width 35 height 10
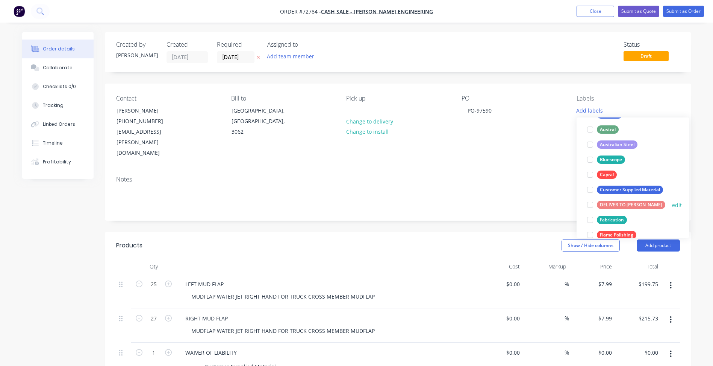
scroll to position [113, 0]
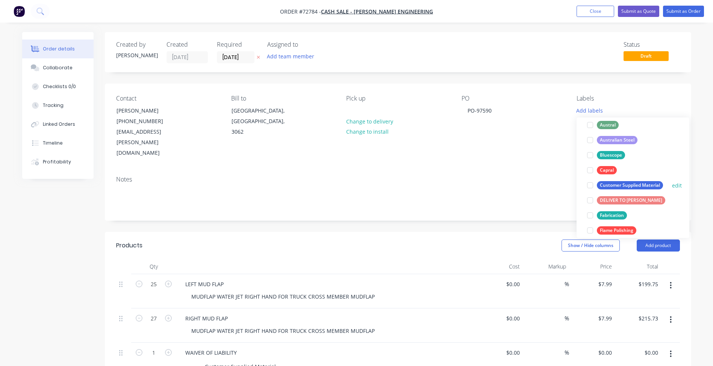
click at [592, 185] on div at bounding box center [590, 184] width 15 height 15
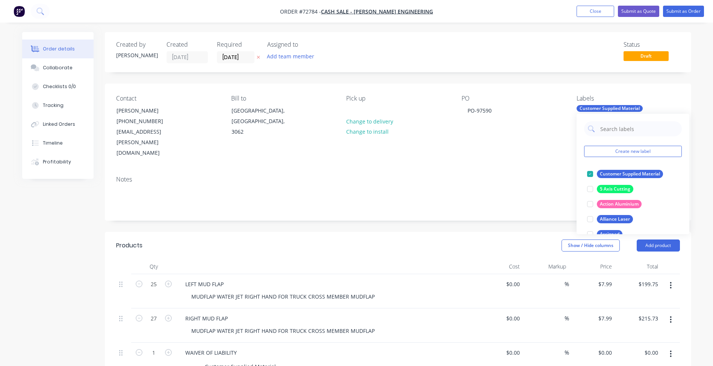
click at [524, 176] on div "Notes" at bounding box center [398, 179] width 564 height 7
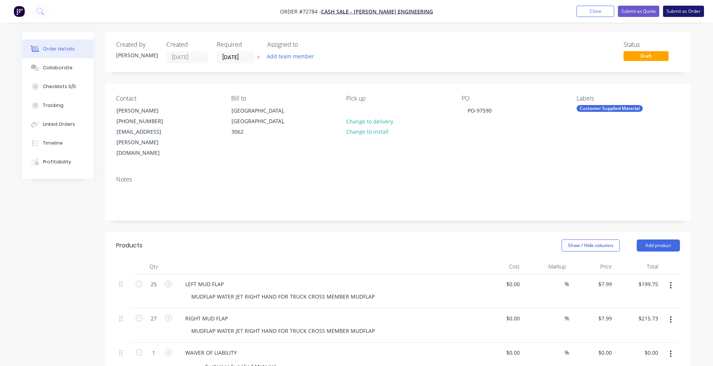
click at [665, 9] on button "Submit as Order" at bounding box center [683, 11] width 41 height 11
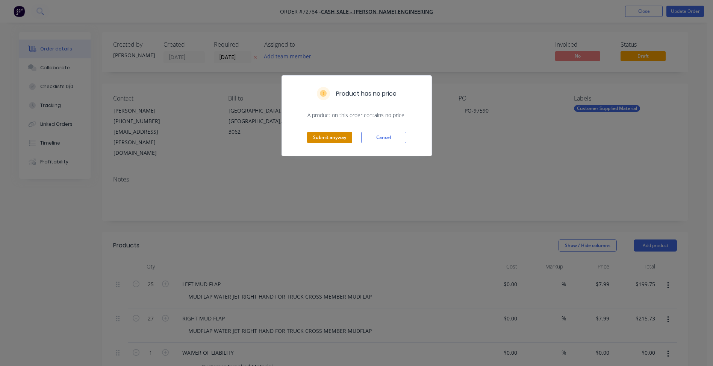
click at [344, 134] on button "Submit anyway" at bounding box center [329, 137] width 45 height 11
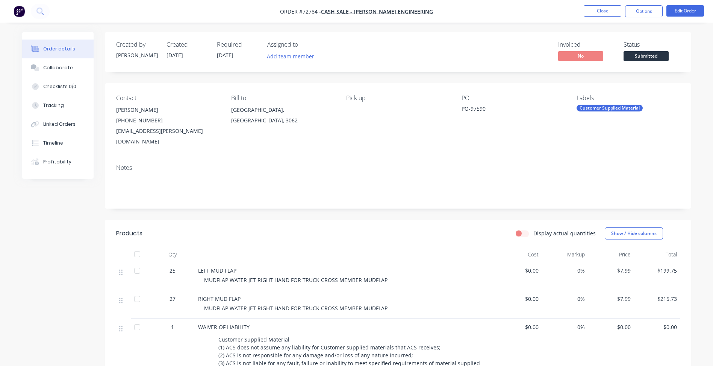
click at [639, 56] on span "Submitted" at bounding box center [646, 55] width 45 height 9
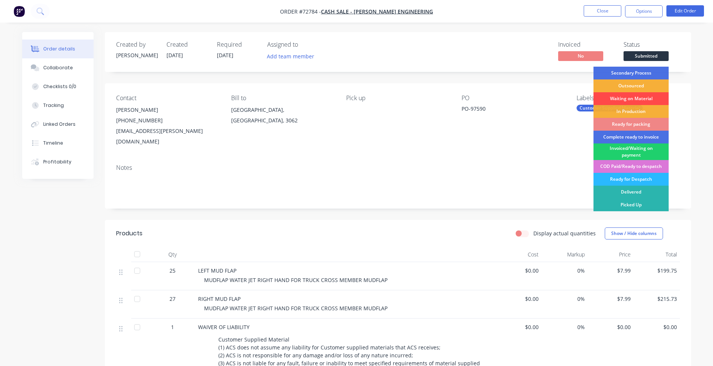
click at [634, 97] on div "Waiting on Material" at bounding box center [631, 98] width 75 height 13
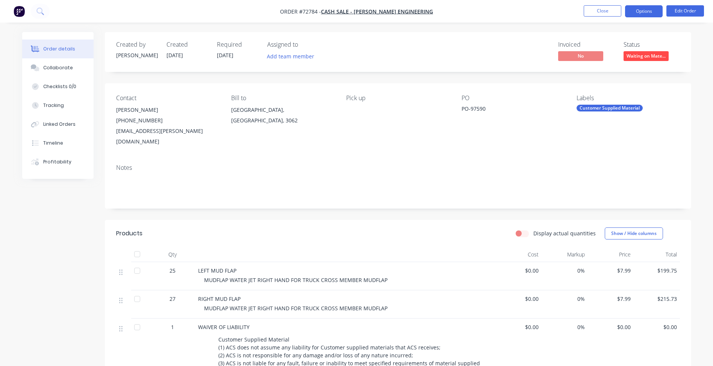
click at [634, 12] on button "Options" at bounding box center [644, 11] width 38 height 12
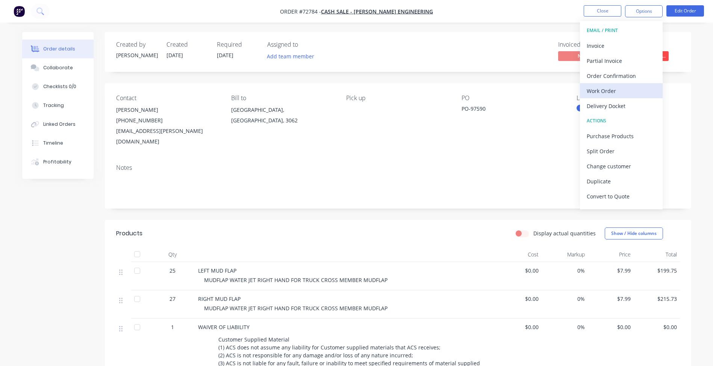
click at [604, 92] on div "Work Order" at bounding box center [621, 90] width 69 height 11
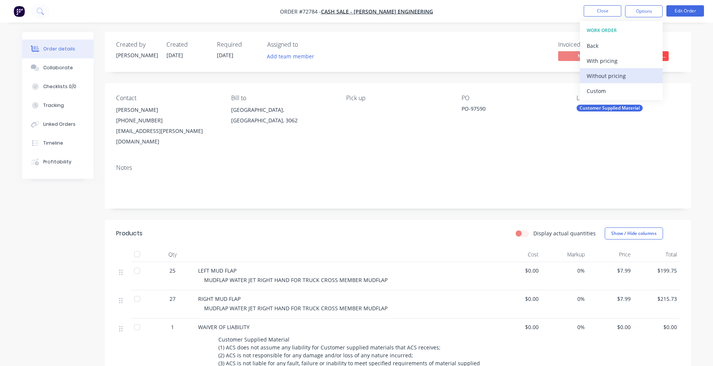
click at [607, 73] on div "Without pricing" at bounding box center [621, 75] width 69 height 11
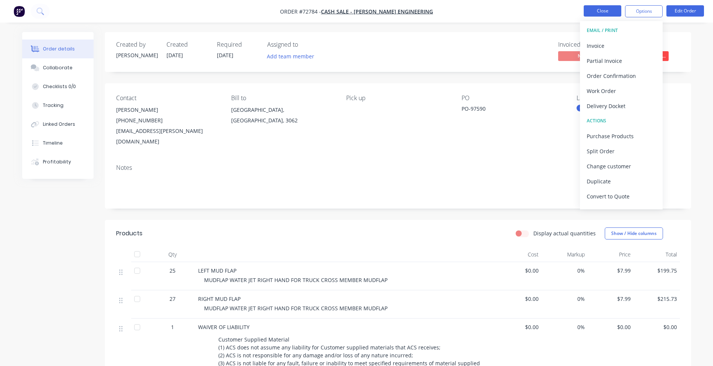
click at [613, 14] on button "Close" at bounding box center [603, 10] width 38 height 11
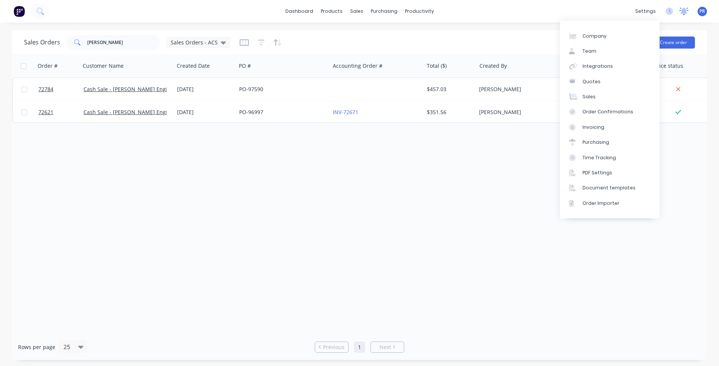
click at [685, 14] on icon at bounding box center [683, 12] width 9 height 8
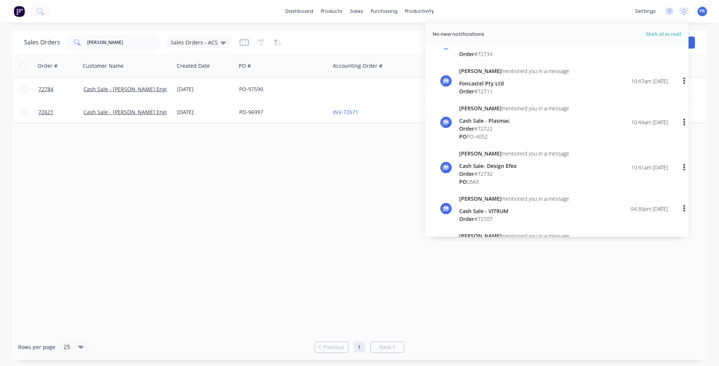
scroll to position [10, 0]
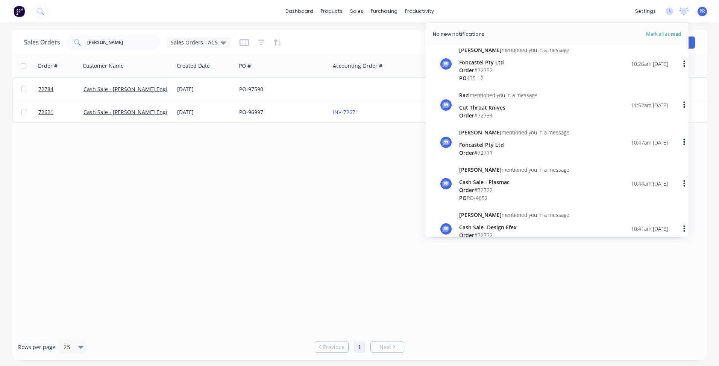
click at [664, 35] on span "Mark all as read" at bounding box center [650, 34] width 62 height 8
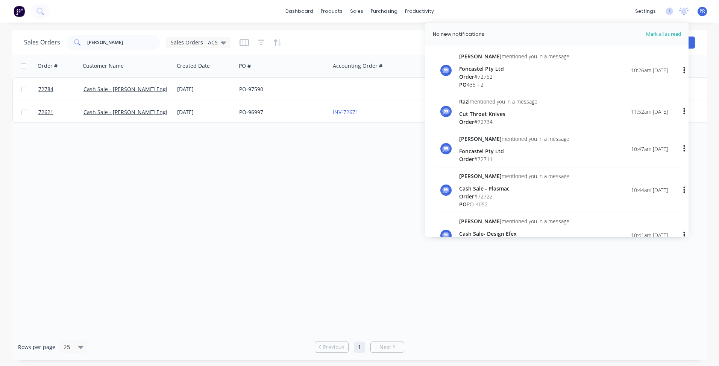
scroll to position [0, 0]
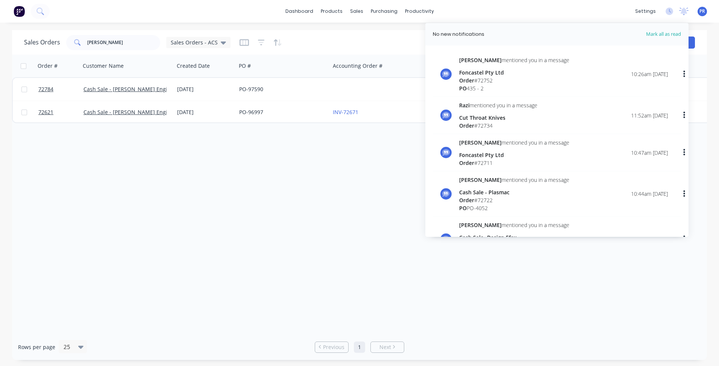
click at [357, 177] on div "Order # Customer Name Created Date PO # Accounting Order # Total ($) Created By…" at bounding box center [359, 194] width 695 height 279
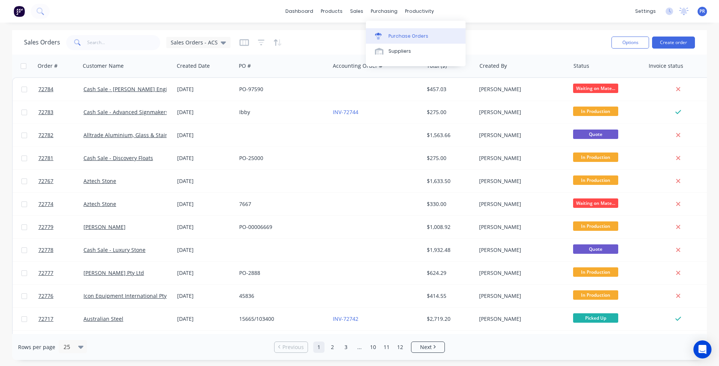
click at [395, 36] on div "Purchase Orders" at bounding box center [408, 36] width 40 height 7
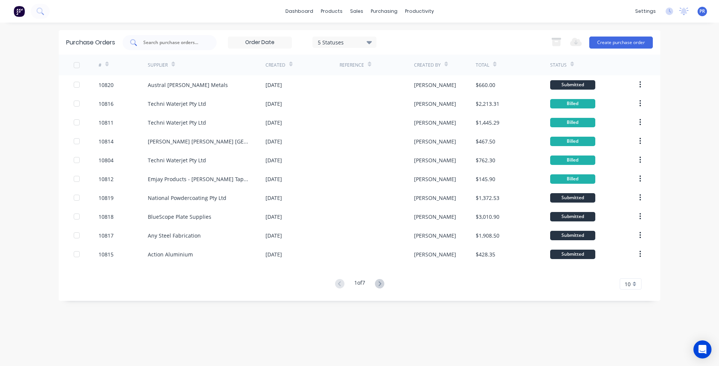
click at [150, 42] on input "text" at bounding box center [174, 43] width 62 height 8
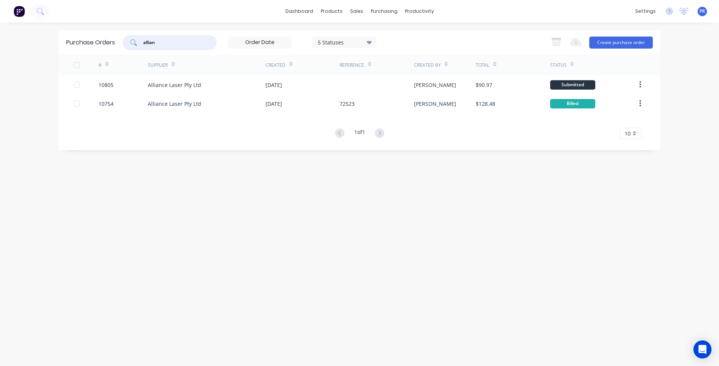
type input "allian"
click at [347, 35] on div "Product Catalogue" at bounding box center [364, 36] width 47 height 7
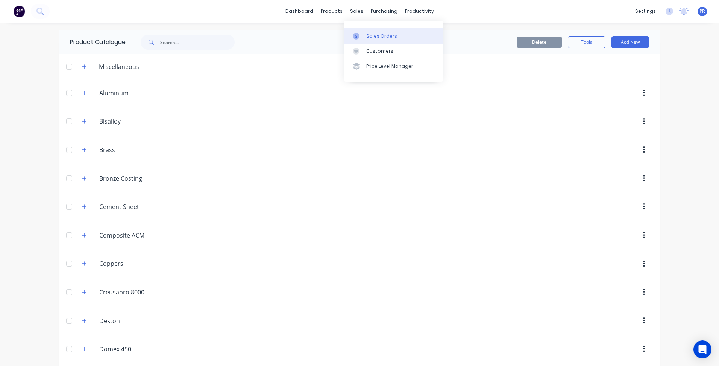
click at [373, 35] on div "Sales Orders" at bounding box center [381, 36] width 31 height 7
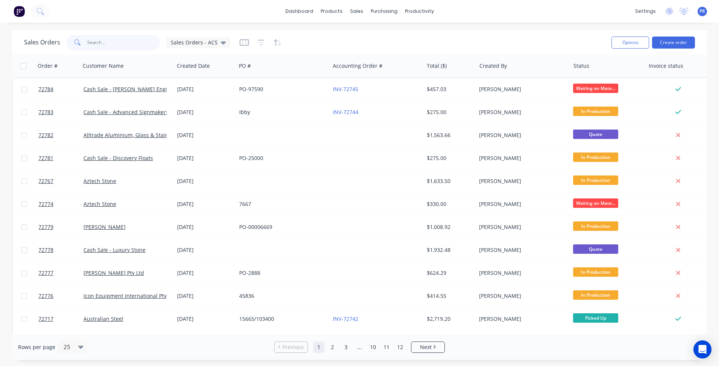
click at [106, 44] on input "text" at bounding box center [123, 42] width 73 height 15
click at [376, 38] on div "Sales Orders" at bounding box center [384, 36] width 31 height 7
click at [397, 33] on div "Purchase Orders" at bounding box center [408, 36] width 40 height 7
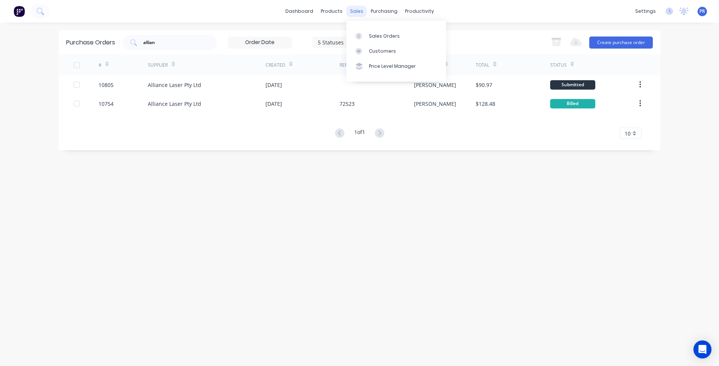
click at [382, 39] on div "Sales Orders" at bounding box center [384, 36] width 31 height 7
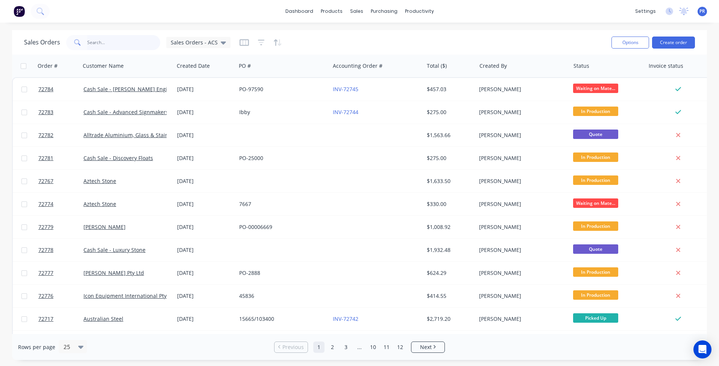
click at [113, 44] on input "text" at bounding box center [123, 42] width 73 height 15
click at [225, 11] on div "dashboard products sales purchasing productivity dashboard products Product Cat…" at bounding box center [359, 11] width 719 height 23
click at [423, 29] on link "Workflow" at bounding box center [449, 35] width 100 height 15
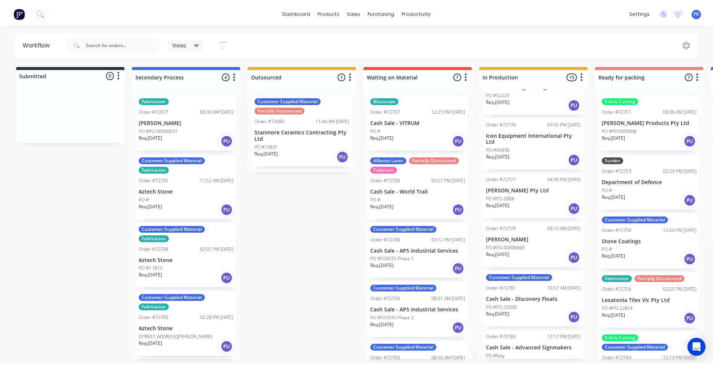
scroll to position [639, 0]
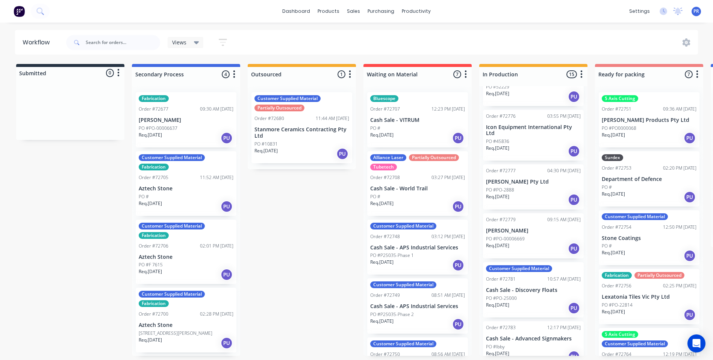
click at [525, 126] on p "Icon Equipment International Pty Ltd" at bounding box center [533, 130] width 95 height 13
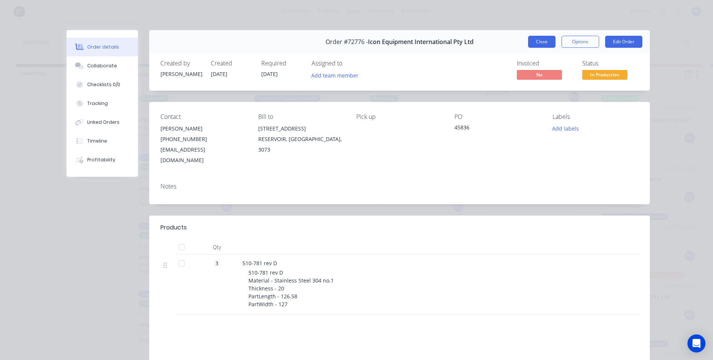
click at [538, 42] on button "Close" at bounding box center [541, 42] width 27 height 12
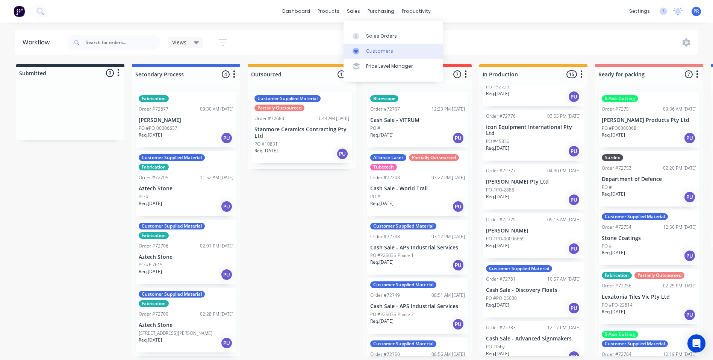
click at [364, 48] on link "Customers" at bounding box center [394, 51] width 100 height 15
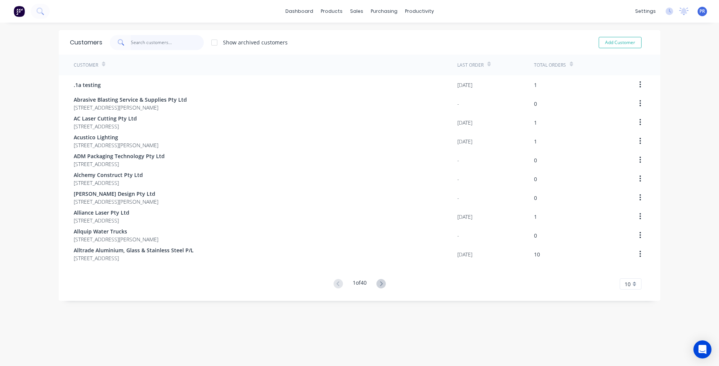
click at [142, 39] on input "text" at bounding box center [167, 42] width 73 height 15
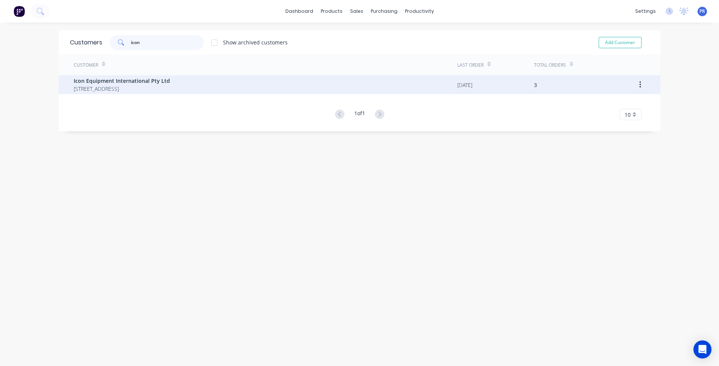
type input "icon"
click at [140, 84] on span "Icon Equipment International Pty Ltd" at bounding box center [122, 81] width 96 height 8
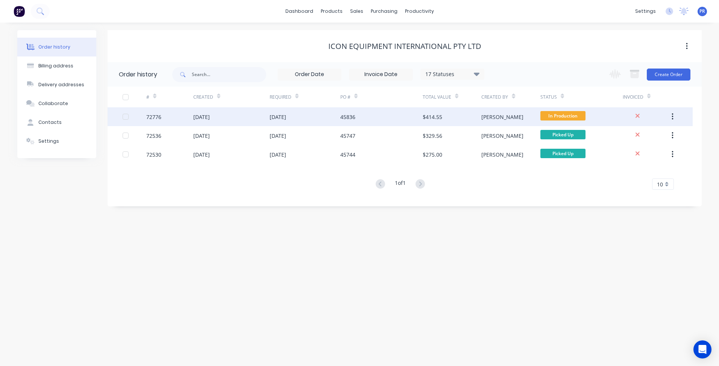
click at [174, 114] on div "72776" at bounding box center [169, 116] width 47 height 19
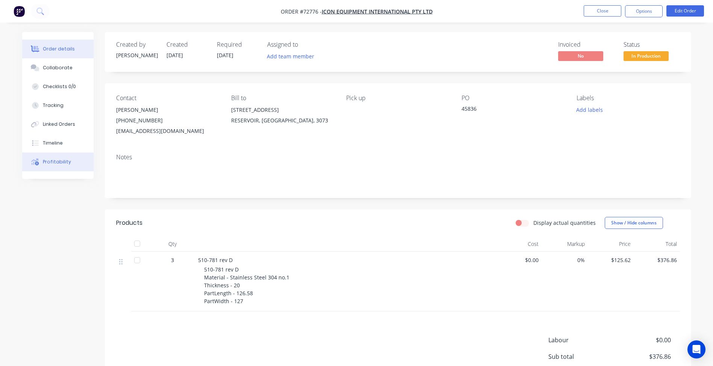
click at [64, 166] on button "Profitability" at bounding box center [57, 161] width 71 height 19
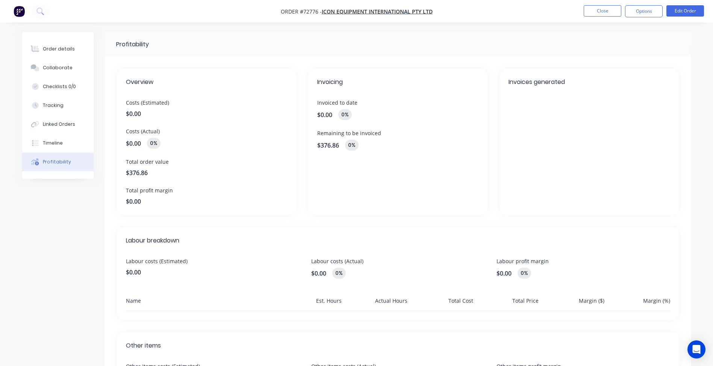
click at [76, 210] on div "Profitability Overview Costs (Estimated) $0.00 Costs (Actual) $0.00 0% Total or…" at bounding box center [356, 252] width 669 height 440
click at [52, 124] on div "Linked Orders" at bounding box center [59, 124] width 32 height 7
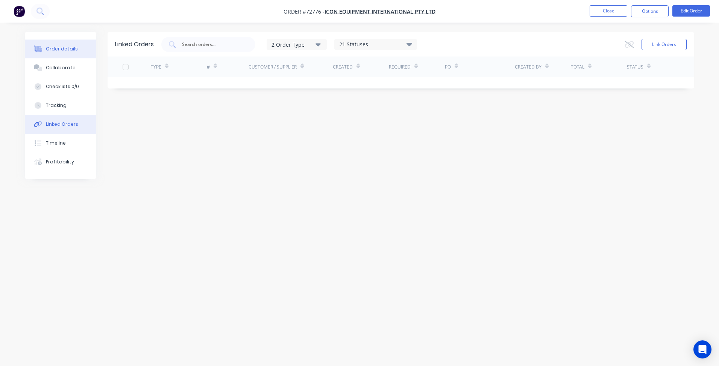
click at [64, 52] on div "Order details" at bounding box center [62, 49] width 32 height 7
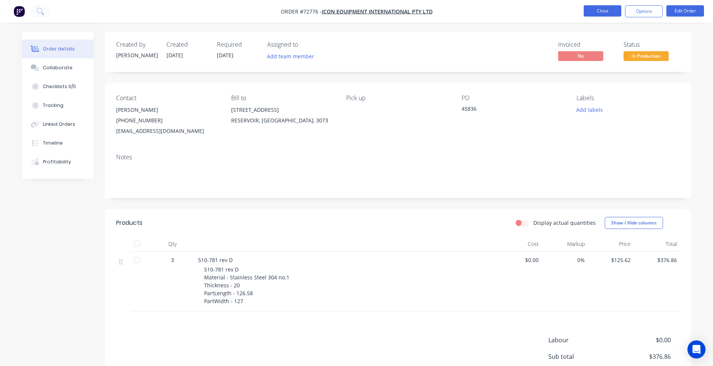
click at [601, 13] on button "Close" at bounding box center [603, 10] width 38 height 11
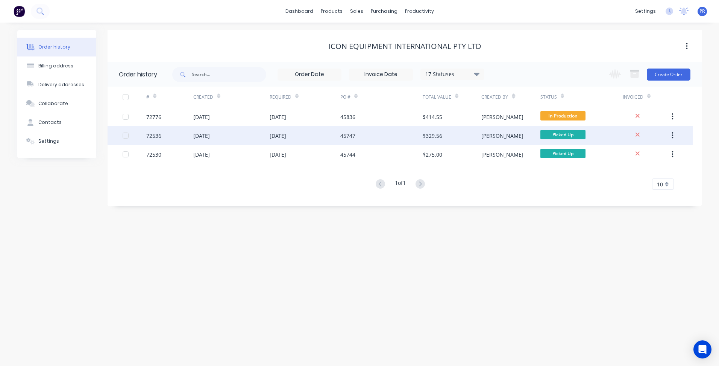
click at [316, 249] on div "Order history Billing address Delivery addresses Collaborate Contacts Settings …" at bounding box center [359, 194] width 719 height 343
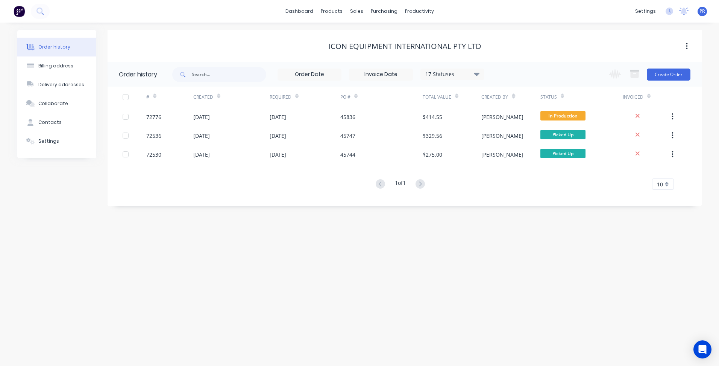
click at [560, 49] on div "Icon Equipment International Pty Ltd" at bounding box center [405, 46] width 594 height 9
click at [52, 65] on div "Billing address" at bounding box center [55, 65] width 35 height 7
select select "AU"
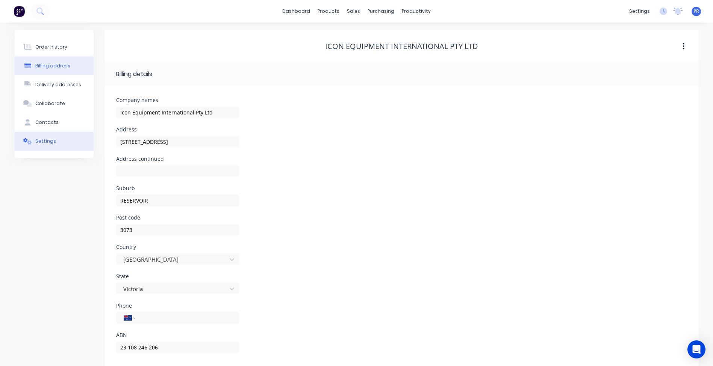
click at [50, 137] on button "Settings" at bounding box center [54, 141] width 79 height 19
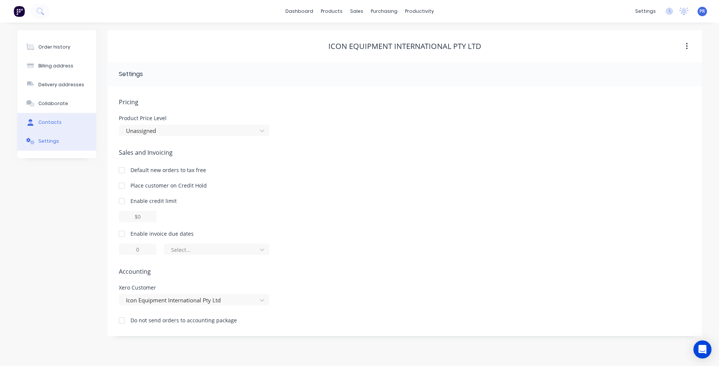
click at [48, 124] on div "Contacts" at bounding box center [49, 122] width 23 height 7
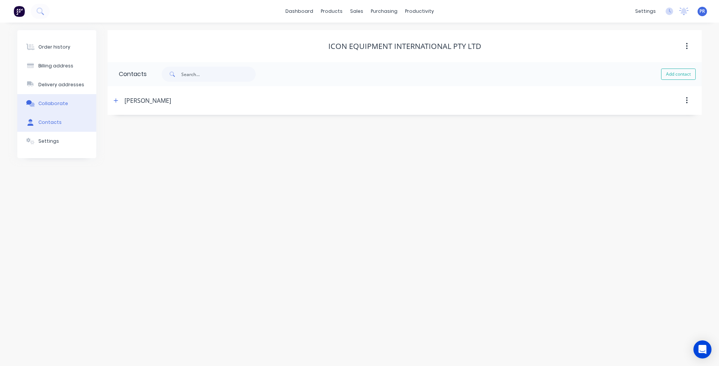
click at [57, 106] on div "Collaborate" at bounding box center [53, 103] width 30 height 7
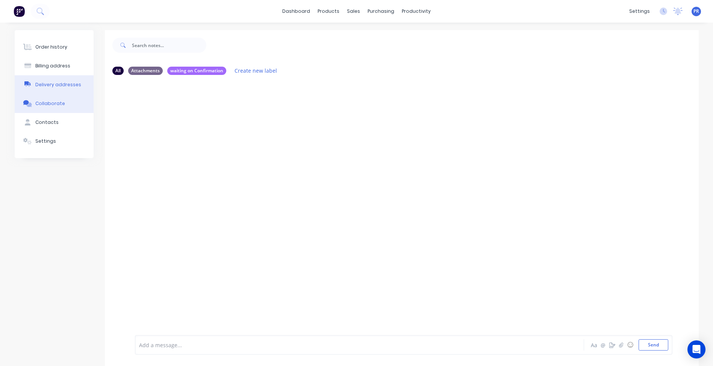
click at [51, 81] on div "Delivery addresses" at bounding box center [58, 84] width 46 height 7
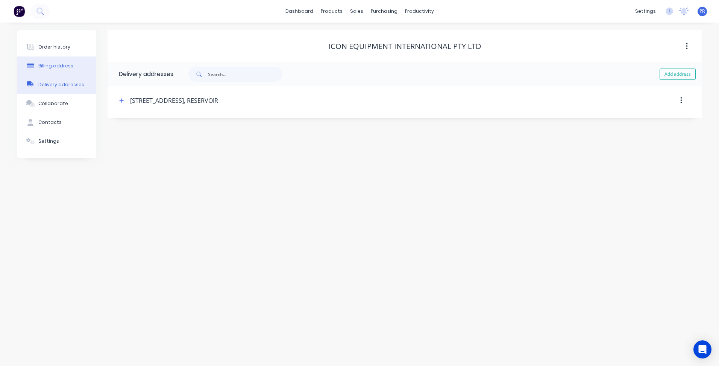
click at [57, 63] on div "Billing address" at bounding box center [55, 65] width 35 height 7
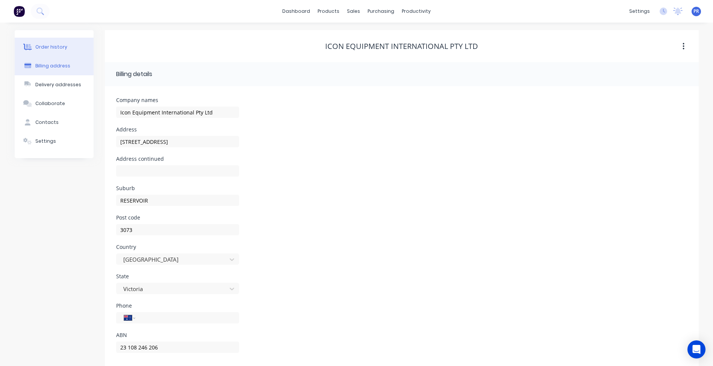
click at [59, 49] on div "Order history" at bounding box center [51, 47] width 32 height 7
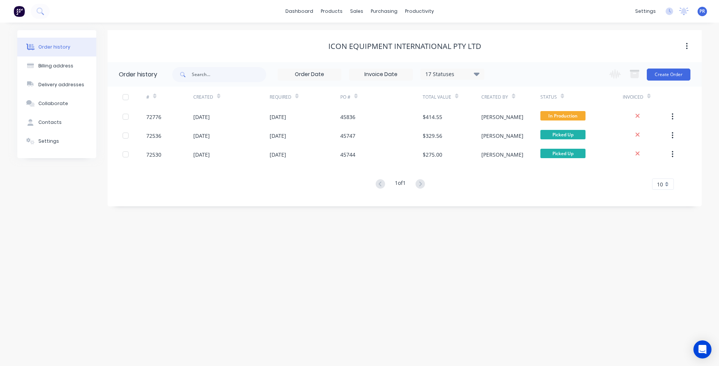
click at [203, 218] on div "Order history Billing address Delivery addresses Collaborate Contacts Settings …" at bounding box center [359, 194] width 719 height 343
click at [234, 22] on div "dashboard products sales purchasing productivity dashboard products Product Cat…" at bounding box center [359, 11] width 719 height 23
click at [251, 33] on div "Icon Equipment International Pty Ltd" at bounding box center [405, 46] width 594 height 32
click at [292, 39] on div "Icon Equipment International Pty Ltd" at bounding box center [405, 46] width 594 height 14
click at [426, 34] on div "Workflow" at bounding box center [432, 36] width 23 height 7
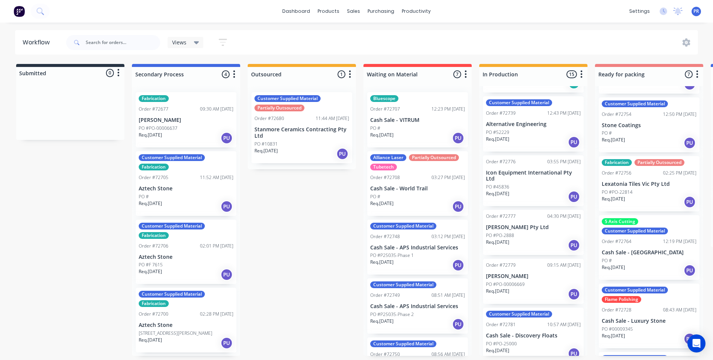
scroll to position [602, 0]
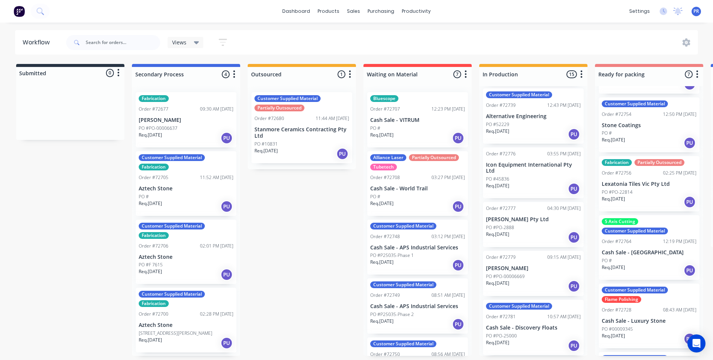
click at [534, 164] on p "Icon Equipment International Pty Ltd" at bounding box center [533, 168] width 95 height 13
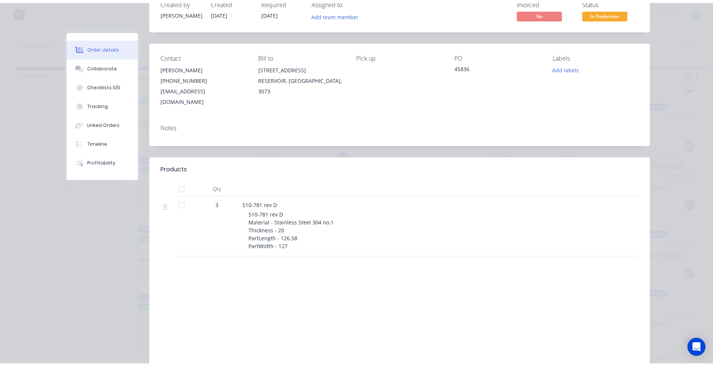
scroll to position [0, 0]
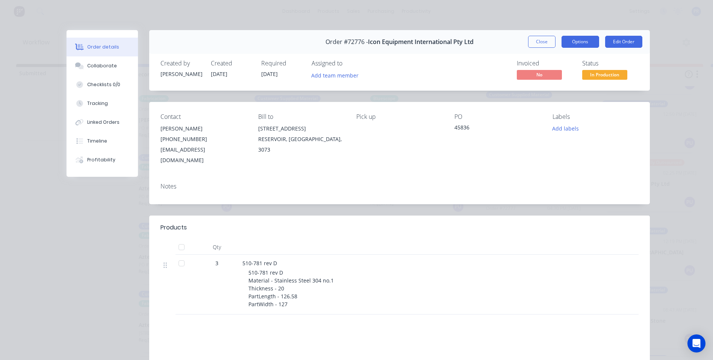
click at [579, 41] on button "Options" at bounding box center [581, 42] width 38 height 12
click at [538, 41] on button "Close" at bounding box center [541, 42] width 27 height 12
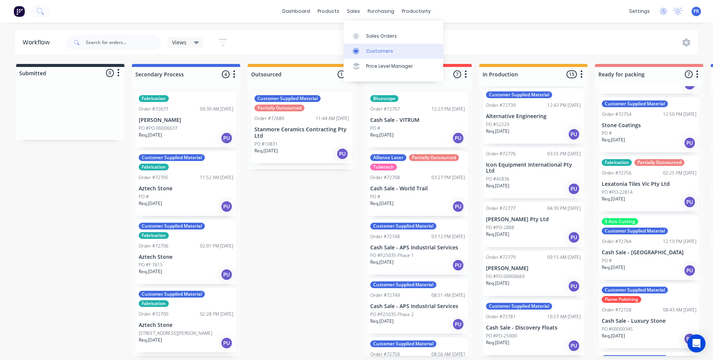
click at [369, 45] on link "Customers" at bounding box center [394, 51] width 100 height 15
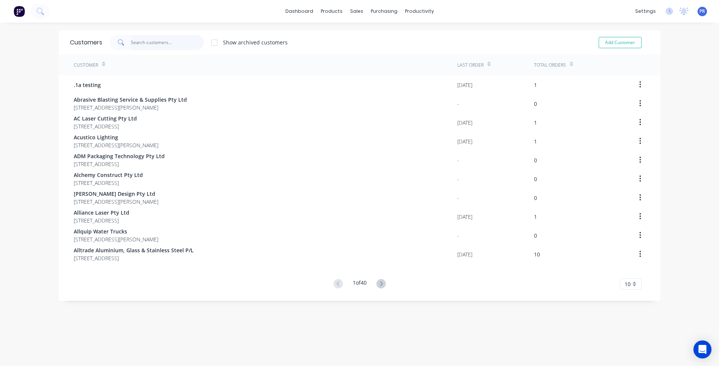
drag, startPoint x: 147, startPoint y: 39, endPoint x: 141, endPoint y: 39, distance: 5.3
click at [147, 40] on input "text" at bounding box center [167, 42] width 73 height 15
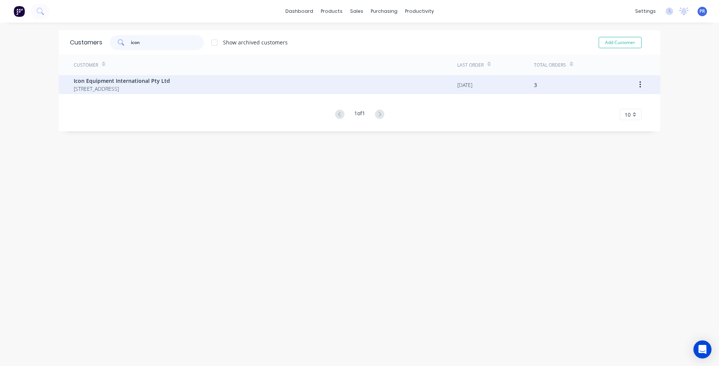
type input "icon"
click at [165, 84] on span "Icon Equipment International Pty Ltd" at bounding box center [122, 81] width 96 height 8
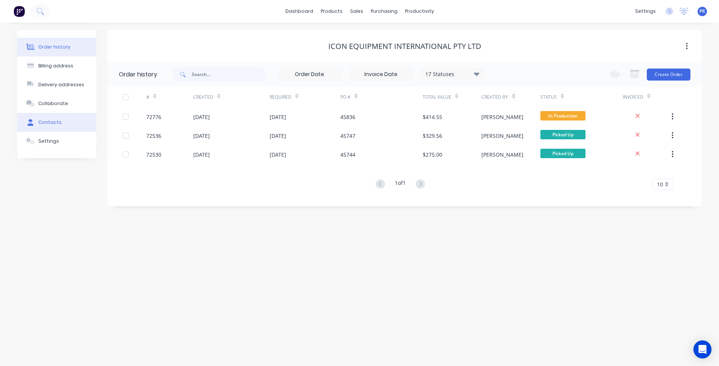
click at [54, 123] on div "Contacts" at bounding box center [49, 122] width 23 height 7
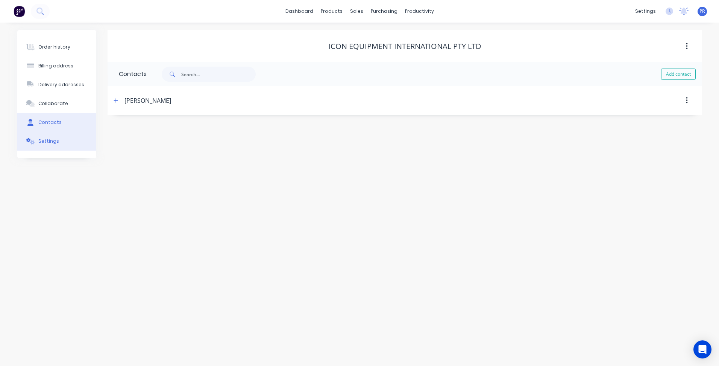
drag, startPoint x: 48, startPoint y: 134, endPoint x: 52, endPoint y: 134, distance: 4.1
click at [48, 134] on button "Settings" at bounding box center [56, 141] width 79 height 19
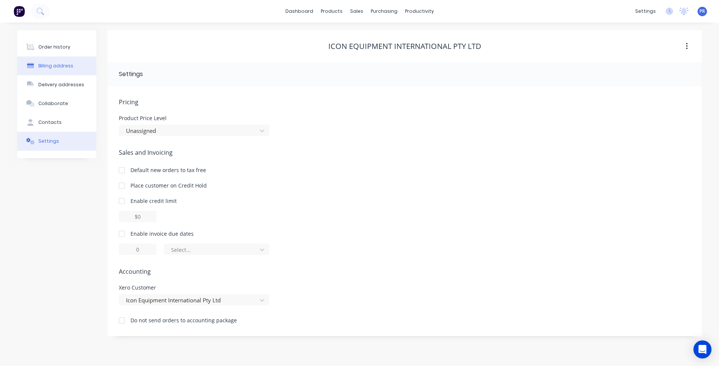
click at [52, 66] on div "Billing address" at bounding box center [55, 65] width 35 height 7
select select "AU"
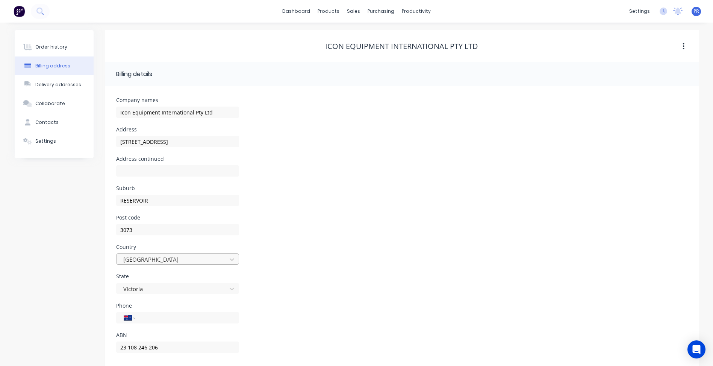
scroll to position [11, 0]
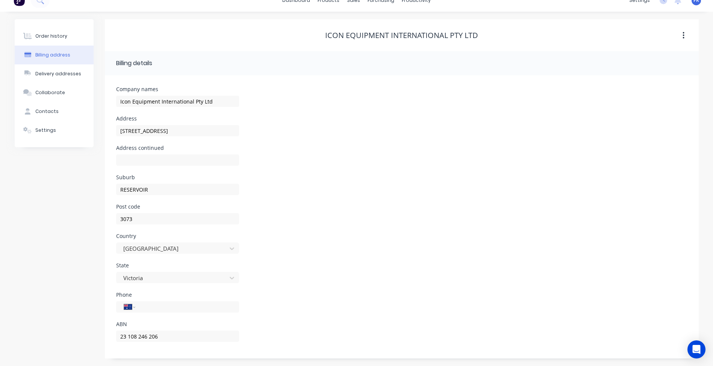
click at [59, 203] on div "Order history Billing address Delivery addresses Collaborate Contacts Settings" at bounding box center [54, 188] width 79 height 339
click at [685, 34] on icon "button" at bounding box center [684, 35] width 2 height 8
drag, startPoint x: 569, startPoint y: 71, endPoint x: 554, endPoint y: 78, distance: 16.3
click at [569, 72] on header "Billing details" at bounding box center [402, 63] width 594 height 24
click at [42, 71] on div "Delivery addresses" at bounding box center [58, 73] width 46 height 7
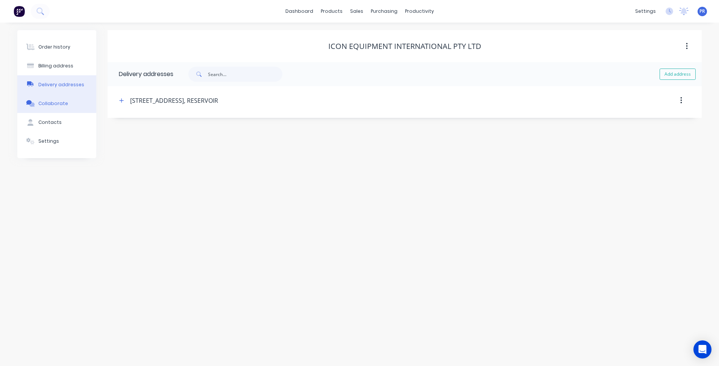
click at [55, 104] on div "Collaborate" at bounding box center [53, 103] width 30 height 7
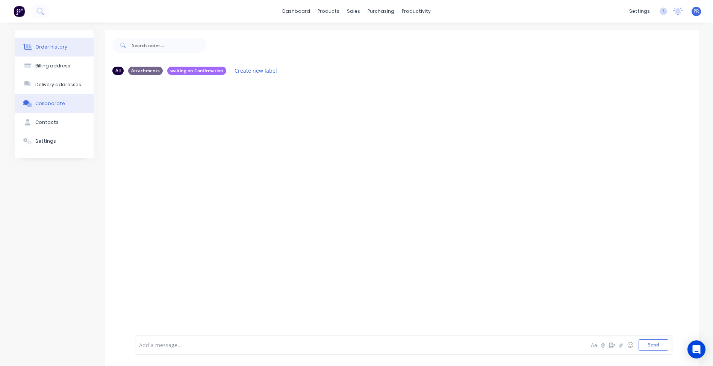
click at [52, 49] on div "Order history" at bounding box center [51, 47] width 32 height 7
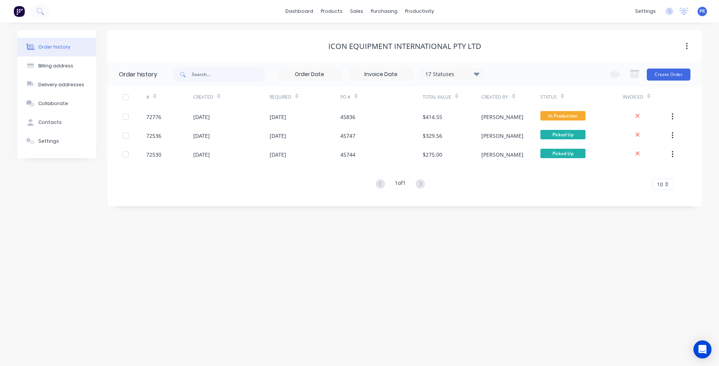
click at [477, 74] on icon at bounding box center [477, 73] width 6 height 3
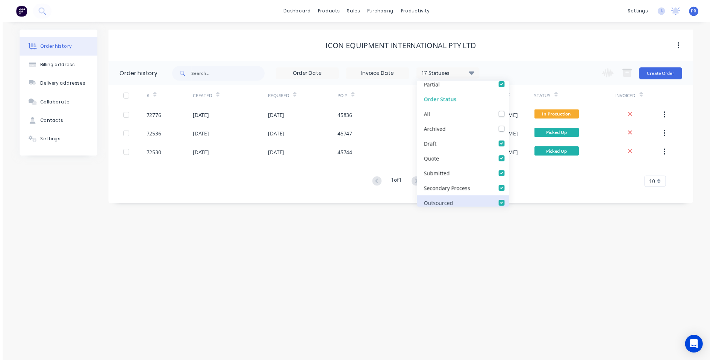
scroll to position [38, 0]
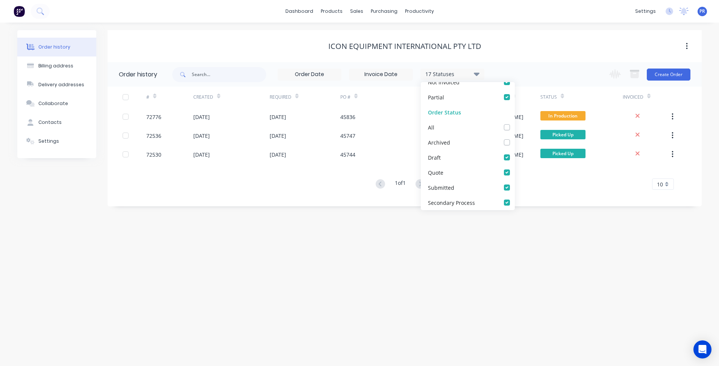
click at [556, 57] on div "Icon Equipment International Pty Ltd" at bounding box center [405, 46] width 594 height 32
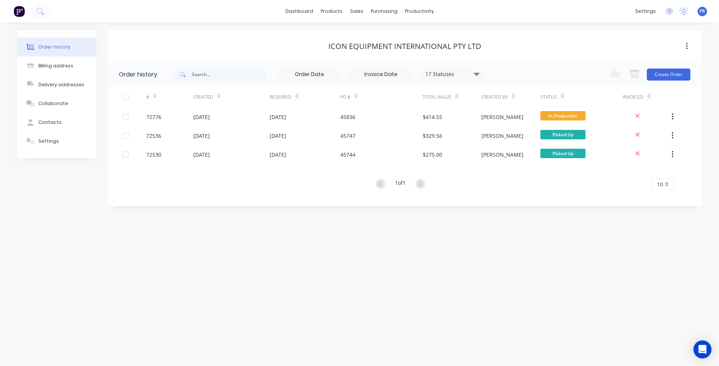
click at [277, 53] on div "Icon Equipment International Pty Ltd" at bounding box center [405, 46] width 594 height 32
click at [534, 10] on div "dashboard products sales purchasing productivity dashboard products Product Cat…" at bounding box center [359, 11] width 719 height 23
click at [376, 38] on div "Sales Orders" at bounding box center [384, 36] width 31 height 7
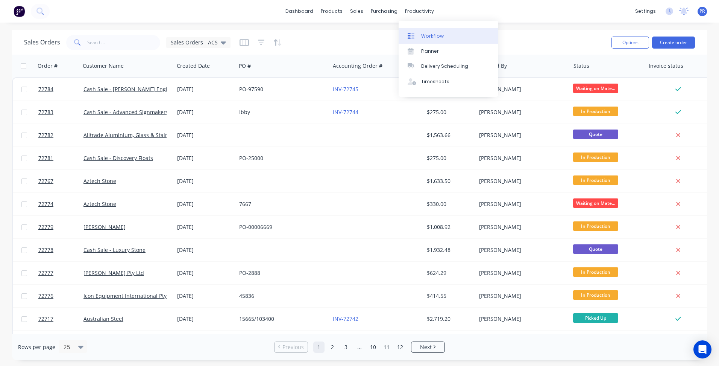
click at [424, 35] on div "Workflow" at bounding box center [432, 36] width 23 height 7
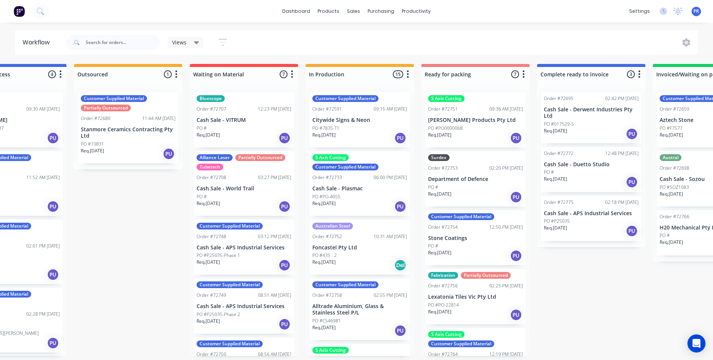
scroll to position [0, 650]
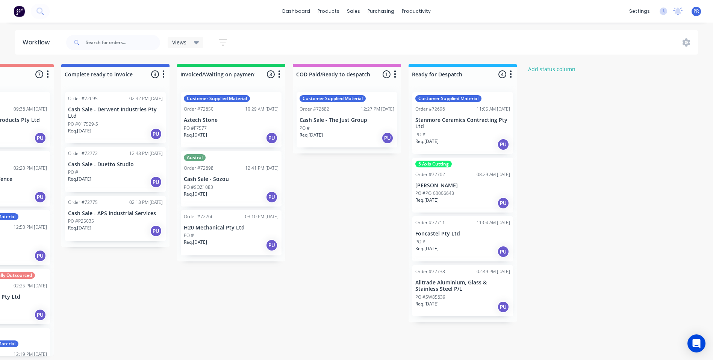
drag, startPoint x: 422, startPoint y: 46, endPoint x: 555, endPoint y: 44, distance: 133.1
click at [277, 278] on div "Submitted 0 Status colour #273444 hex #273444 Save Cancel Summaries Total order…" at bounding box center [26, 210] width 1363 height 292
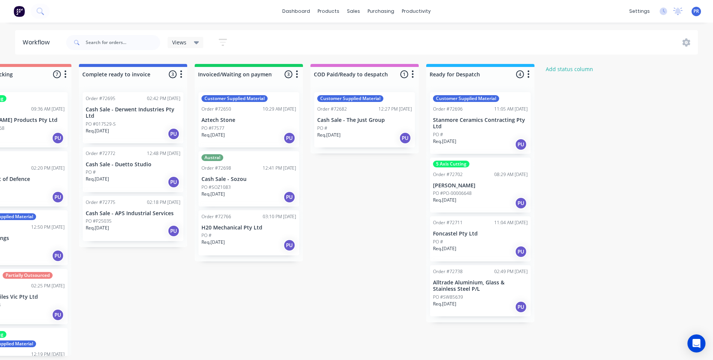
drag, startPoint x: 353, startPoint y: 264, endPoint x: 321, endPoint y: 270, distance: 33.0
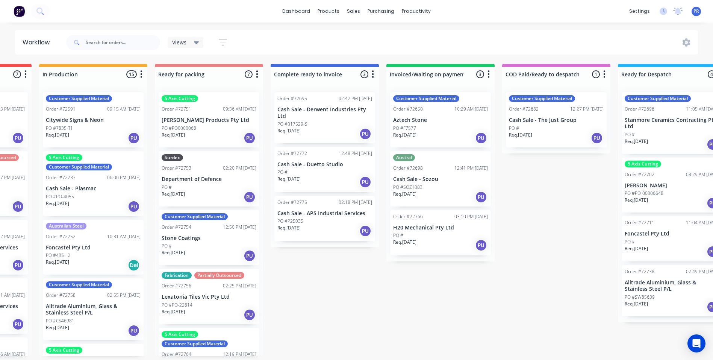
drag, startPoint x: 343, startPoint y: 284, endPoint x: 319, endPoint y: 284, distance: 23.7
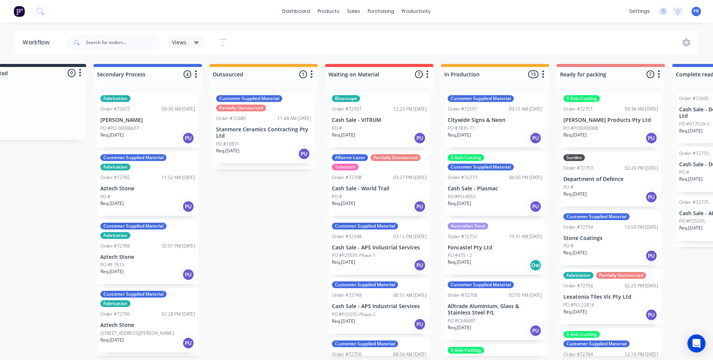
scroll to position [1, 0]
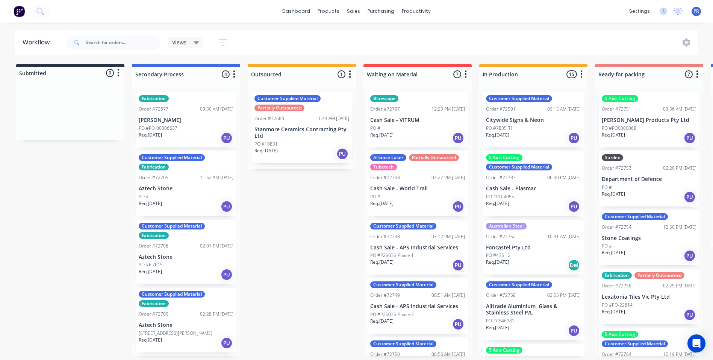
drag, startPoint x: 355, startPoint y: 41, endPoint x: 116, endPoint y: 42, distance: 239.5
click at [76, 232] on div "Submitted 0 Status colour #273444 hex #273444 Save Cancel Summaries Total order…" at bounding box center [675, 210] width 1363 height 292
click at [91, 179] on div "Submitted 0 Status colour #273444 hex #273444 Save Cancel Summaries Total order…" at bounding box center [675, 210] width 1363 height 292
click at [385, 34] on div "Purchase Orders" at bounding box center [405, 37] width 40 height 7
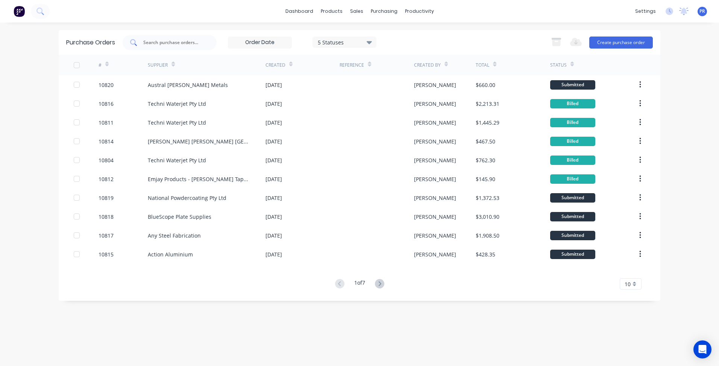
click at [176, 44] on input "text" at bounding box center [174, 43] width 62 height 8
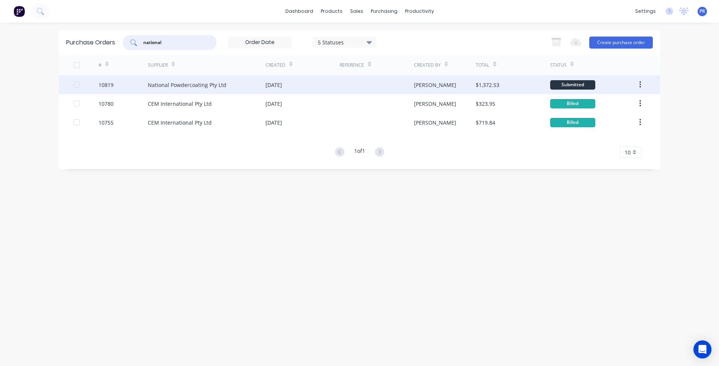
type input "national"
click at [193, 84] on div "National Powdercoating Pty Ltd" at bounding box center [187, 85] width 79 height 8
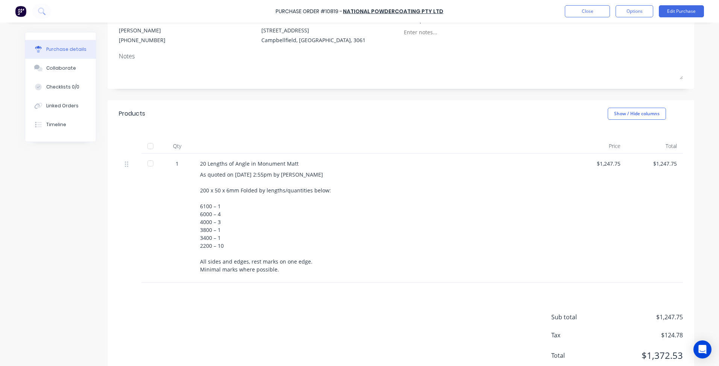
scroll to position [99, 0]
